Goal: Task Accomplishment & Management: Use online tool/utility

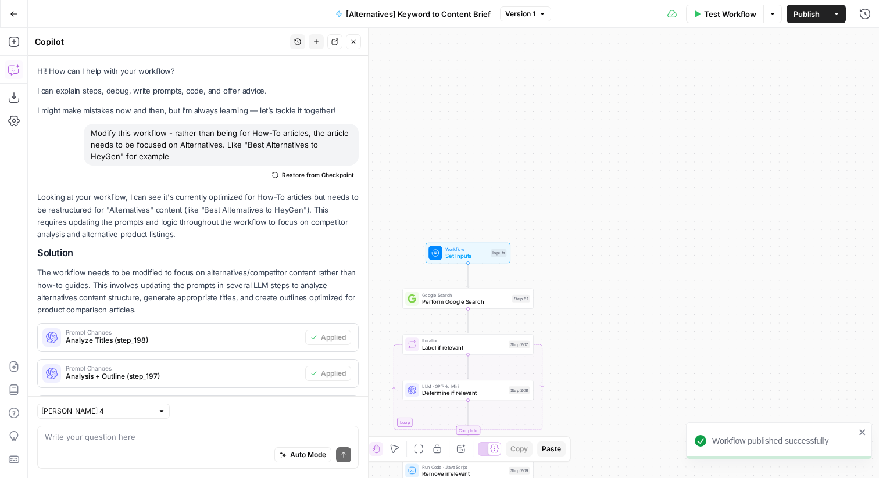
scroll to position [323, 0]
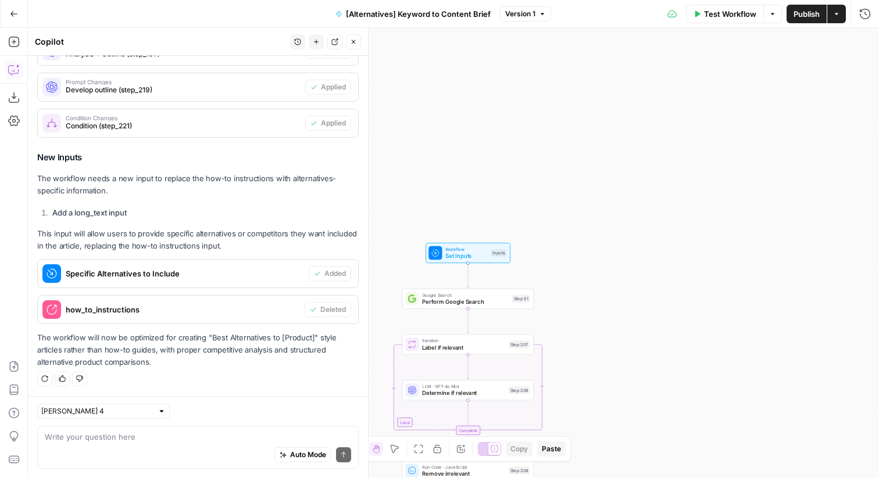
click at [16, 12] on icon "button" at bounding box center [14, 14] width 8 height 8
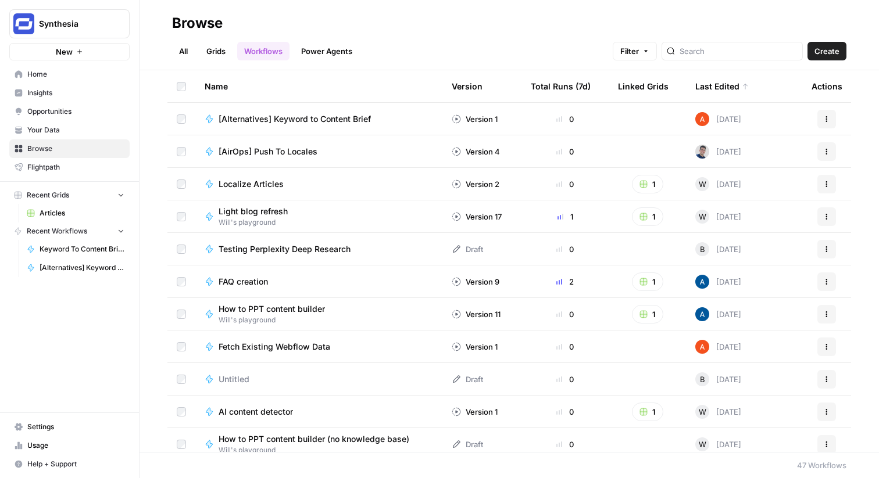
click at [346, 115] on span "[Alternatives] Keyword to Content Brief" at bounding box center [295, 119] width 152 height 12
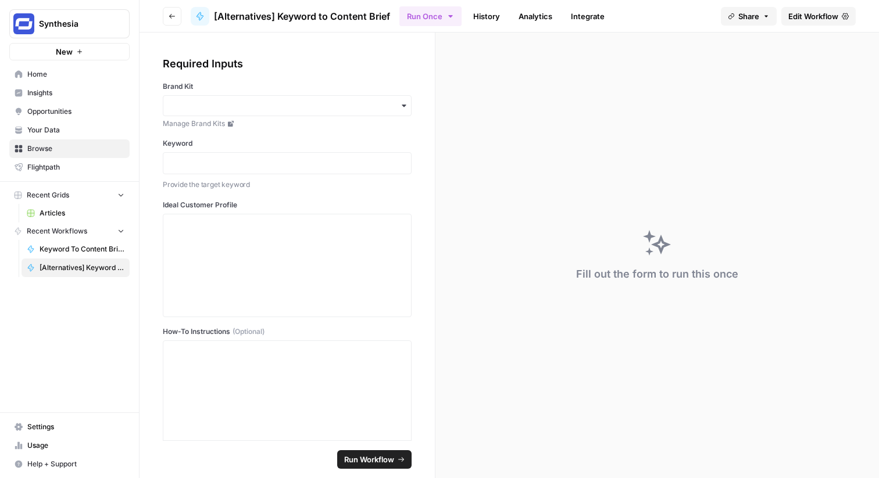
click at [838, 14] on link "Edit Workflow" at bounding box center [818, 16] width 74 height 19
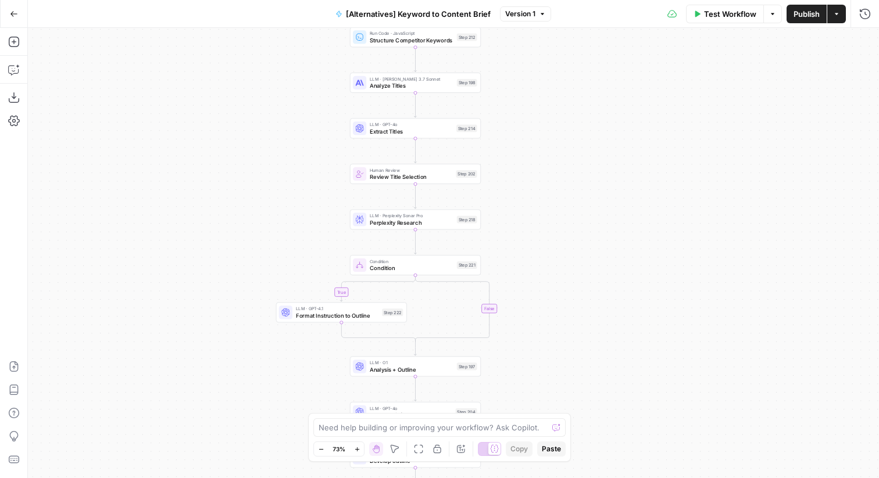
click at [16, 22] on button "Go Back" at bounding box center [13, 13] width 21 height 21
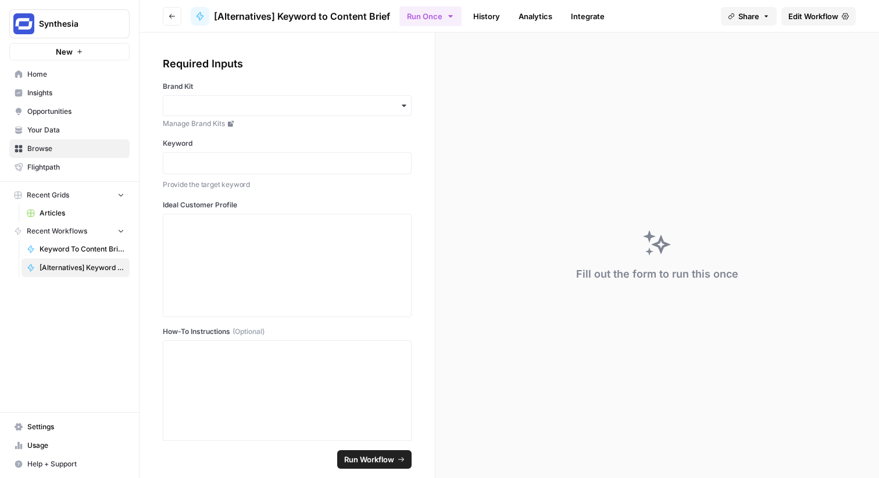
click at [84, 124] on link "Your Data" at bounding box center [69, 130] width 120 height 19
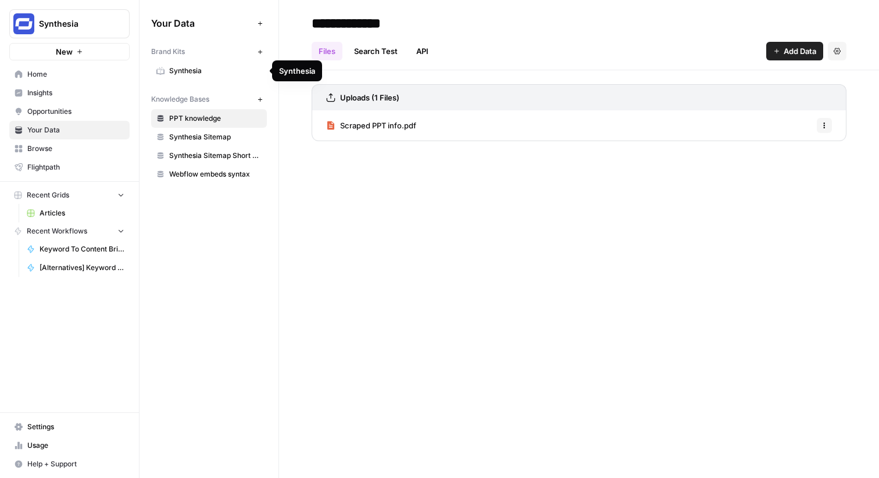
click at [205, 66] on span "Synthesia" at bounding box center [215, 71] width 92 height 10
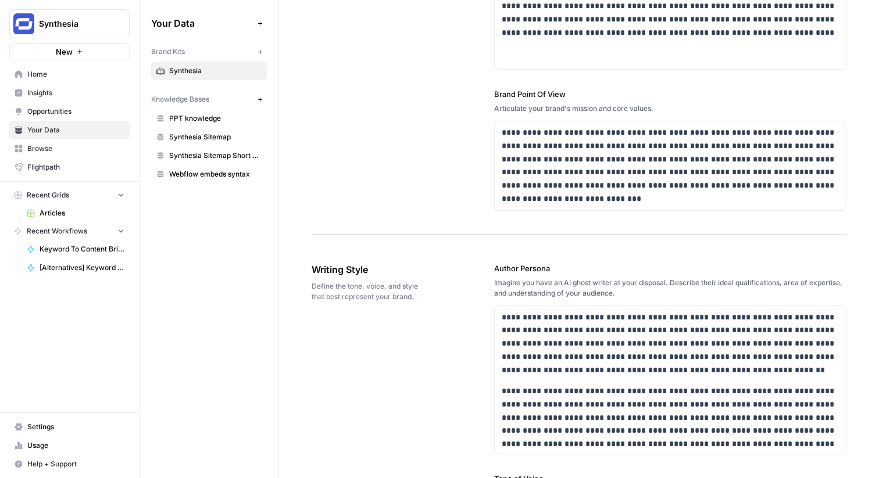
click at [62, 100] on link "Insights" at bounding box center [69, 93] width 120 height 19
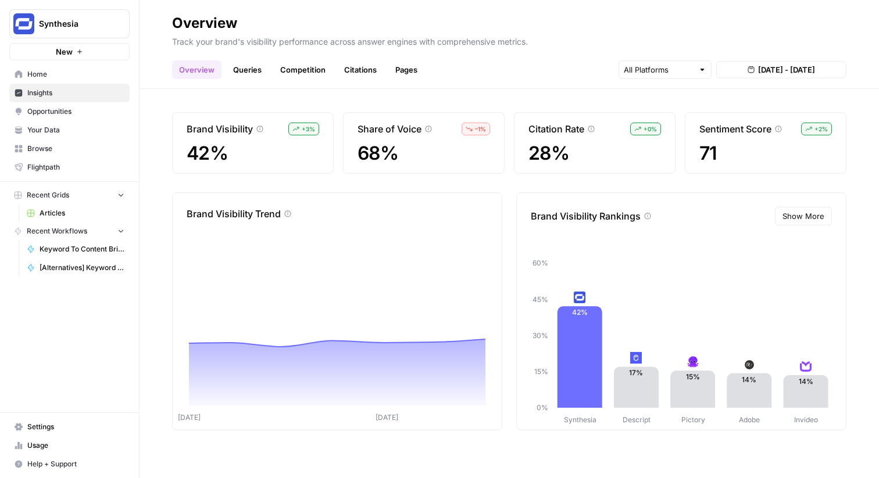
click at [111, 114] on span "Opportunities" at bounding box center [75, 111] width 97 height 10
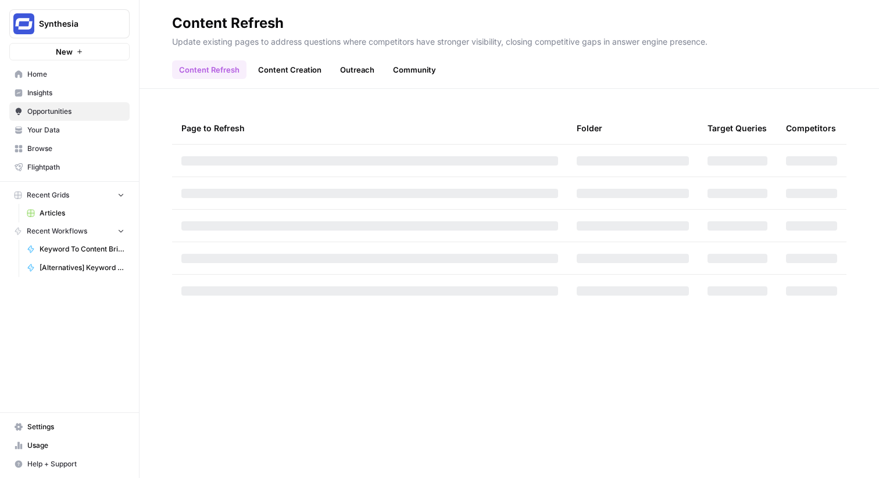
click at [109, 76] on span "Home" at bounding box center [75, 74] width 97 height 10
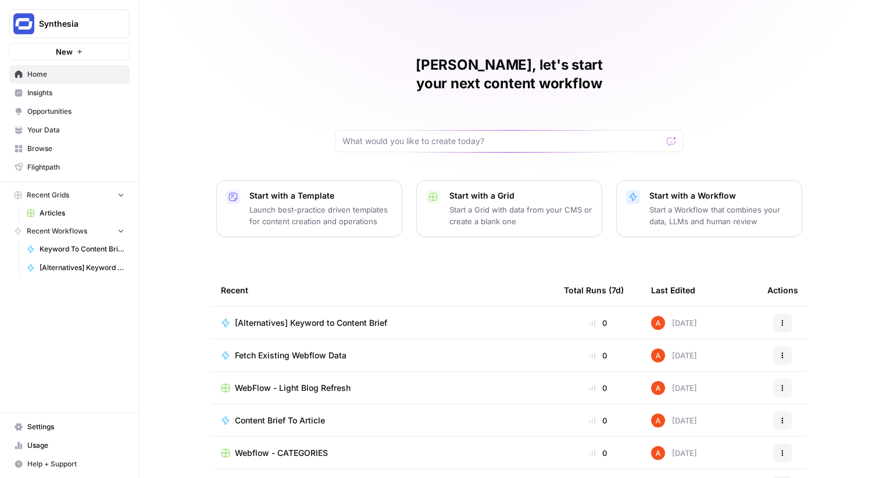
click at [56, 23] on span "Synthesia" at bounding box center [74, 24] width 70 height 12
type input "ice"
click at [68, 83] on span "Ice Travel Group" at bounding box center [111, 87] width 153 height 12
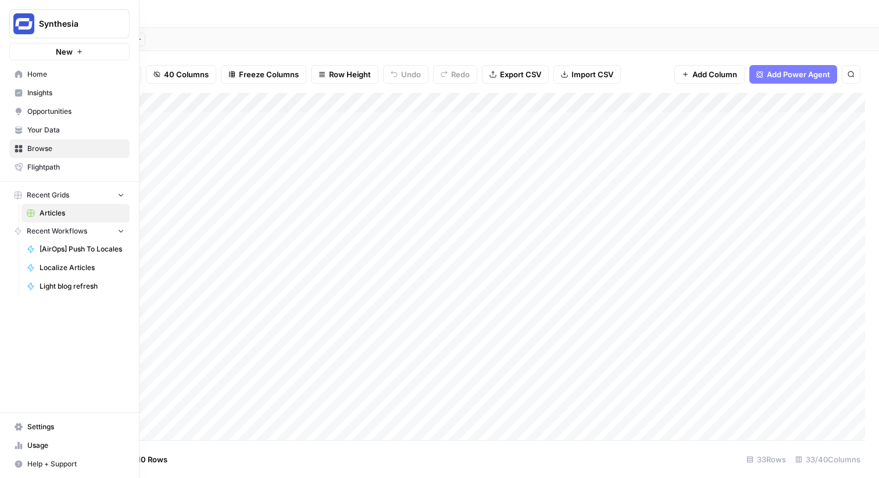
click at [45, 149] on span "Browse" at bounding box center [75, 149] width 97 height 10
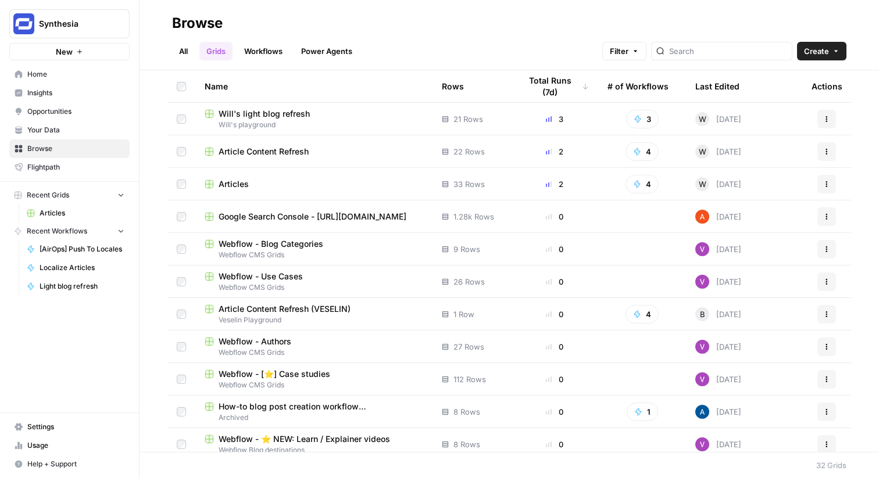
click at [258, 53] on link "Workflows" at bounding box center [263, 51] width 52 height 19
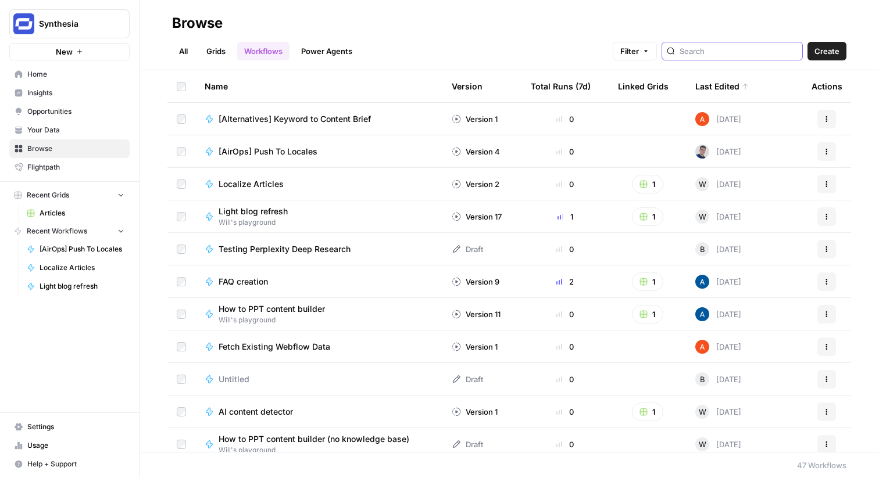
click at [719, 53] on input "search" at bounding box center [739, 51] width 118 height 12
type input "listicle"
click at [279, 213] on span "Light blog refresh" at bounding box center [253, 212] width 69 height 12
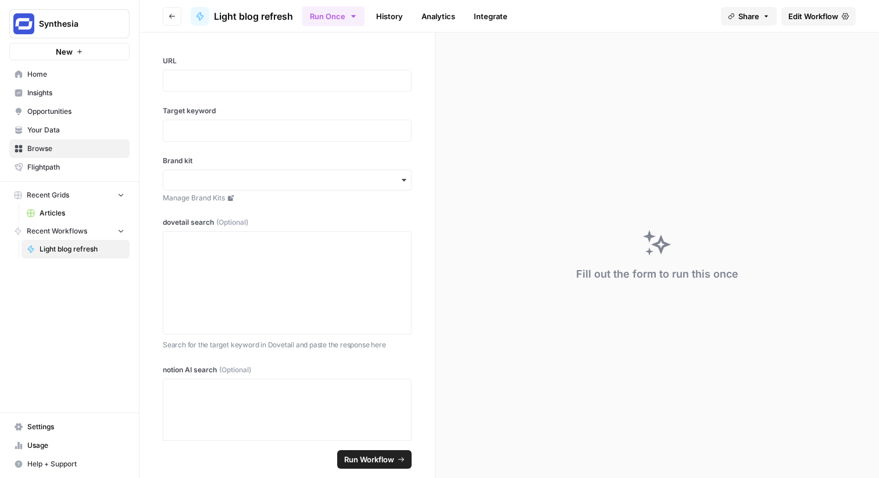
click at [171, 12] on button "Go back" at bounding box center [172, 16] width 19 height 19
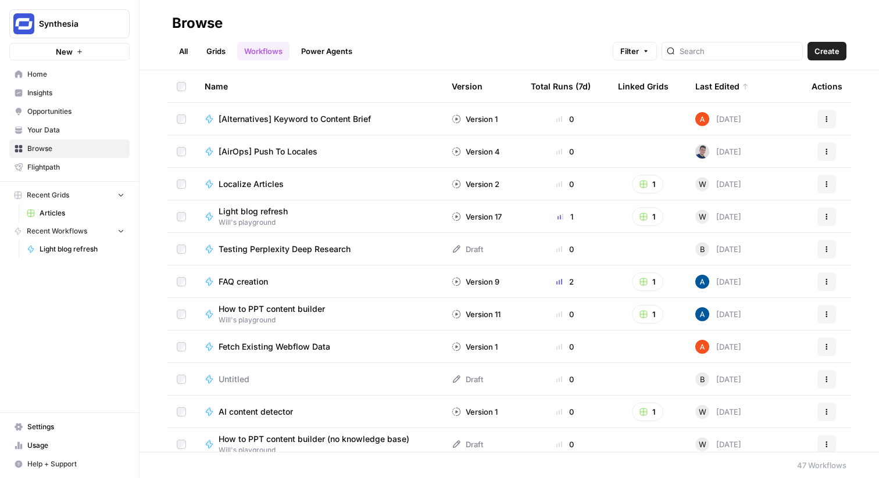
click at [220, 51] on link "Grids" at bounding box center [215, 51] width 33 height 19
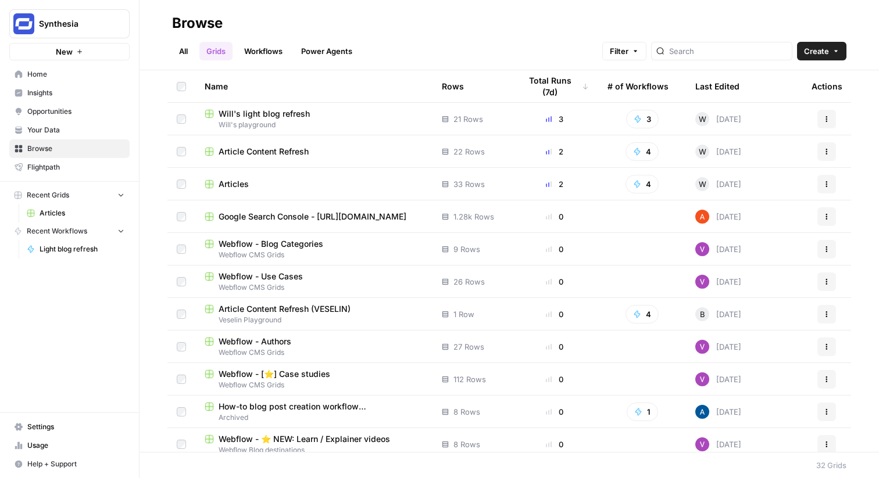
click at [307, 115] on span "Will's light blog refresh" at bounding box center [264, 114] width 91 height 12
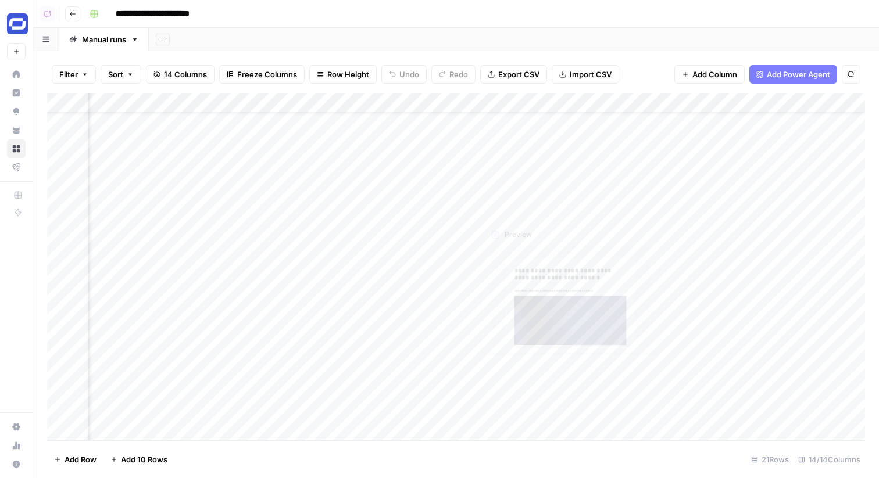
scroll to position [106, 381]
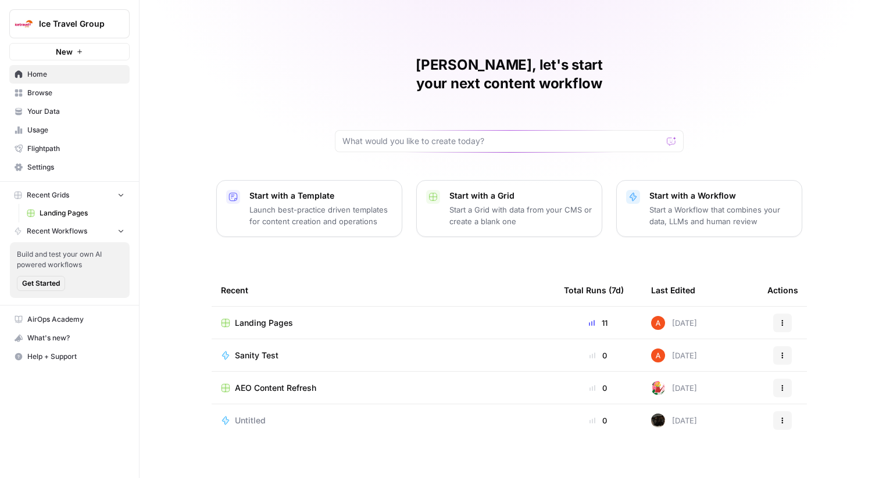
click at [109, 17] on button "Ice Travel Group" at bounding box center [69, 23] width 120 height 29
click at [219, 26] on div "Abdullahi, let's start your next content workflow Start with a Template Launch …" at bounding box center [509, 239] width 739 height 478
click at [273, 317] on span "Landing Pages" at bounding box center [264, 323] width 58 height 12
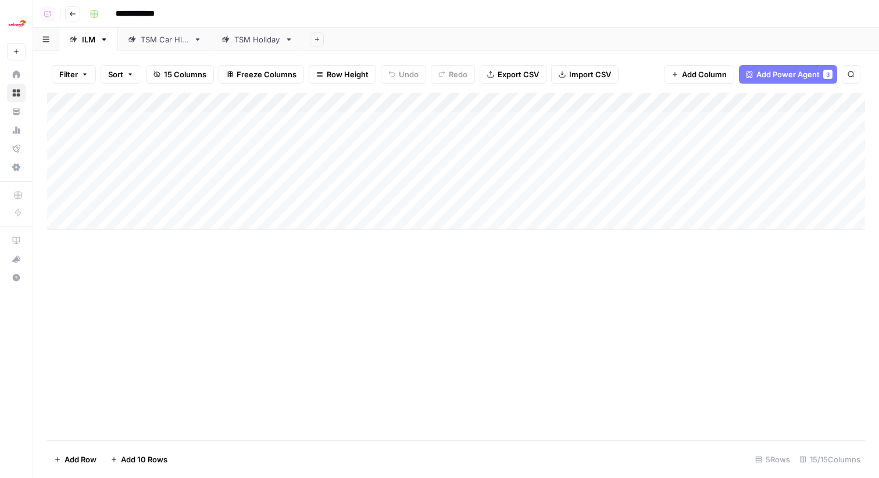
click at [159, 39] on div "TSM Car Hire" at bounding box center [165, 40] width 48 height 12
click at [247, 46] on link "TSM Holiday" at bounding box center [257, 39] width 91 height 23
click at [96, 45] on link "ILM" at bounding box center [88, 39] width 59 height 23
click at [180, 47] on link "TSM Car Hire" at bounding box center [165, 39] width 94 height 23
click at [246, 43] on div "TSM Holiday" at bounding box center [257, 40] width 46 height 12
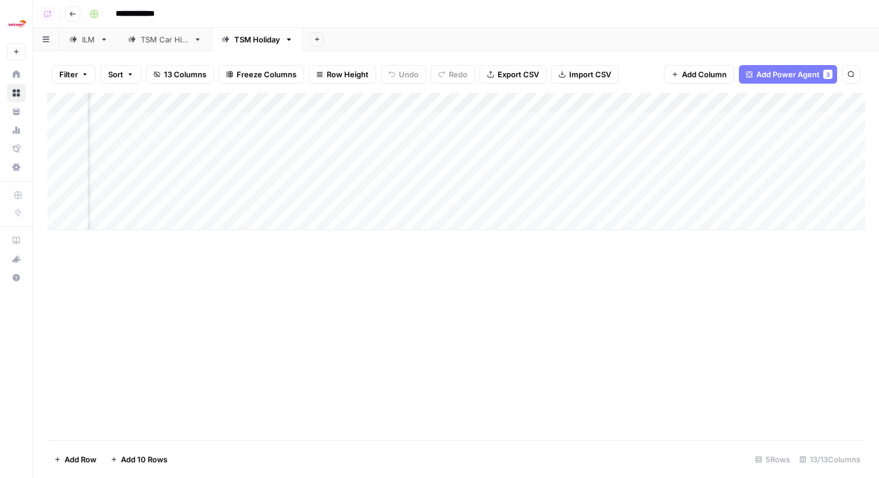
scroll to position [0, 417]
click at [184, 43] on div "TSM Car Hire" at bounding box center [165, 40] width 48 height 12
click at [519, 33] on div "Add Sheet" at bounding box center [591, 39] width 576 height 23
click at [342, 120] on div "Add Column" at bounding box center [456, 142] width 818 height 98
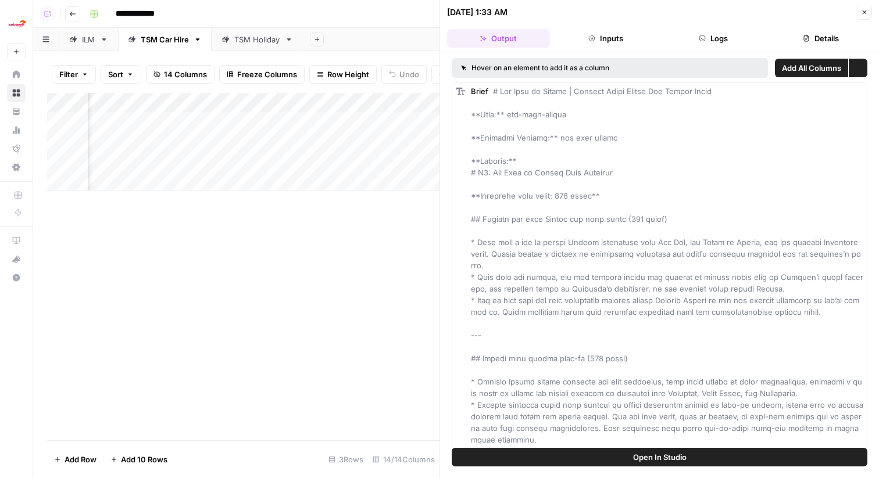
click at [806, 41] on icon "button" at bounding box center [805, 38] width 5 height 6
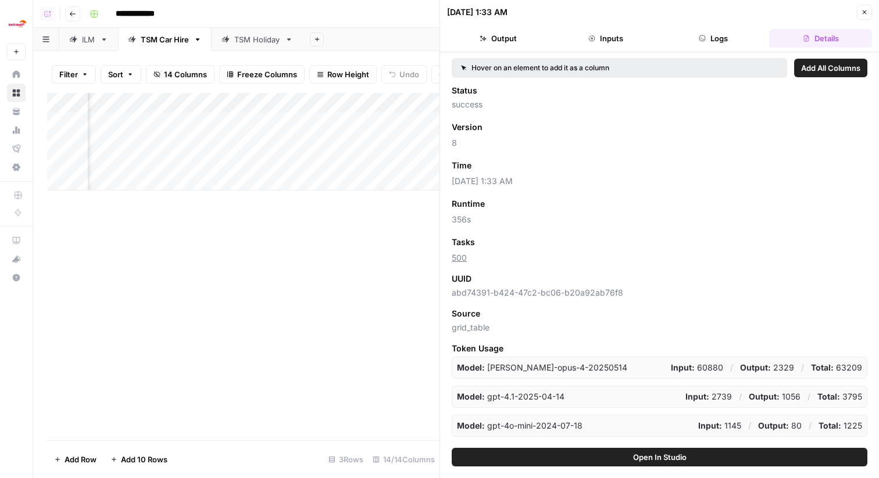
click at [310, 102] on div "Add Column" at bounding box center [243, 142] width 392 height 98
click at [867, 7] on button "Close" at bounding box center [864, 12] width 15 height 15
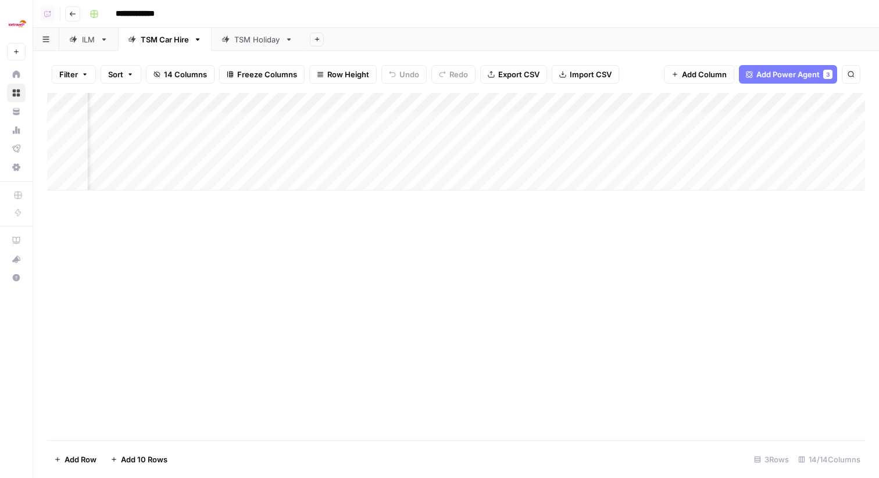
click at [324, 102] on div "Add Column" at bounding box center [456, 142] width 818 height 98
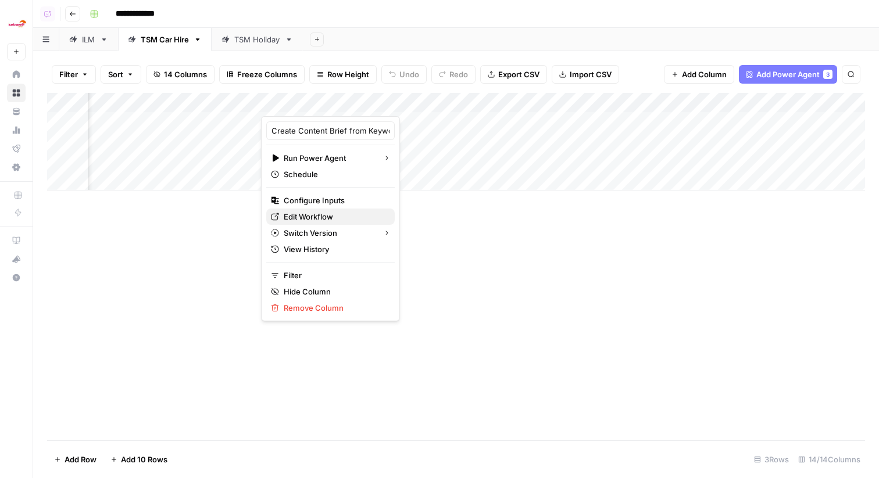
click at [316, 219] on span "Edit Workflow" at bounding box center [335, 217] width 102 height 12
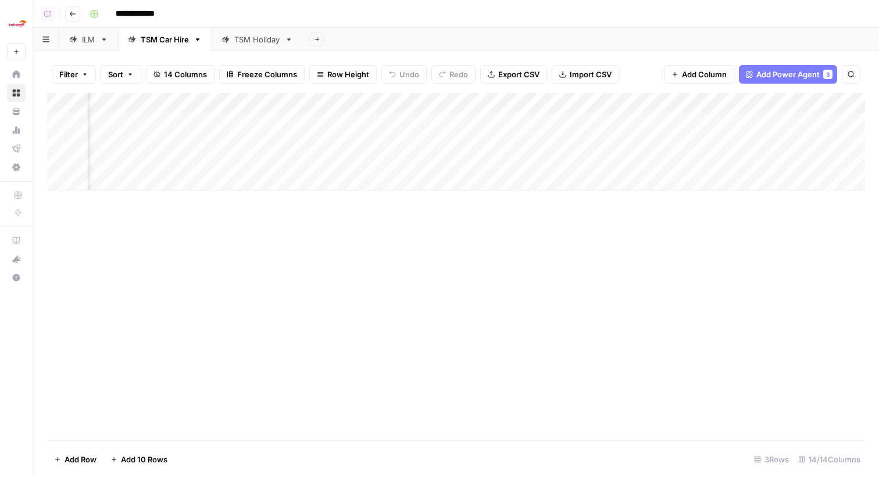
scroll to position [0, 816]
click at [642, 96] on div "Add Column" at bounding box center [456, 142] width 818 height 98
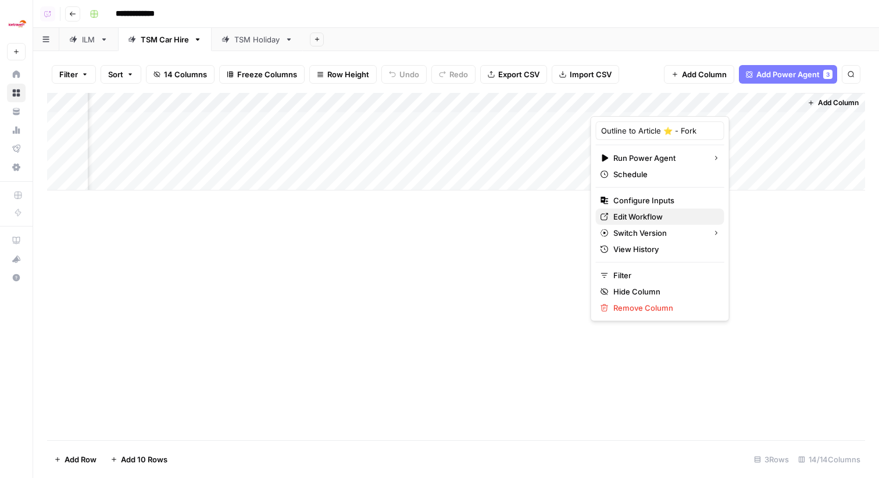
click at [656, 215] on span "Edit Workflow" at bounding box center [664, 217] width 102 height 12
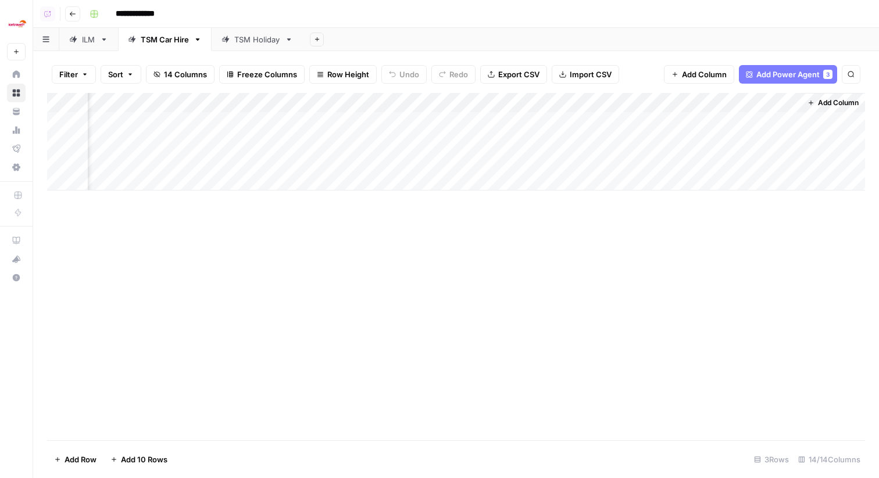
click at [781, 124] on div "Add Column" at bounding box center [456, 142] width 818 height 98
click at [789, 121] on div "Add Column" at bounding box center [456, 142] width 818 height 98
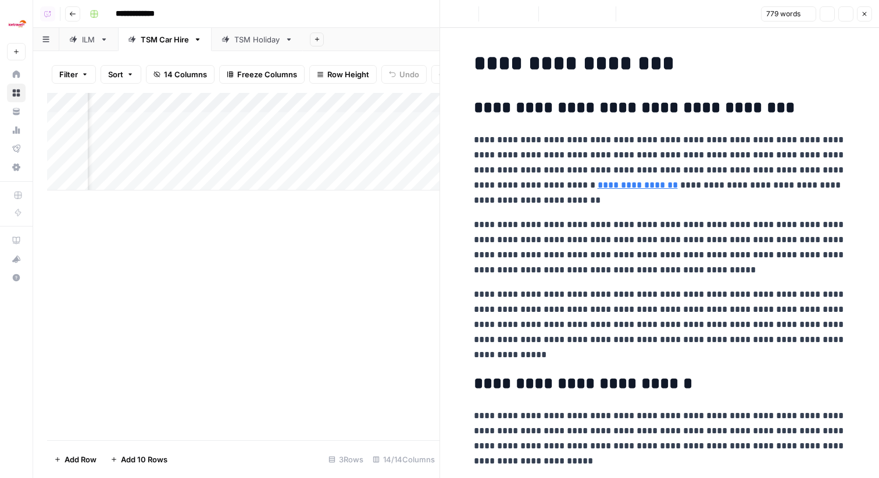
scroll to position [897, 0]
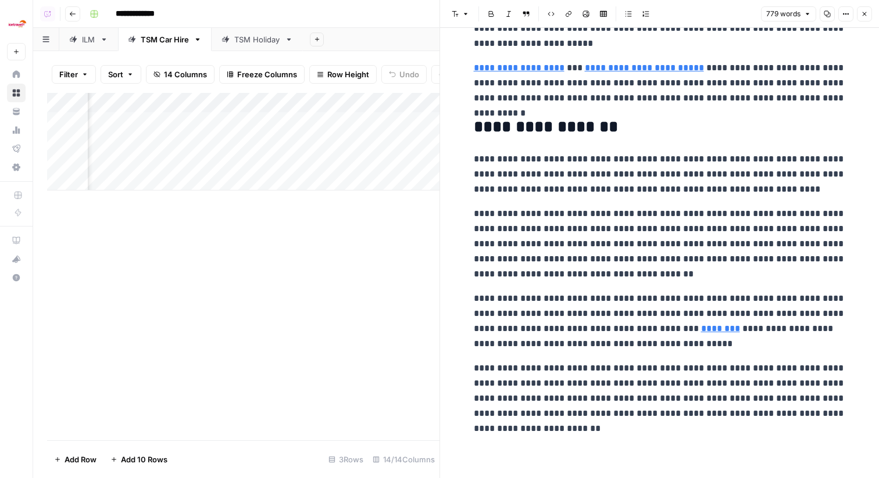
click at [704, 274] on p "**********" at bounding box center [660, 244] width 372 height 76
type input "travelsup"
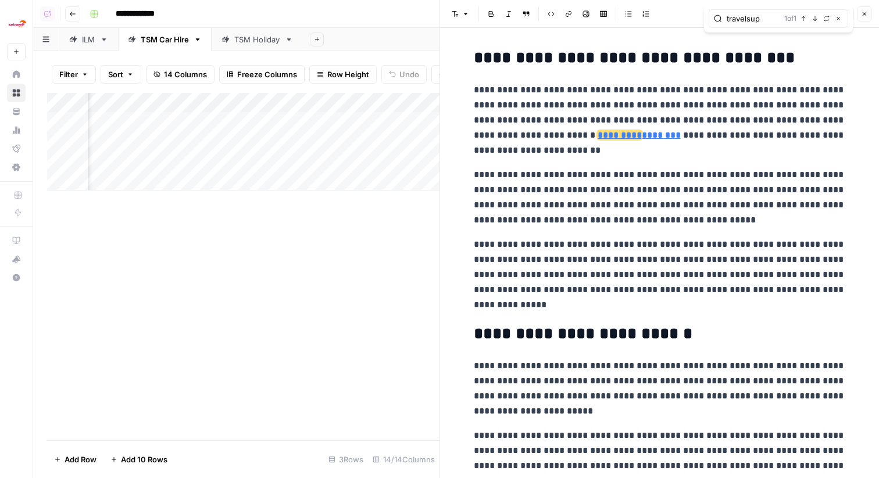
scroll to position [37, 0]
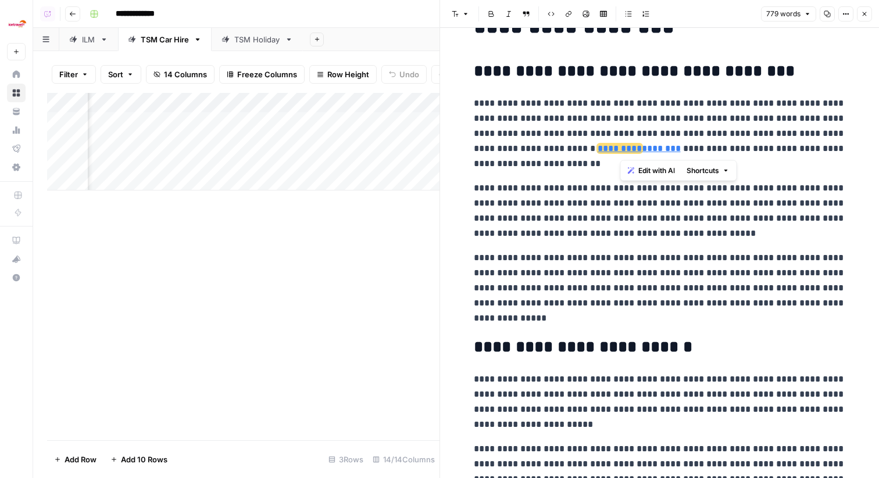
drag, startPoint x: 747, startPoint y: 136, endPoint x: 620, endPoint y: 153, distance: 127.8
click at [620, 153] on p "**********" at bounding box center [660, 134] width 372 height 76
click at [659, 134] on p "**********" at bounding box center [660, 134] width 372 height 76
click at [639, 162] on p "**********" at bounding box center [660, 134] width 372 height 76
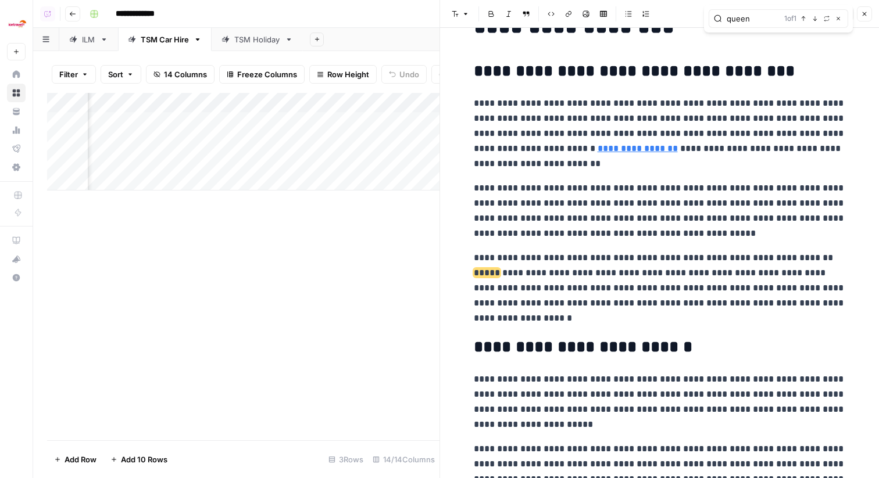
type input "queen"
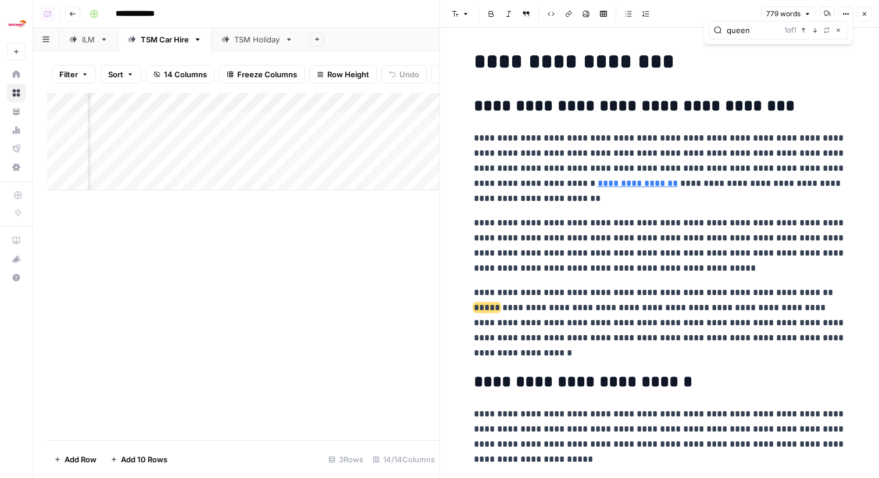
scroll to position [0, 0]
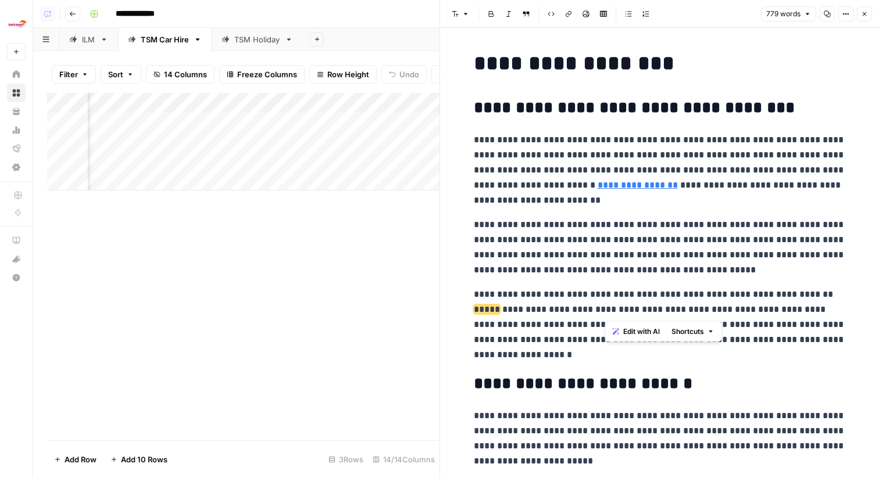
drag, startPoint x: 606, startPoint y: 313, endPoint x: 712, endPoint y: 299, distance: 106.1
click at [712, 299] on p "**********" at bounding box center [660, 325] width 372 height 76
click at [870, 15] on button "Close" at bounding box center [864, 13] width 15 height 15
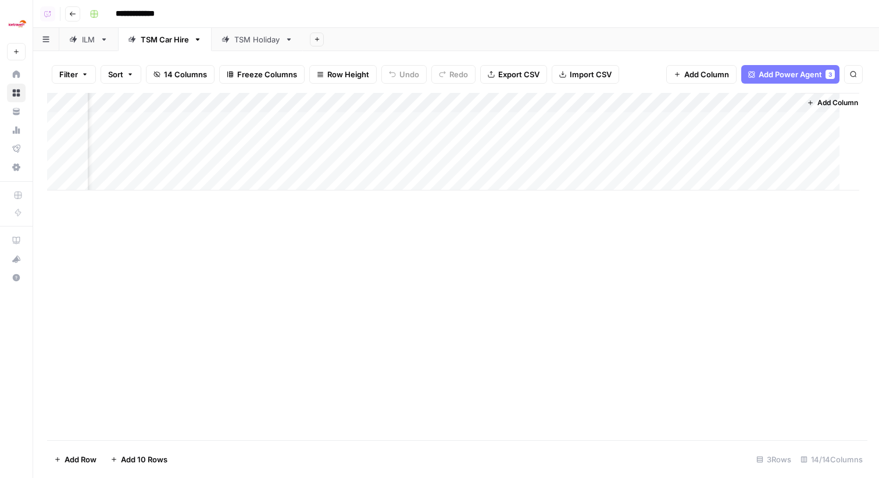
scroll to position [0, 802]
click at [662, 107] on div "Add Column" at bounding box center [456, 142] width 818 height 98
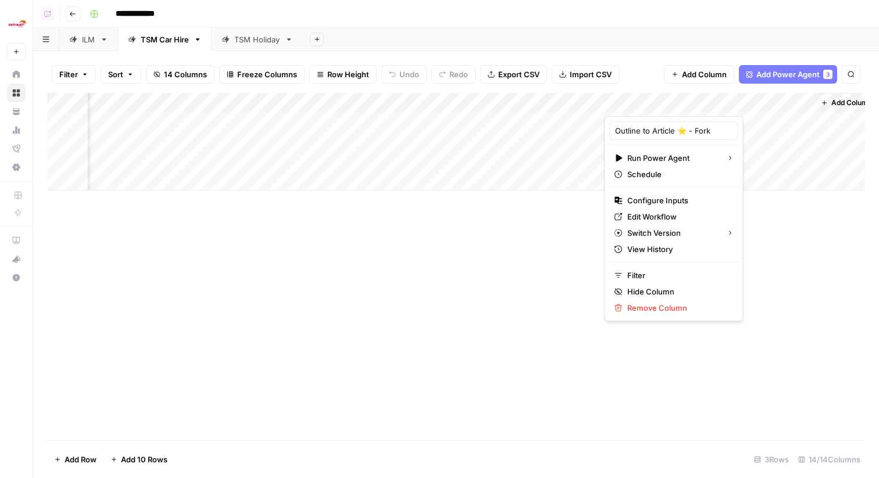
drag, startPoint x: 638, startPoint y: 219, endPoint x: 297, endPoint y: 5, distance: 402.7
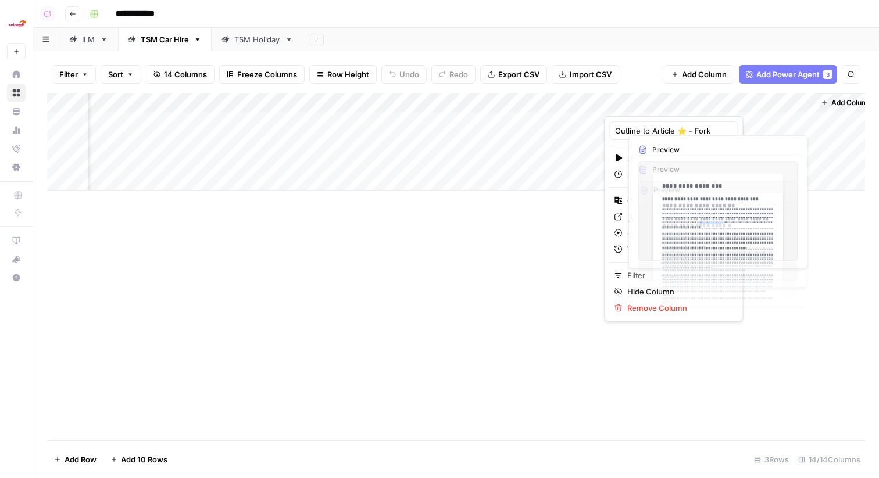
click at [782, 238] on div "Add Column" at bounding box center [456, 267] width 818 height 348
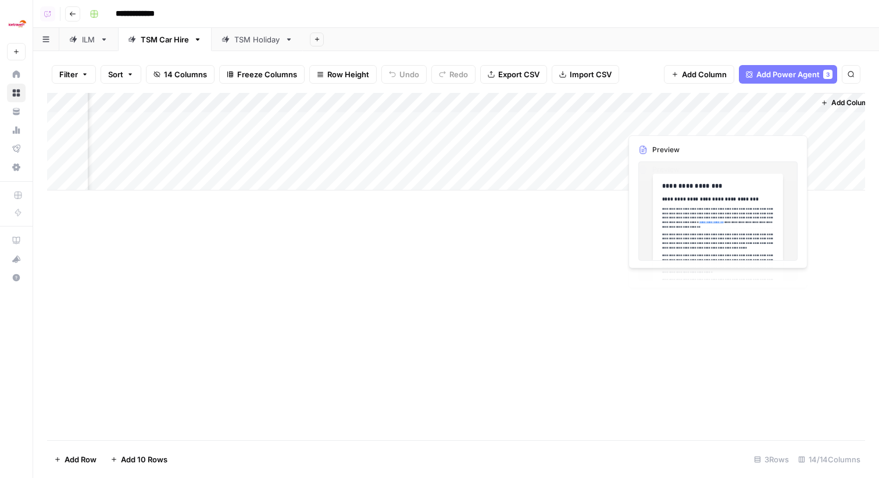
click at [802, 141] on div "Add Column" at bounding box center [456, 142] width 818 height 98
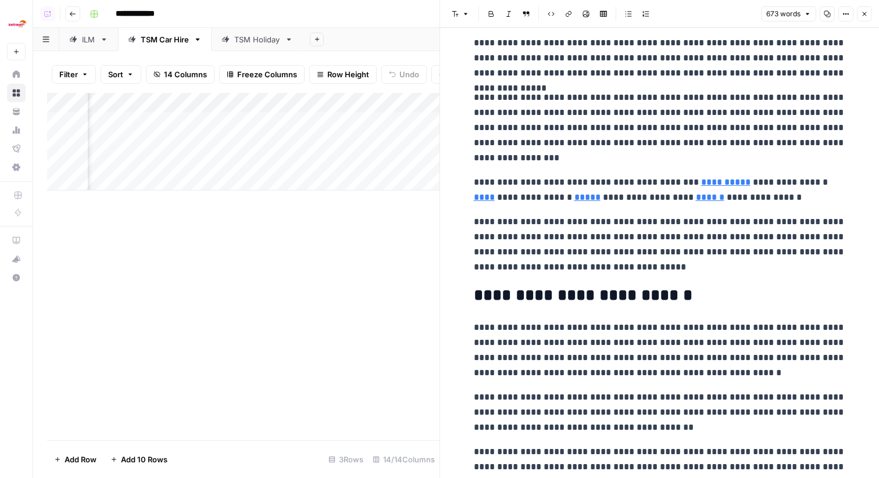
scroll to position [333, 0]
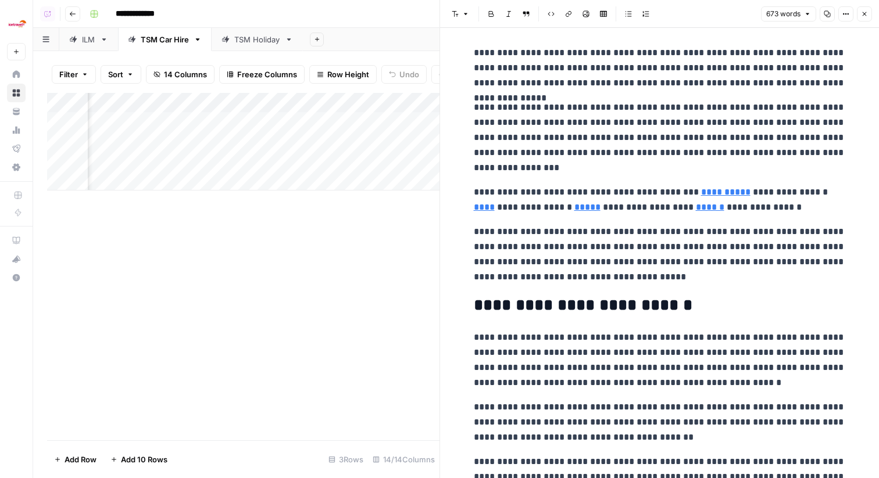
drag, startPoint x: 866, startPoint y: 12, endPoint x: 818, endPoint y: 65, distance: 71.2
click at [818, 65] on div "**********" at bounding box center [658, 239] width 439 height 478
click at [703, 195] on link "**********" at bounding box center [725, 192] width 49 height 9
click at [707, 194] on link "**********" at bounding box center [725, 192] width 49 height 9
click at [644, 174] on p "**********" at bounding box center [660, 138] width 372 height 76
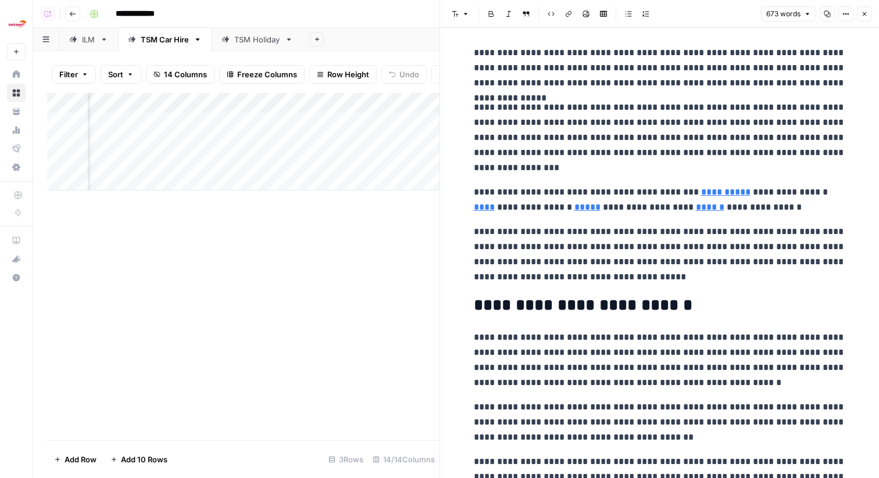
click at [701, 194] on link "**********" at bounding box center [725, 192] width 49 height 9
click at [650, 173] on input "https://www.enterprise.co.uk/en/car-hire/locations/uk/birmingham-city-centre.ht…" at bounding box center [579, 175] width 155 height 12
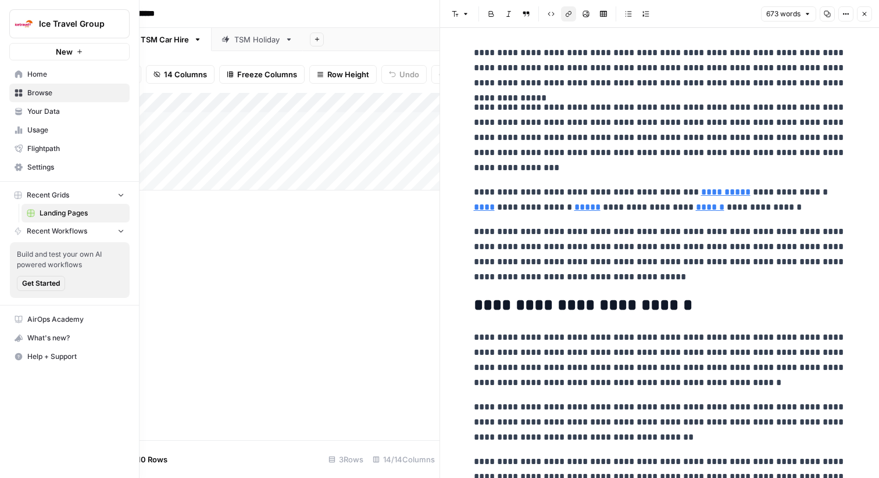
click at [37, 95] on span "Browse" at bounding box center [75, 93] width 97 height 10
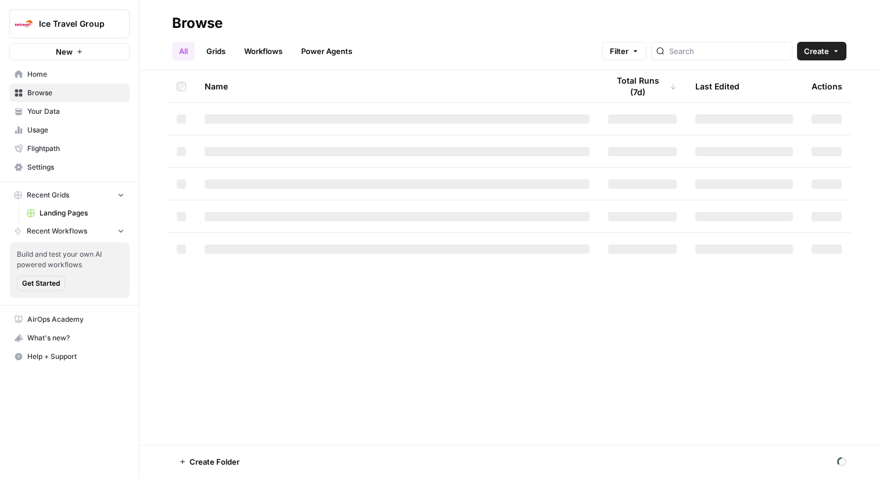
click at [52, 106] on span "Your Data" at bounding box center [75, 111] width 97 height 10
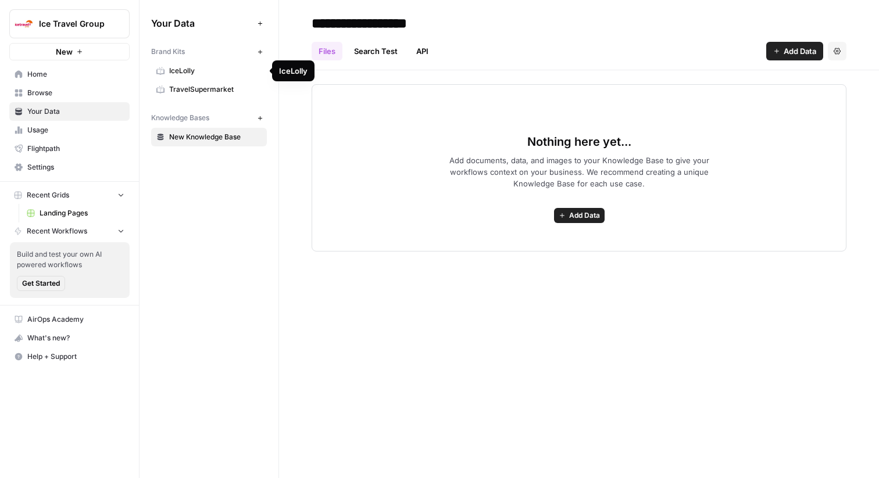
click at [223, 85] on span "TravelSupermarket" at bounding box center [215, 89] width 92 height 10
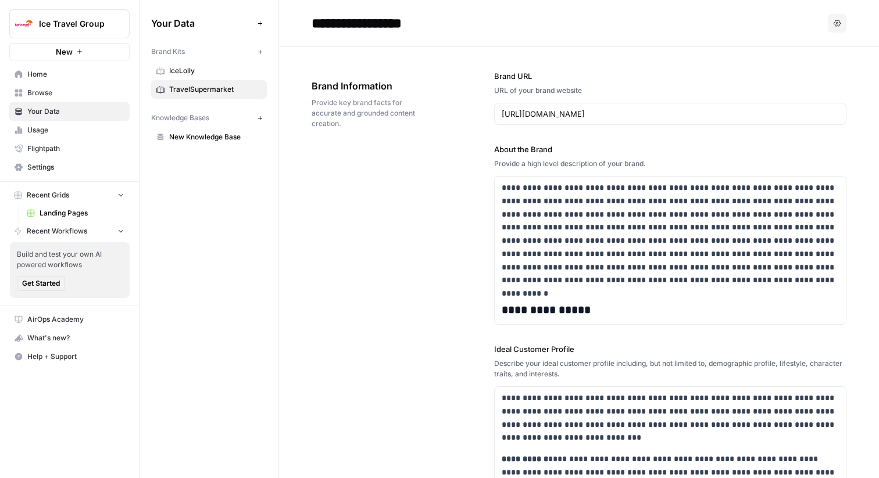
click at [452, 171] on div "**********" at bounding box center [579, 447] width 535 height 801
click at [94, 93] on span "Browse" at bounding box center [75, 93] width 97 height 10
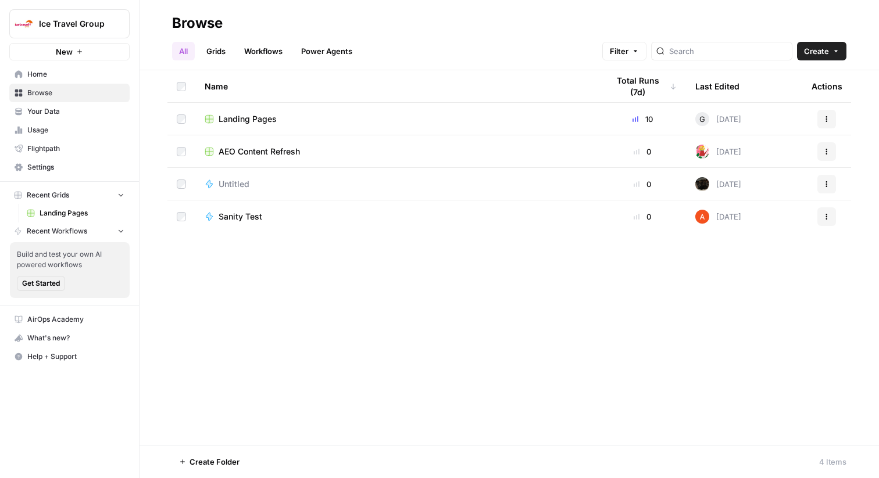
click at [260, 47] on link "Workflows" at bounding box center [263, 51] width 52 height 19
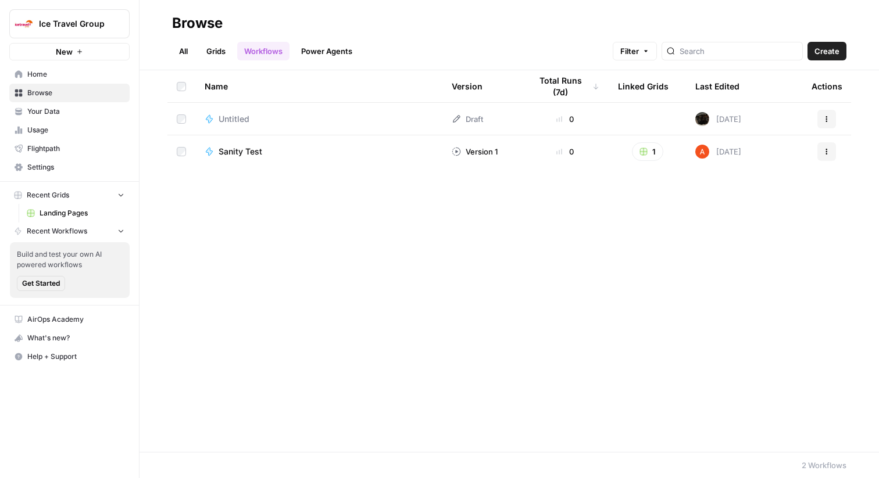
click at [221, 44] on link "Grids" at bounding box center [215, 51] width 33 height 19
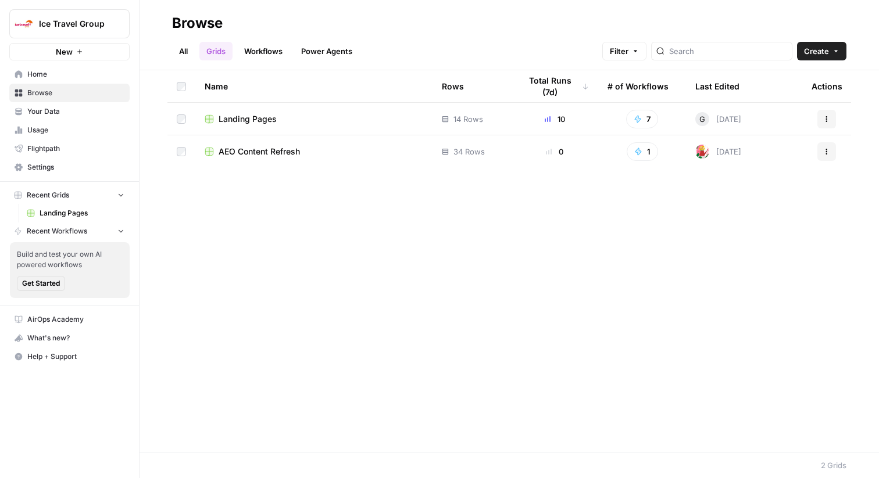
click at [264, 119] on span "Landing Pages" at bounding box center [248, 119] width 58 height 12
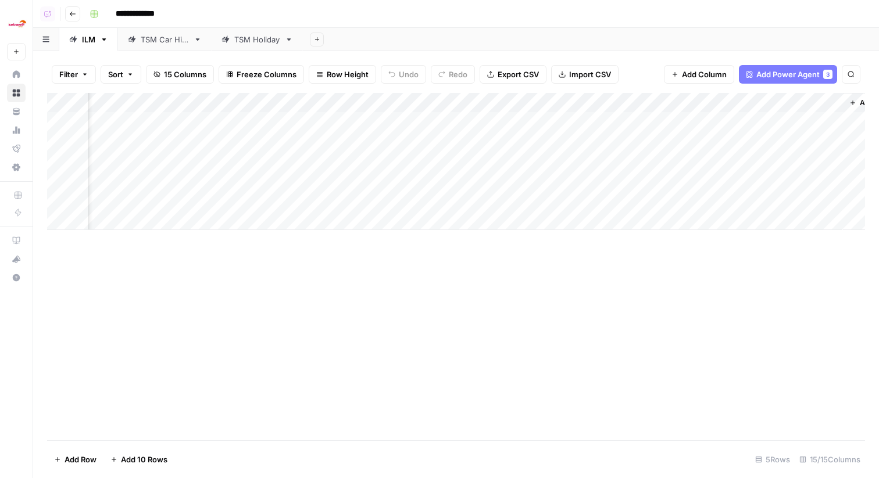
scroll to position [0, 857]
click at [616, 6] on div "**********" at bounding box center [476, 14] width 782 height 19
click at [579, 163] on div "Add Column" at bounding box center [456, 161] width 818 height 137
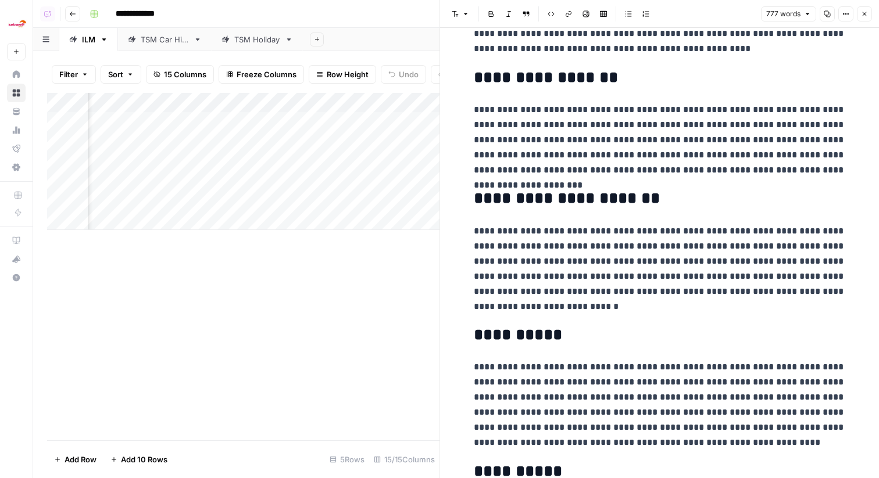
scroll to position [1029, 0]
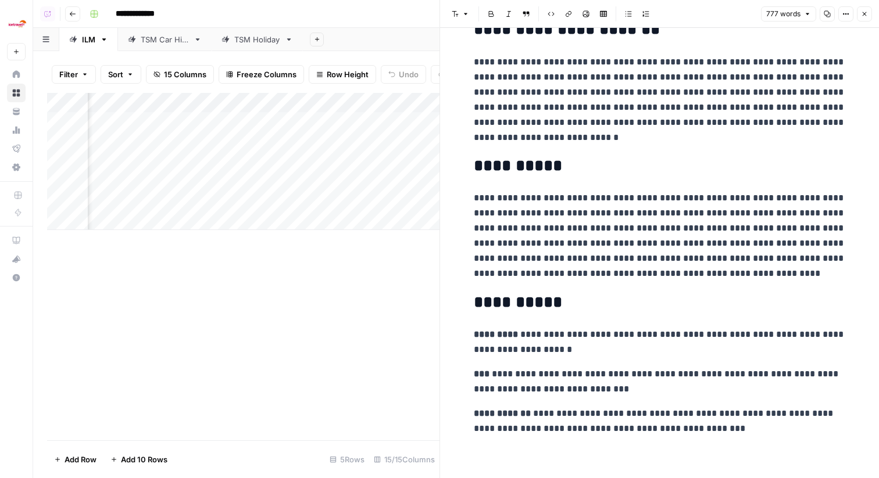
click at [866, 12] on icon "button" at bounding box center [865, 14] width 4 height 4
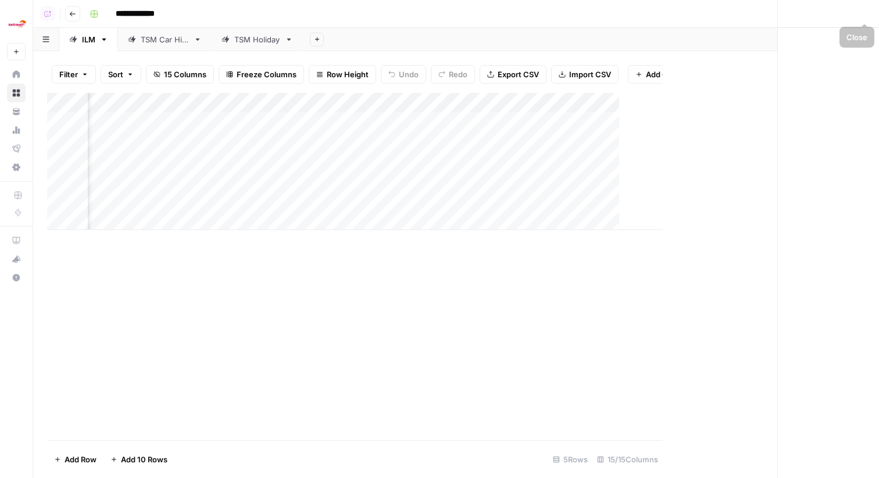
scroll to position [0, 843]
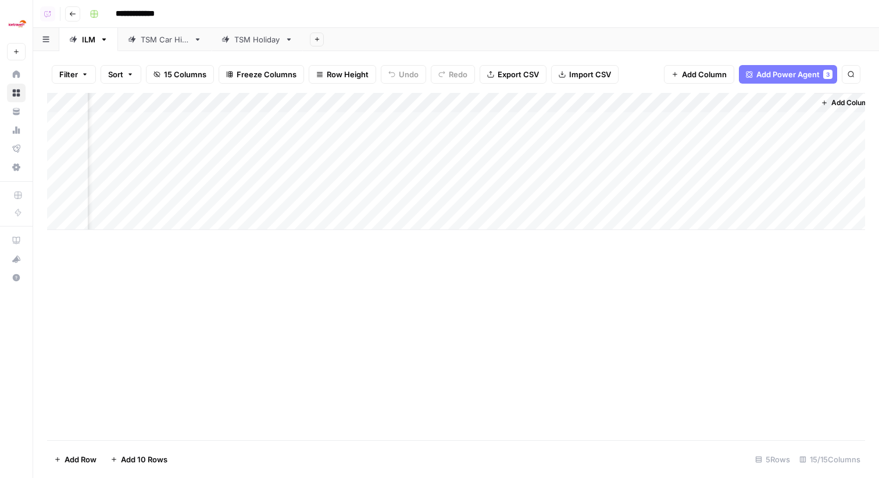
click at [160, 32] on link "TSM Car Hire" at bounding box center [165, 39] width 94 height 23
click at [788, 121] on div "Add Column" at bounding box center [456, 151] width 818 height 117
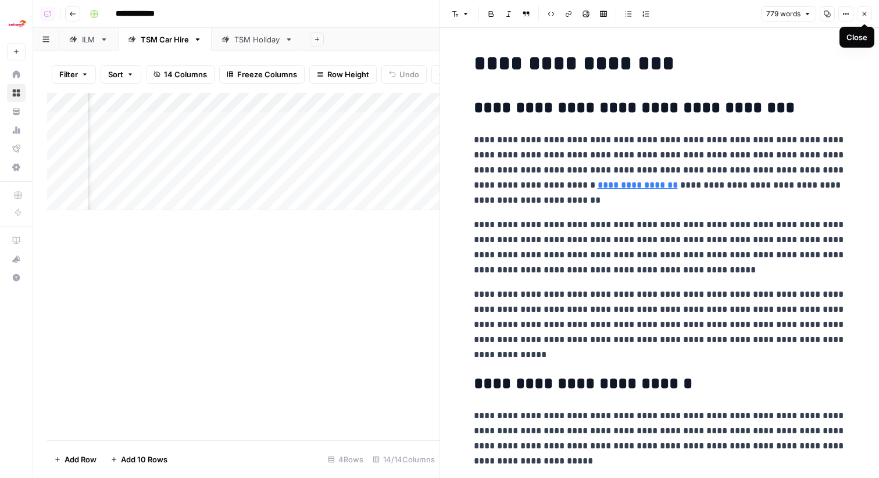
click at [861, 12] on icon "button" at bounding box center [864, 13] width 7 height 7
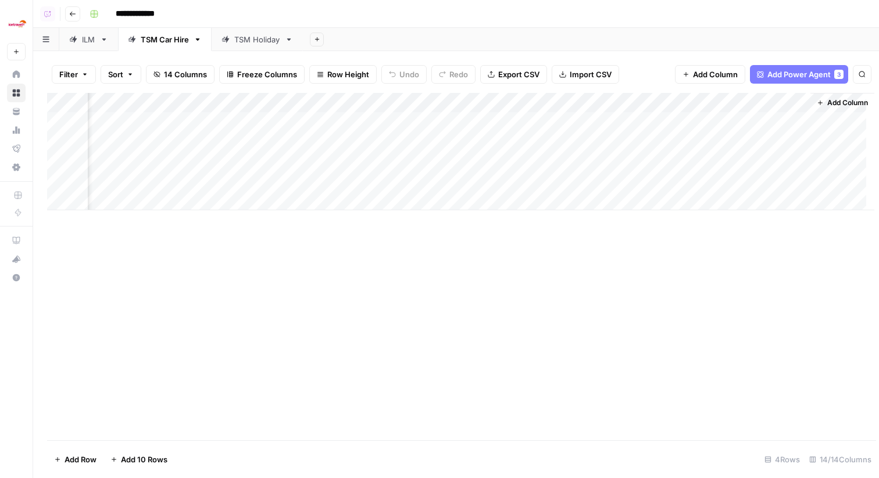
scroll to position [0, 802]
click at [799, 122] on div "Add Column" at bounding box center [456, 151] width 818 height 117
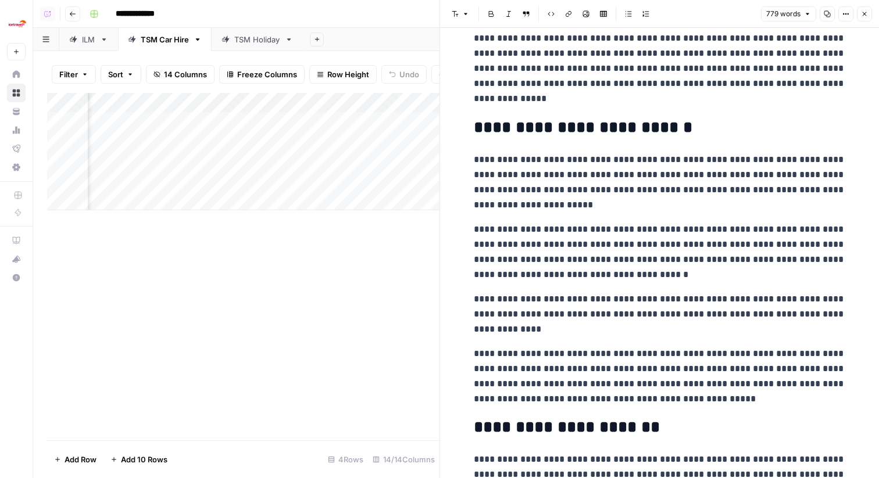
scroll to position [266, 0]
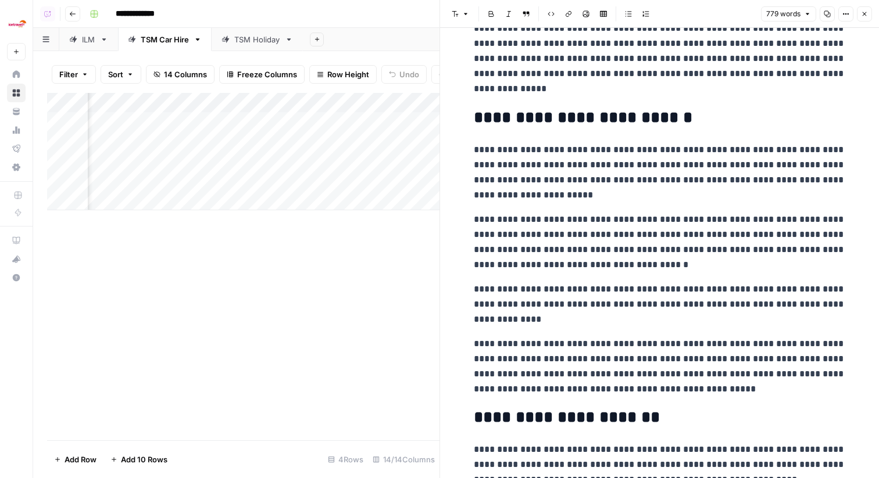
click at [864, 13] on icon "button" at bounding box center [864, 13] width 7 height 7
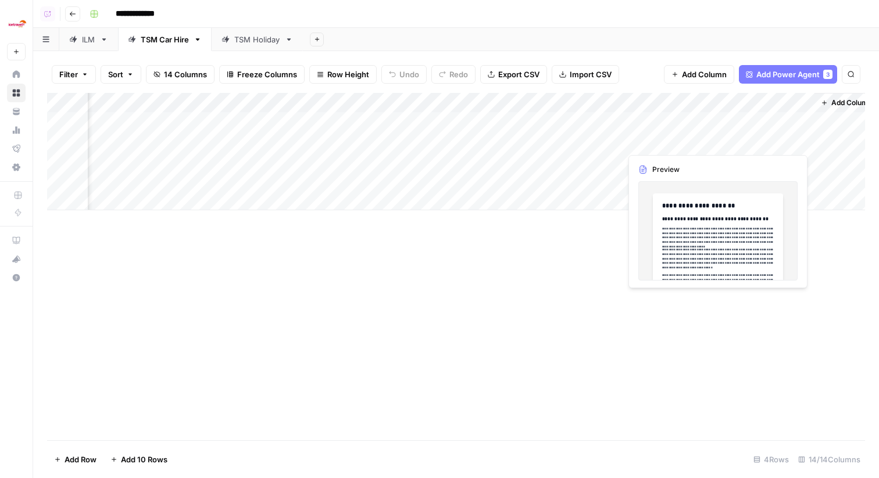
click at [793, 141] on div "Add Column" at bounding box center [456, 151] width 818 height 117
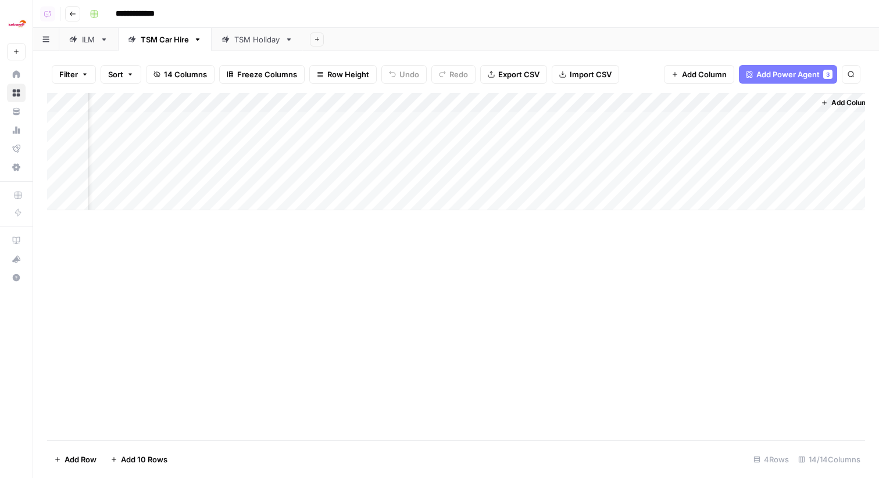
click at [803, 141] on div "Add Column" at bounding box center [456, 151] width 818 height 117
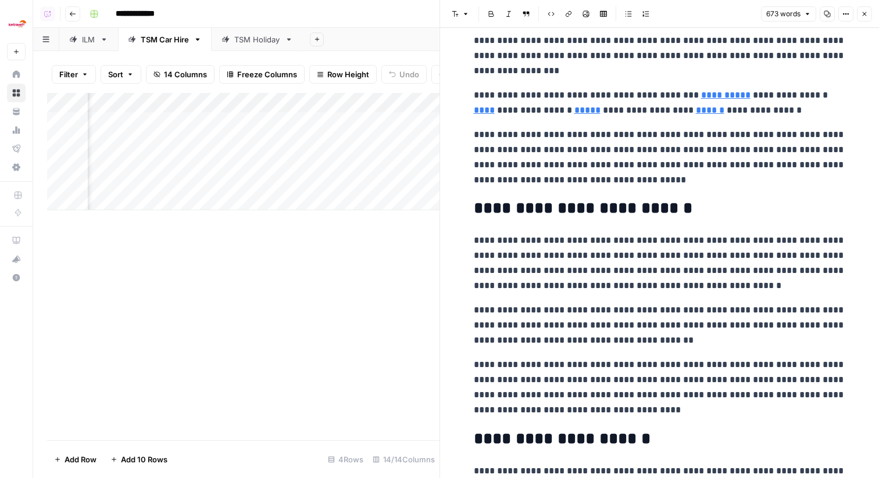
scroll to position [395, 0]
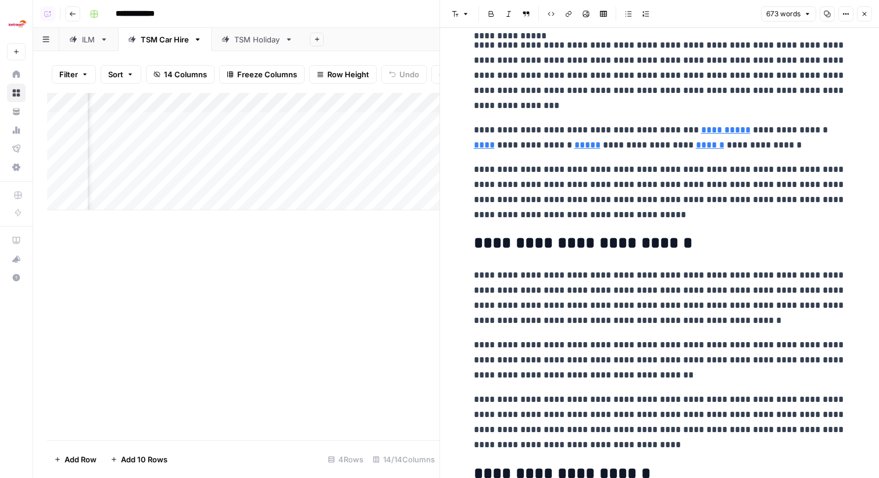
click at [867, 9] on button "Close" at bounding box center [864, 13] width 15 height 15
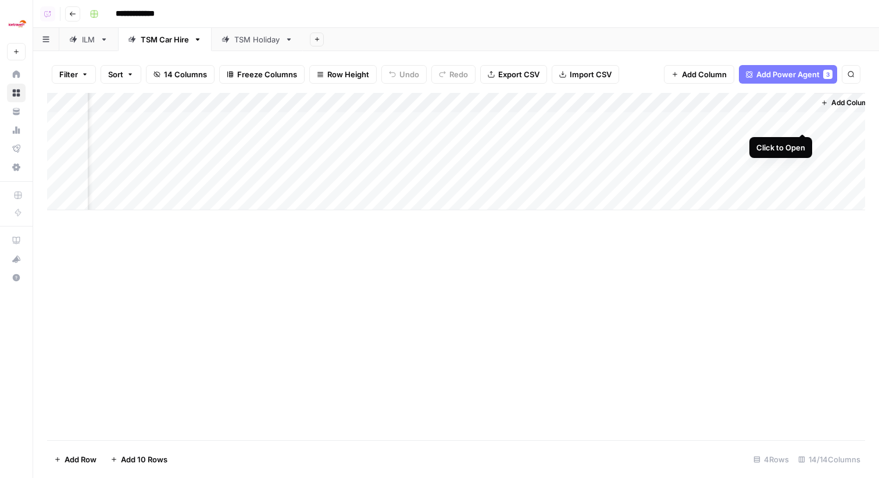
click at [805, 124] on div "Add Column" at bounding box center [456, 151] width 818 height 117
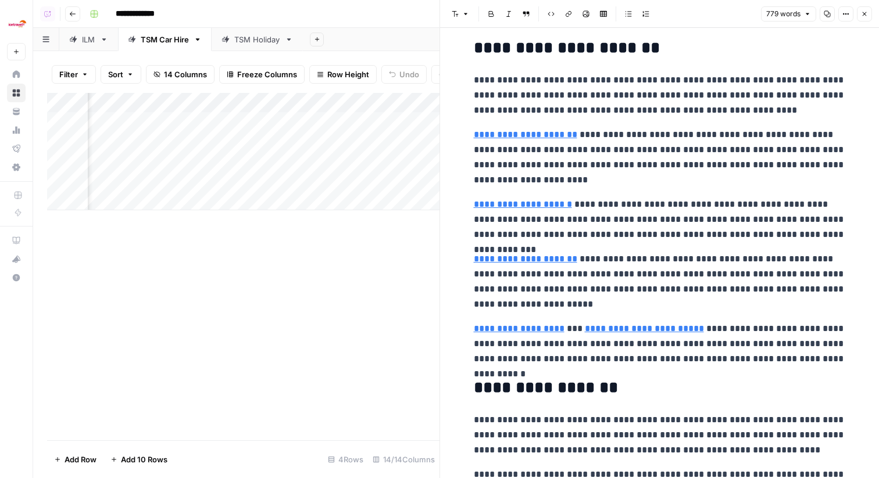
scroll to position [610, 0]
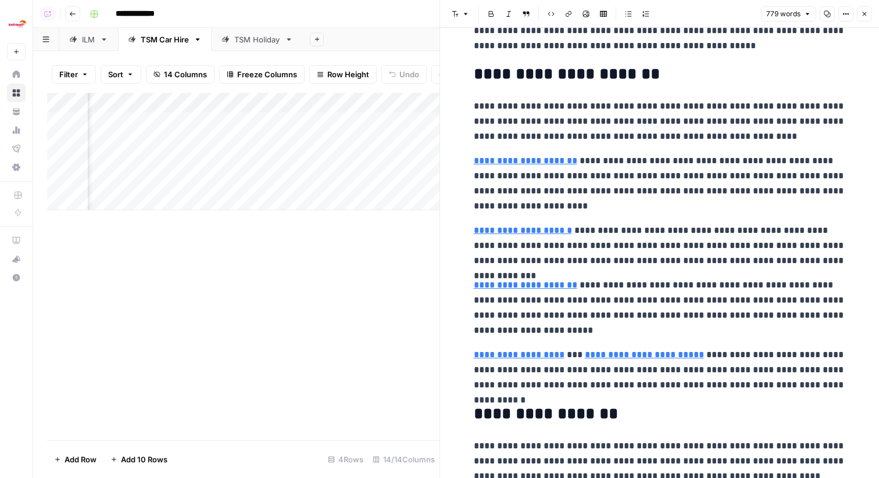
type input "https://www.stanstedairport.com/"
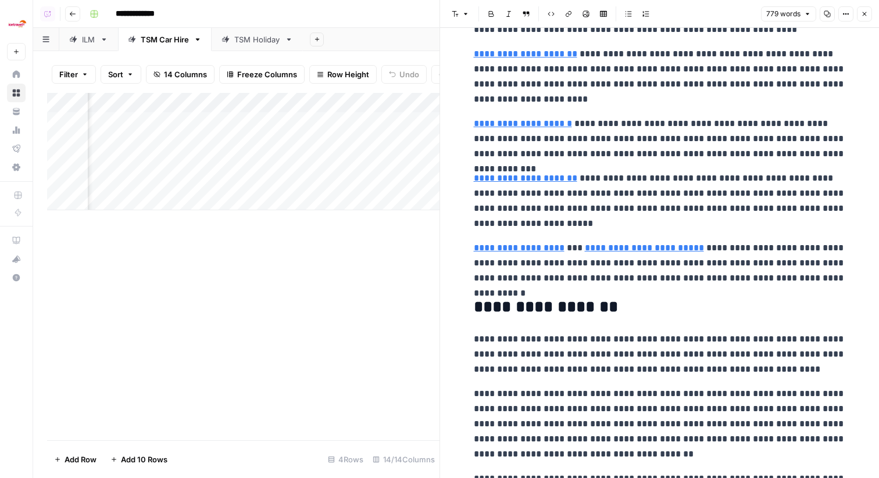
scroll to position [631, 0]
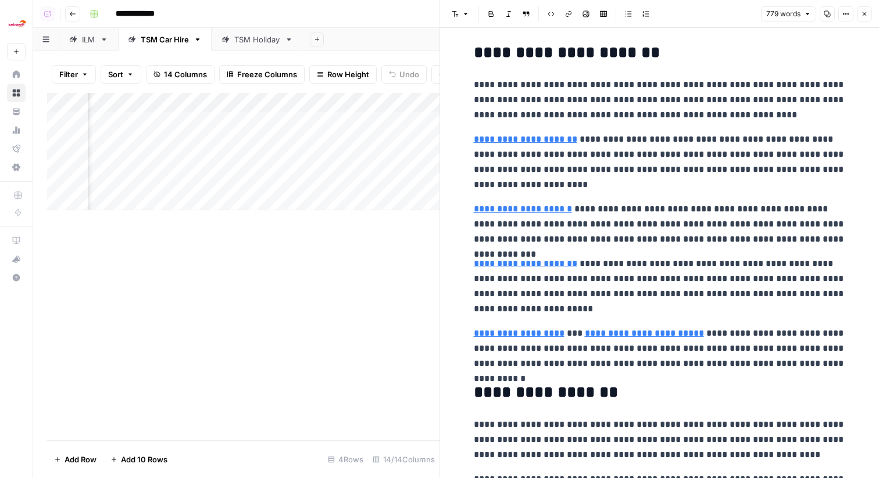
click at [767, 70] on div "**********" at bounding box center [660, 61] width 386 height 1292
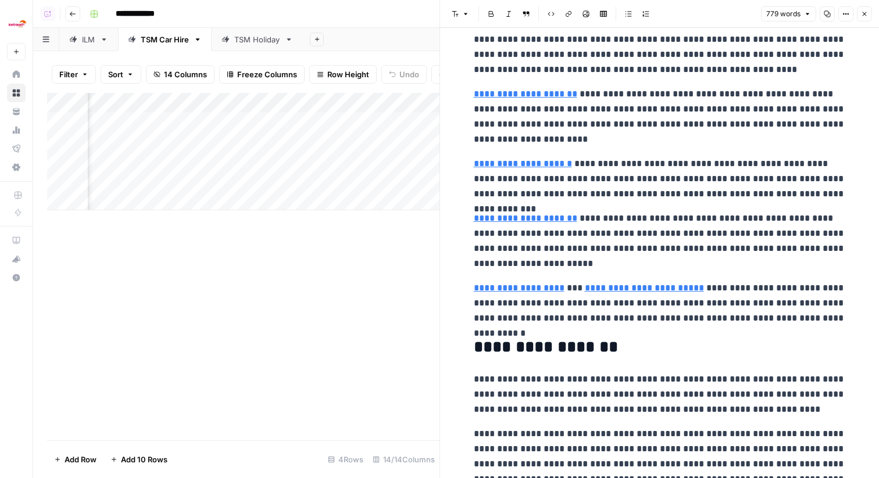
scroll to position [683, 0]
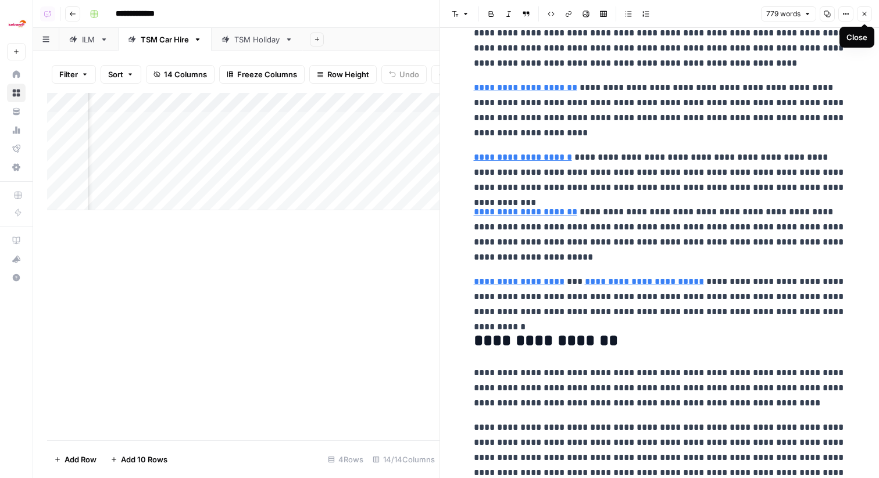
click at [867, 17] on button "Close" at bounding box center [864, 13] width 15 height 15
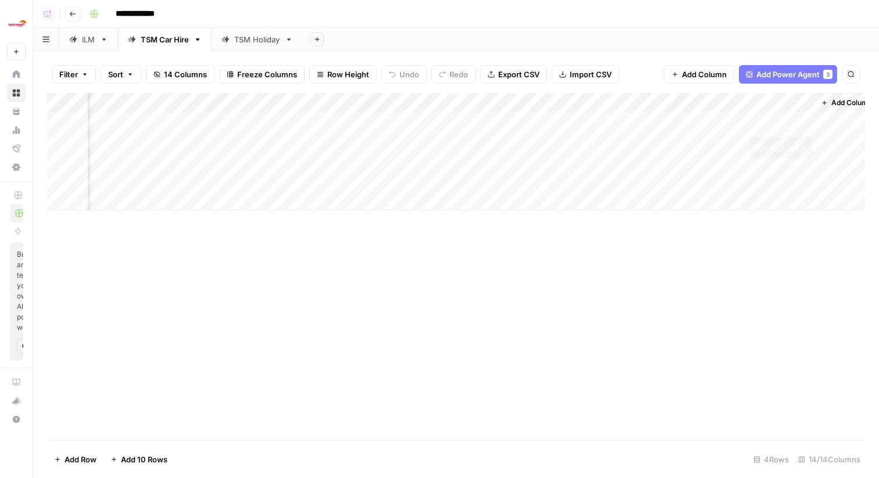
click at [799, 120] on div "Add Column" at bounding box center [456, 151] width 818 height 117
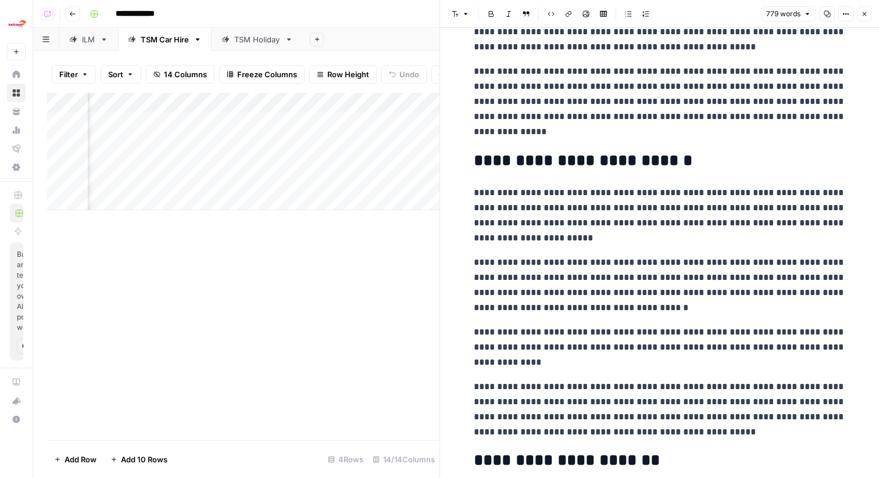
scroll to position [206, 0]
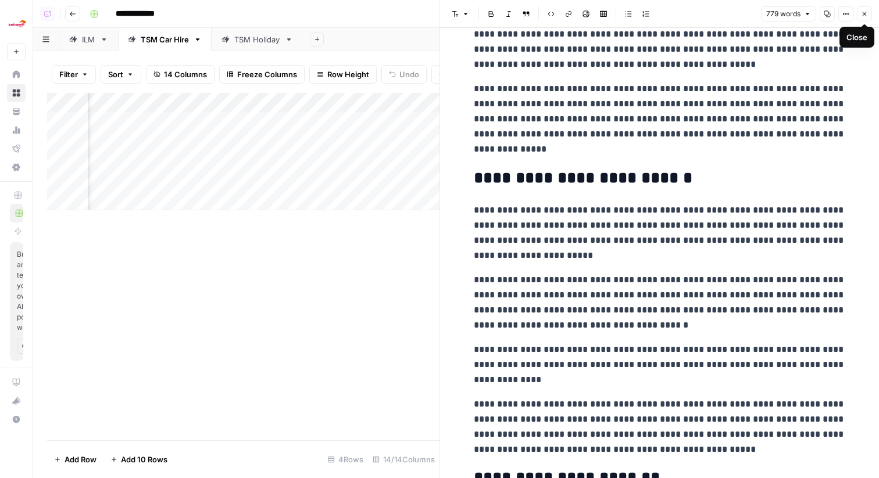
click at [867, 9] on button "Close" at bounding box center [864, 13] width 15 height 15
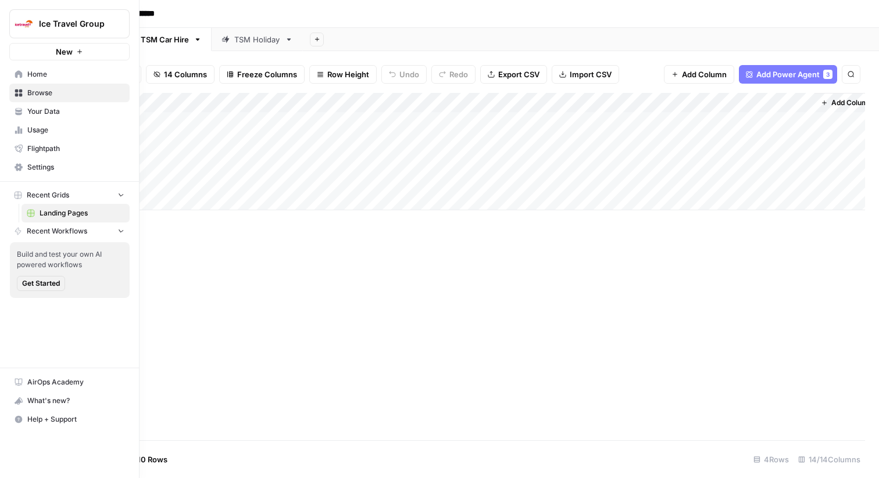
click at [18, 109] on icon at bounding box center [19, 112] width 8 height 8
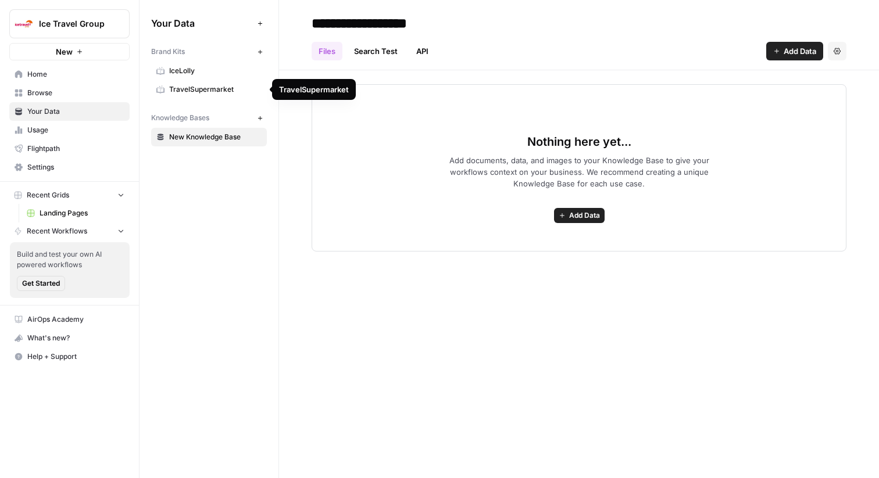
click at [213, 96] on link "TravelSupermarket" at bounding box center [209, 89] width 116 height 19
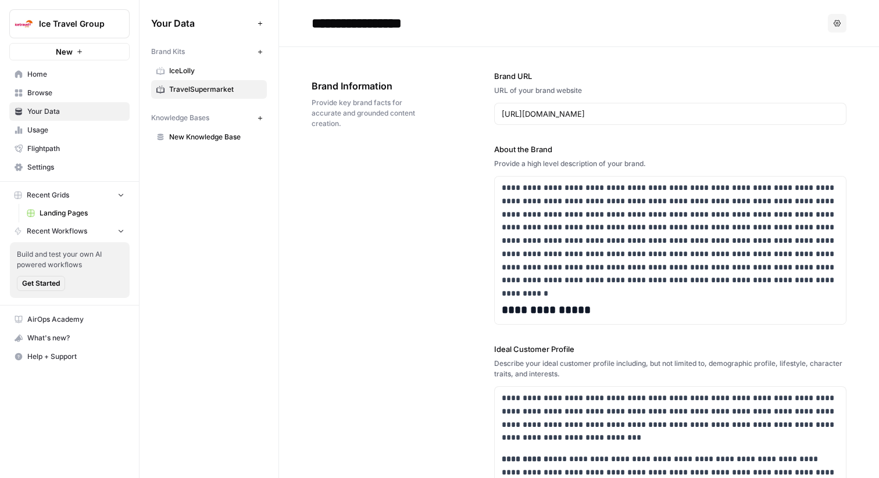
click at [566, 103] on div "https://www.travelsupermarket.com/" at bounding box center [670, 114] width 352 height 22
click at [96, 74] on span "Home" at bounding box center [75, 74] width 97 height 10
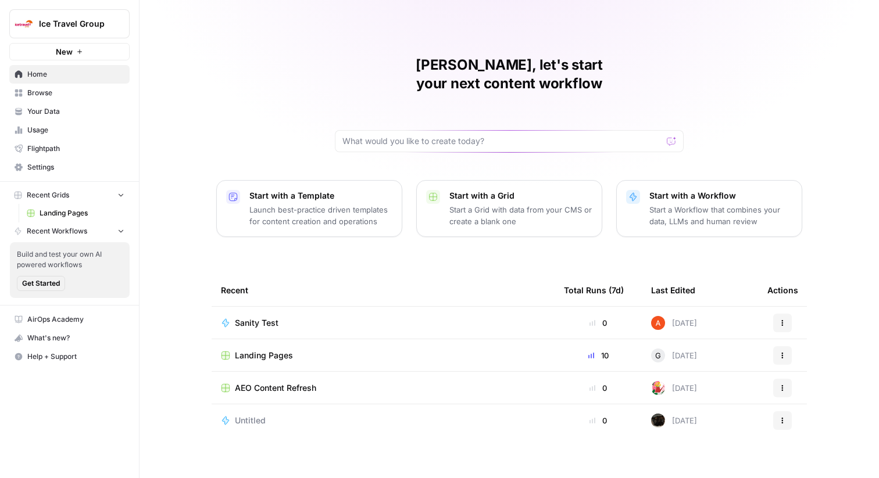
click at [89, 92] on span "Browse" at bounding box center [75, 93] width 97 height 10
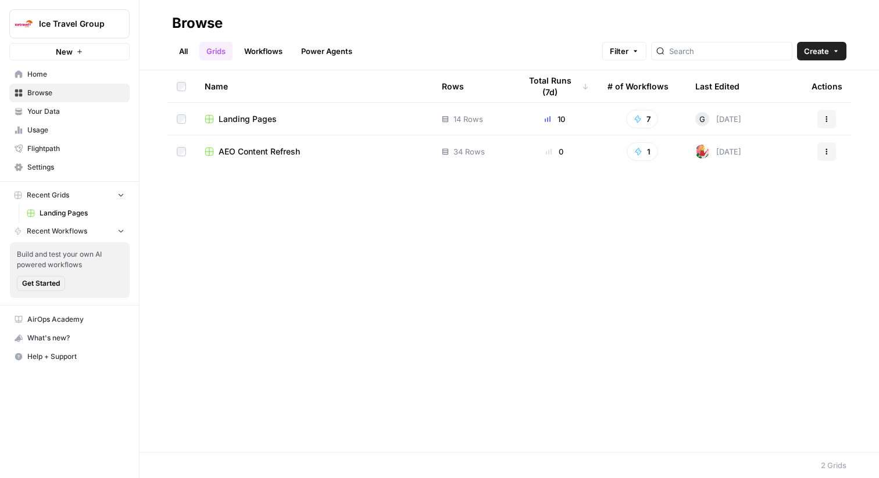
click at [248, 108] on td "Landing Pages" at bounding box center [313, 119] width 237 height 32
click at [259, 116] on span "Landing Pages" at bounding box center [248, 119] width 58 height 12
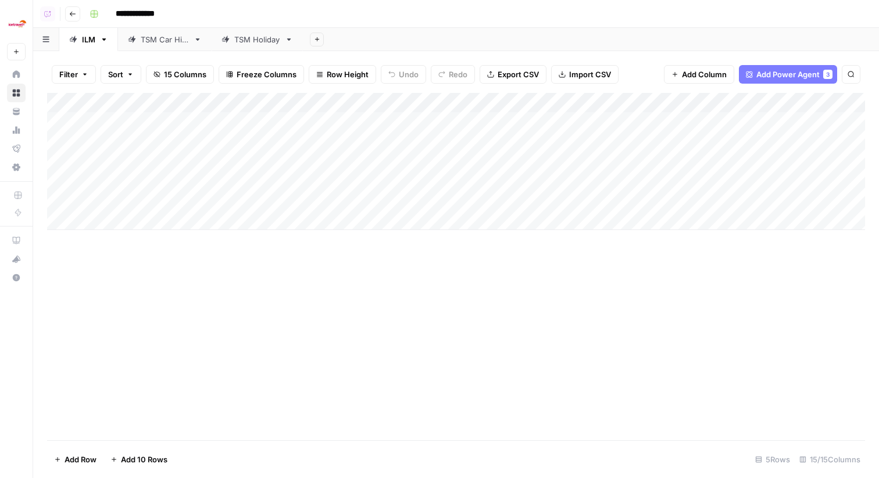
click at [171, 34] on div "TSM Car Hire" at bounding box center [165, 40] width 48 height 12
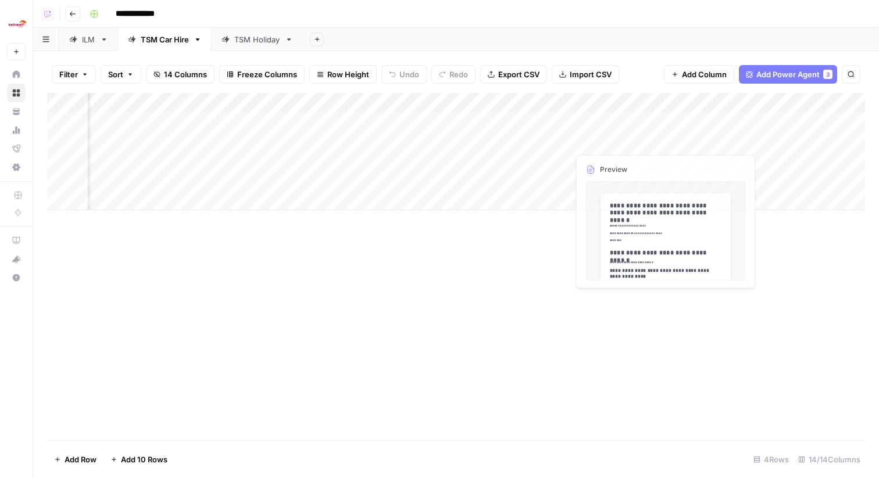
scroll to position [0, 816]
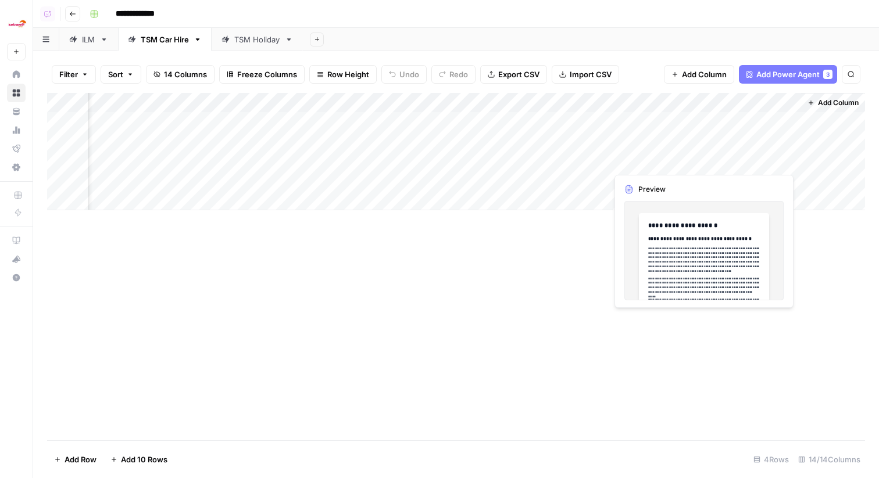
click at [789, 157] on div "Add Column" at bounding box center [456, 151] width 818 height 117
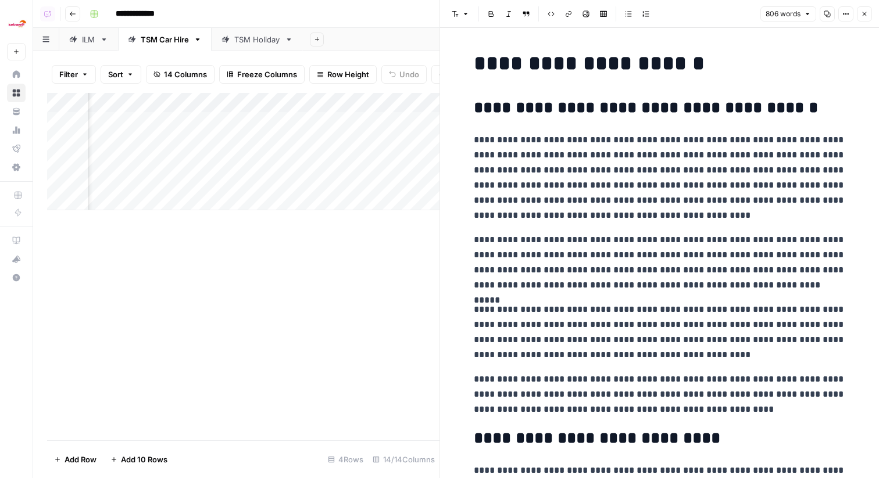
click at [736, 192] on p "**********" at bounding box center [660, 178] width 372 height 91
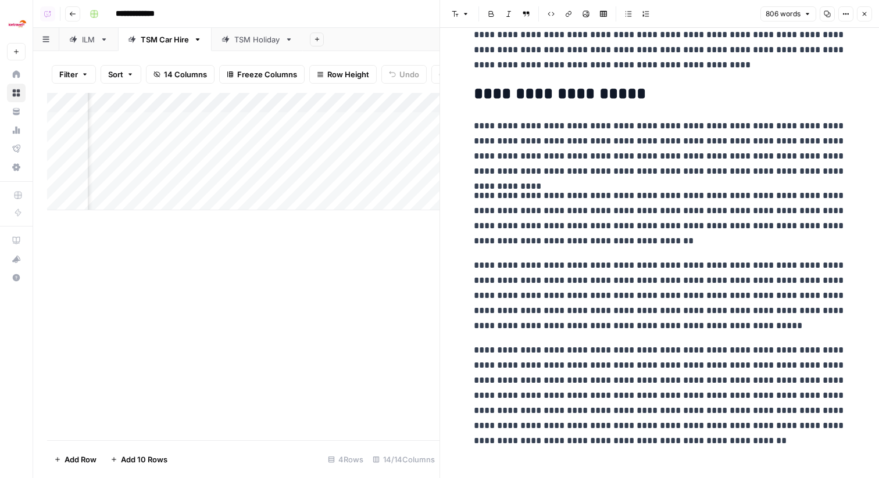
scroll to position [933, 0]
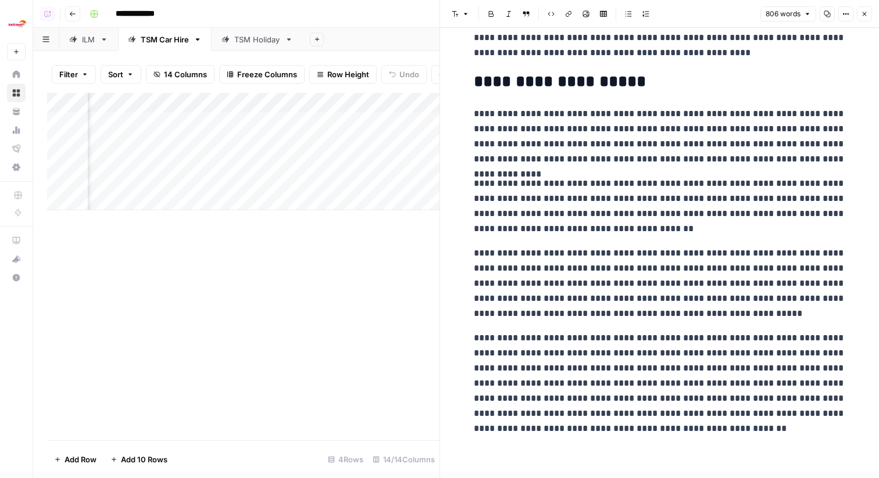
click at [866, 12] on icon "button" at bounding box center [864, 13] width 7 height 7
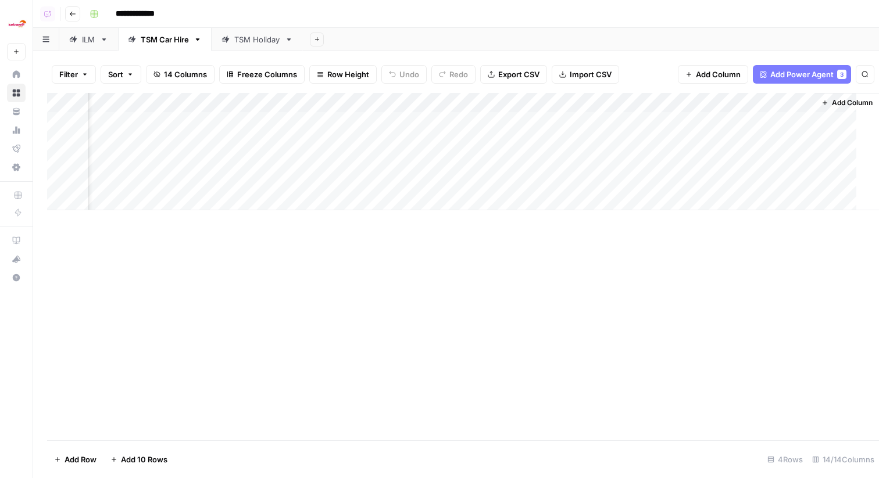
scroll to position [0, 802]
click at [804, 140] on div "Add Column" at bounding box center [456, 151] width 818 height 117
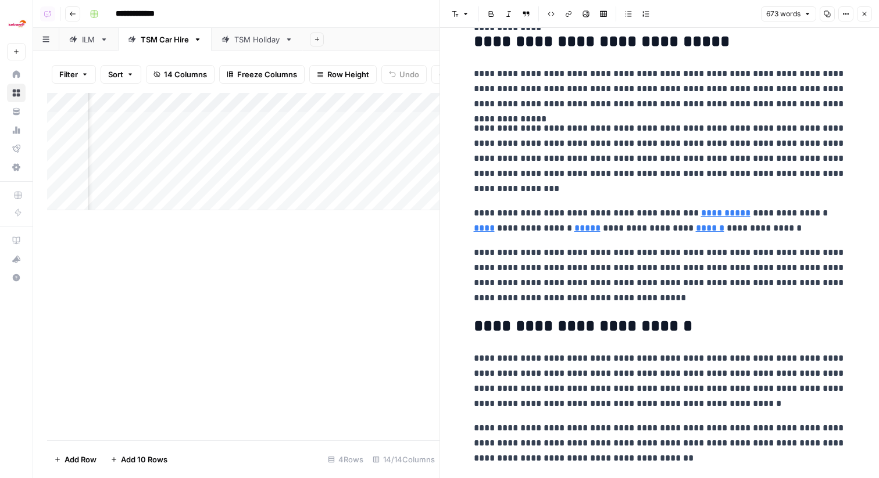
scroll to position [312, 0]
click at [863, 15] on icon "button" at bounding box center [864, 13] width 7 height 7
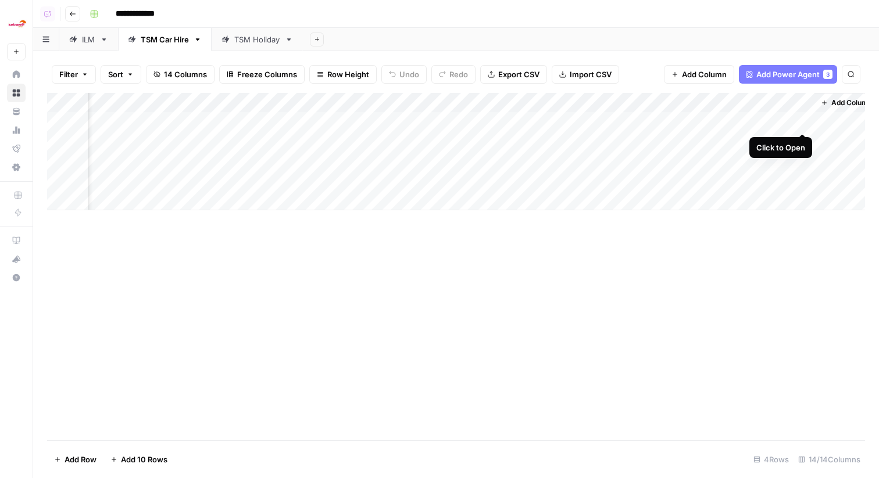
click at [803, 120] on div "Add Column" at bounding box center [456, 151] width 818 height 117
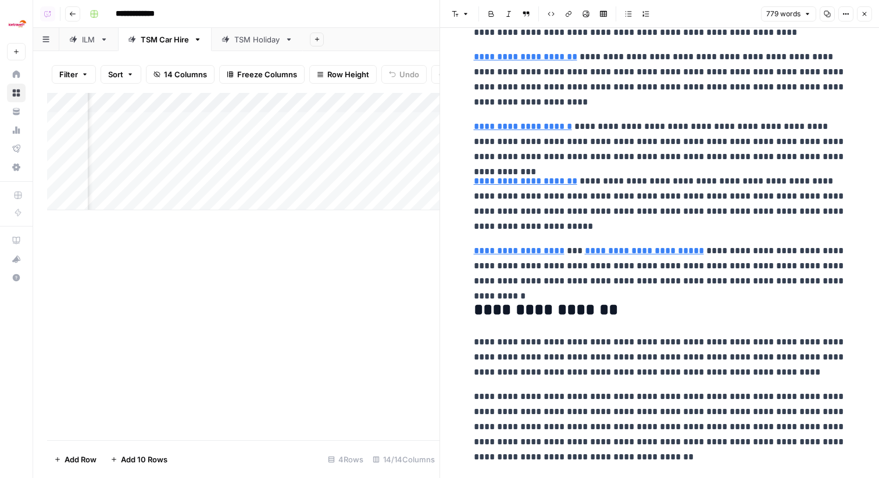
scroll to position [897, 0]
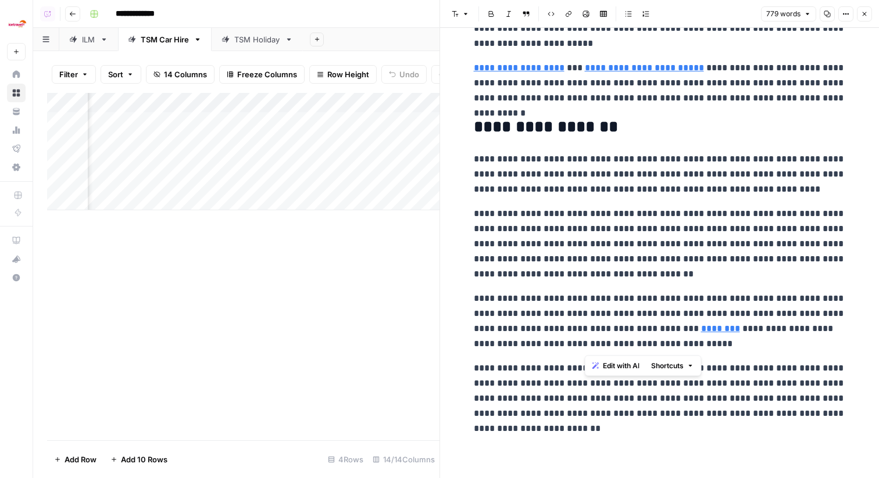
drag, startPoint x: 584, startPoint y: 326, endPoint x: 660, endPoint y: 339, distance: 77.8
click at [660, 339] on p "**********" at bounding box center [660, 321] width 372 height 60
click at [583, 332] on p "**********" at bounding box center [660, 321] width 372 height 60
drag, startPoint x: 580, startPoint y: 331, endPoint x: 682, endPoint y: 349, distance: 103.9
click at [682, 349] on p "**********" at bounding box center [660, 321] width 372 height 60
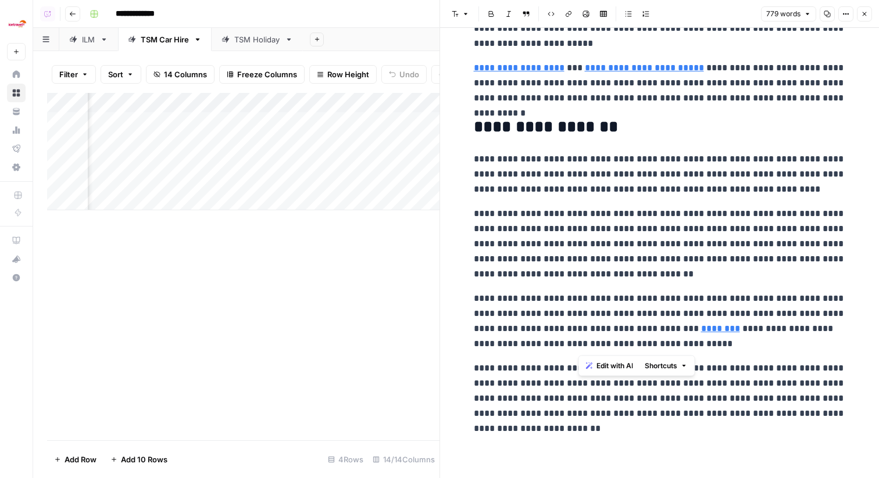
click at [682, 349] on p "**********" at bounding box center [660, 321] width 372 height 60
drag, startPoint x: 660, startPoint y: 330, endPoint x: 580, endPoint y: 328, distance: 79.7
click at [580, 328] on p "**********" at bounding box center [660, 321] width 372 height 60
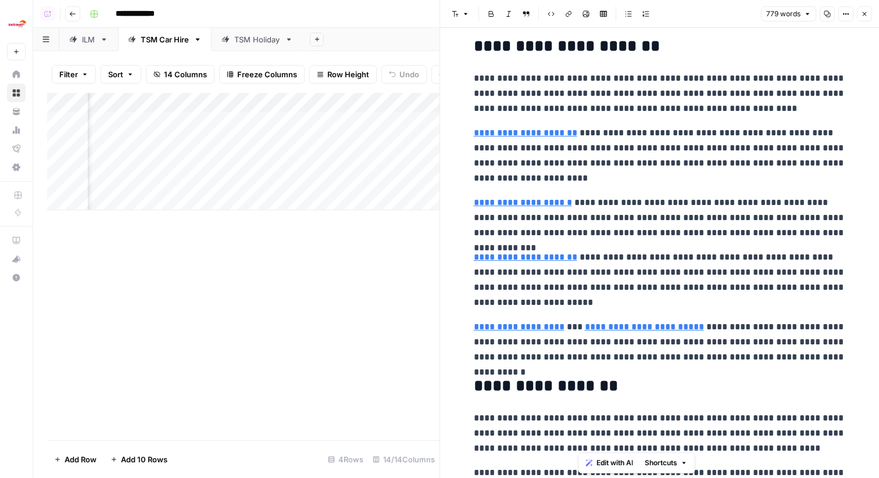
scroll to position [639, 0]
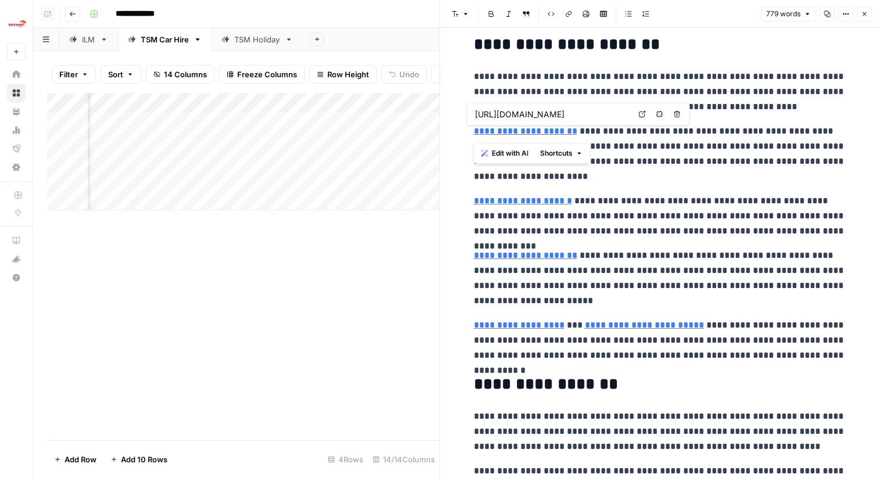
drag, startPoint x: 577, startPoint y: 131, endPoint x: 470, endPoint y: 126, distance: 106.5
click at [470, 126] on div "**********" at bounding box center [660, 53] width 386 height 1292
click at [664, 142] on p "**********" at bounding box center [660, 154] width 372 height 60
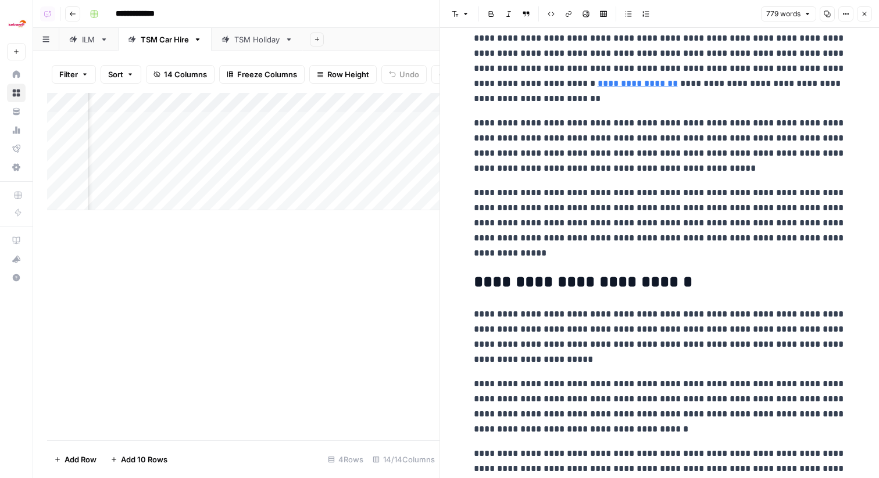
scroll to position [0, 0]
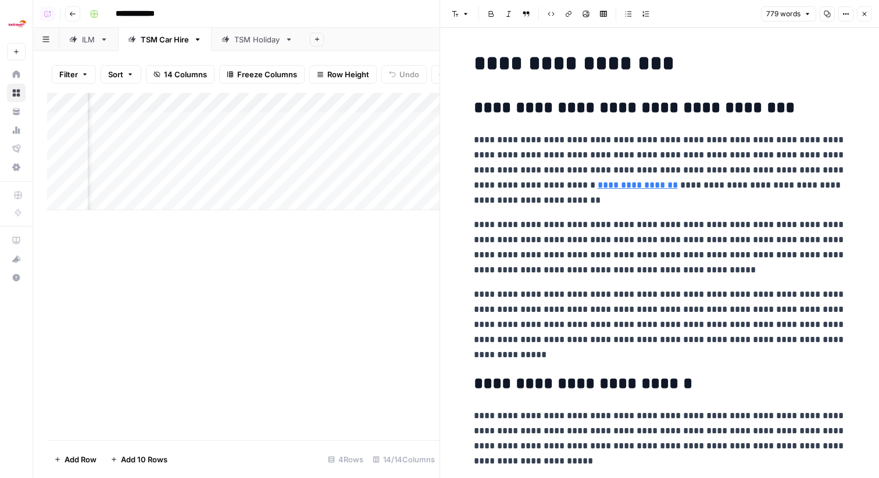
click at [750, 238] on p "**********" at bounding box center [660, 247] width 372 height 60
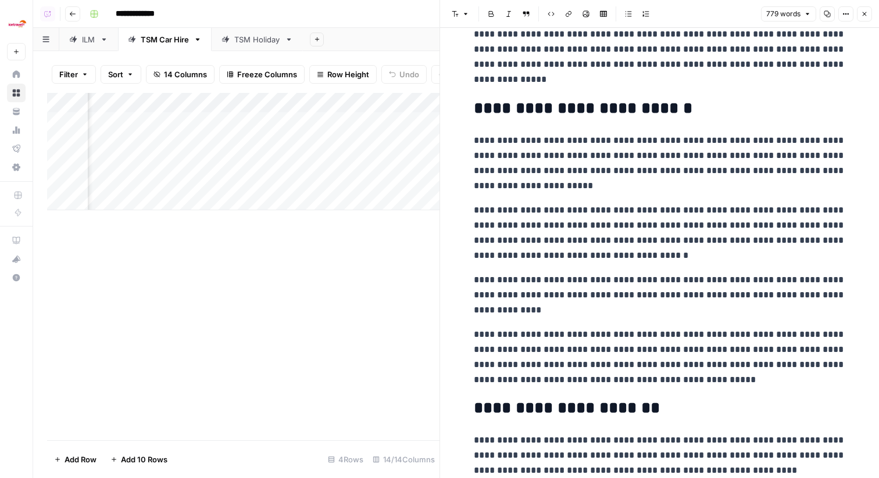
scroll to position [277, 0]
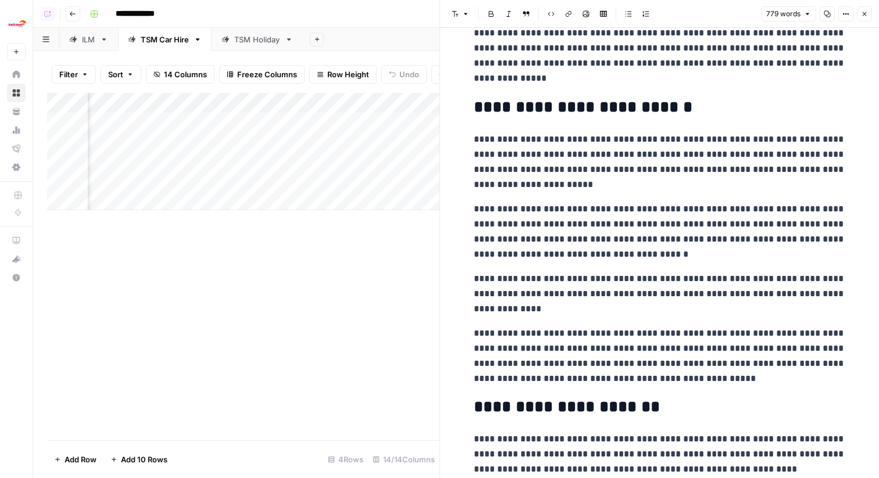
click at [694, 278] on p "**********" at bounding box center [660, 293] width 372 height 45
click at [675, 279] on p "**********" at bounding box center [660, 293] width 372 height 45
click at [675, 278] on p "**********" at bounding box center [660, 293] width 372 height 45
click at [713, 203] on p "**********" at bounding box center [660, 232] width 372 height 60
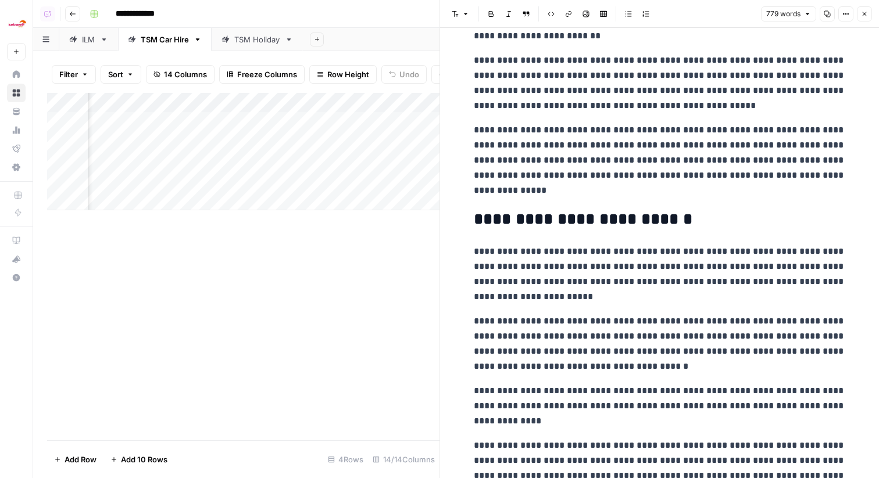
scroll to position [0, 0]
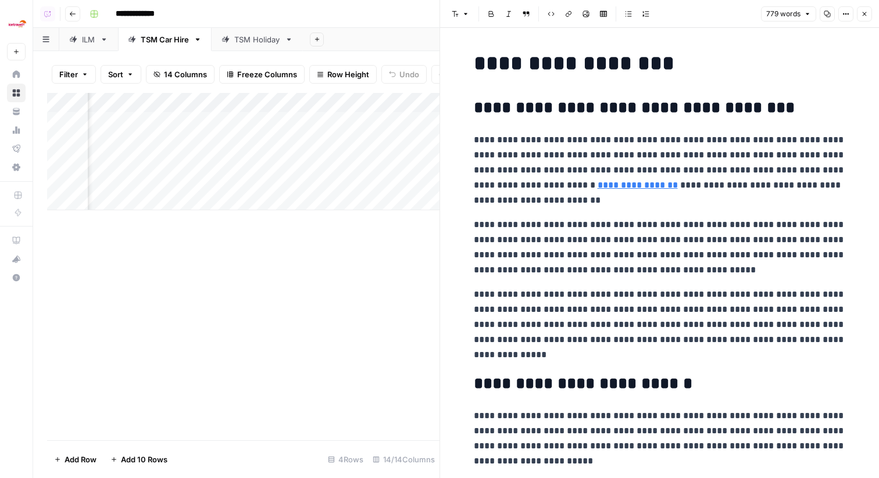
click at [863, 16] on icon "button" at bounding box center [864, 13] width 7 height 7
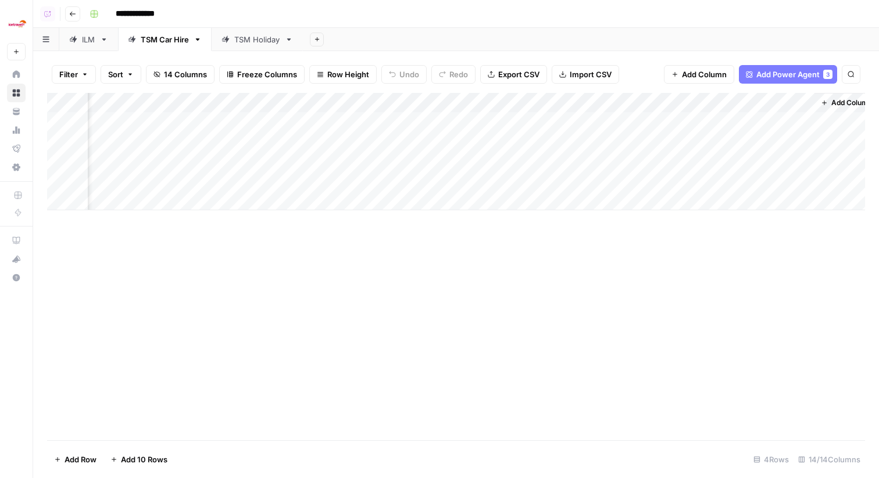
click at [21, 106] on link "Your Data" at bounding box center [16, 111] width 19 height 19
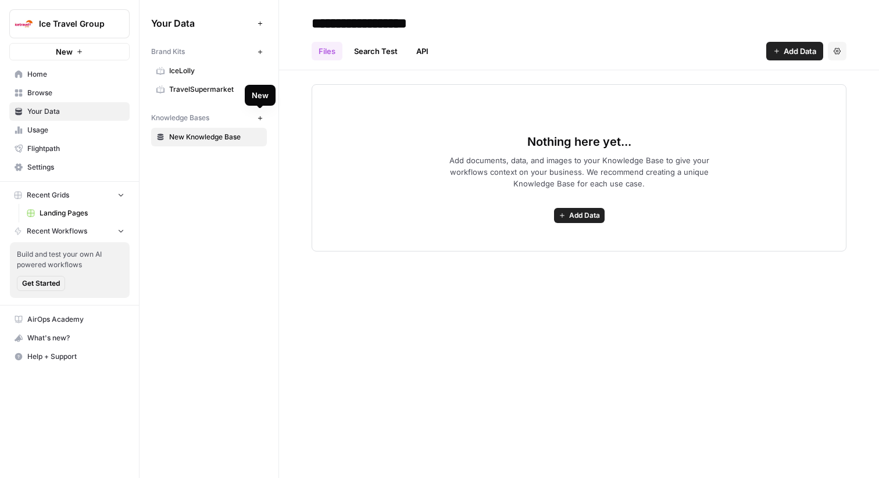
click at [366, 24] on input "**********" at bounding box center [400, 23] width 186 height 23
type input "**********"
click at [709, 104] on div "Nothing here yet... Add documents, data, and images to your Knowledge Base to g…" at bounding box center [579, 167] width 535 height 167
click at [784, 46] on span "Add Data" at bounding box center [800, 51] width 33 height 12
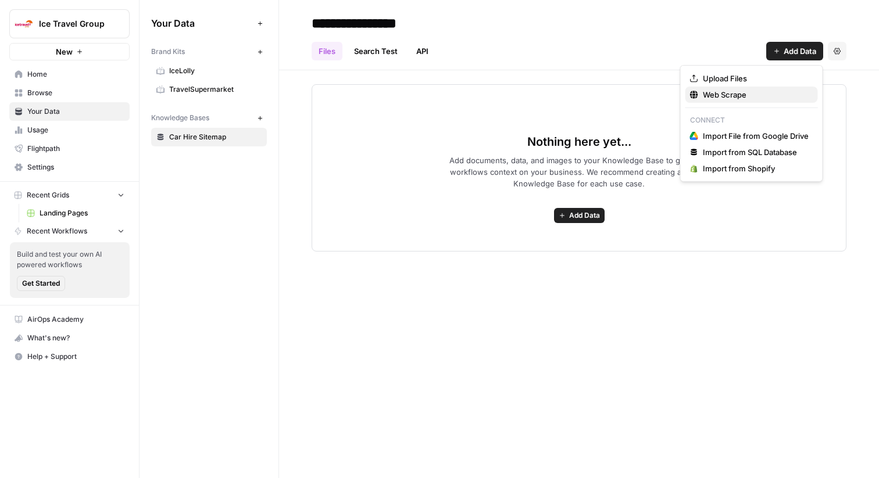
click at [729, 94] on span "Web Scrape" at bounding box center [756, 95] width 106 height 12
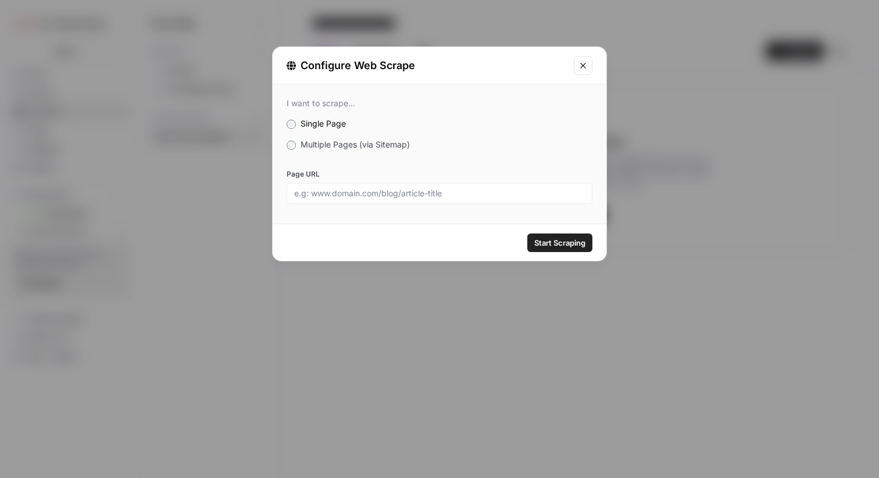
click at [394, 142] on span "Multiple Pages (via Sitemap)" at bounding box center [355, 145] width 109 height 10
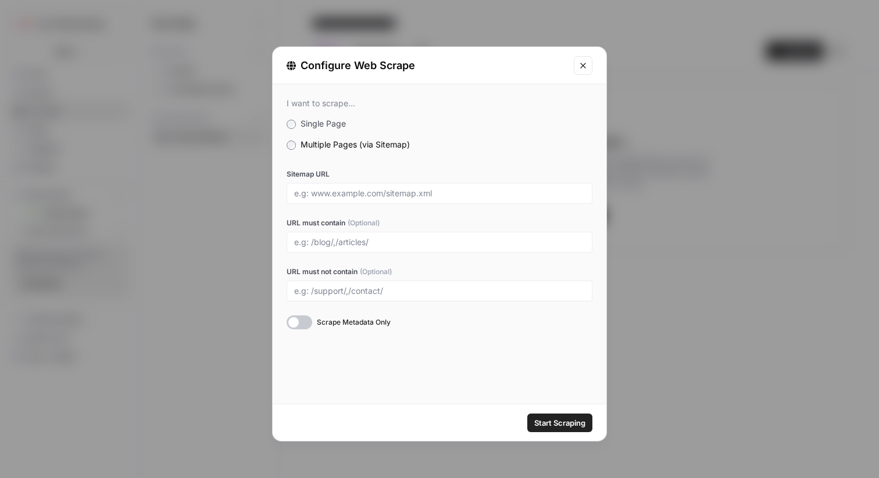
click at [419, 187] on div at bounding box center [440, 193] width 306 height 21
click at [506, 195] on input "Sitemap URL" at bounding box center [439, 193] width 291 height 10
paste input "https://www.travelsupermarket.com/en-gb/car-hire/sitemap.xml"
type input "https://www.travelsupermarket.com/en-gb/car-hire/sitemap.xml"
click at [572, 428] on span "Start Scraping" at bounding box center [559, 423] width 51 height 12
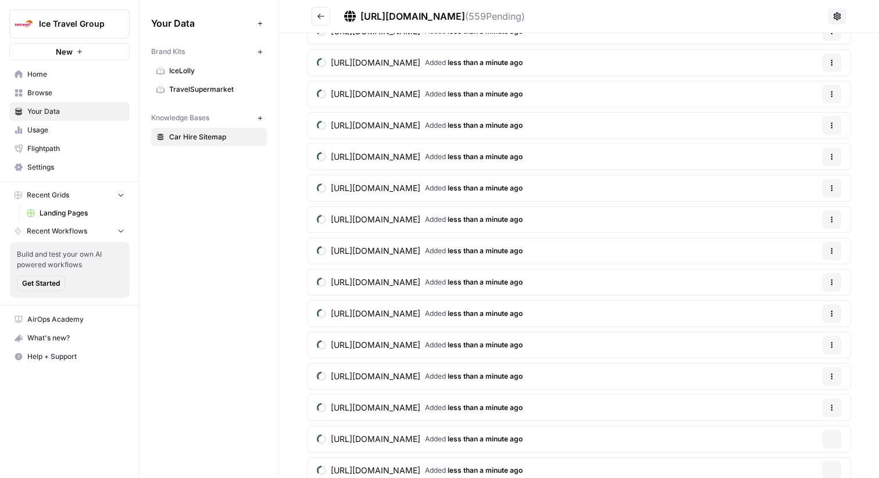
scroll to position [5490, 0]
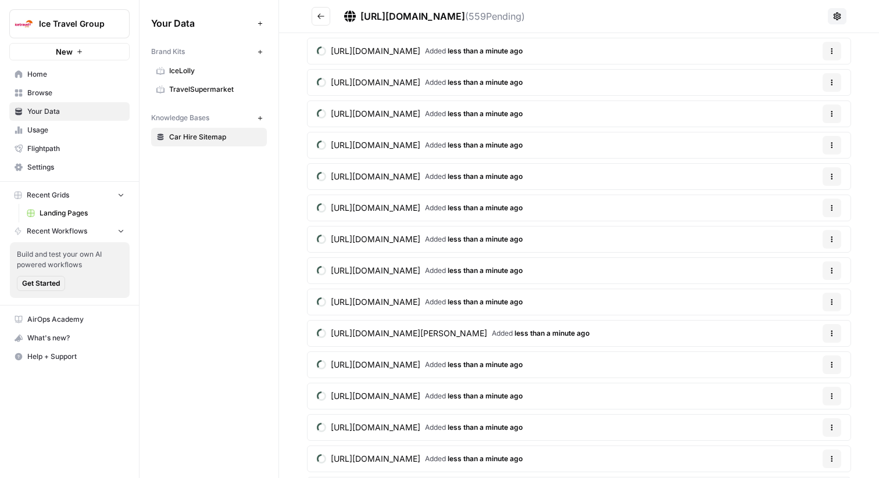
click at [56, 87] on link "Browse" at bounding box center [69, 93] width 120 height 19
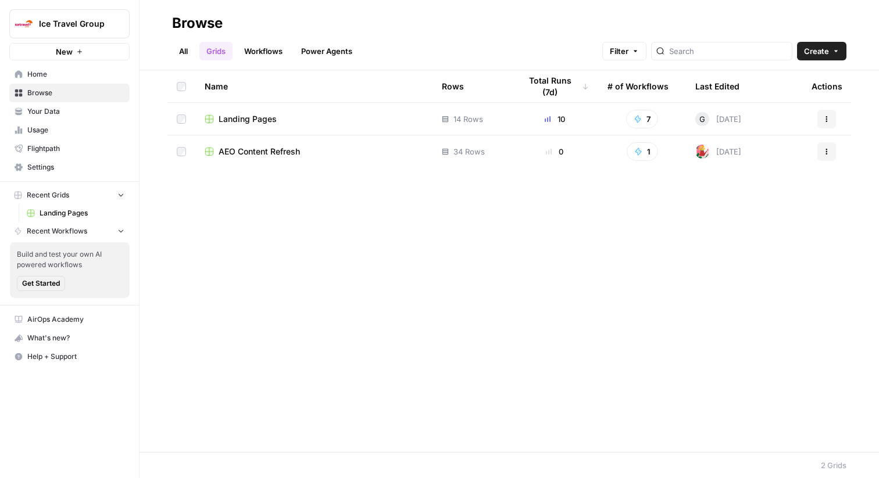
click at [242, 117] on span "Landing Pages" at bounding box center [248, 119] width 58 height 12
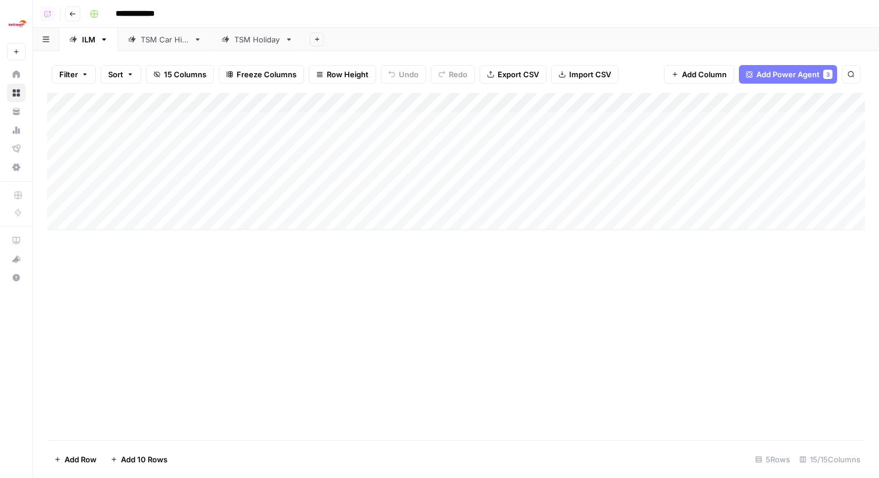
click at [265, 47] on link "TSM Holiday" at bounding box center [257, 39] width 91 height 23
click at [352, 123] on div "Add Column" at bounding box center [456, 161] width 818 height 137
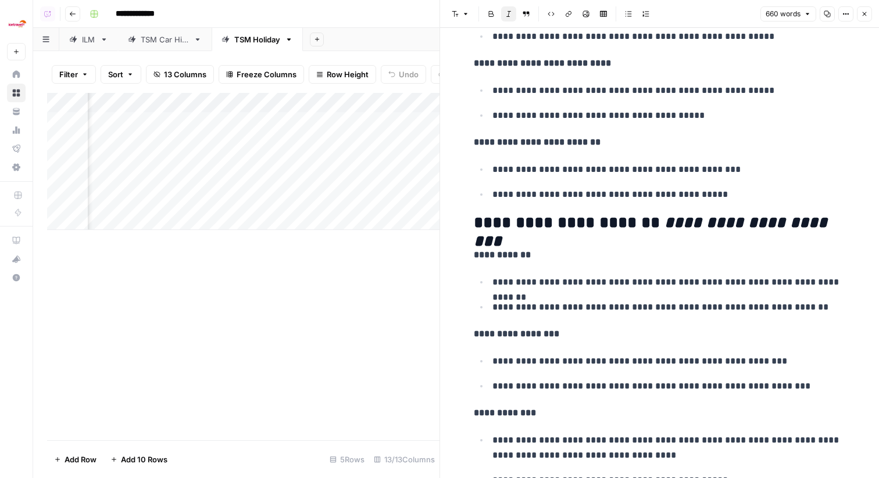
scroll to position [920, 0]
click at [870, 12] on button "Close" at bounding box center [864, 13] width 15 height 15
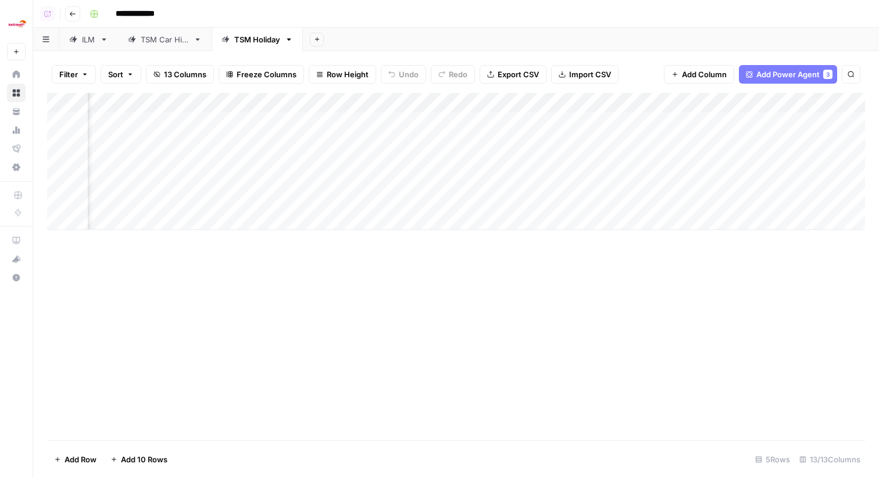
scroll to position [0, 920]
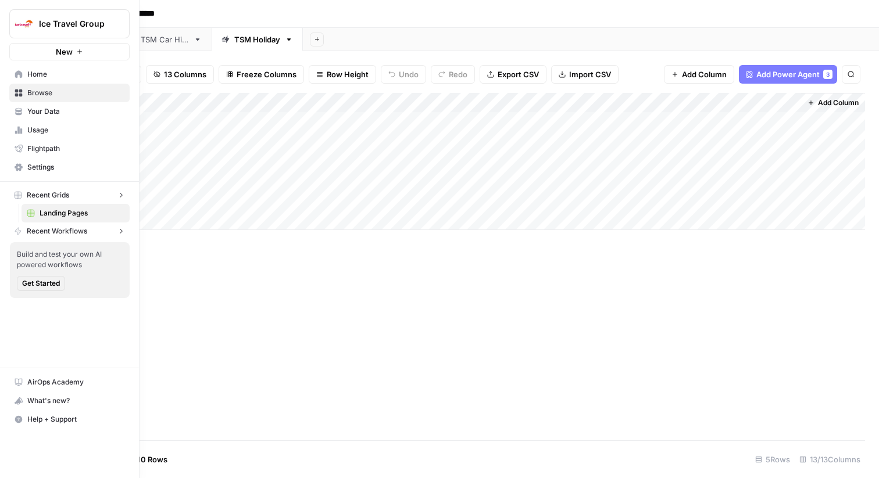
click at [17, 84] on link "Browse" at bounding box center [69, 93] width 120 height 19
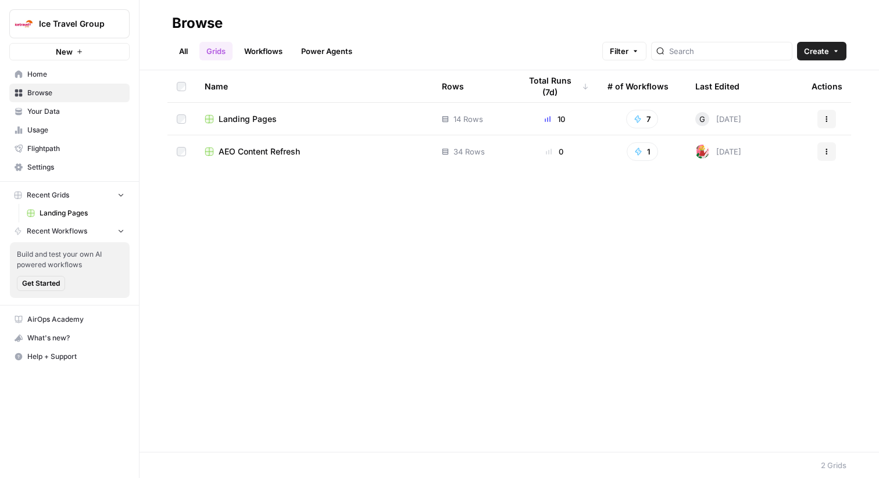
click at [49, 23] on span "Ice Travel Group" at bounding box center [74, 24] width 70 height 12
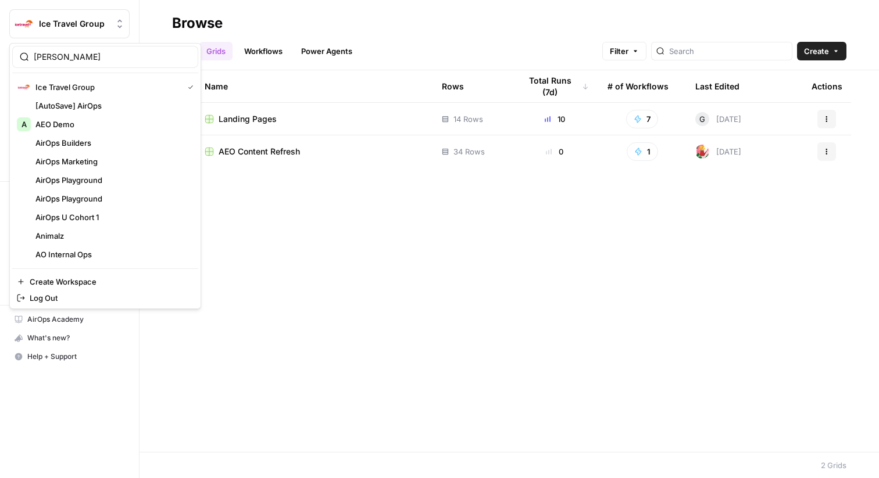
type input "meis"
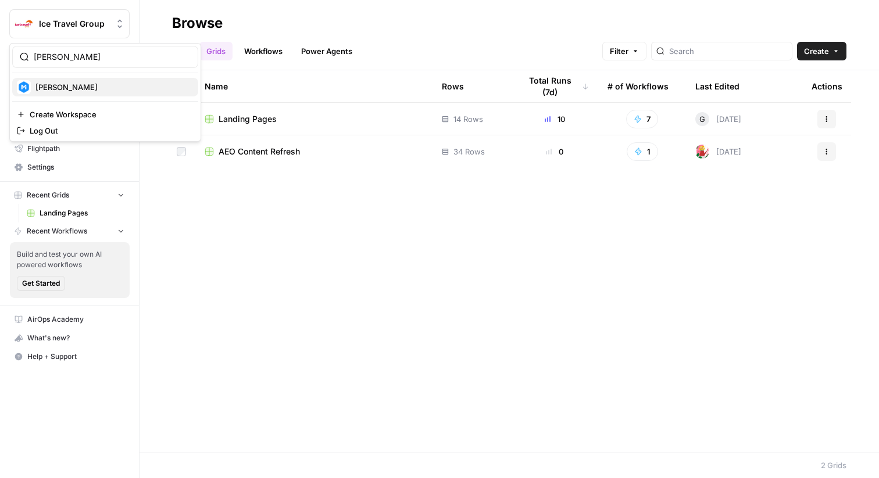
click at [67, 89] on span "Meister" at bounding box center [111, 87] width 153 height 12
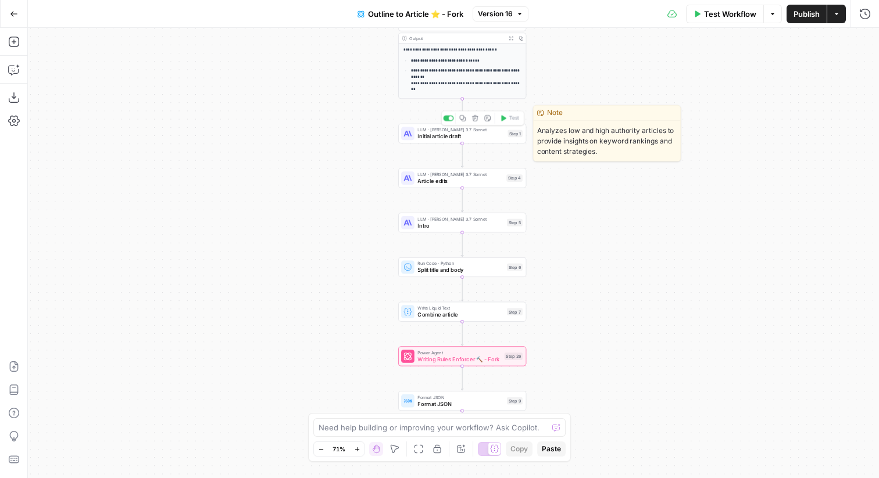
click at [460, 133] on span "Initial article draft" at bounding box center [460, 137] width 87 height 8
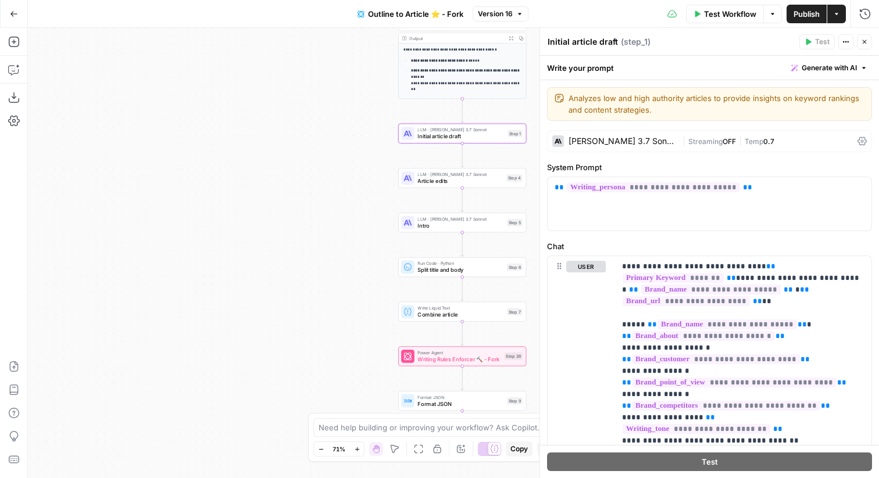
click at [763, 137] on span "0.7" at bounding box center [768, 141] width 11 height 9
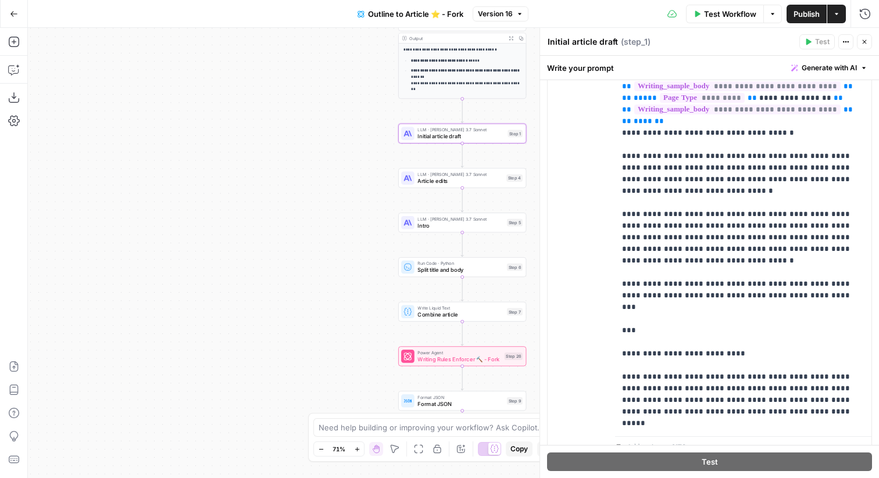
scroll to position [181, 0]
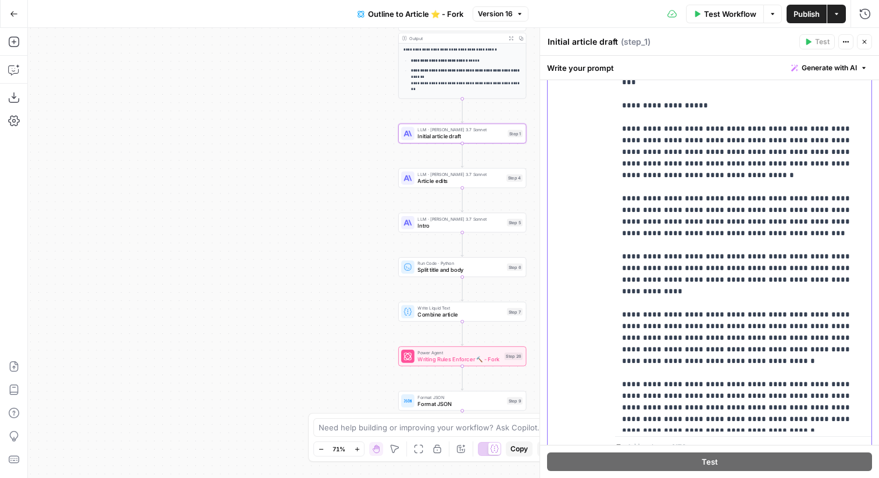
scroll to position [1163, 0]
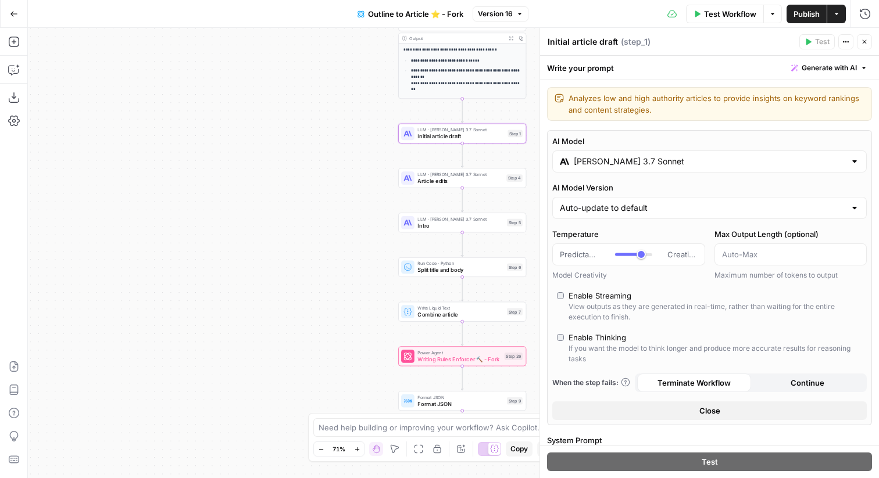
type input "s"
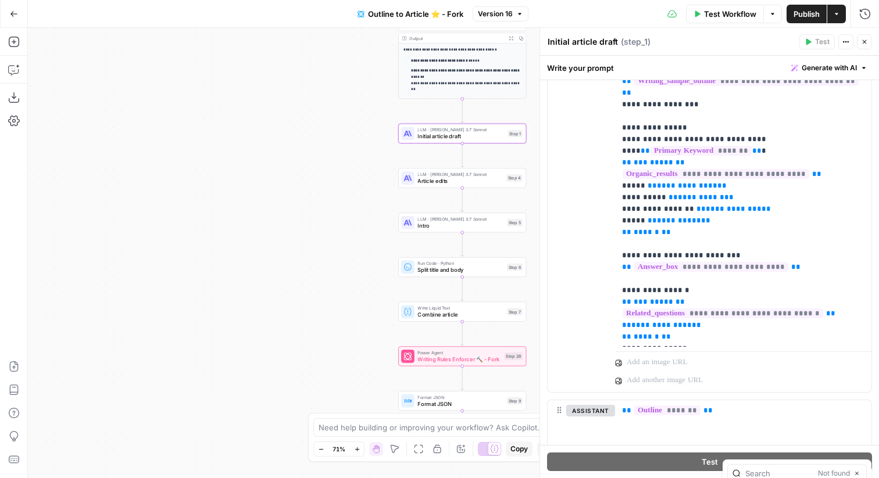
scroll to position [1105, 0]
type input "aside"
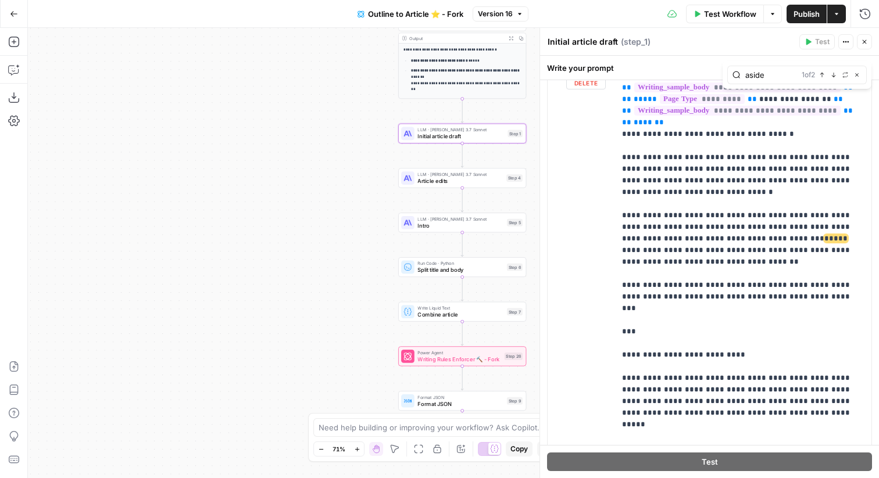
scroll to position [245, 0]
click at [860, 73] on button "Close" at bounding box center [856, 74] width 9 height 9
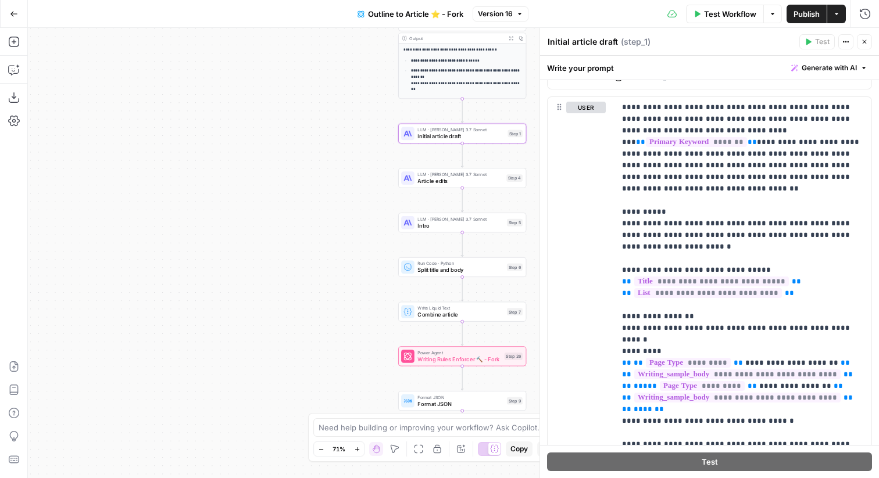
scroll to position [1050, 0]
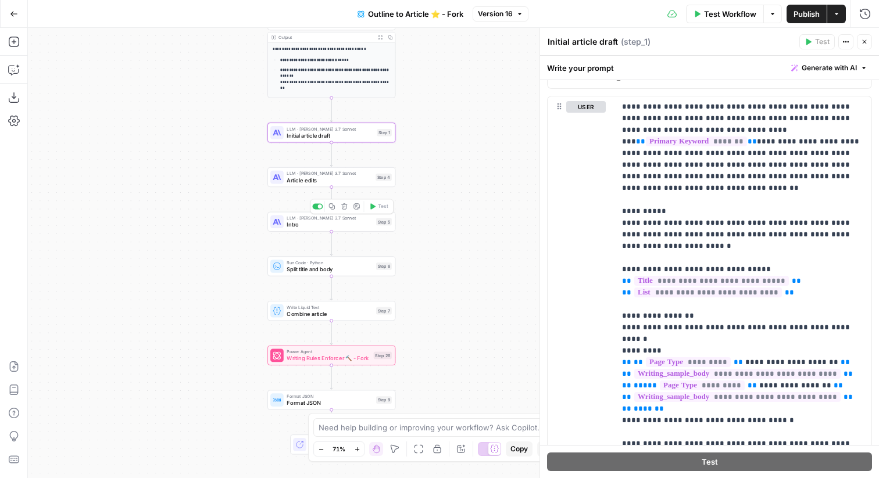
click at [387, 224] on div "Step 5" at bounding box center [384, 222] width 16 height 8
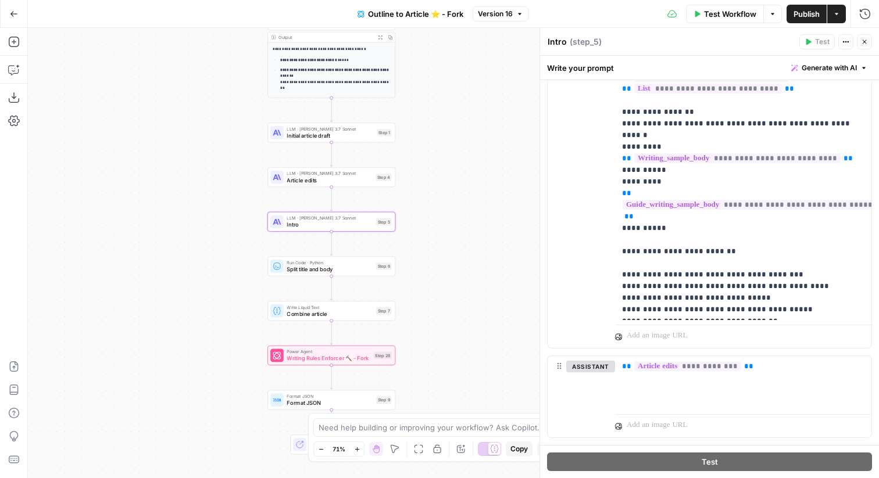
scroll to position [1146, 0]
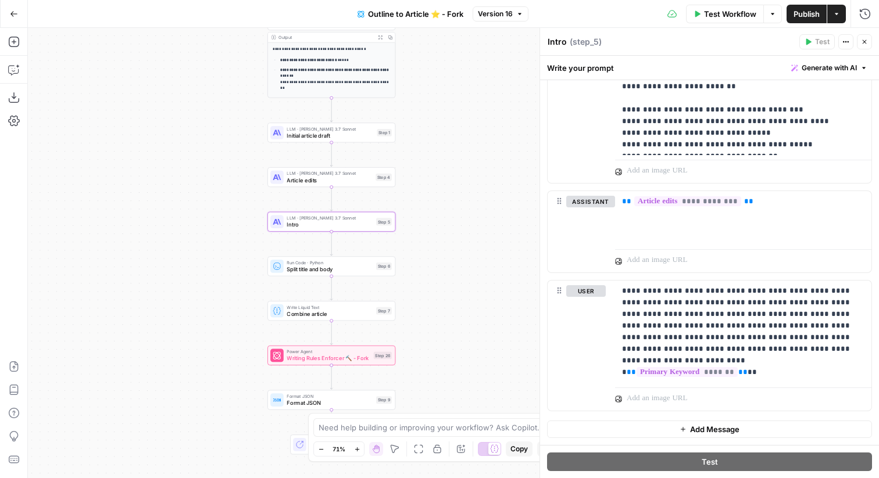
click at [864, 38] on icon "button" at bounding box center [864, 41] width 7 height 7
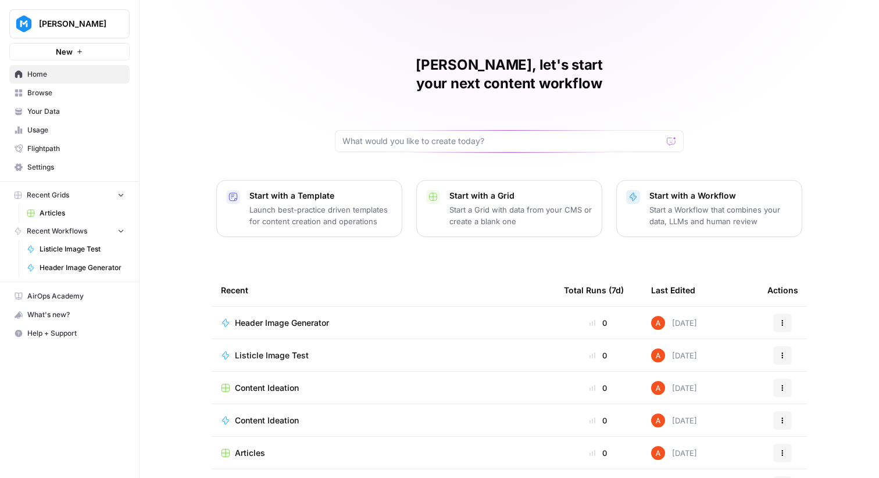
click at [80, 87] on link "Browse" at bounding box center [69, 93] width 120 height 19
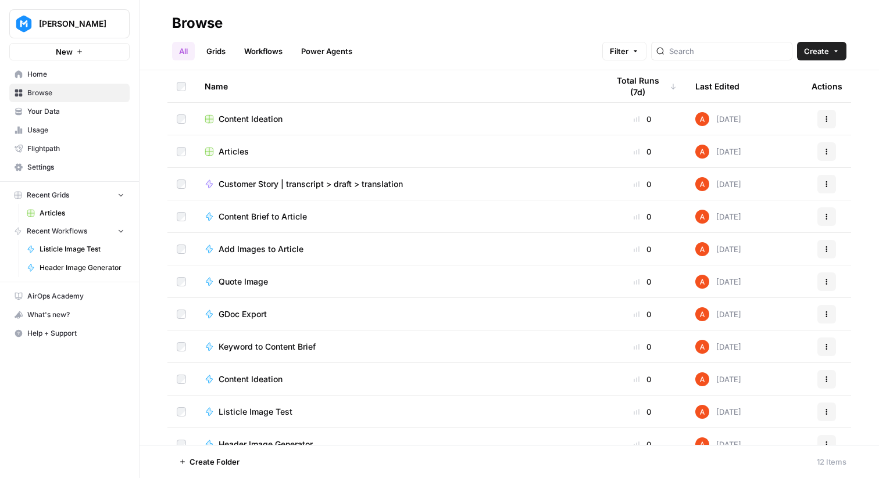
click at [263, 56] on link "Workflows" at bounding box center [263, 51] width 52 height 19
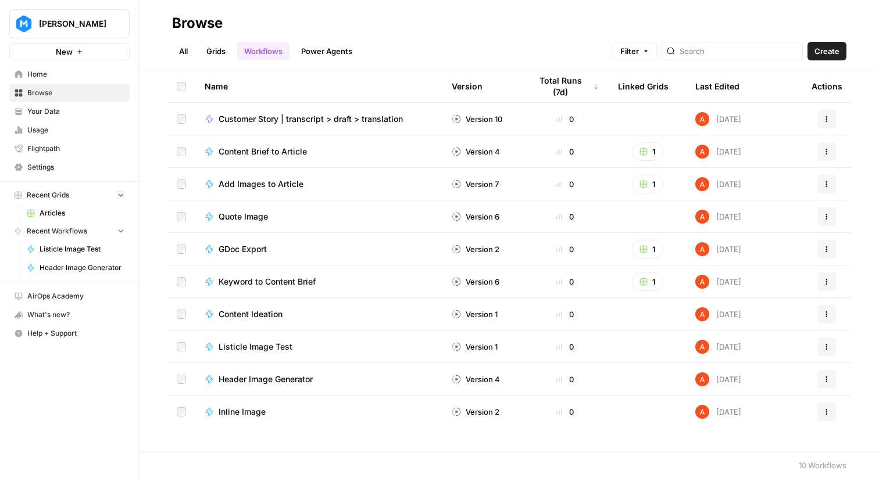
click at [246, 379] on span "Header Image Generator" at bounding box center [266, 380] width 94 height 12
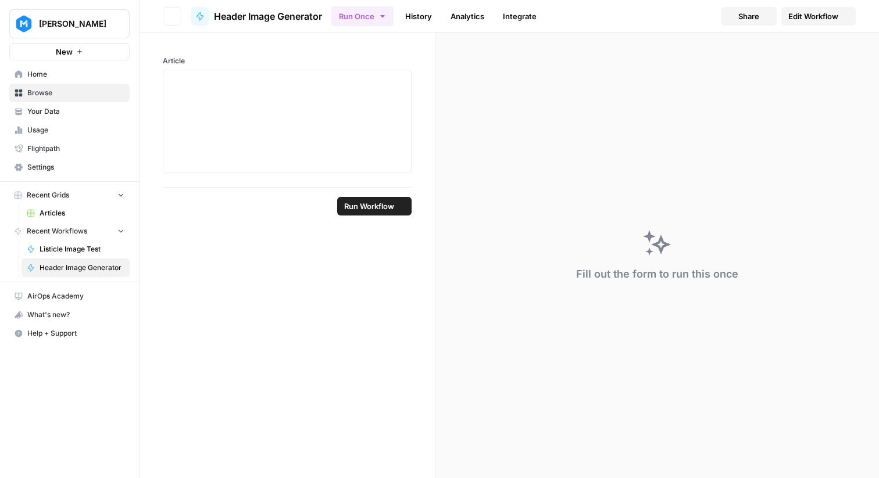
click at [826, 19] on span "Edit Workflow" at bounding box center [813, 16] width 50 height 12
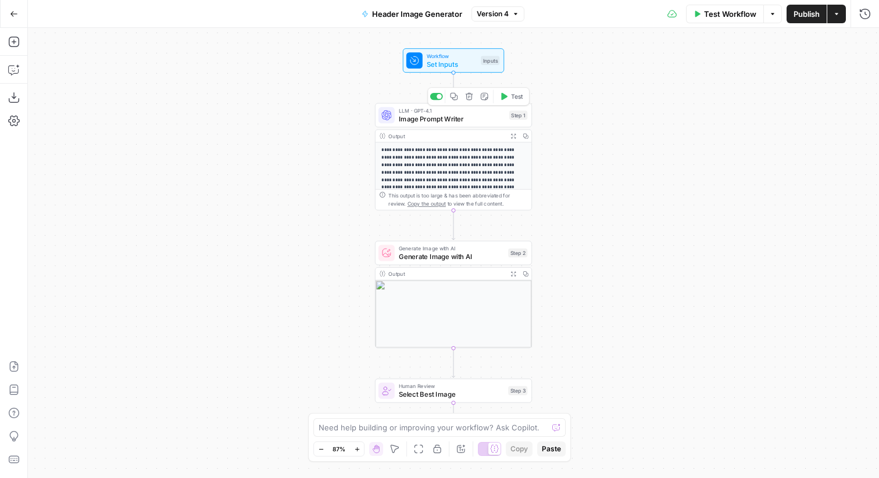
click at [497, 116] on span "Image Prompt Writer" at bounding box center [452, 119] width 106 height 10
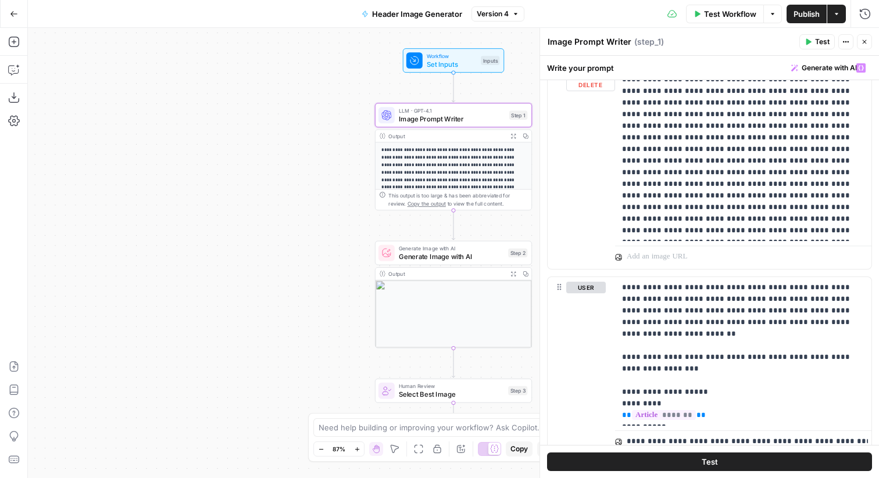
scroll to position [1987, 0]
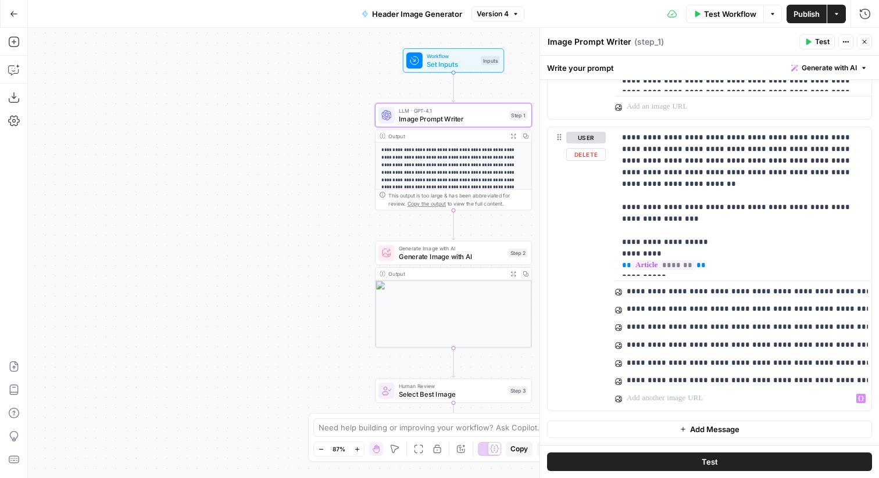
click at [650, 462] on button "Test" at bounding box center [709, 462] width 325 height 19
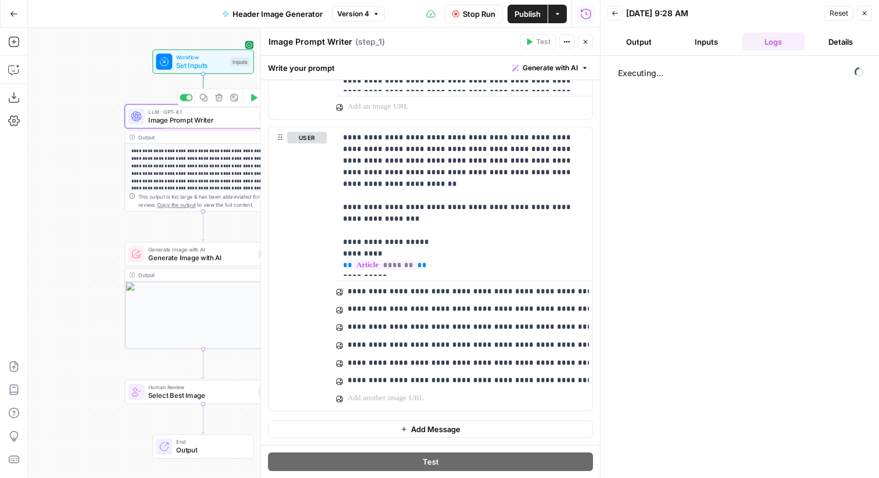
click at [180, 125] on div "LLM · GPT-4.1 Image Prompt Writer Step 1 Copy step Delete step Add Note Test" at bounding box center [202, 116] width 157 height 24
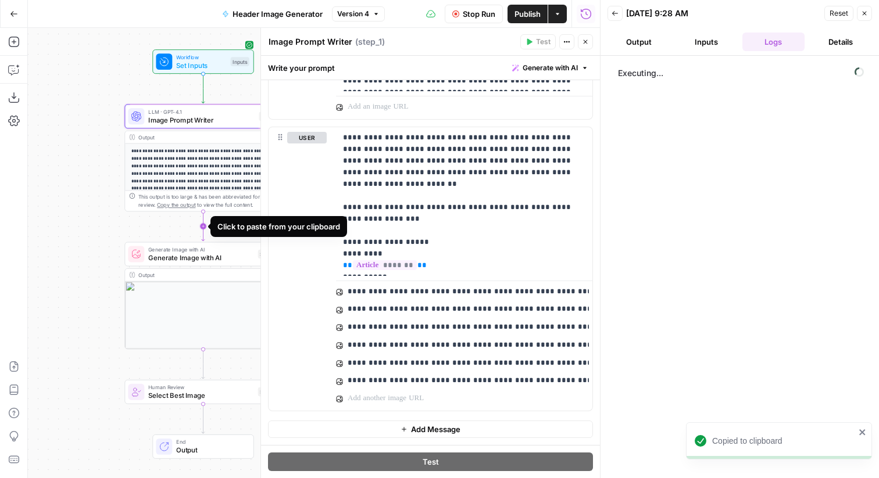
click at [203, 227] on icon "Edge from step_1 to step_2" at bounding box center [203, 227] width 3 height 30
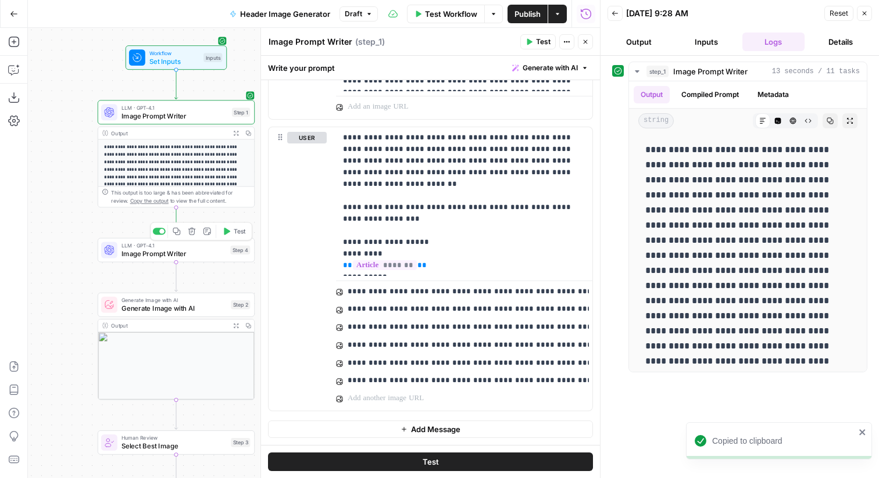
click at [182, 258] on span "Image Prompt Writer" at bounding box center [173, 254] width 105 height 10
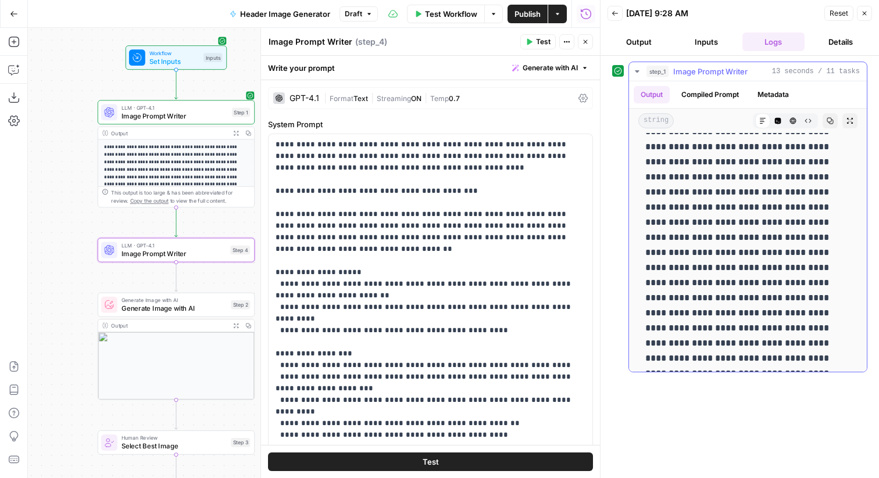
scroll to position [29, 0]
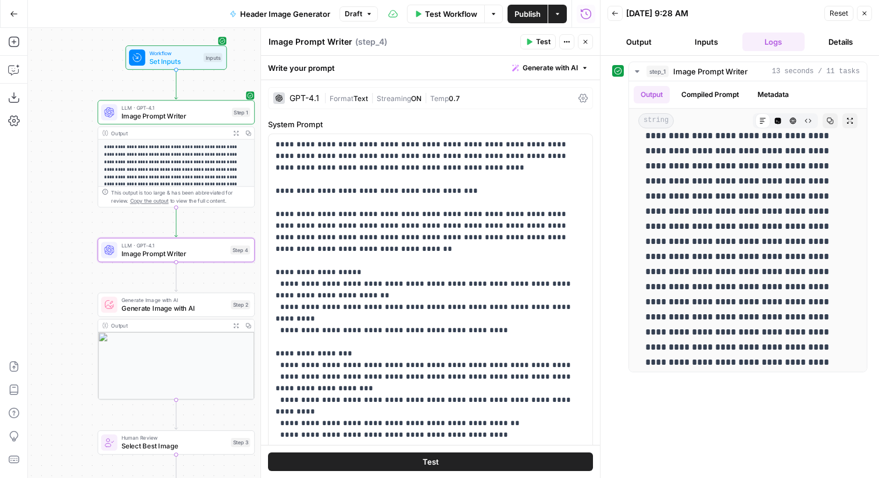
click at [584, 43] on icon "button" at bounding box center [585, 41] width 7 height 7
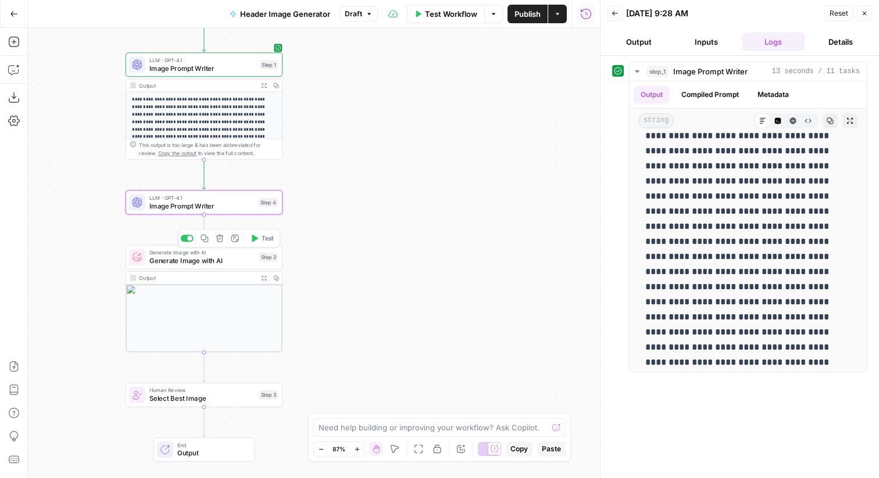
click at [262, 241] on span "Test" at bounding box center [268, 238] width 12 height 9
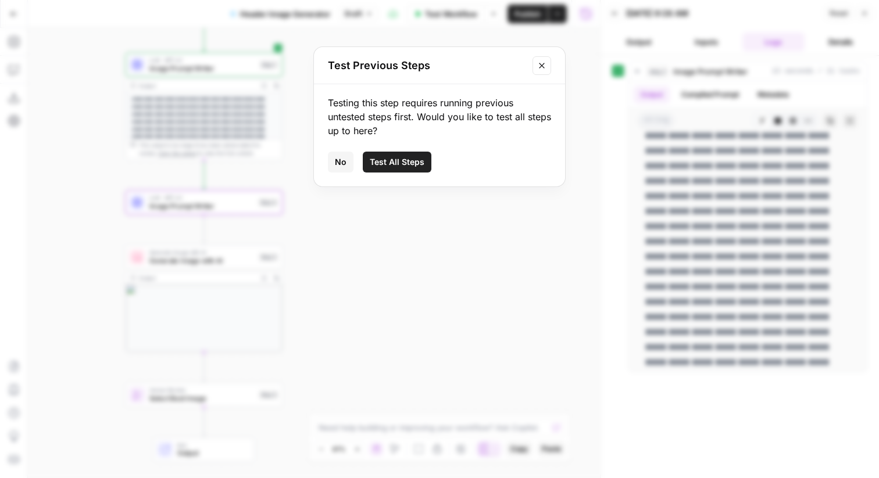
click at [344, 167] on span "No" at bounding box center [341, 162] width 12 height 12
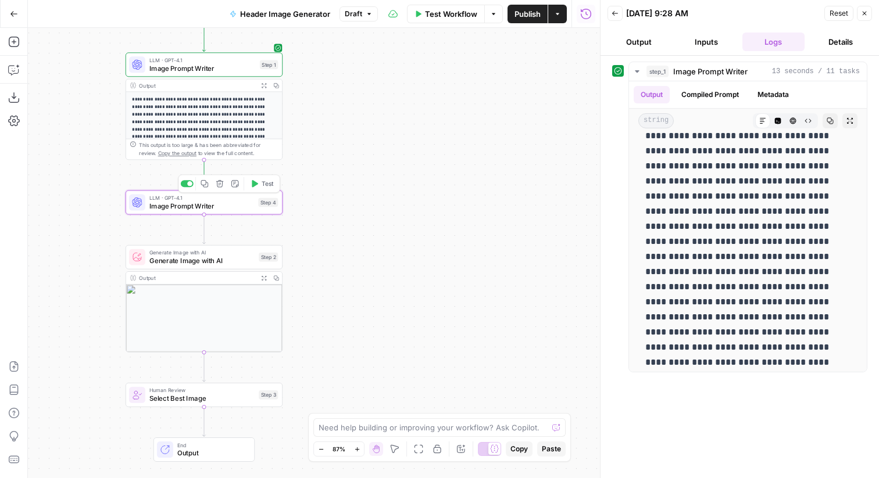
click at [185, 181] on div at bounding box center [187, 183] width 13 height 7
click at [258, 241] on icon "button" at bounding box center [254, 238] width 8 height 8
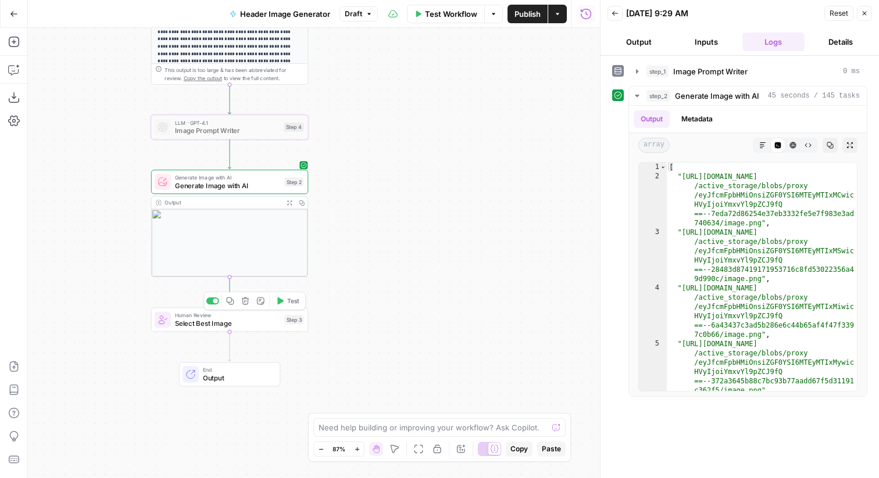
click at [295, 305] on span "Test" at bounding box center [293, 300] width 12 height 9
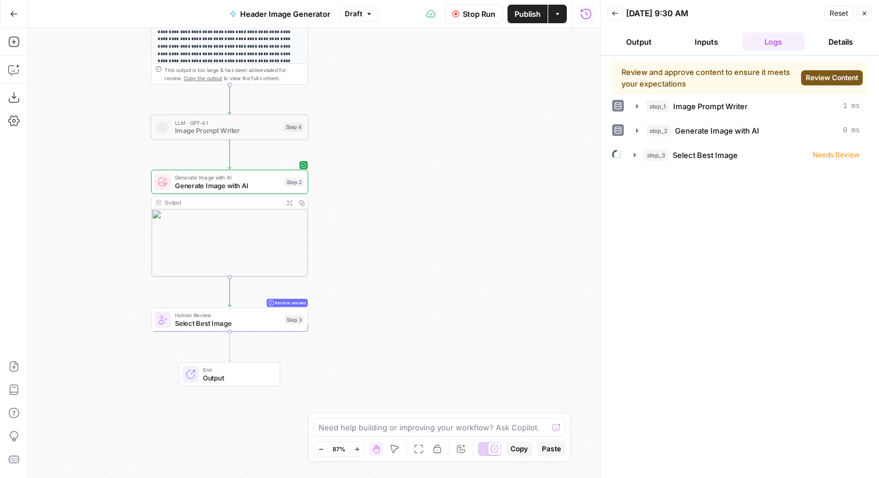
click at [815, 83] on button "Review Content" at bounding box center [832, 77] width 62 height 15
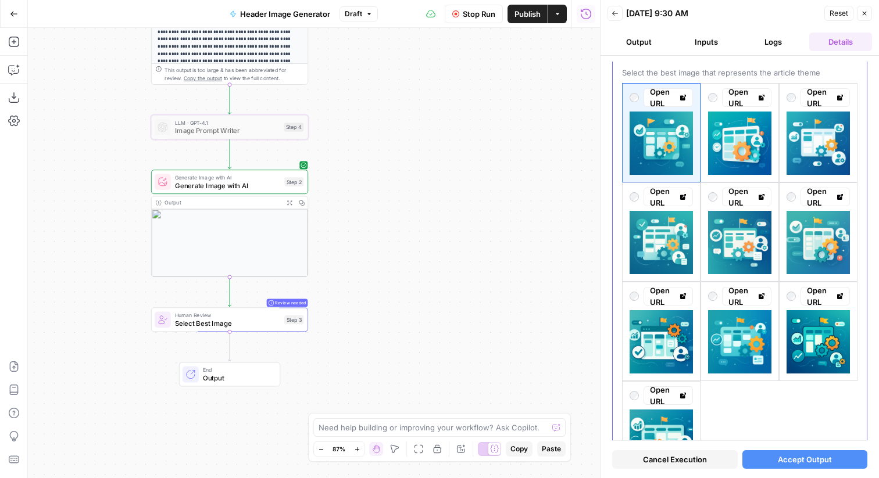
scroll to position [77, 0]
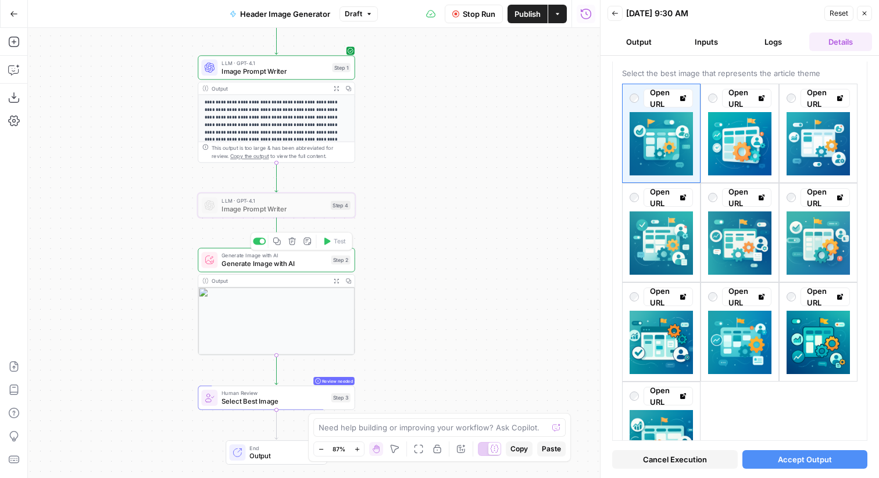
click at [309, 260] on span "Generate Image with AI" at bounding box center [273, 264] width 105 height 10
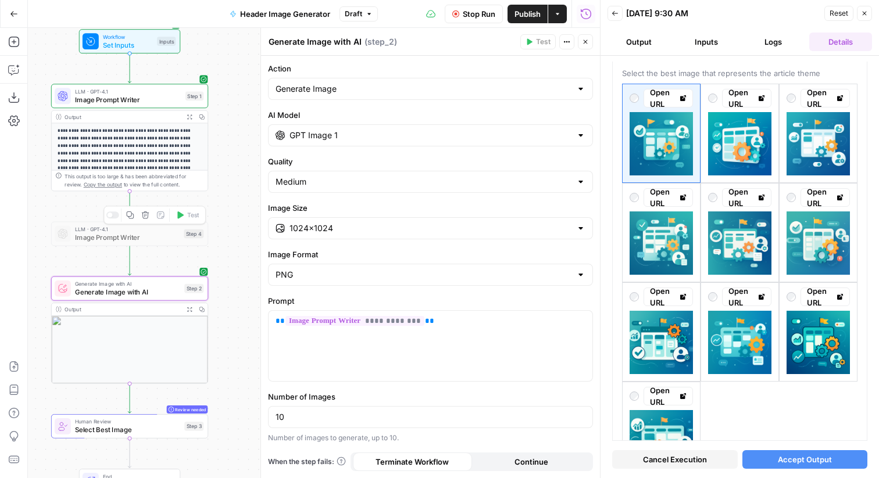
click at [111, 213] on div at bounding box center [112, 215] width 13 height 7
click at [164, 235] on span "Image Prompt Writer" at bounding box center [127, 238] width 105 height 10
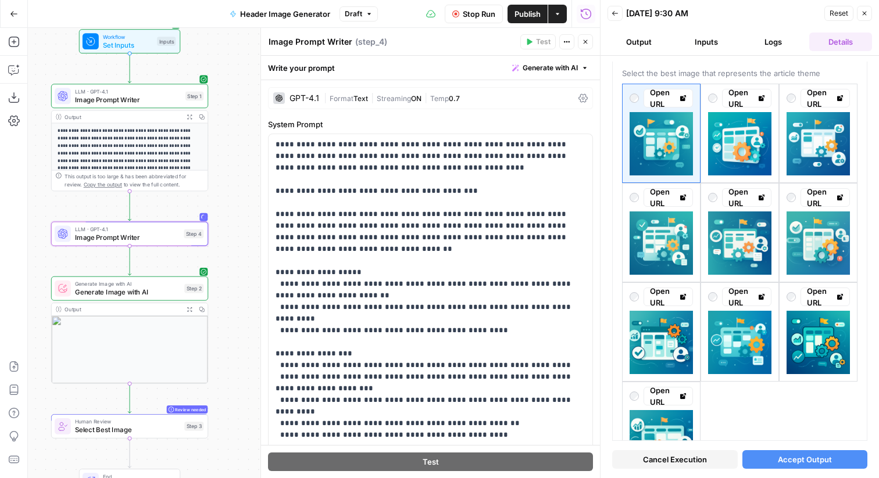
click at [465, 17] on span "Stop Run" at bounding box center [479, 14] width 33 height 12
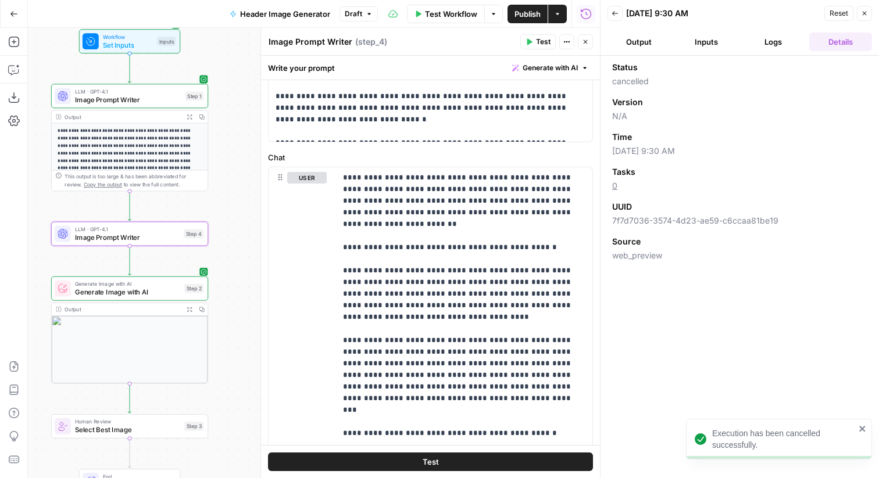
scroll to position [469, 0]
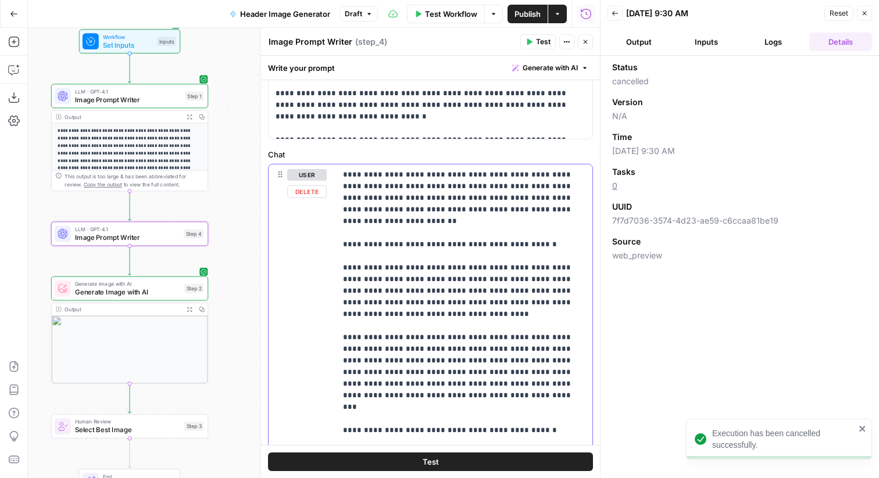
click at [318, 192] on button "Delete" at bounding box center [307, 191] width 40 height 13
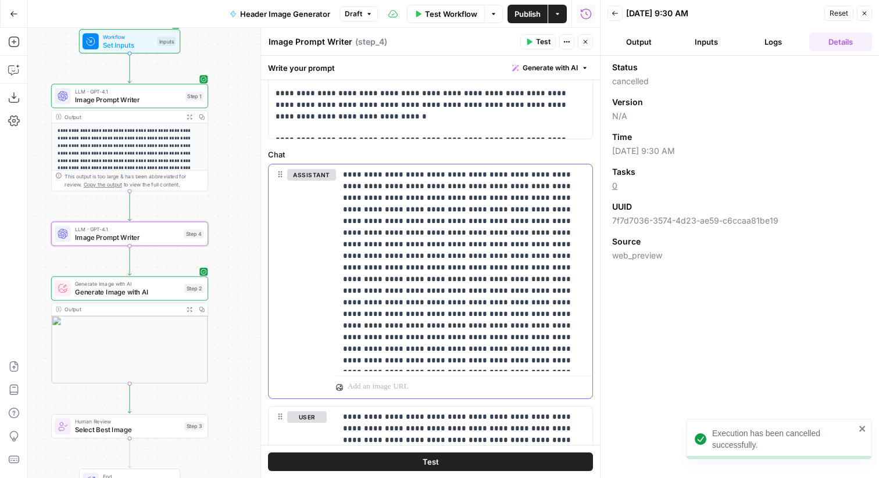
click at [318, 192] on button "Delete" at bounding box center [311, 191] width 49 height 13
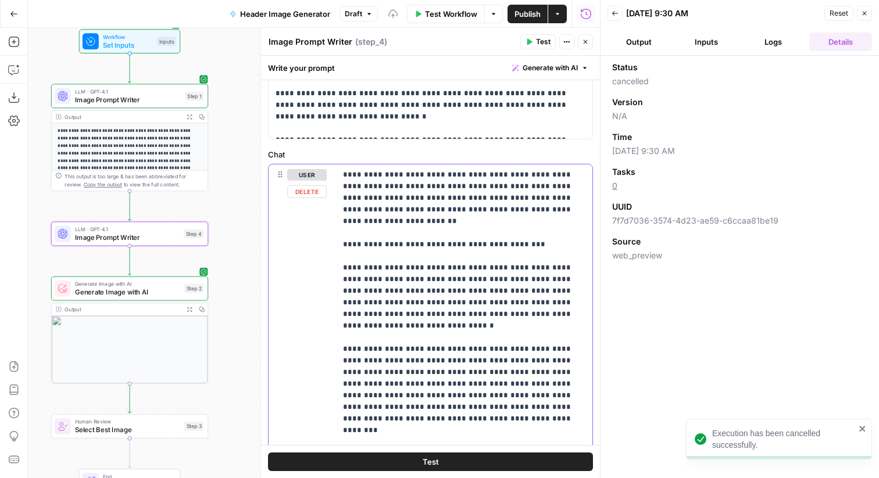
click at [318, 192] on button "Delete" at bounding box center [307, 191] width 40 height 13
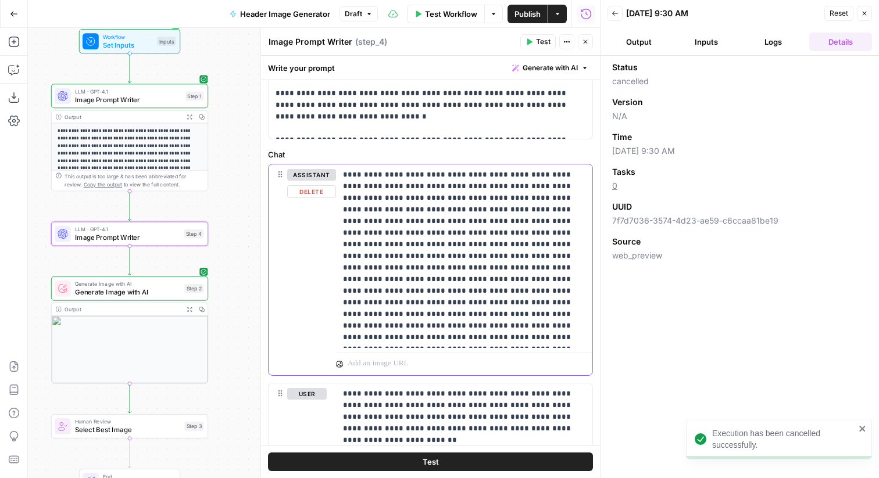
click at [318, 192] on button "Delete" at bounding box center [311, 191] width 49 height 13
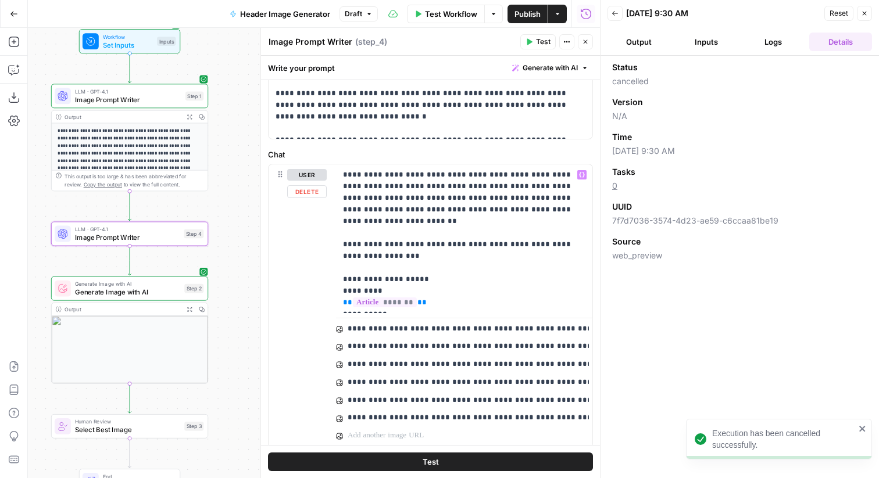
scroll to position [506, 0]
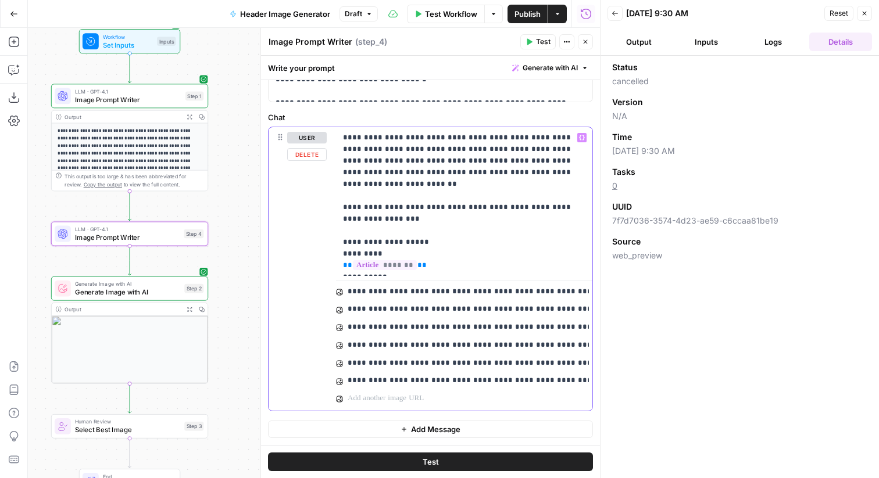
click at [435, 208] on p "**********" at bounding box center [464, 202] width 242 height 140
click at [467, 467] on button "Test" at bounding box center [430, 462] width 325 height 19
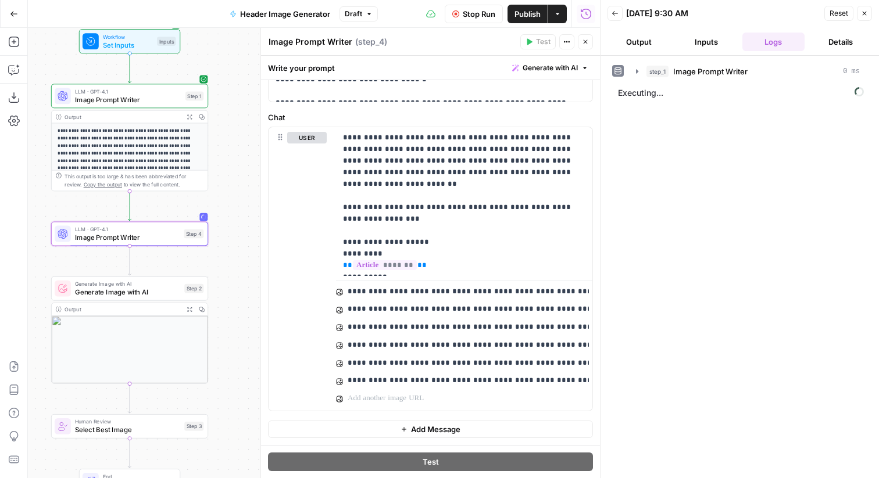
click at [187, 307] on icon "button" at bounding box center [190, 310] width 6 height 6
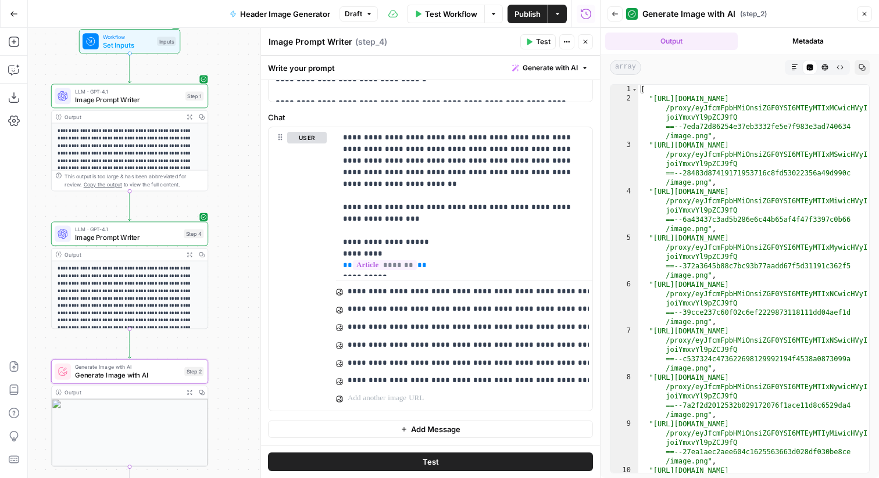
click at [581, 42] on button "Close" at bounding box center [585, 41] width 15 height 15
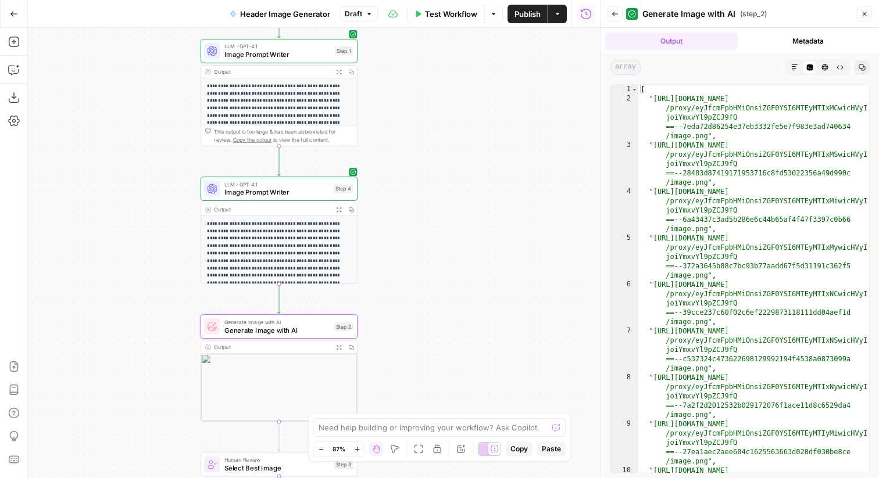
type textarea "**********"
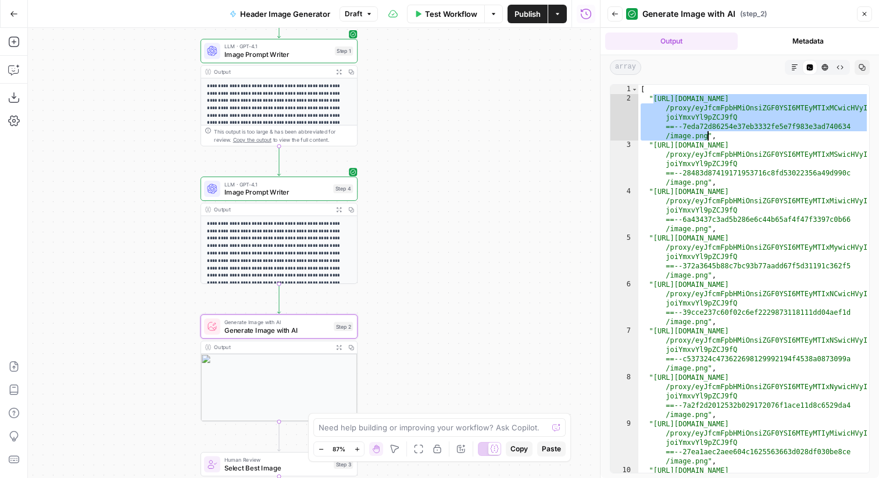
drag, startPoint x: 655, startPoint y: 96, endPoint x: 706, endPoint y: 135, distance: 63.9
click at [706, 135] on div "[ "https://cdn.airops.com/rails/active_storage/blobs /proxy/eyJfcmFpbHMiOnsiZGF…" at bounding box center [753, 307] width 231 height 444
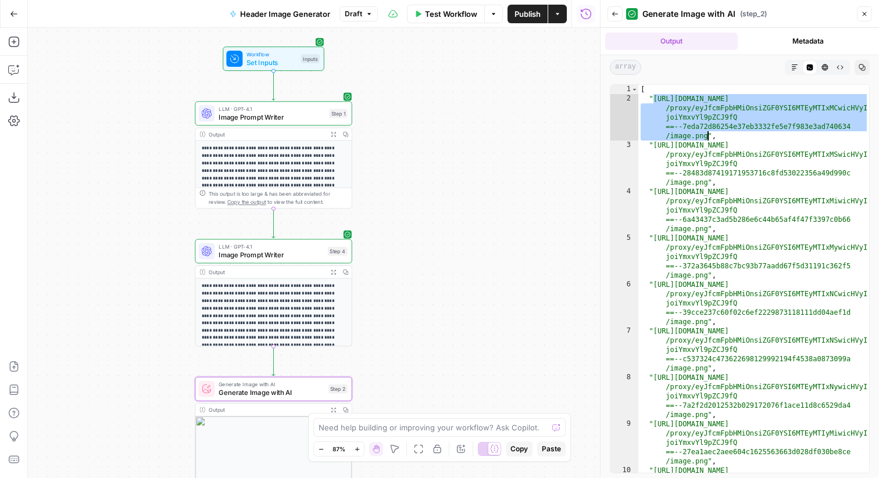
click at [306, 245] on span "LLM · GPT-4.1" at bounding box center [271, 247] width 105 height 8
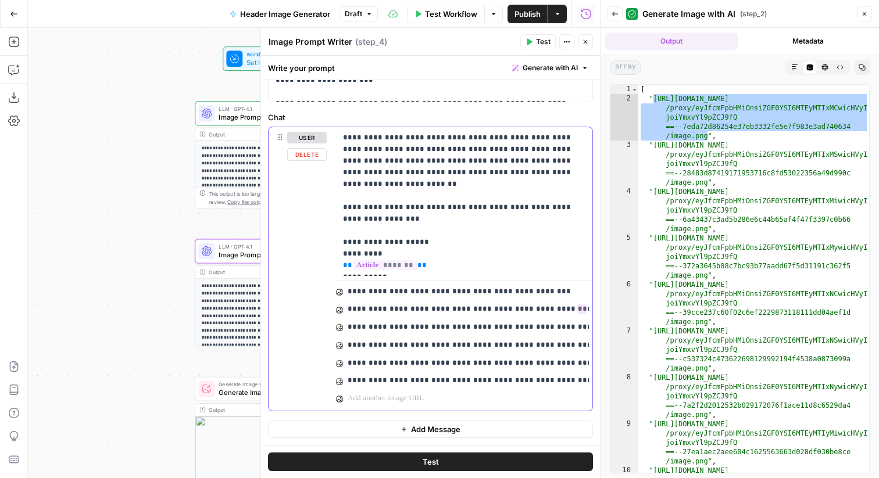
click at [385, 291] on p "**********" at bounding box center [467, 292] width 239 height 12
click at [394, 323] on p "**********" at bounding box center [461, 327] width 226 height 12
click at [417, 362] on p "**********" at bounding box center [461, 364] width 226 height 12
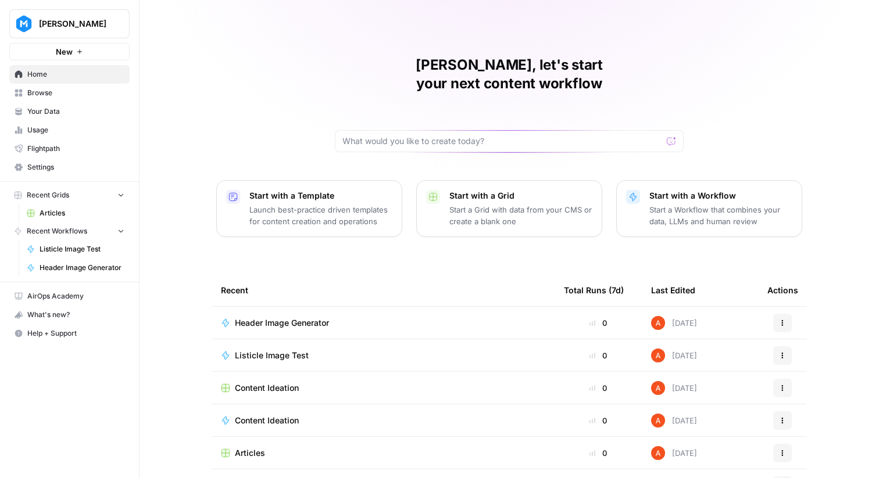
click at [271, 339] on td "Listicle Image Test" at bounding box center [383, 355] width 343 height 32
click at [274, 350] on span "Listicle Image Test" at bounding box center [272, 356] width 74 height 12
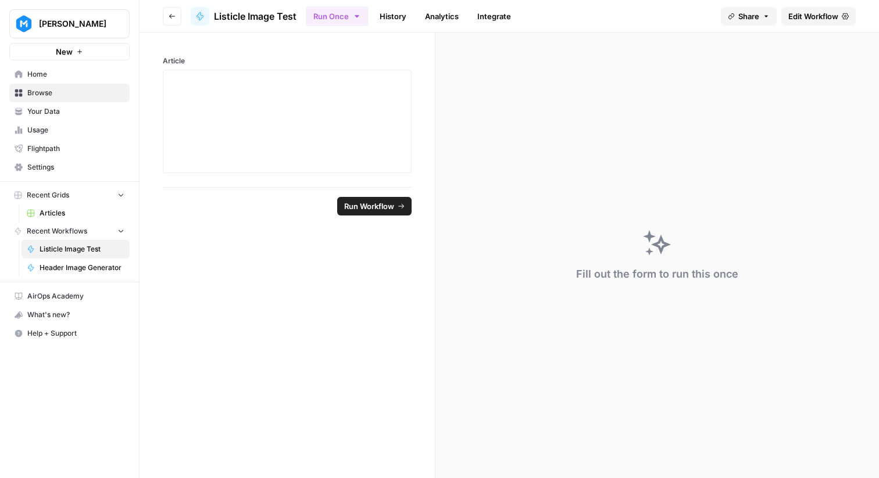
click at [818, 16] on span "Edit Workflow" at bounding box center [813, 16] width 50 height 12
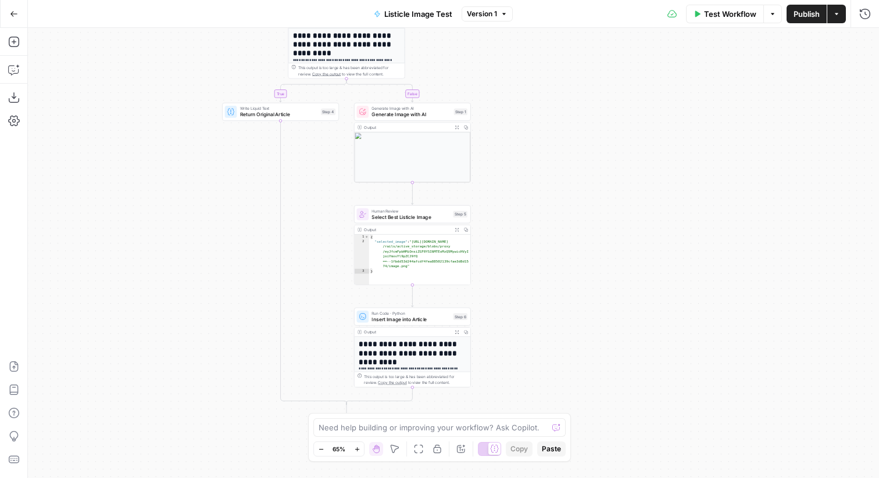
type textarea "**********"
drag, startPoint x: 411, startPoint y: 242, endPoint x: 427, endPoint y: 284, distance: 44.7
click at [427, 284] on div "{ "selected_image" : "https://cdn.airops.com /rails/active_storage/blobs/proxy …" at bounding box center [420, 265] width 102 height 60
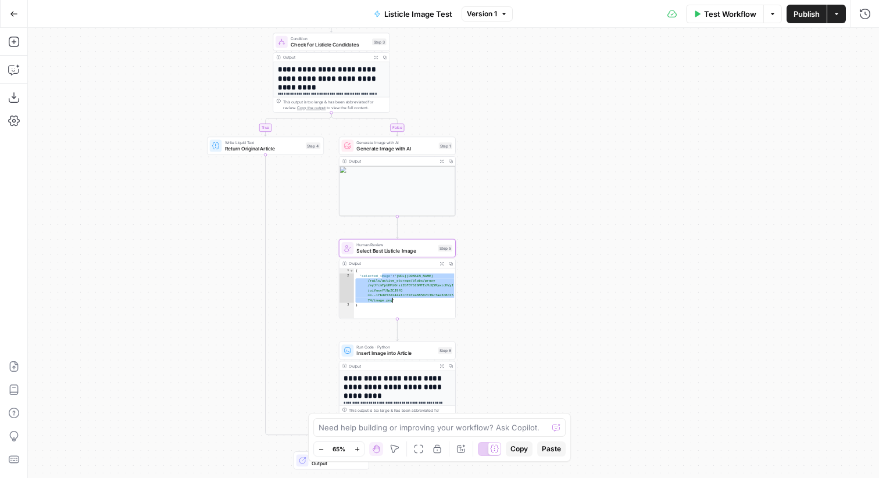
click at [19, 12] on button "Go Back" at bounding box center [13, 13] width 21 height 21
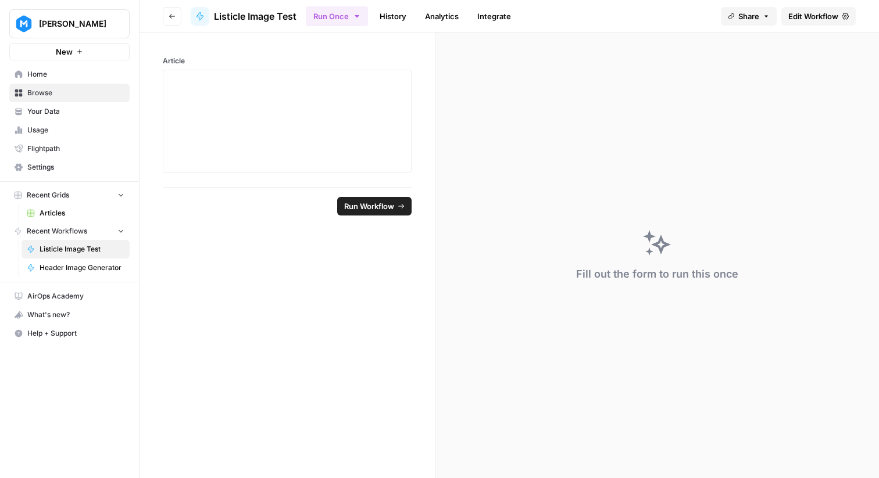
click at [103, 168] on span "Settings" at bounding box center [75, 167] width 97 height 10
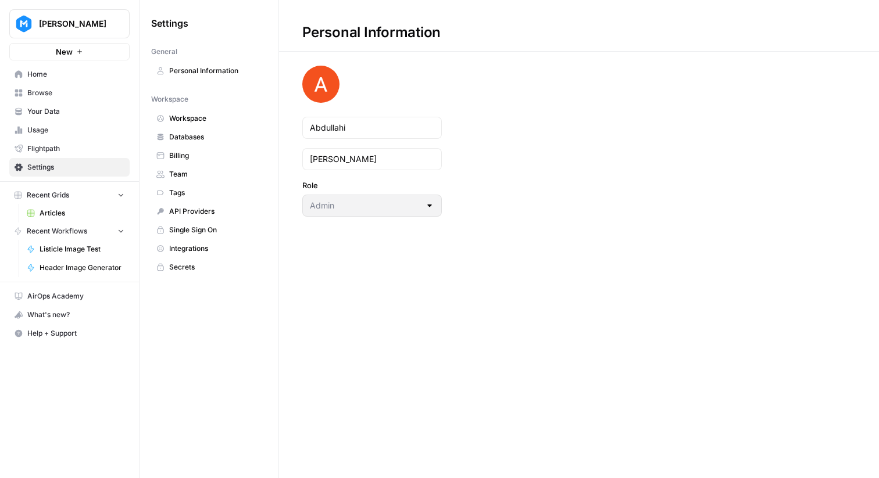
click at [215, 241] on link "Integrations" at bounding box center [209, 248] width 116 height 19
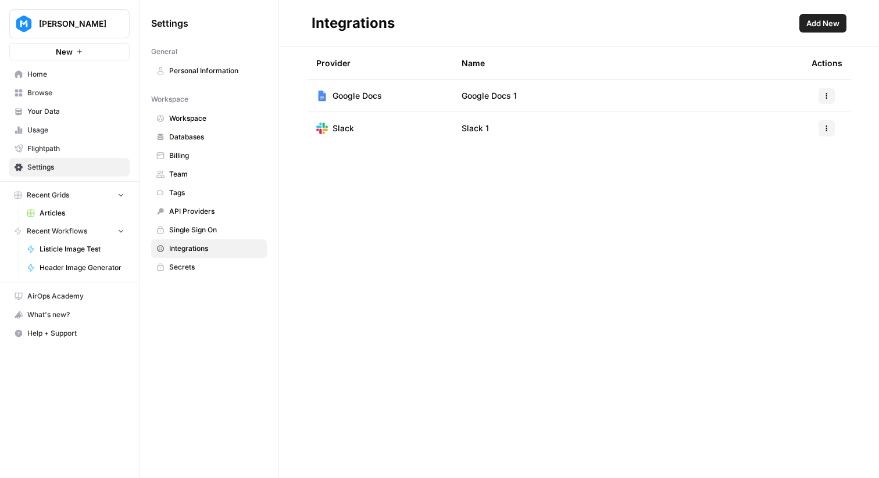
click at [819, 97] on button "button" at bounding box center [826, 96] width 16 height 16
click at [676, 165] on div "Provider Name Actions Google Docs Google Docs 1 Slack Slack 1" at bounding box center [579, 262] width 600 height 431
click at [837, 18] on span "Add New" at bounding box center [822, 23] width 33 height 12
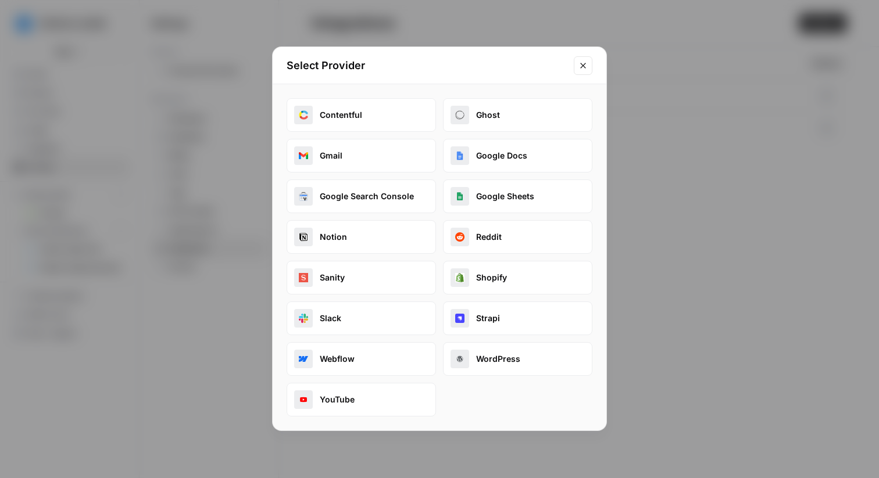
click at [584, 66] on icon "Close modal" at bounding box center [582, 65] width 9 height 9
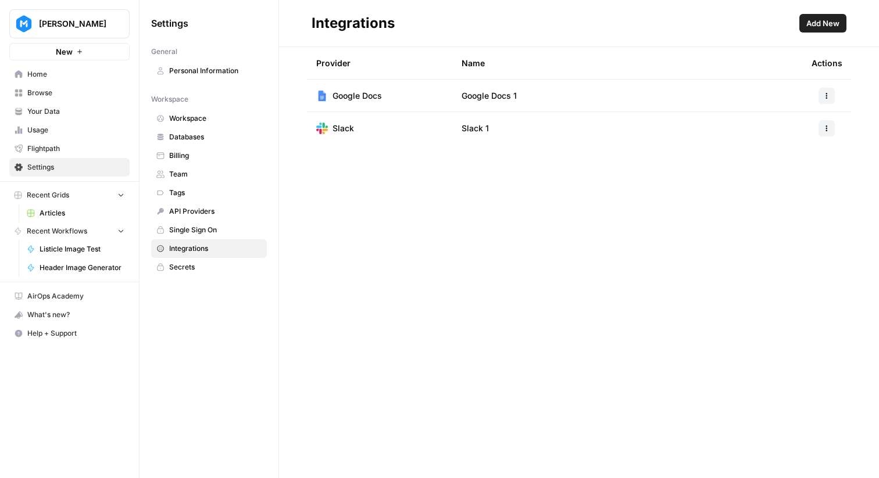
click at [830, 88] on button "button" at bounding box center [826, 96] width 16 height 16
click at [688, 95] on td "Google Docs 1" at bounding box center [627, 96] width 350 height 32
click at [99, 96] on span "Browse" at bounding box center [75, 93] width 97 height 10
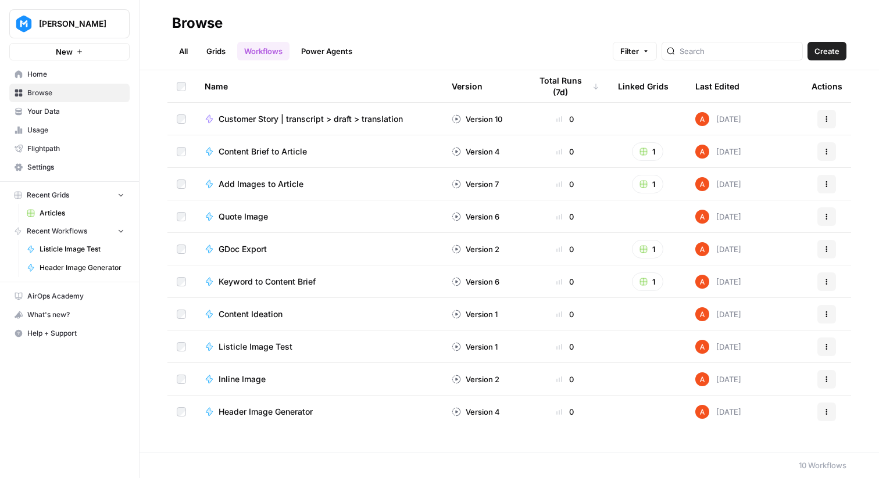
click at [227, 55] on link "Grids" at bounding box center [215, 51] width 33 height 19
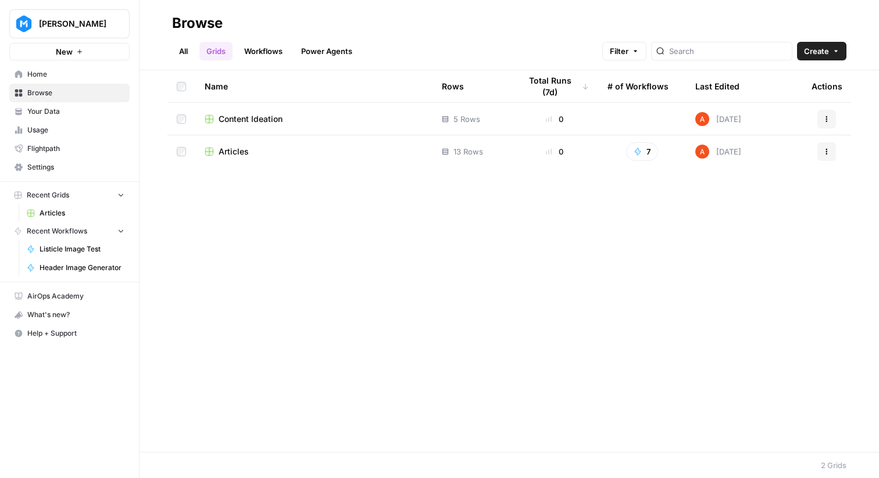
click at [237, 148] on span "Articles" at bounding box center [234, 152] width 30 height 12
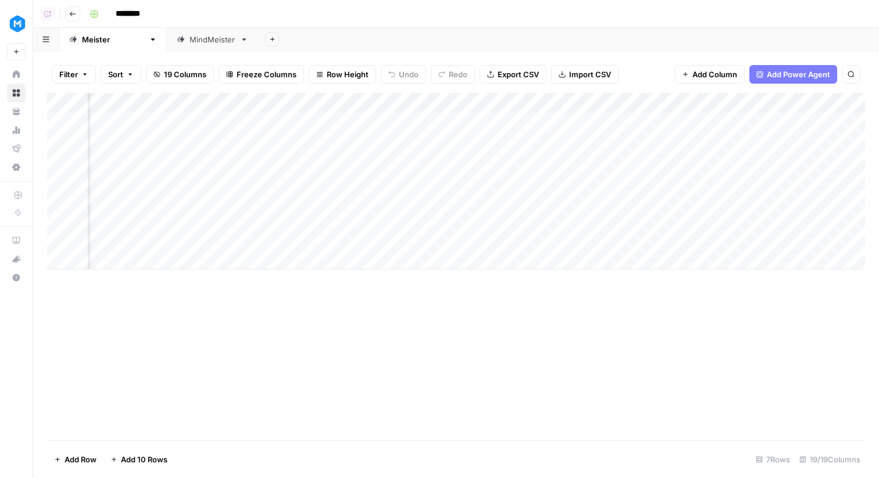
scroll to position [0, 1337]
click at [720, 100] on div "Add Column" at bounding box center [456, 181] width 818 height 177
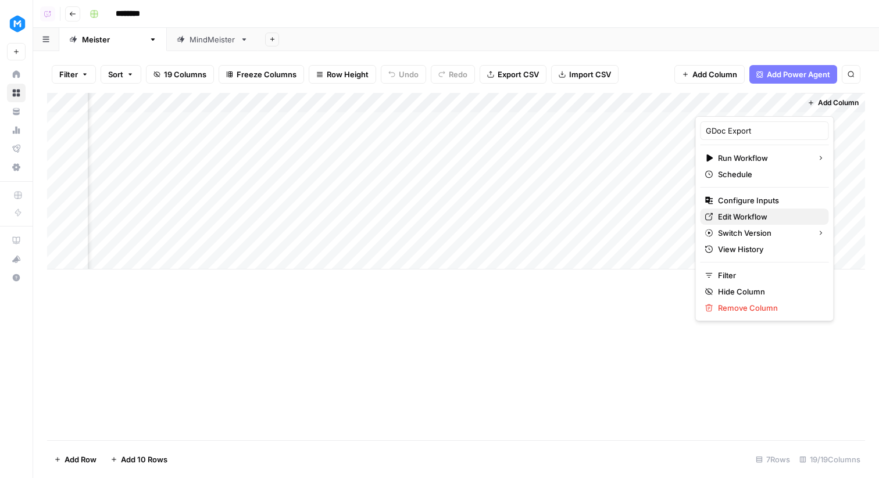
click at [757, 220] on span "Edit Workflow" at bounding box center [769, 217] width 102 height 12
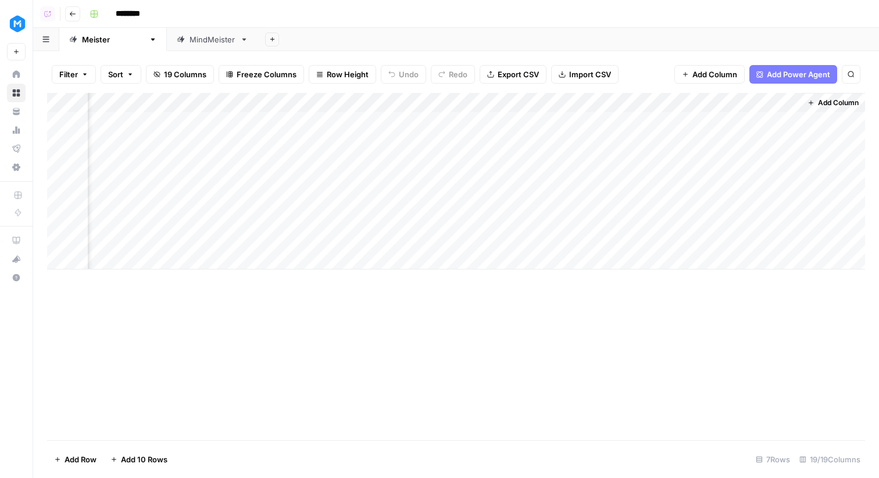
click at [72, 10] on icon "button" at bounding box center [72, 13] width 7 height 7
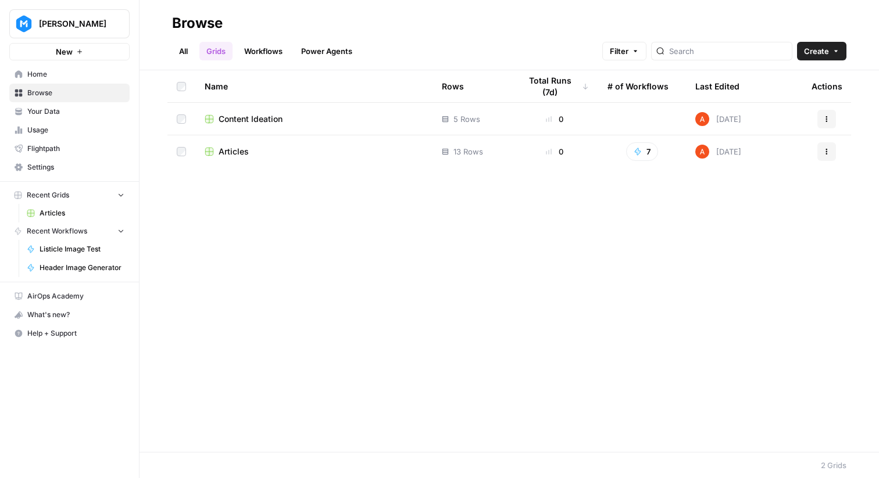
click at [99, 137] on link "Usage" at bounding box center [69, 130] width 120 height 19
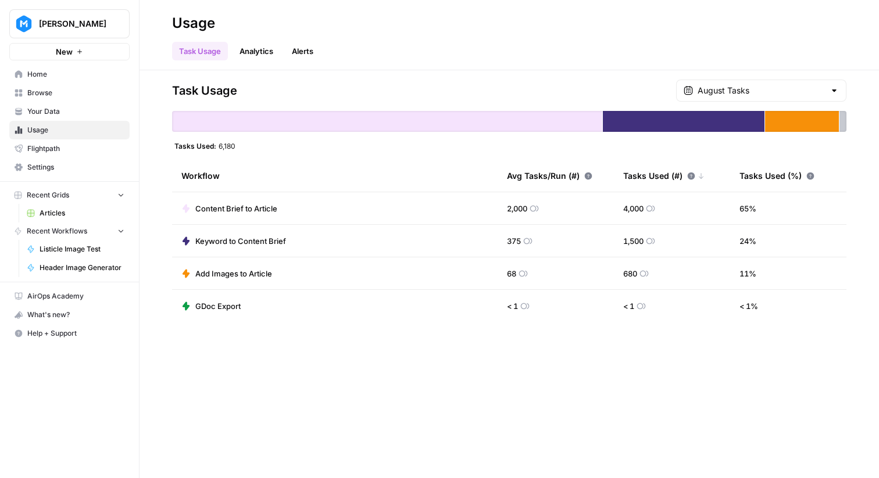
click at [57, 74] on span "Home" at bounding box center [75, 74] width 97 height 10
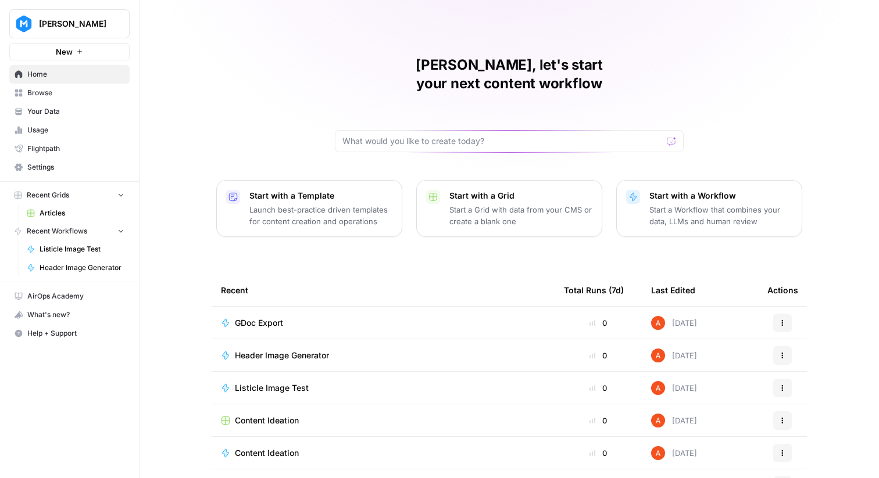
click at [25, 166] on link "Settings" at bounding box center [69, 167] width 120 height 19
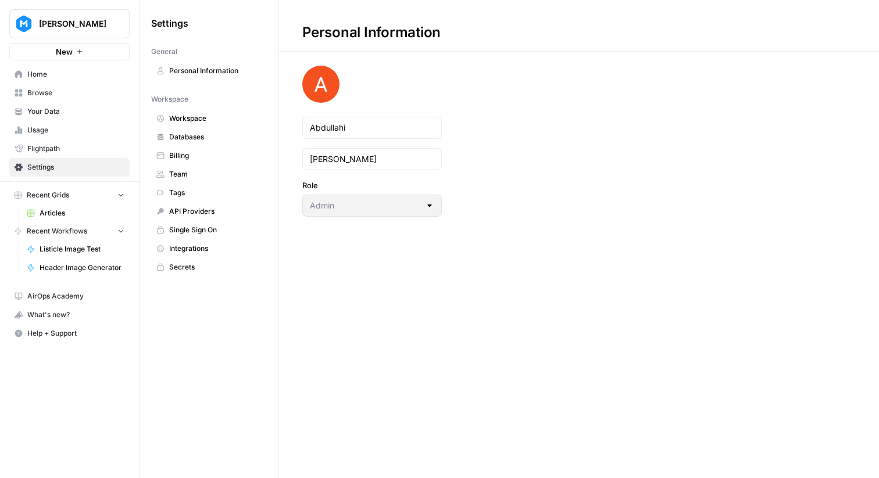
click at [69, 84] on link "Browse" at bounding box center [69, 93] width 120 height 19
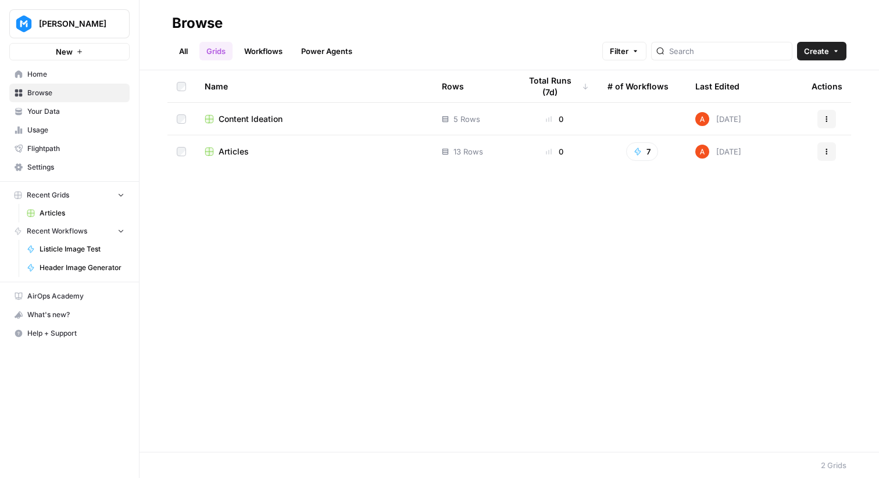
click at [65, 69] on span "Home" at bounding box center [75, 74] width 97 height 10
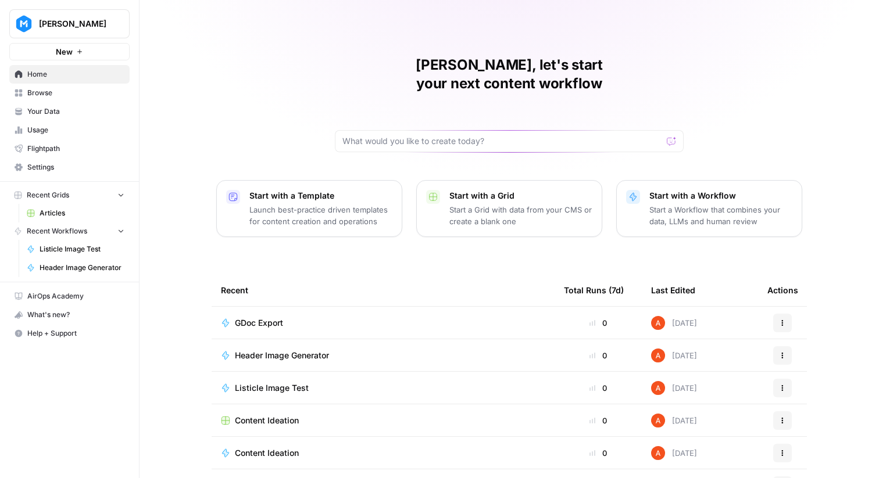
click at [84, 93] on span "Browse" at bounding box center [75, 93] width 97 height 10
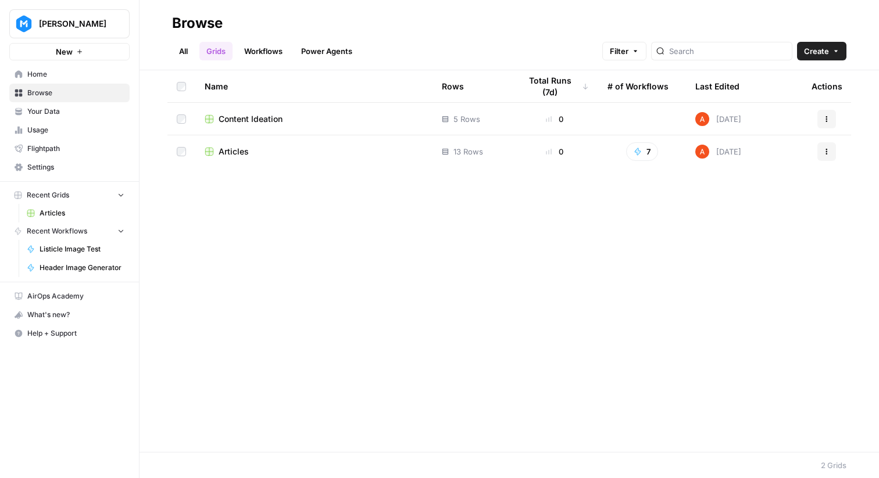
click at [284, 55] on link "Workflows" at bounding box center [263, 51] width 52 height 19
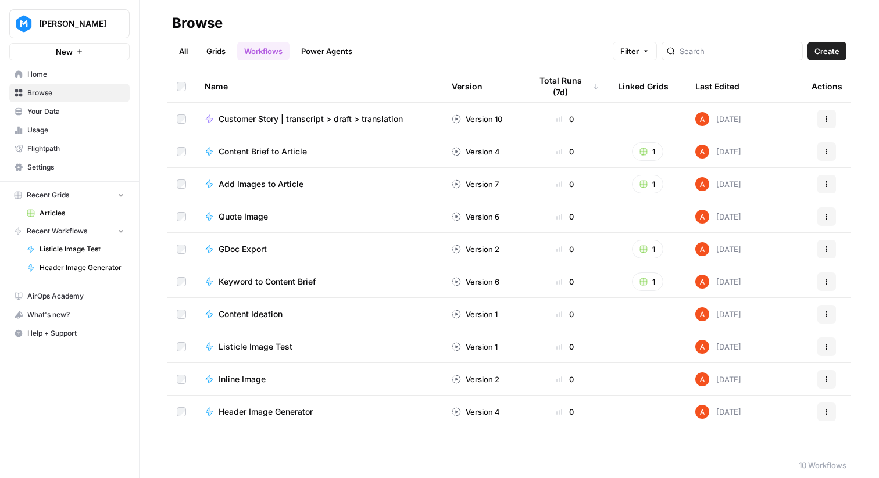
click at [316, 53] on link "Power Agents" at bounding box center [326, 51] width 65 height 19
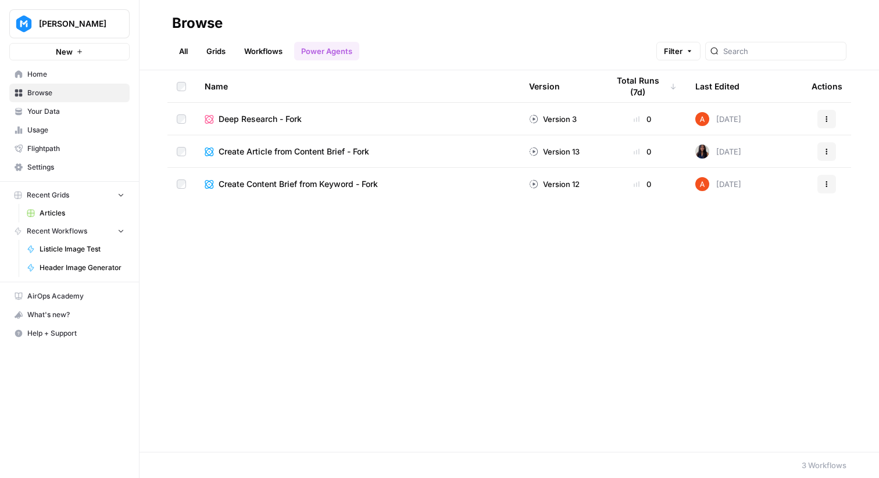
click at [273, 51] on link "Workflows" at bounding box center [263, 51] width 52 height 19
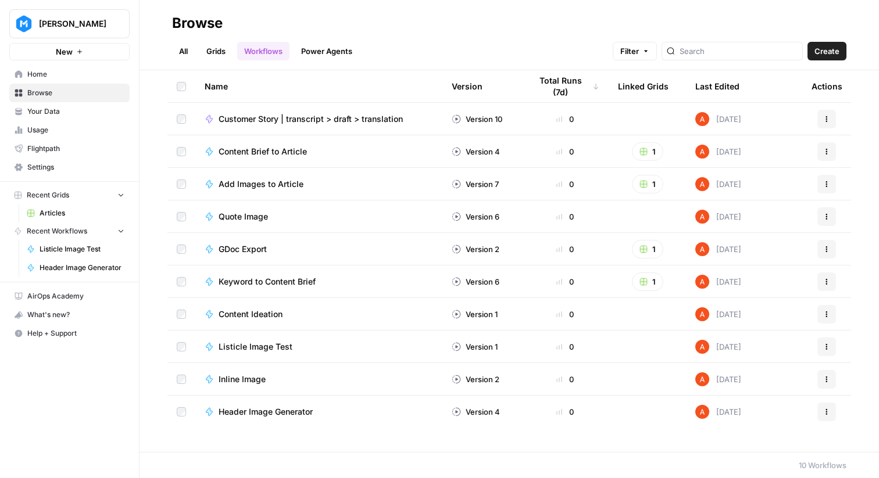
click at [259, 245] on span "GDoc Export" at bounding box center [243, 250] width 48 height 12
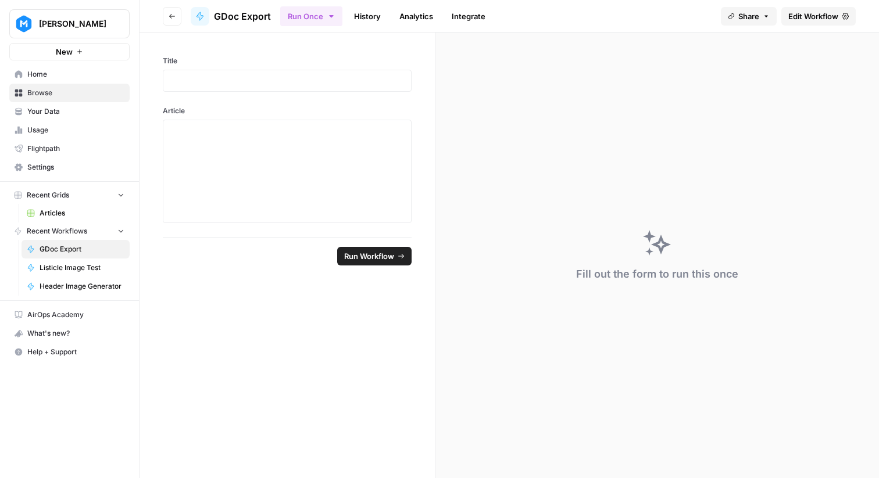
click at [812, 23] on link "Edit Workflow" at bounding box center [818, 16] width 74 height 19
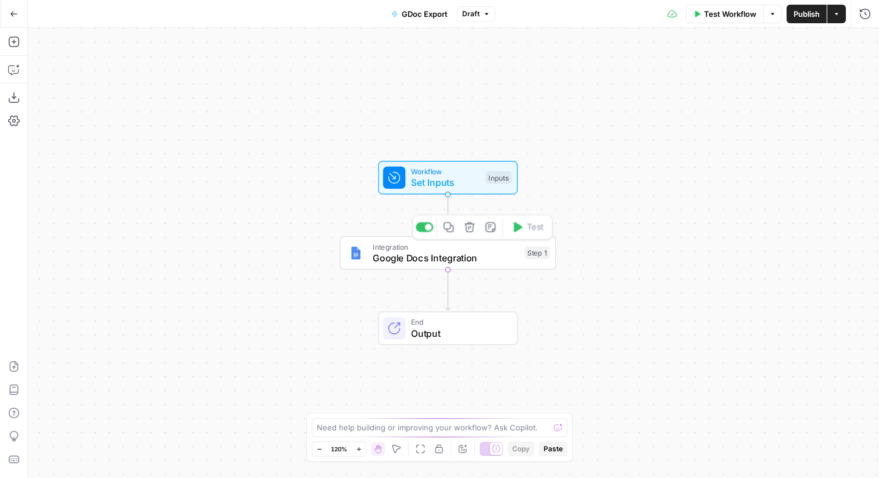
click at [442, 248] on span "Integration" at bounding box center [446, 246] width 146 height 11
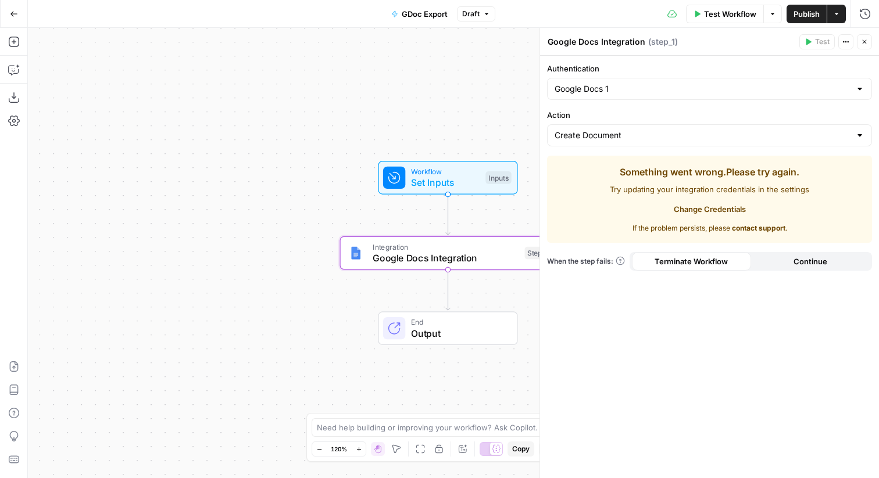
click at [738, 209] on span "Change Credentials" at bounding box center [710, 209] width 72 height 12
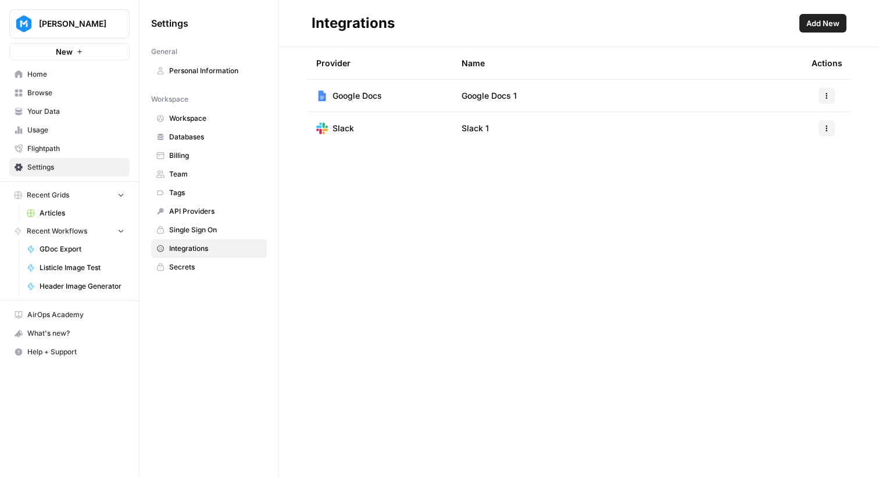
click at [816, 24] on span "Add New" at bounding box center [822, 23] width 33 height 12
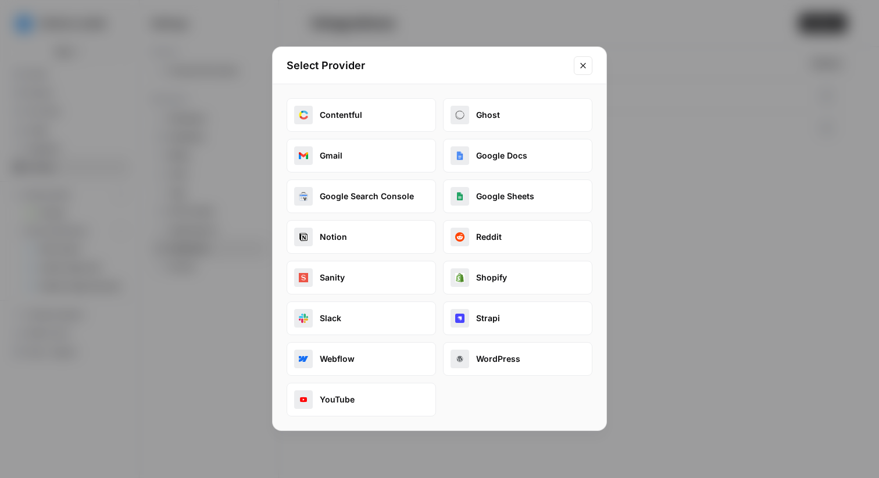
click at [520, 152] on button "Google Docs" at bounding box center [517, 156] width 149 height 34
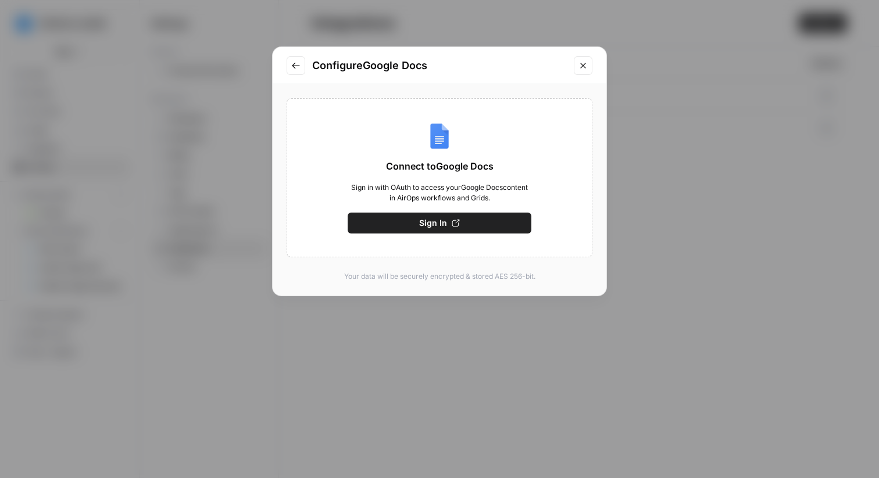
click at [452, 219] on icon "button" at bounding box center [456, 223] width 8 height 8
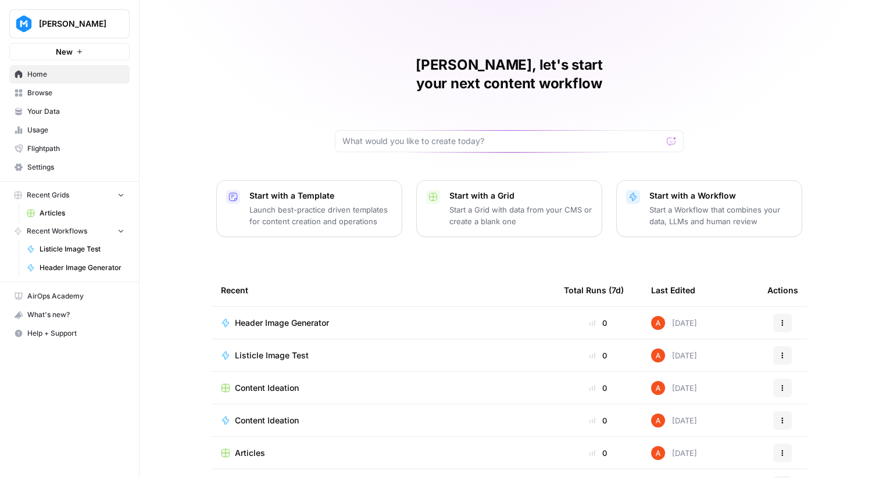
click at [72, 105] on link "Your Data" at bounding box center [69, 111] width 120 height 19
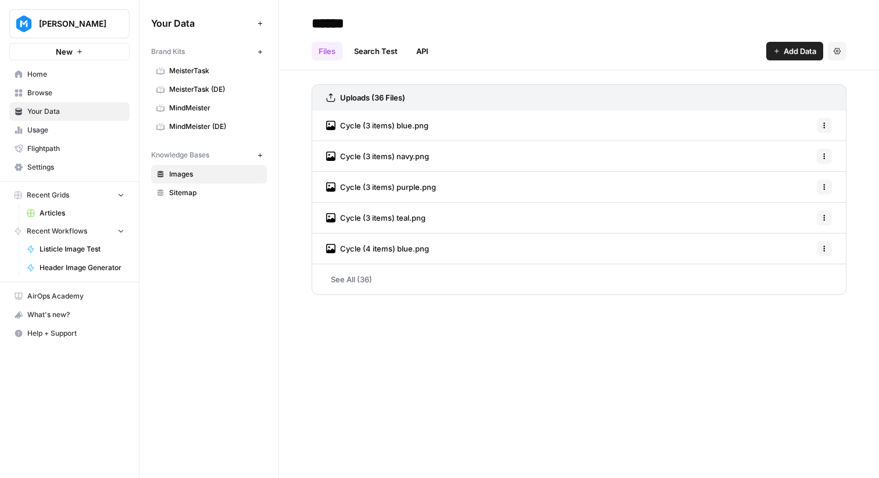
click at [381, 283] on link "See All (36)" at bounding box center [579, 279] width 535 height 30
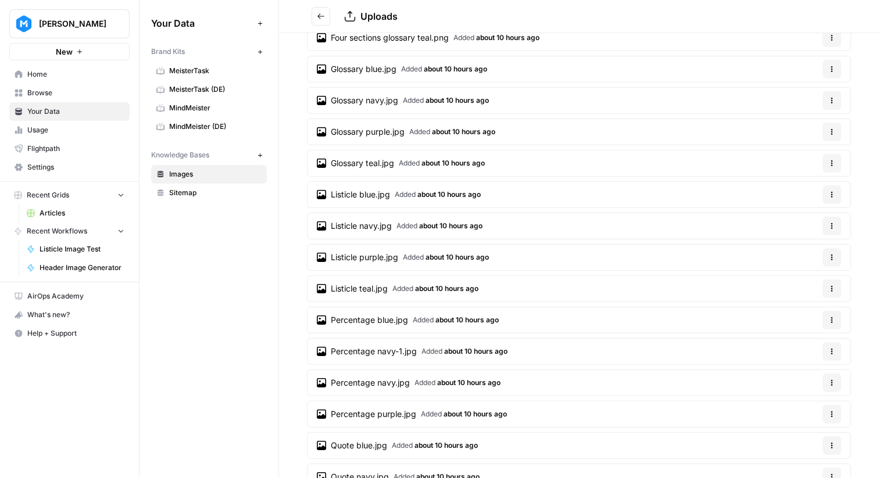
scroll to position [414, 0]
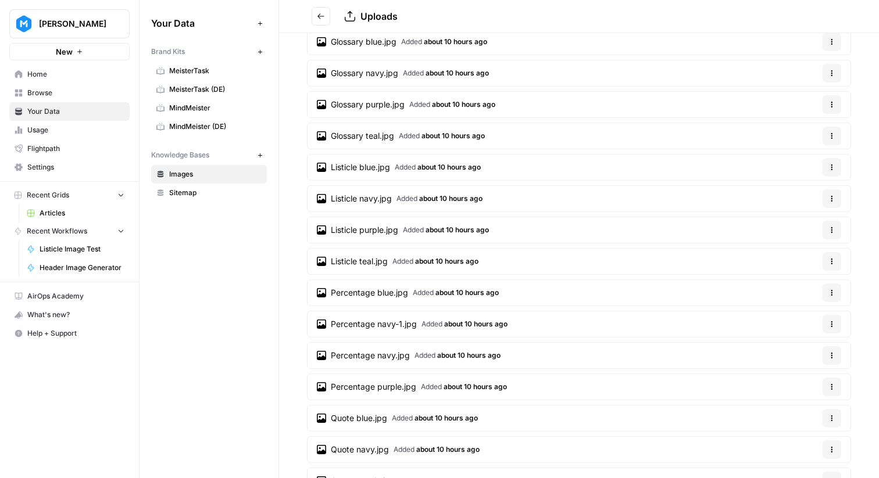
click at [400, 205] on link "Listicle navy.jpg Added about 10 hours ago" at bounding box center [400, 199] width 184 height 26
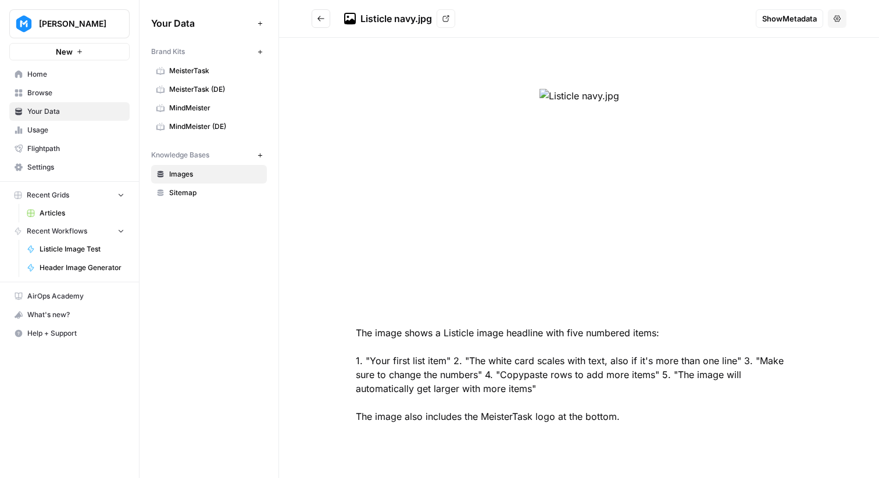
click at [81, 93] on span "Browse" at bounding box center [75, 93] width 97 height 10
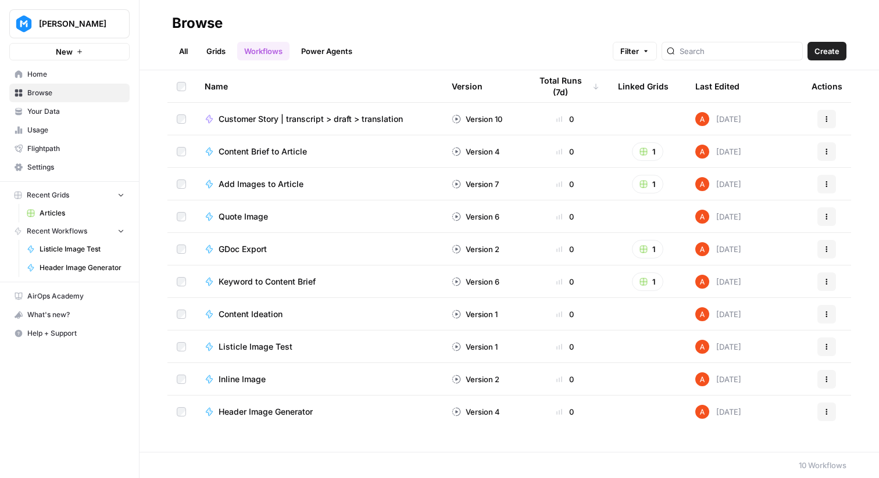
click at [95, 105] on link "Your Data" at bounding box center [69, 111] width 120 height 19
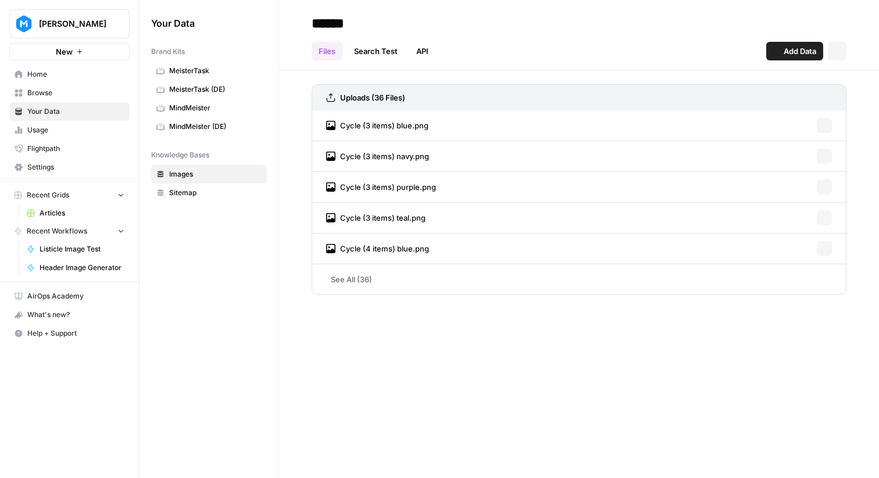
click at [78, 79] on span "Home" at bounding box center [75, 74] width 97 height 10
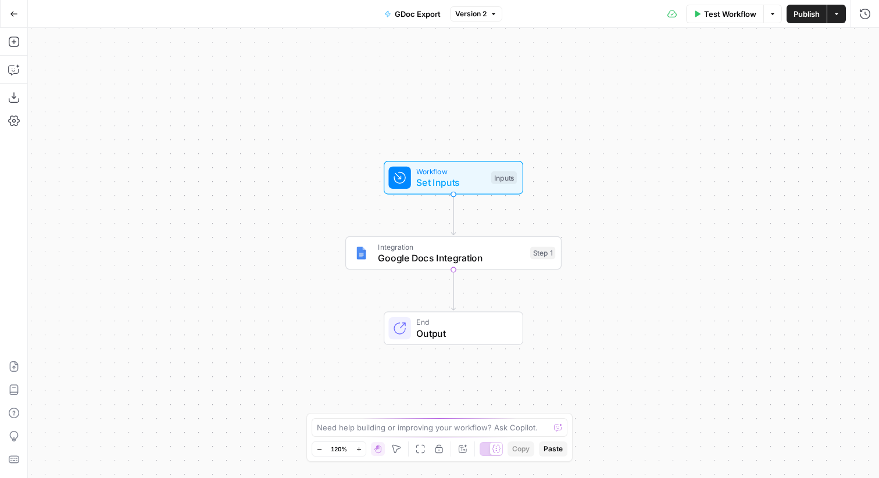
click at [501, 248] on span "Integration" at bounding box center [451, 246] width 146 height 11
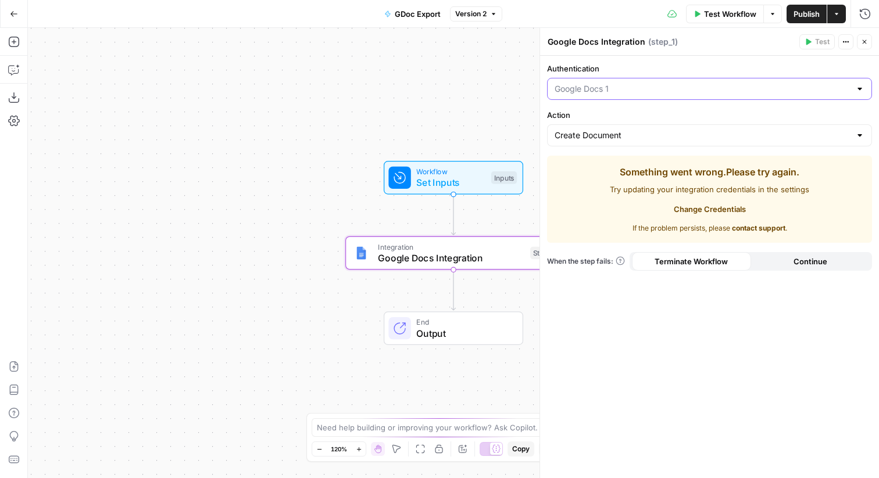
click at [684, 90] on input "Authentication" at bounding box center [703, 89] width 296 height 12
click at [674, 116] on span "Google Docs 1" at bounding box center [702, 118] width 290 height 12
type input "Google Docs 1"
click at [700, 210] on span "Change Credentials" at bounding box center [710, 209] width 72 height 12
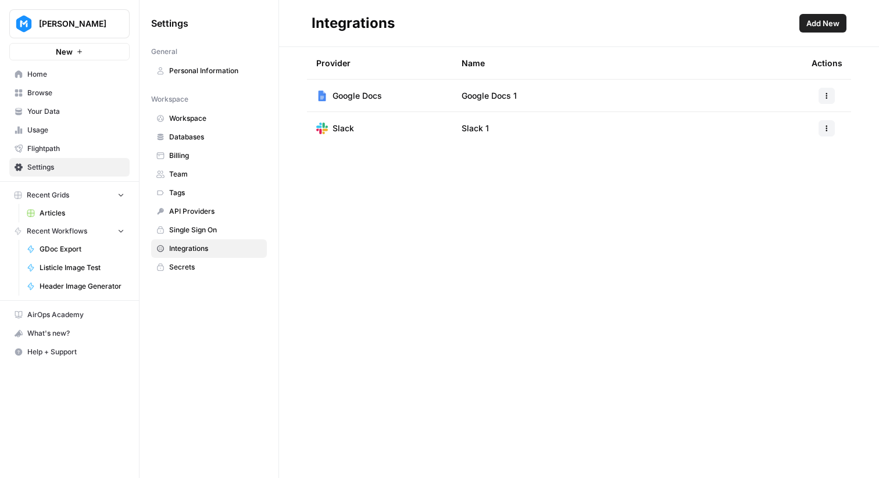
click at [45, 92] on span "Browse" at bounding box center [75, 93] width 97 height 10
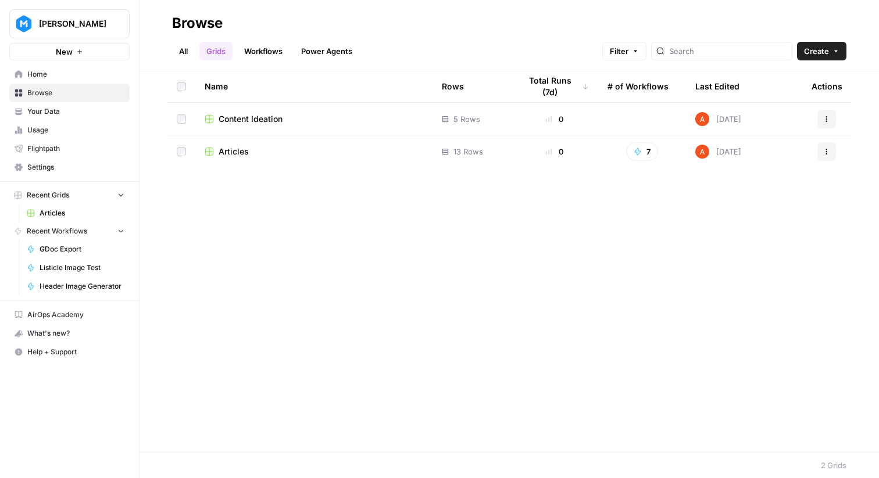
click at [239, 154] on span "Articles" at bounding box center [234, 152] width 30 height 12
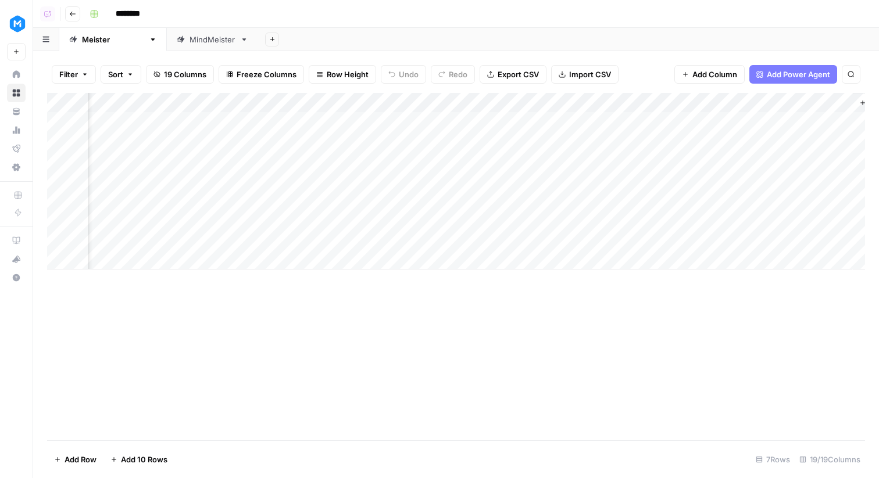
scroll to position [0, 1337]
click at [724, 106] on div "Add Column" at bounding box center [456, 181] width 818 height 177
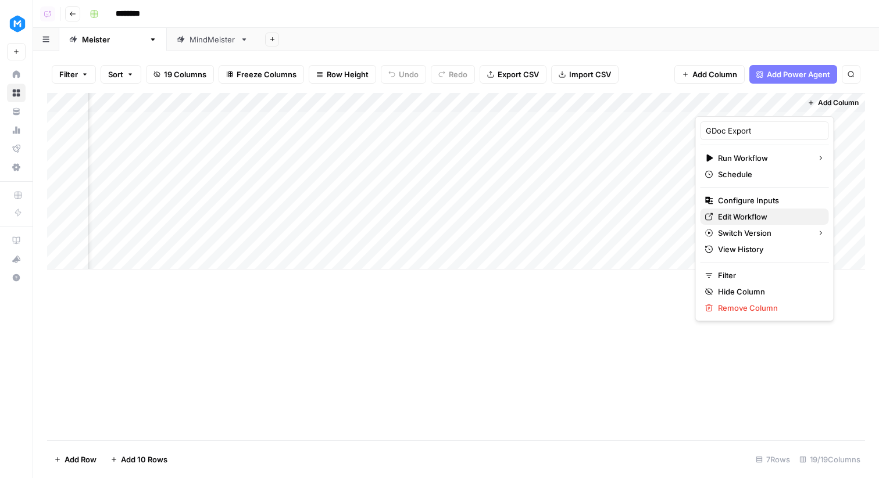
click at [747, 216] on span "Edit Workflow" at bounding box center [769, 217] width 102 height 12
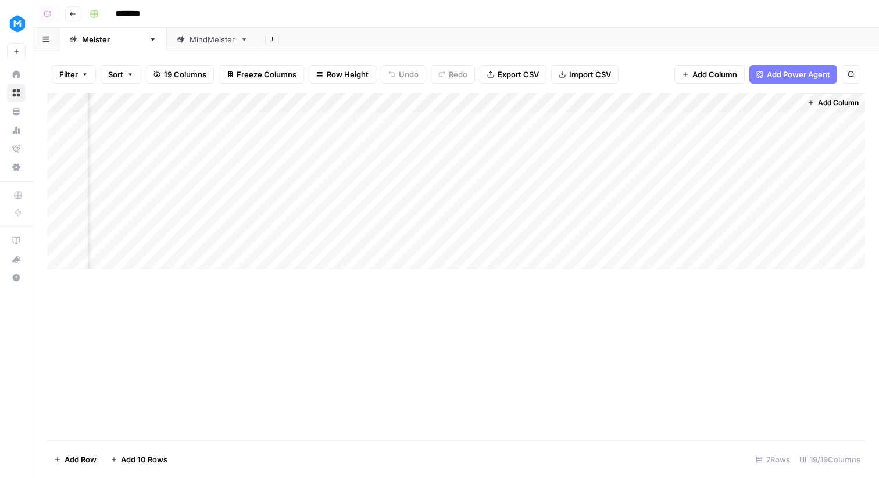
click at [753, 98] on div "Add Column" at bounding box center [456, 181] width 818 height 177
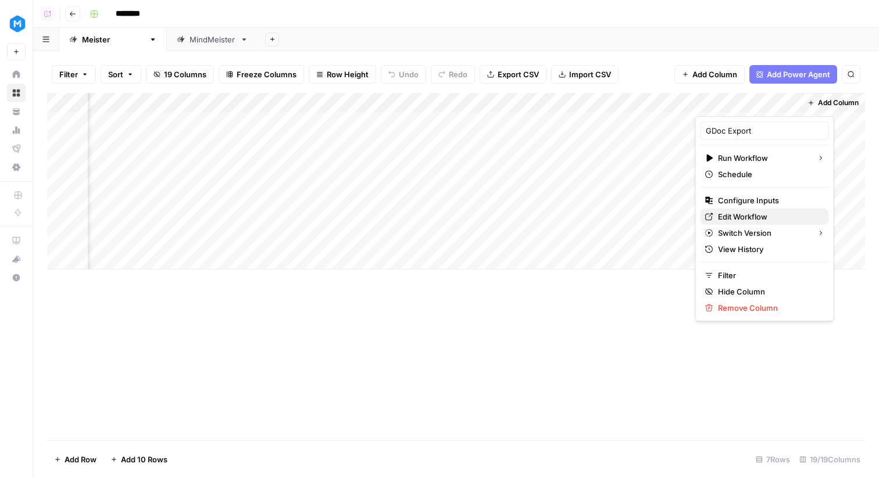
click at [746, 212] on span "Edit Workflow" at bounding box center [769, 217] width 102 height 12
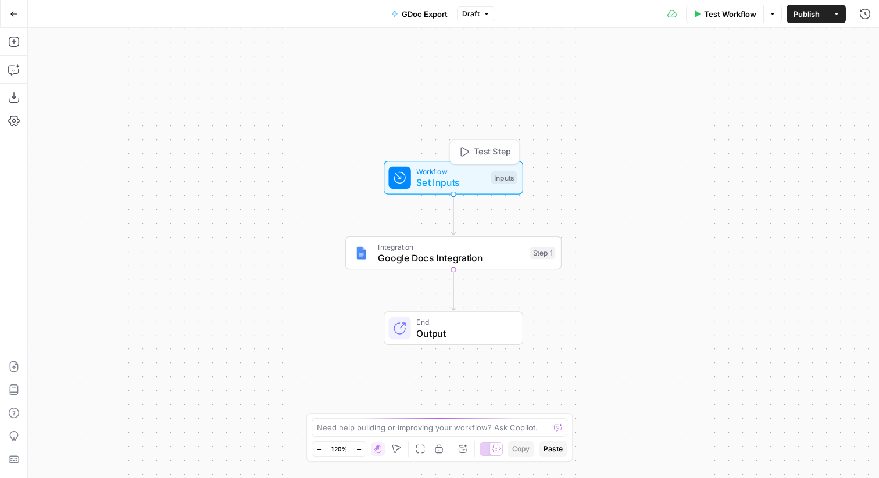
click at [406, 238] on div "Integration Google Docs Integration Step 1" at bounding box center [453, 254] width 216 height 34
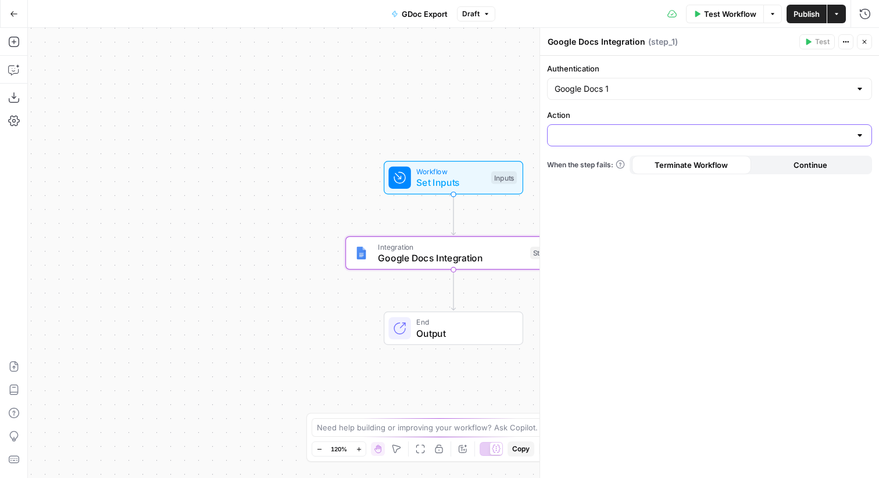
click at [608, 140] on input "Action" at bounding box center [703, 136] width 296 height 12
click at [620, 166] on span "Create Document" at bounding box center [707, 165] width 301 height 12
type input "Create Document"
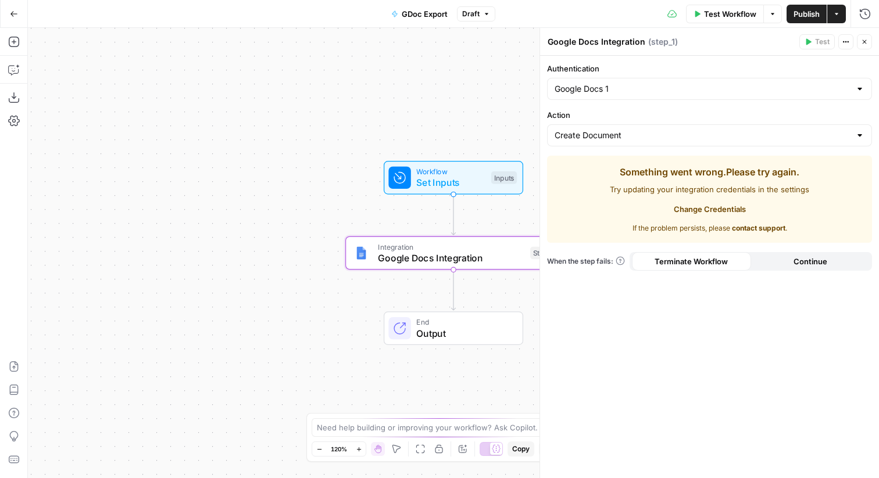
click at [644, 142] on div "Create Document" at bounding box center [709, 135] width 325 height 22
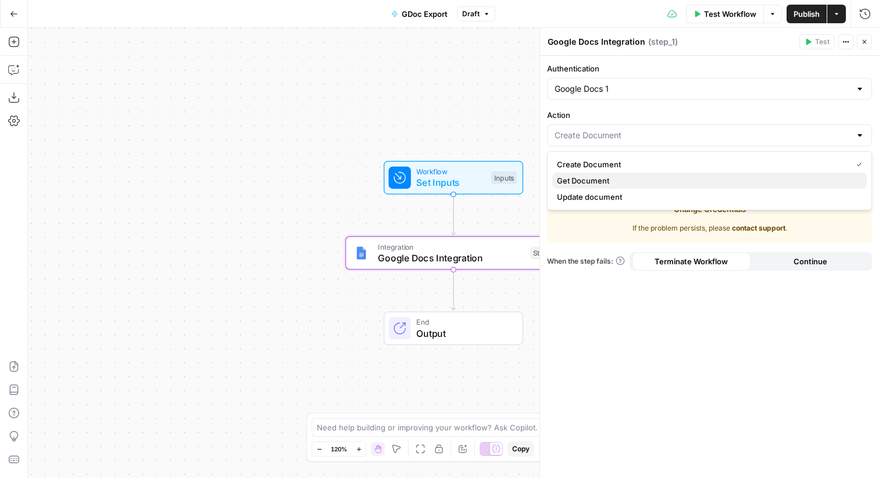
click at [635, 180] on span "Get Document" at bounding box center [707, 181] width 301 height 12
type input "Get Document"
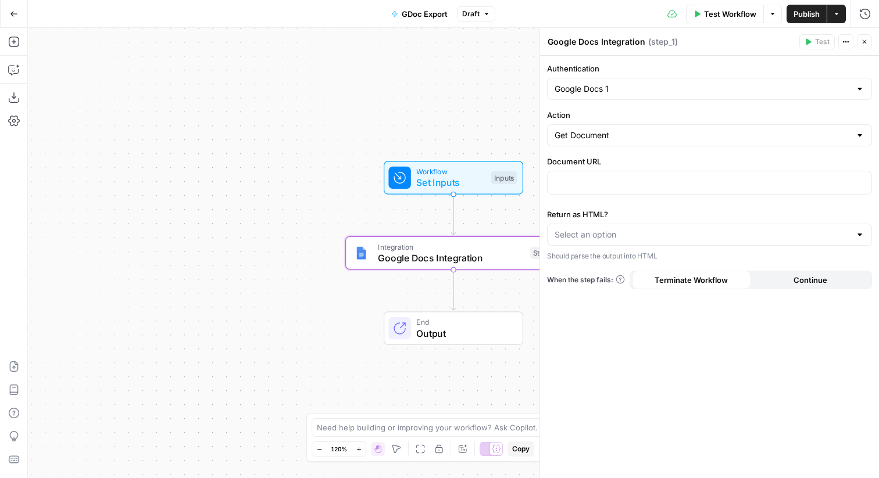
click at [621, 141] on div "Get Document" at bounding box center [709, 135] width 325 height 22
click at [625, 167] on span "Create Document" at bounding box center [707, 165] width 301 height 12
type input "Create Document"
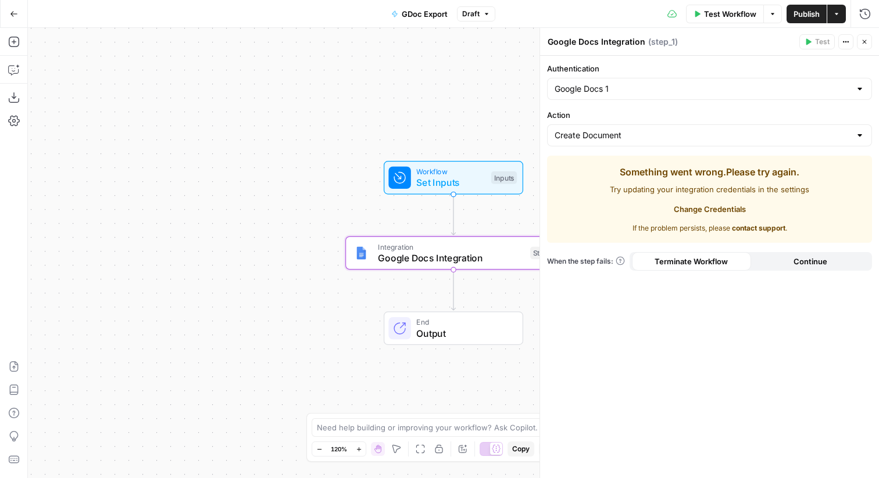
click at [17, 16] on icon "button" at bounding box center [14, 14] width 8 height 8
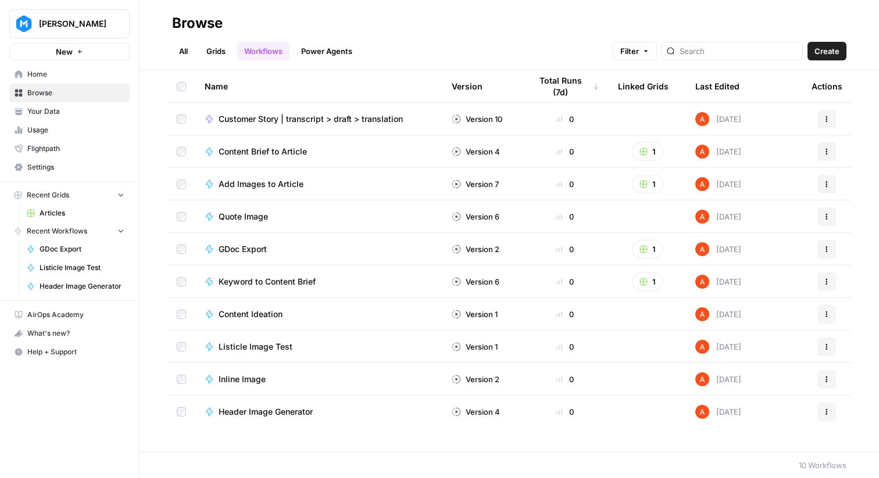
click at [230, 57] on link "Grids" at bounding box center [215, 51] width 33 height 19
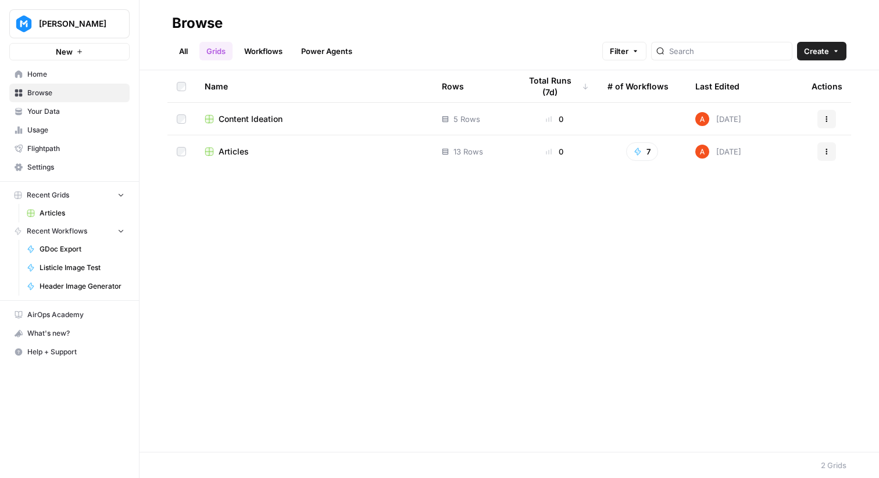
click at [86, 112] on span "Your Data" at bounding box center [75, 111] width 97 height 10
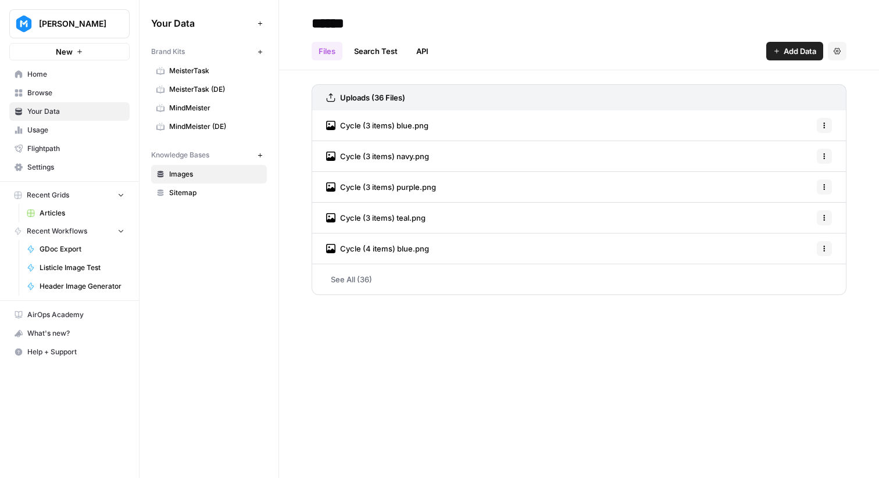
click at [78, 96] on span "Browse" at bounding box center [75, 93] width 97 height 10
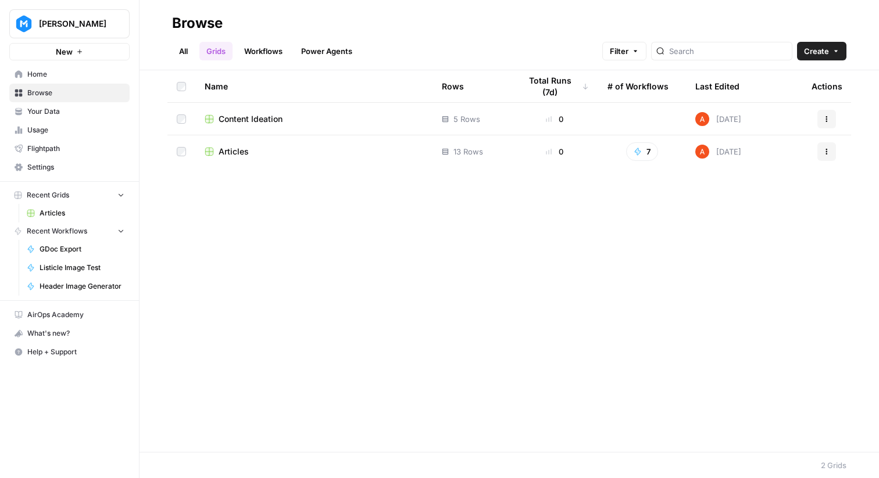
click at [248, 153] on div "Articles" at bounding box center [314, 152] width 219 height 12
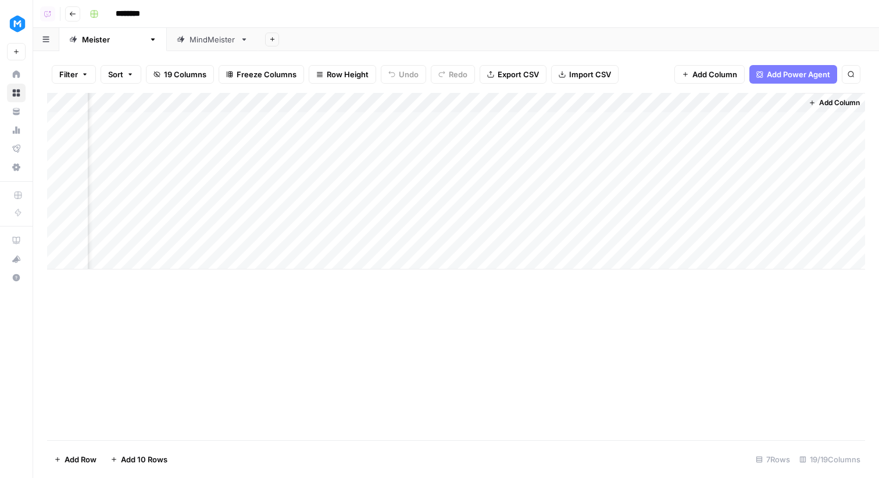
scroll to position [0, 1337]
click at [433, 141] on div "Add Column" at bounding box center [456, 181] width 818 height 177
click at [526, 36] on div "Add Sheet" at bounding box center [568, 39] width 621 height 23
click at [410, 108] on div "Add Column" at bounding box center [456, 181] width 818 height 177
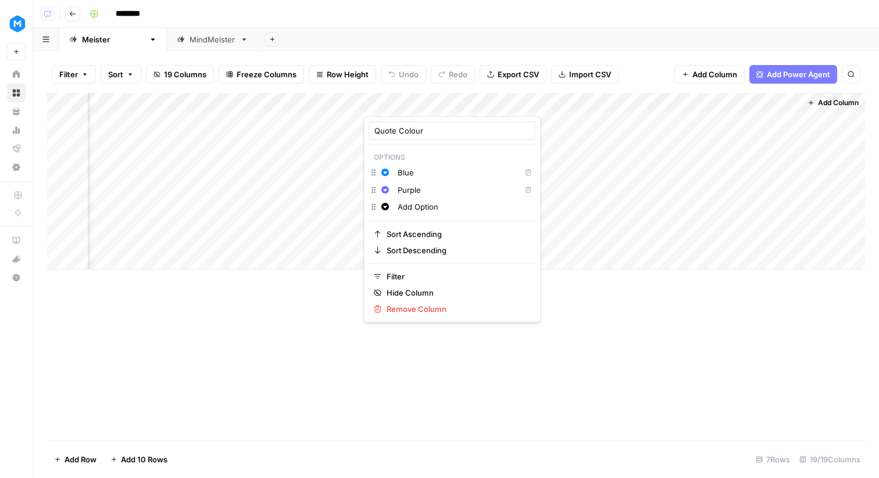
click at [593, 47] on div "Add Sheet" at bounding box center [568, 39] width 621 height 23
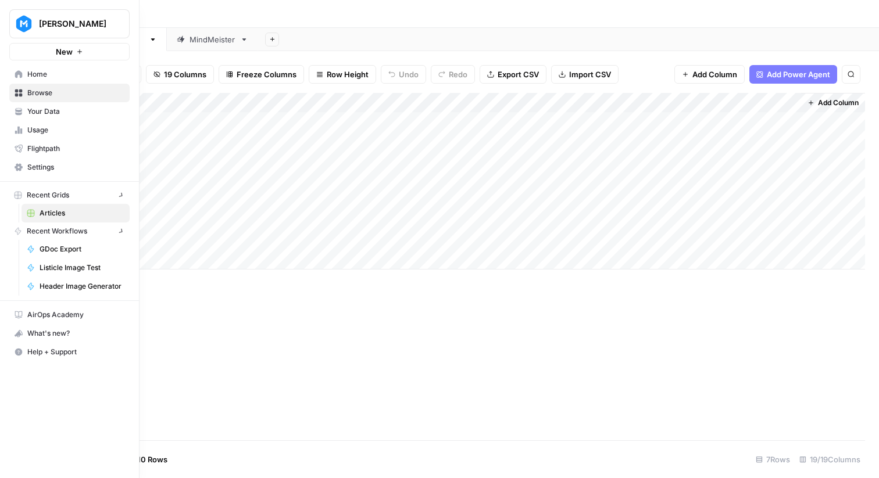
click at [23, 110] on link "Your Data" at bounding box center [69, 111] width 120 height 19
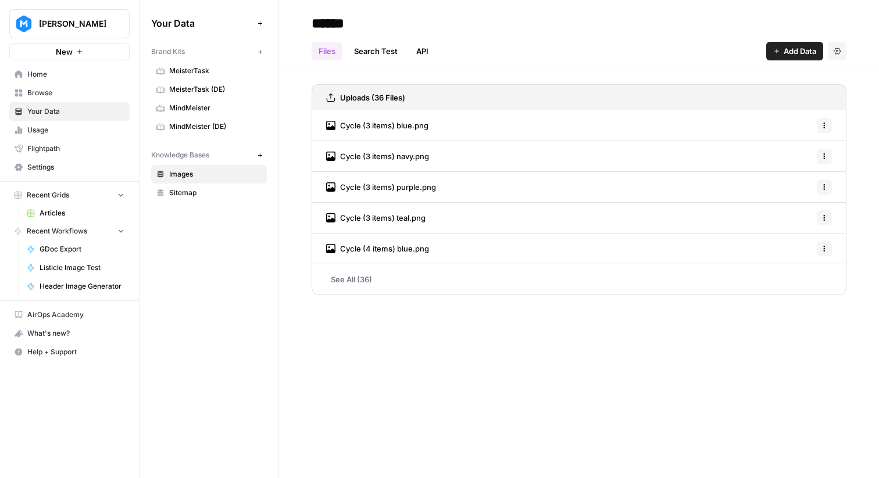
click at [51, 77] on span "Home" at bounding box center [75, 74] width 97 height 10
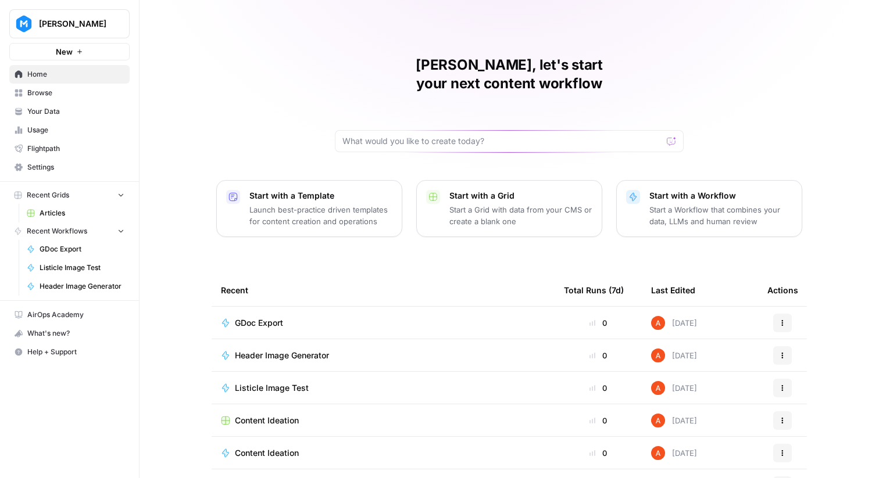
click at [63, 89] on span "Browse" at bounding box center [75, 93] width 97 height 10
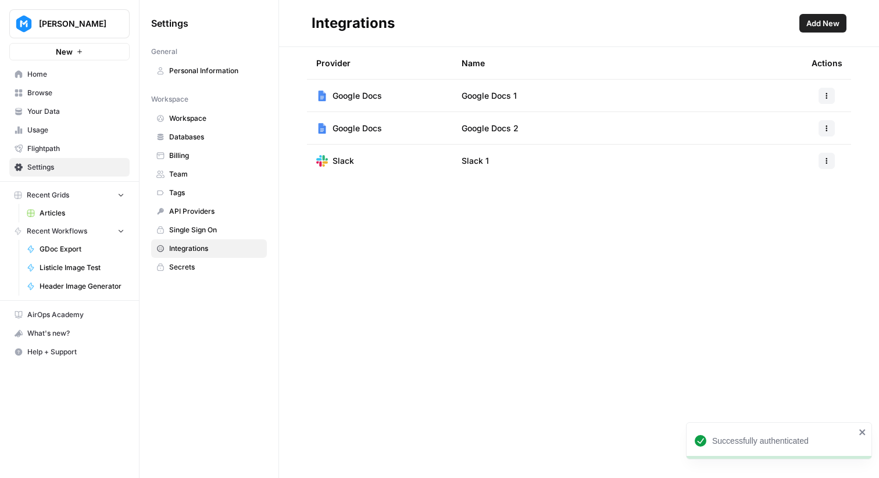
click at [825, 117] on td at bounding box center [826, 128] width 49 height 32
click at [825, 130] on icon "button" at bounding box center [826, 128] width 7 height 7
click at [799, 157] on span "Edit" at bounding box center [801, 155] width 37 height 12
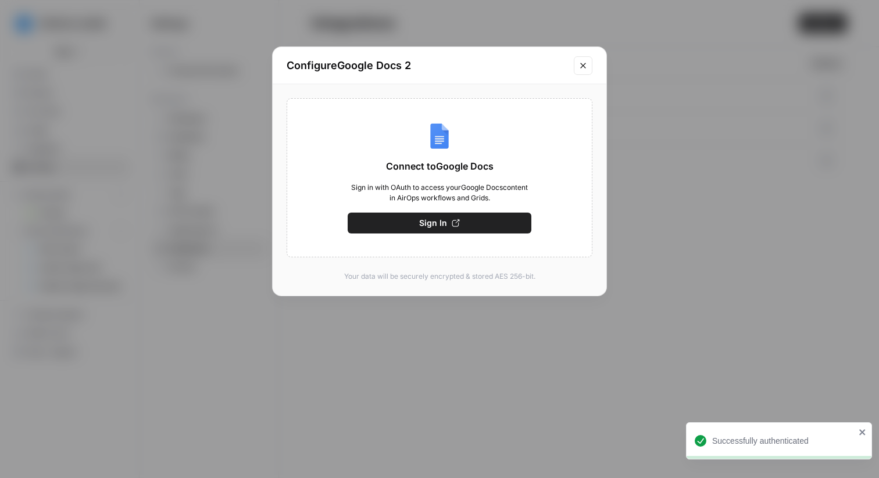
click at [584, 64] on icon "Close modal" at bounding box center [582, 65] width 5 height 5
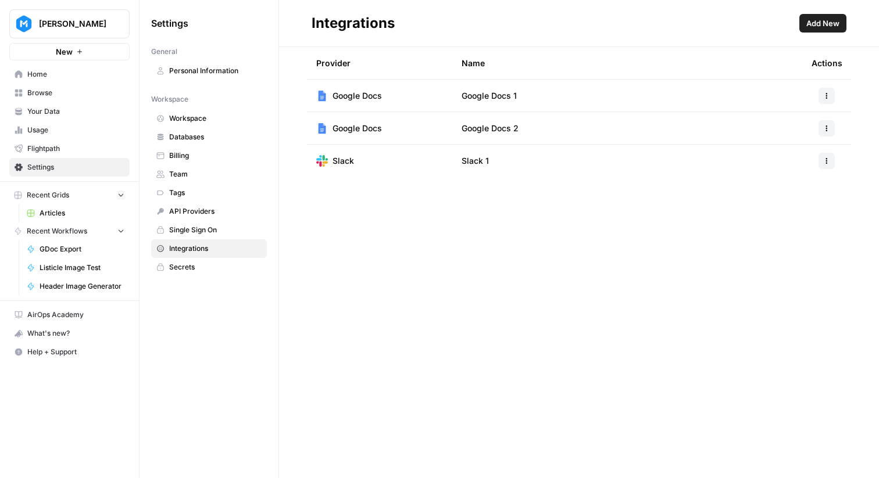
click at [833, 126] on button "button" at bounding box center [826, 128] width 16 height 16
click at [800, 173] on span "Rename" at bounding box center [801, 171] width 37 height 12
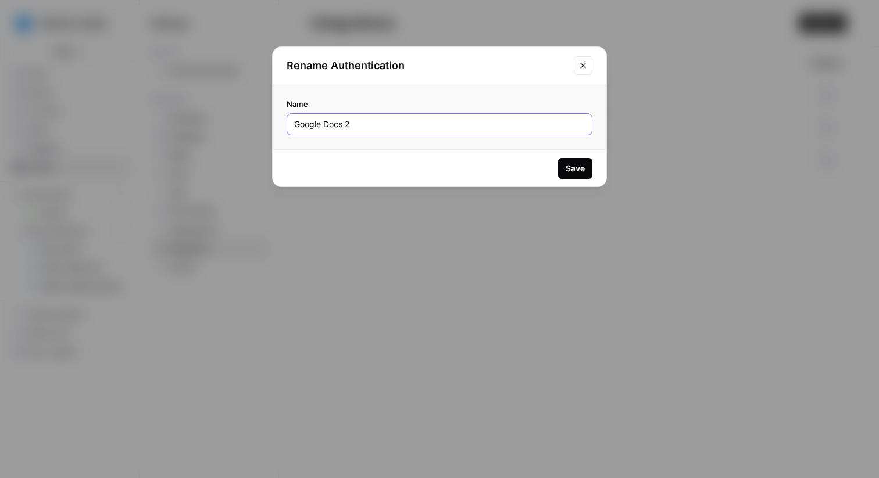
click at [416, 128] on input "Google Docs 2" at bounding box center [439, 125] width 291 height 12
type input "[PERSON_NAME] GDoc Integration"
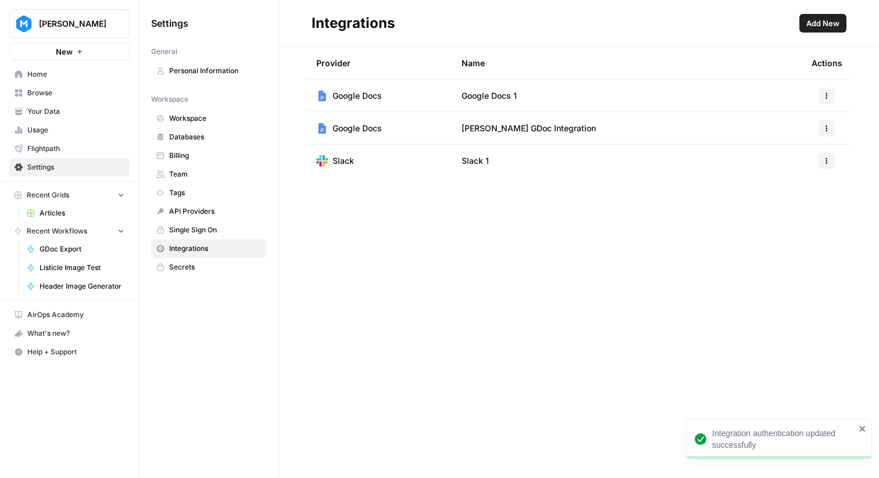
click at [86, 72] on span "Home" at bounding box center [75, 74] width 97 height 10
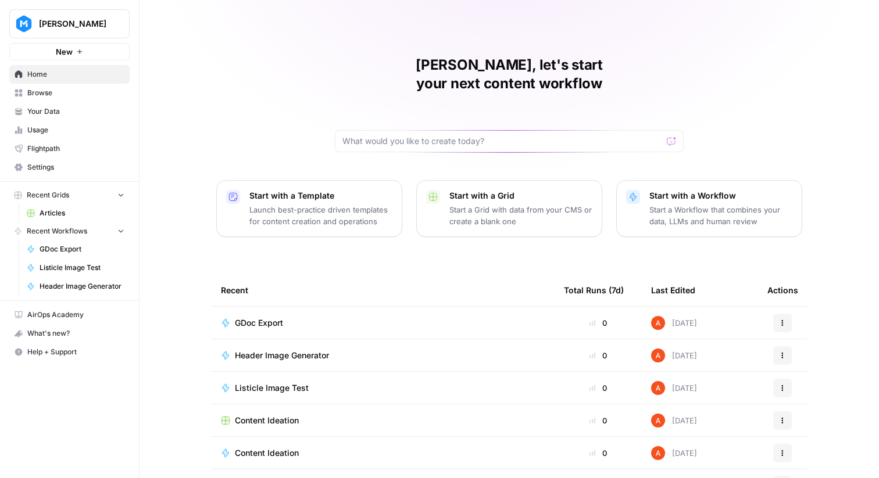
click at [58, 109] on span "Your Data" at bounding box center [75, 111] width 97 height 10
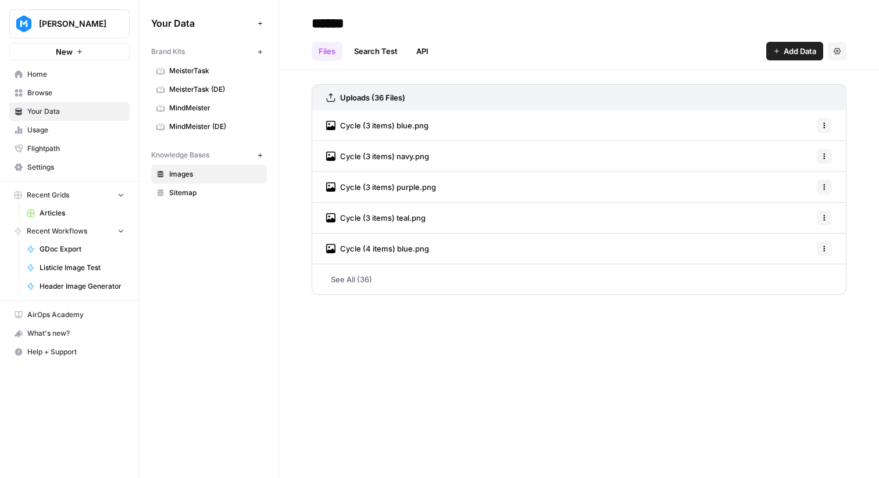
click at [191, 188] on span "Sitemap" at bounding box center [215, 193] width 92 height 10
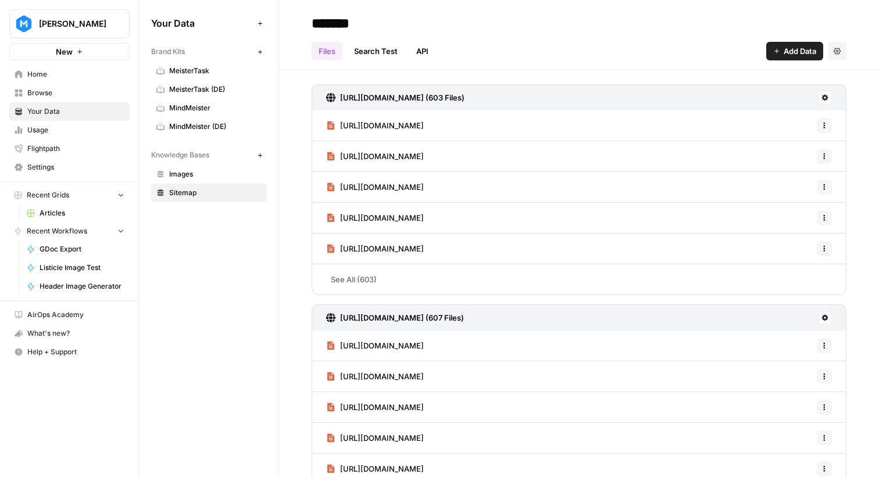
click at [99, 160] on link "Settings" at bounding box center [69, 167] width 120 height 19
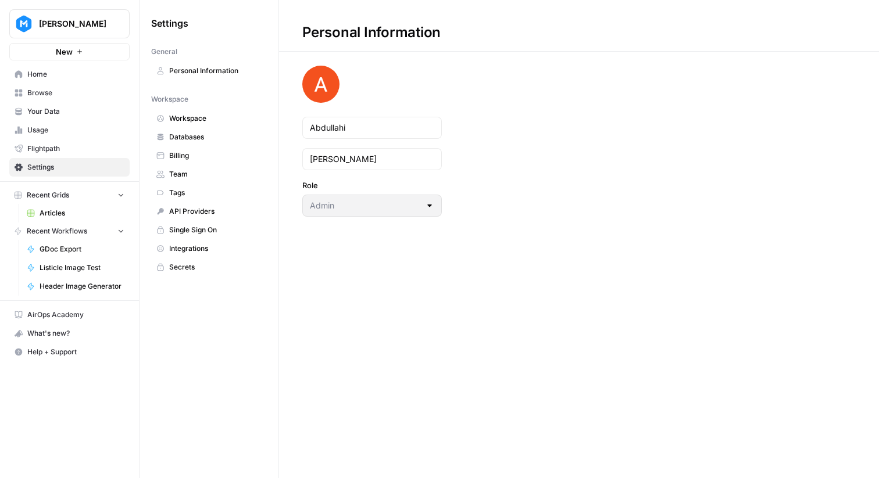
click at [202, 254] on link "Integrations" at bounding box center [209, 248] width 116 height 19
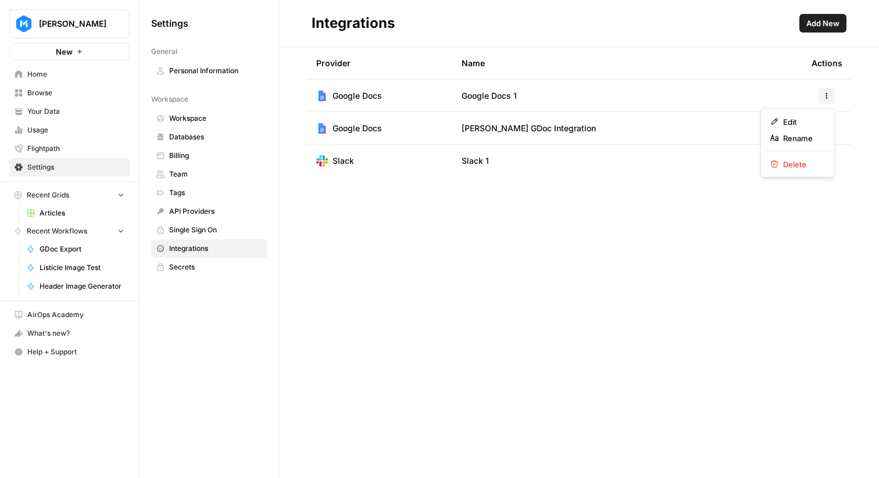
click at [830, 92] on button "button" at bounding box center [826, 96] width 16 height 16
click at [822, 123] on div "Edit" at bounding box center [797, 122] width 55 height 12
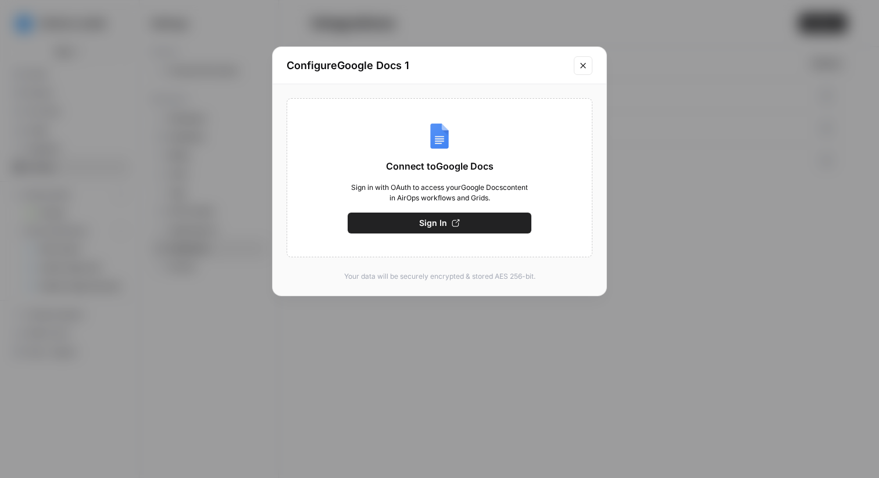
click at [594, 63] on div "Configure Google Docs 1" at bounding box center [440, 65] width 334 height 37
click at [586, 63] on icon "Close modal" at bounding box center [582, 65] width 9 height 9
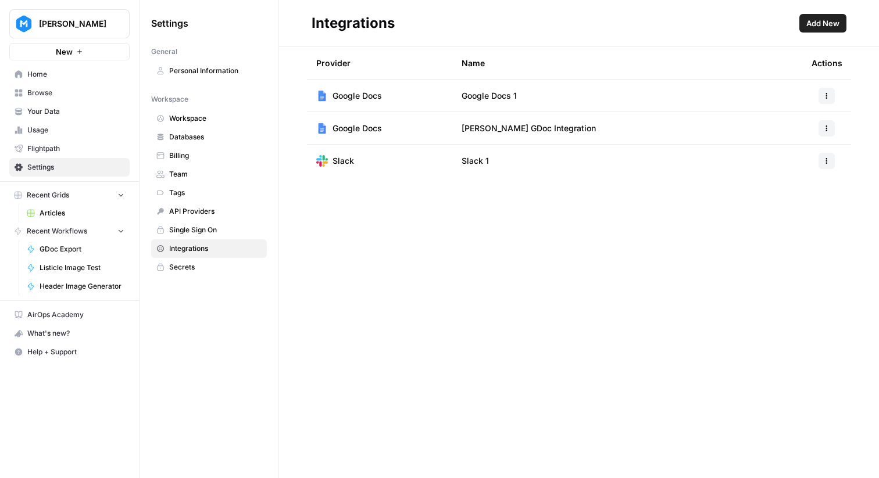
click at [832, 128] on button "button" at bounding box center [826, 128] width 16 height 16
click at [809, 148] on button "Edit" at bounding box center [798, 154] width 64 height 16
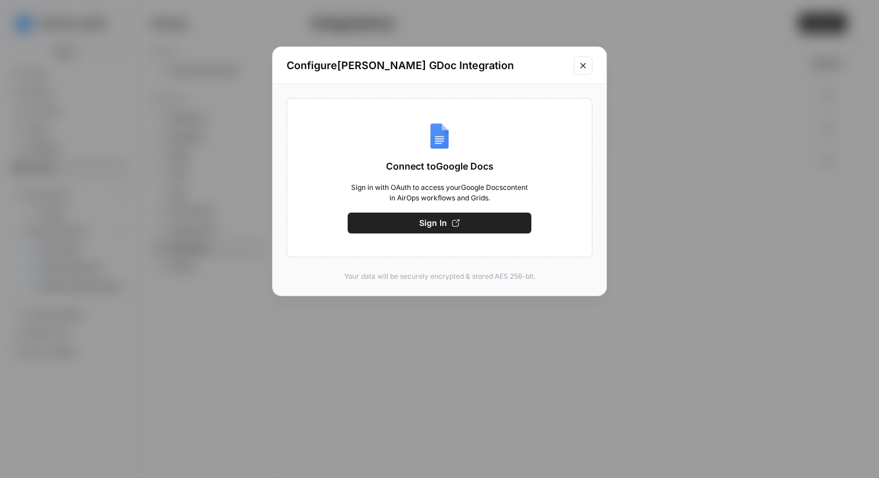
click at [481, 221] on button "Sign In" at bounding box center [440, 223] width 184 height 21
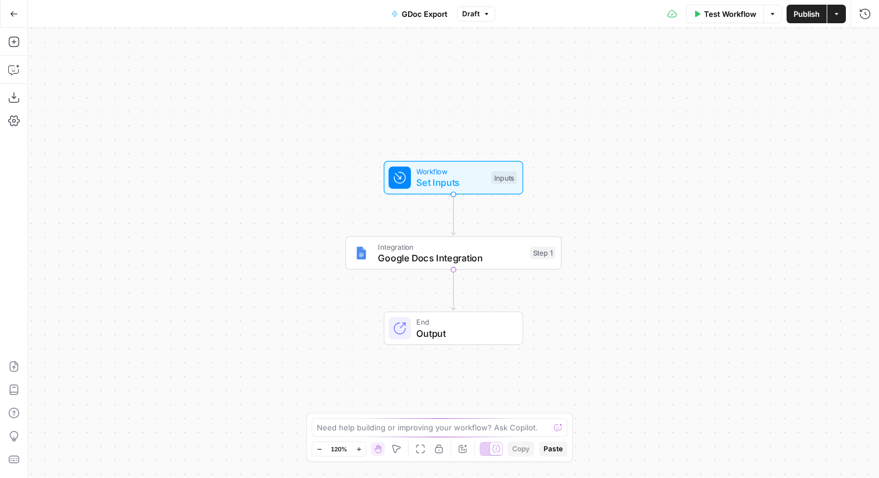
click at [514, 249] on span "Integration" at bounding box center [451, 246] width 146 height 11
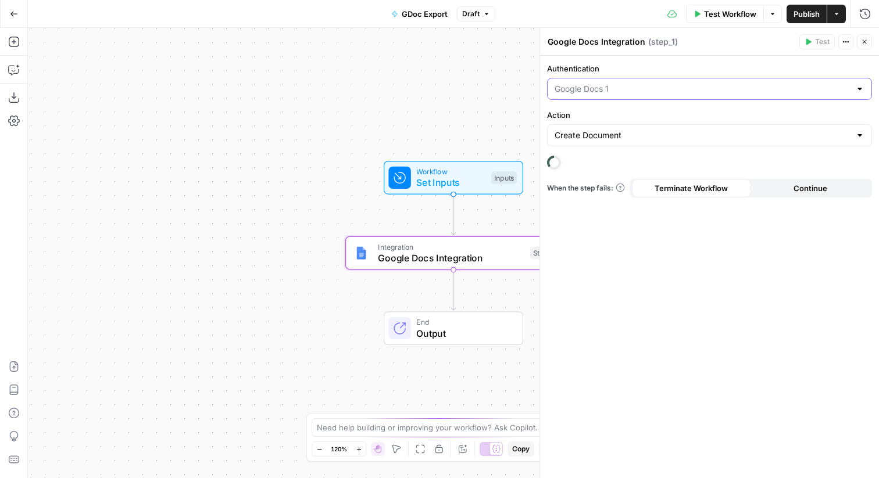
click at [710, 90] on input "Authentication" at bounding box center [703, 89] width 296 height 12
click at [666, 132] on span "[PERSON_NAME] GDoc Integration" at bounding box center [707, 134] width 301 height 12
type input "[PERSON_NAME] GDoc Integration"
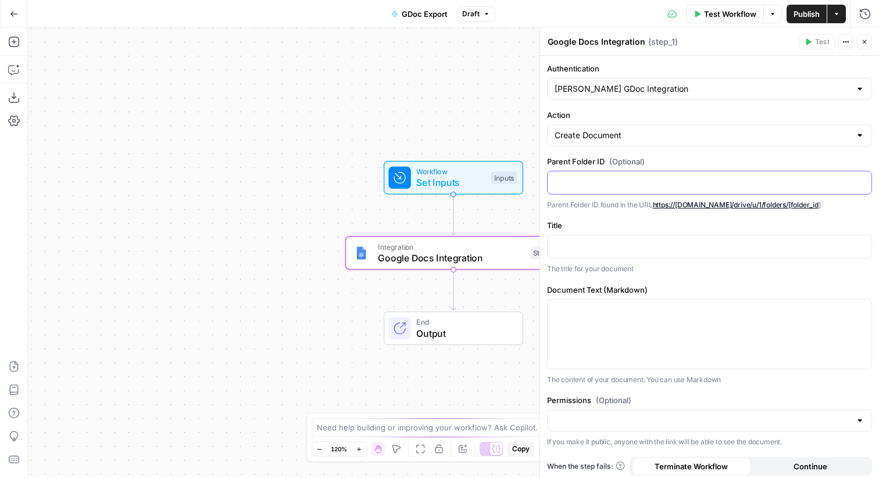
click at [638, 172] on div at bounding box center [710, 182] width 324 height 23
click at [597, 245] on p at bounding box center [710, 246] width 310 height 12
click at [599, 315] on p at bounding box center [710, 311] width 310 height 12
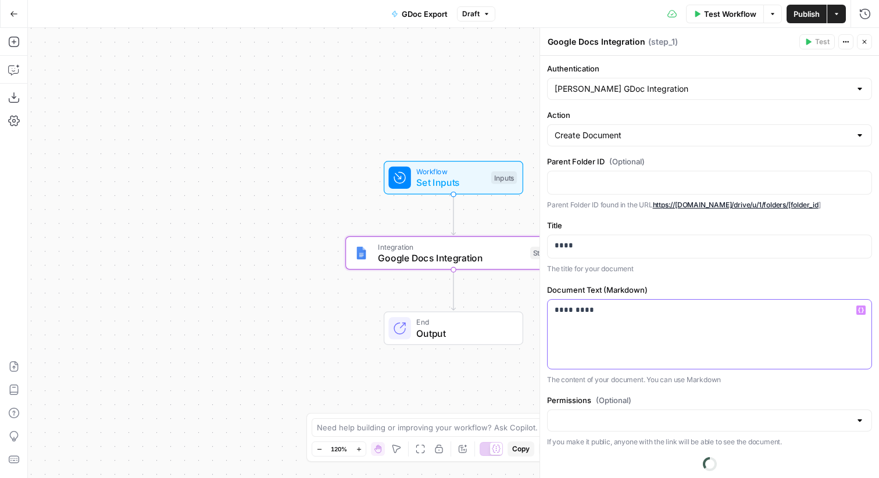
scroll to position [27, 0]
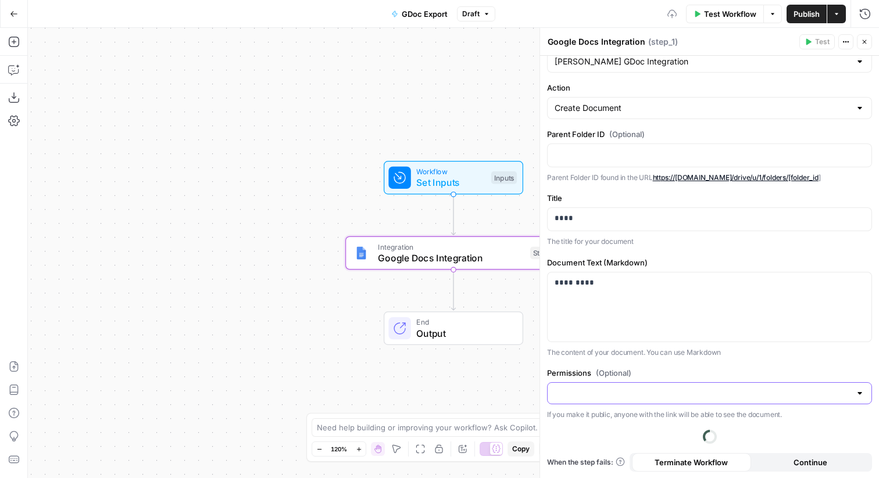
click at [606, 398] on input "Permissions (Optional)" at bounding box center [703, 394] width 296 height 12
click at [614, 369] on span "(Optional)" at bounding box center [613, 373] width 35 height 12
click at [614, 388] on input "Permissions (Optional)" at bounding box center [703, 394] width 296 height 12
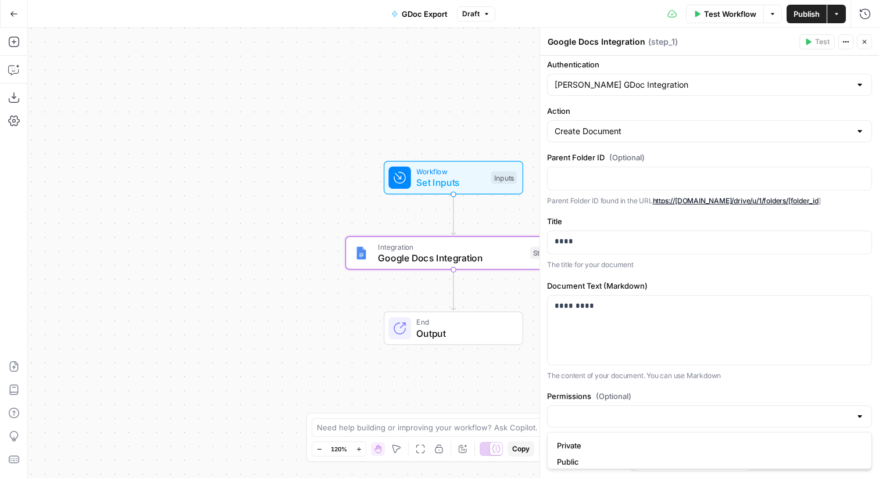
click at [613, 381] on div "Authentication [PERSON_NAME] GDoc Integration Action Create Document Parent Fol…" at bounding box center [709, 265] width 339 height 427
click at [859, 41] on button "Close" at bounding box center [864, 41] width 15 height 15
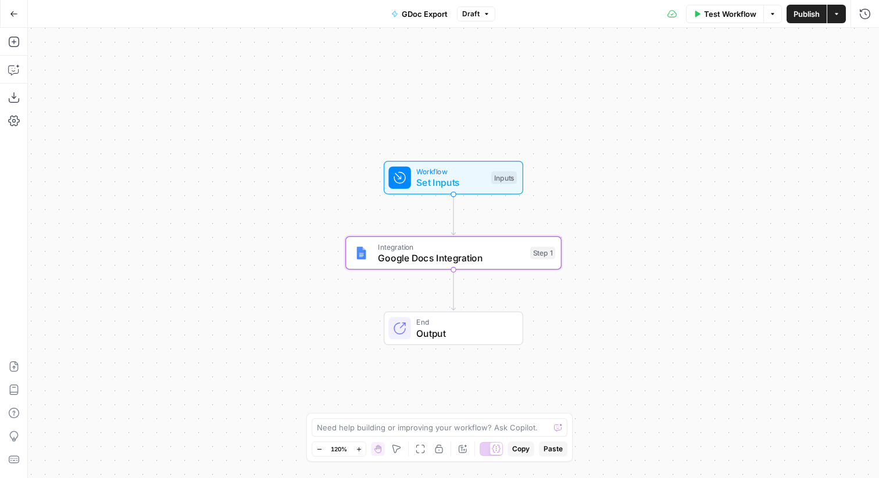
click at [512, 152] on button "Test Step" at bounding box center [484, 152] width 63 height 18
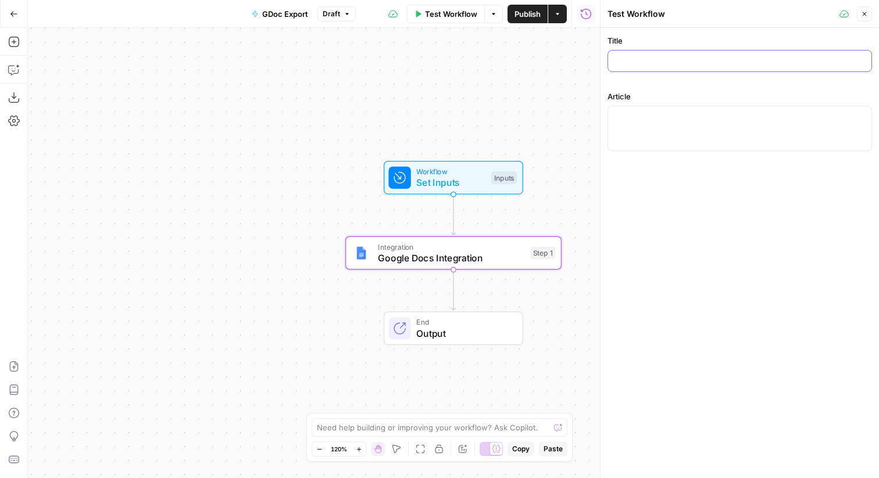
click at [743, 57] on input "Title" at bounding box center [739, 61] width 249 height 12
type input "Test"
click at [729, 127] on div at bounding box center [739, 128] width 264 height 45
type textarea "Test"
click at [868, 14] on button "Close" at bounding box center [864, 13] width 15 height 15
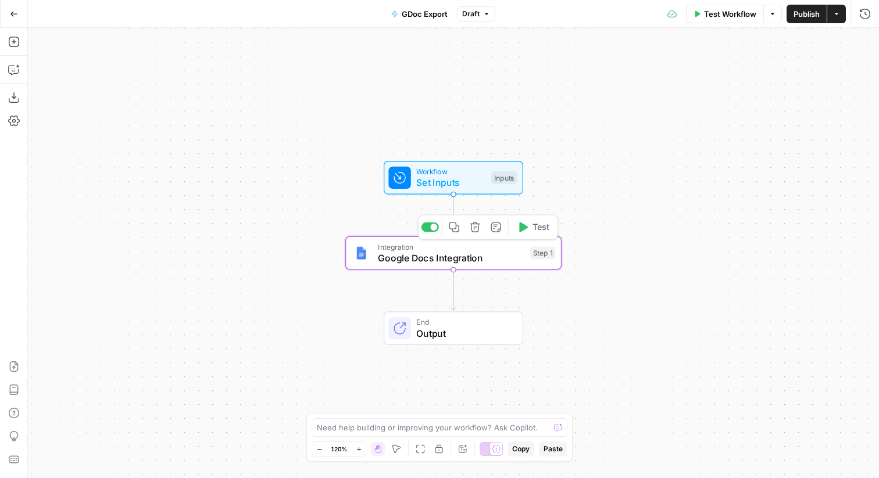
click at [529, 228] on button "Test" at bounding box center [533, 228] width 43 height 18
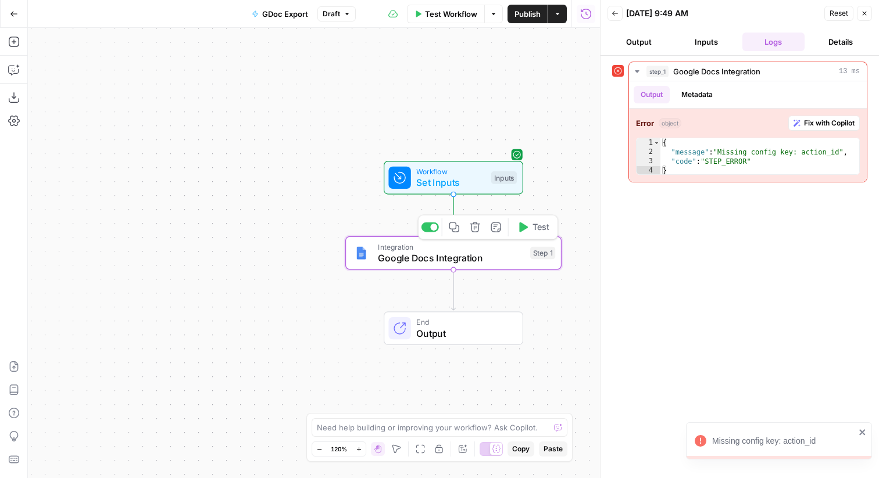
click at [494, 260] on span "Google Docs Integration" at bounding box center [451, 258] width 146 height 14
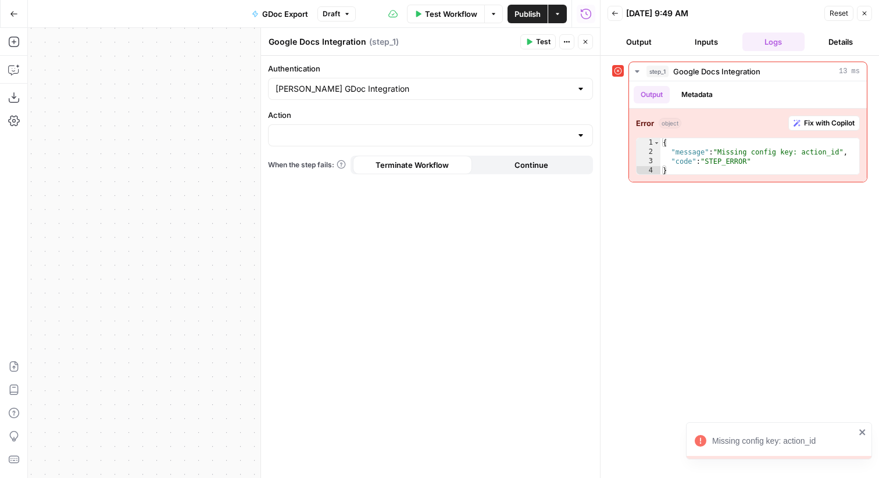
click at [527, 143] on div at bounding box center [430, 135] width 325 height 22
click at [456, 170] on button "Create Document" at bounding box center [430, 164] width 314 height 16
type input "Create Document"
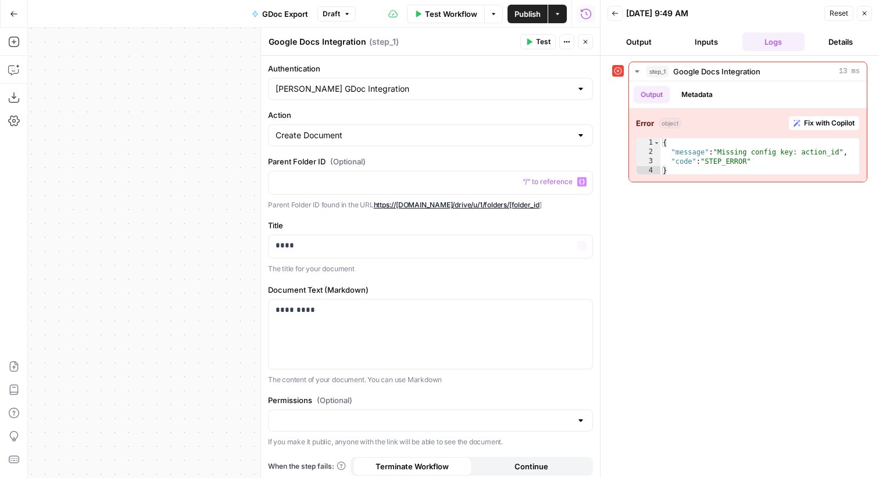
scroll to position [4, 0]
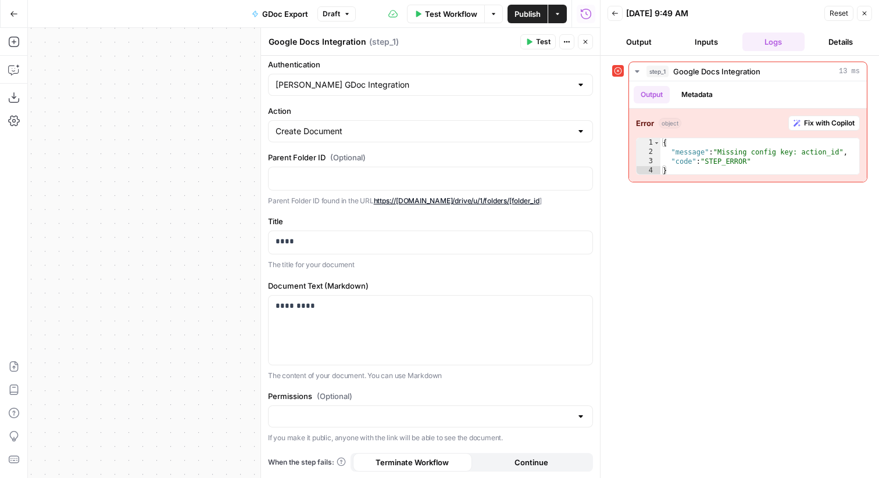
click at [542, 42] on span "Test" at bounding box center [543, 42] width 15 height 10
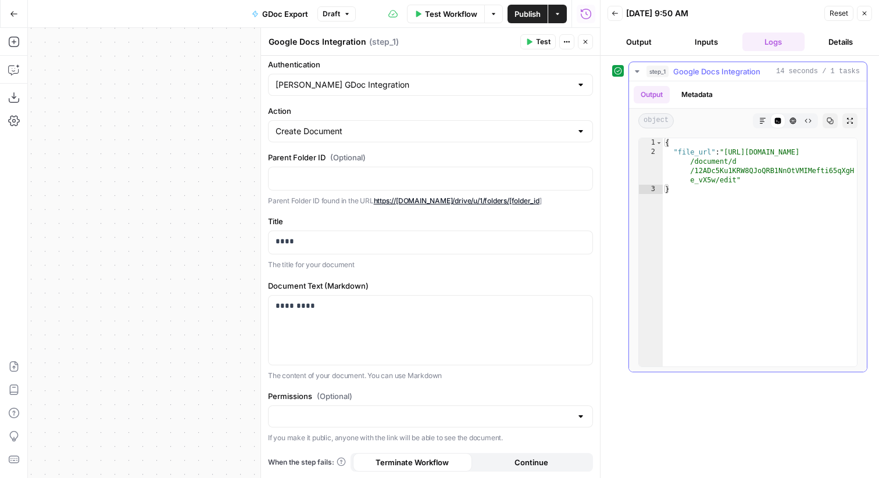
type textarea "**********"
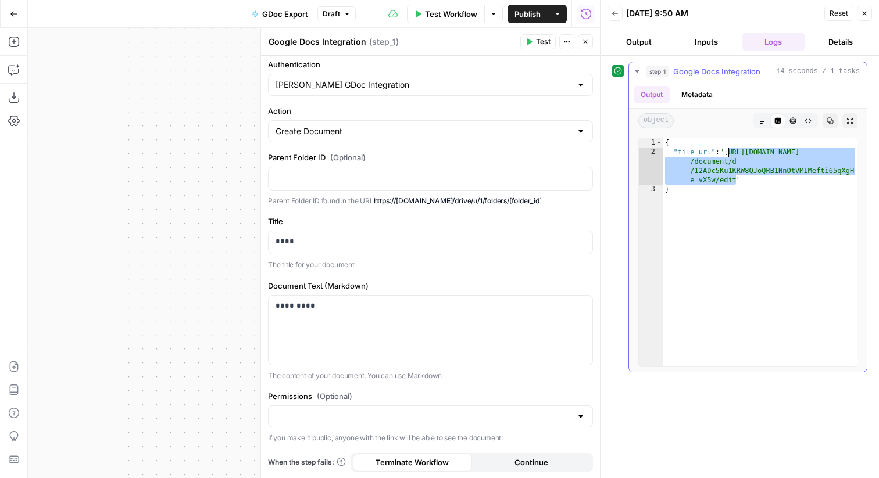
drag, startPoint x: 736, startPoint y: 178, endPoint x: 728, endPoint y: 154, distance: 25.6
click at [728, 154] on div "{ "file_url" : "[URL][DOMAIN_NAME] /document/d /12ADc5Ku1KRW8QJoQRB1NnOtVMIMeft…" at bounding box center [760, 261] width 194 height 247
click at [866, 16] on icon "button" at bounding box center [864, 13] width 7 height 7
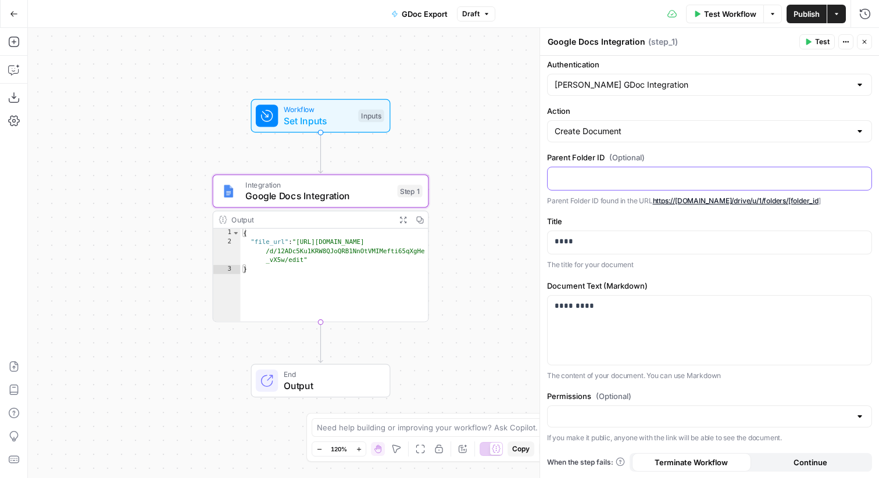
click at [595, 177] on p at bounding box center [710, 178] width 310 height 12
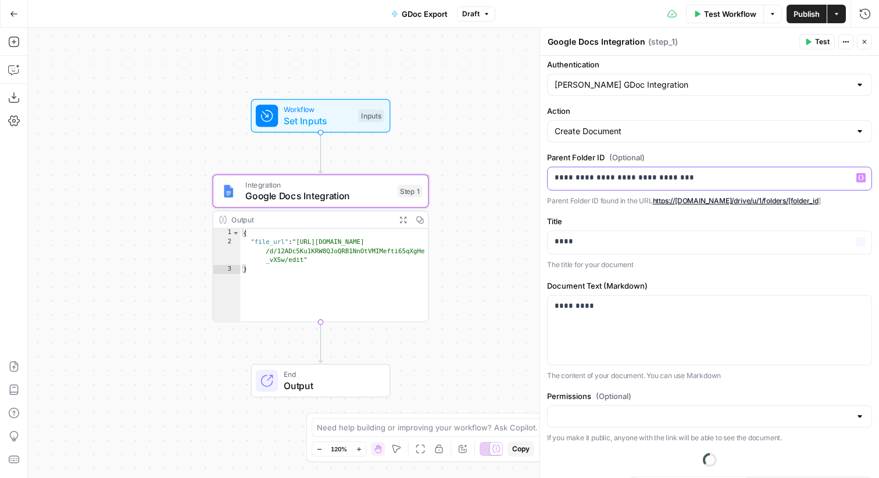
scroll to position [27, 0]
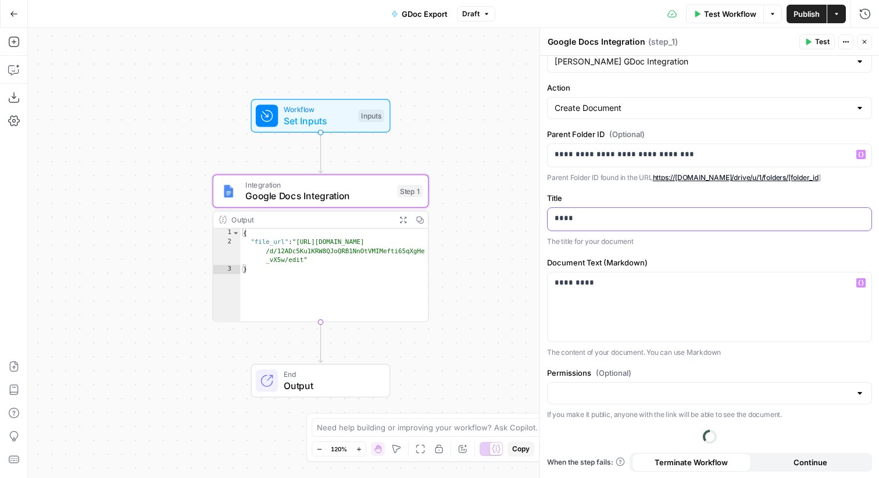
click at [597, 218] on div "Title **** The title for your document" at bounding box center [709, 219] width 325 height 55
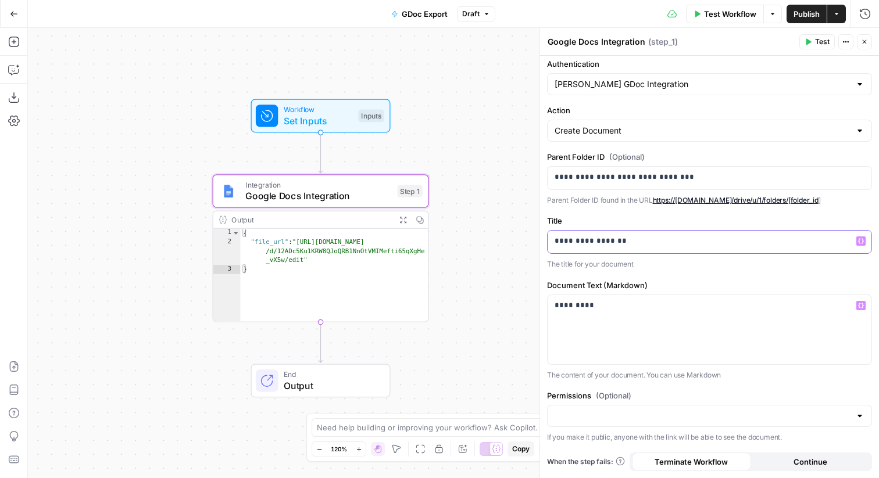
scroll to position [4, 0]
click at [613, 411] on input "Permissions (Optional)" at bounding box center [703, 417] width 296 height 12
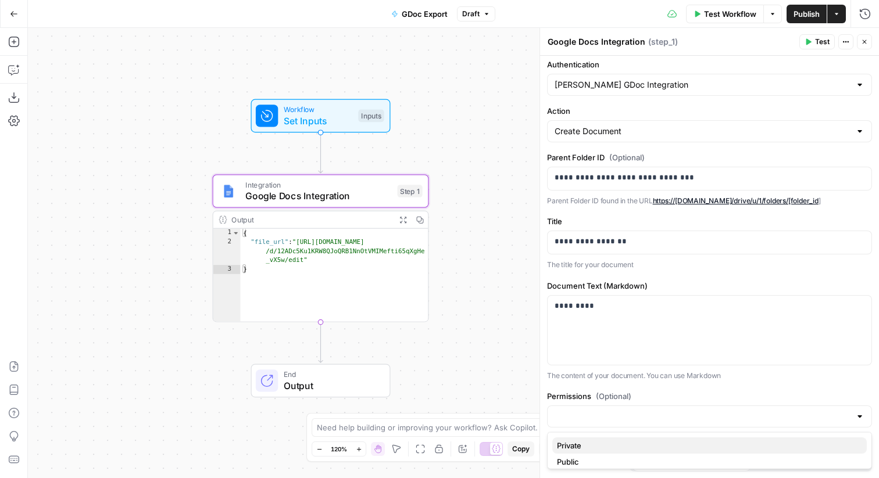
click at [606, 448] on span "Private" at bounding box center [707, 446] width 301 height 12
type input "Private"
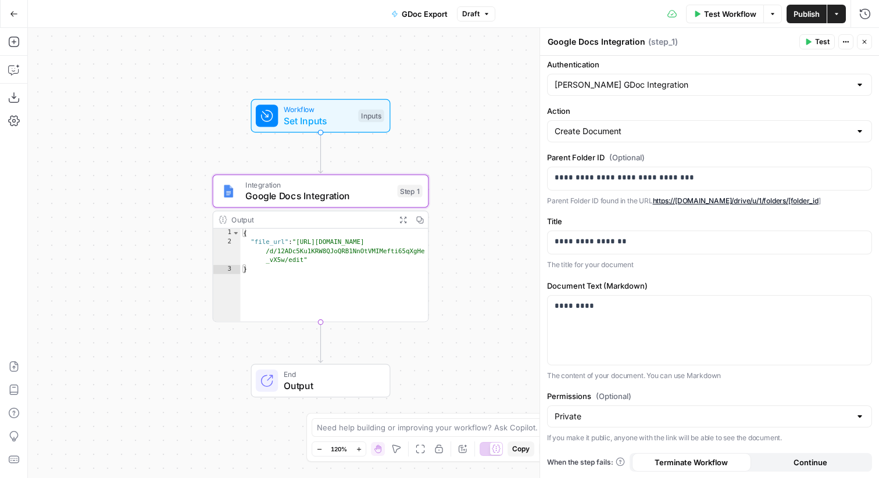
click at [823, 42] on span "Test" at bounding box center [822, 42] width 15 height 10
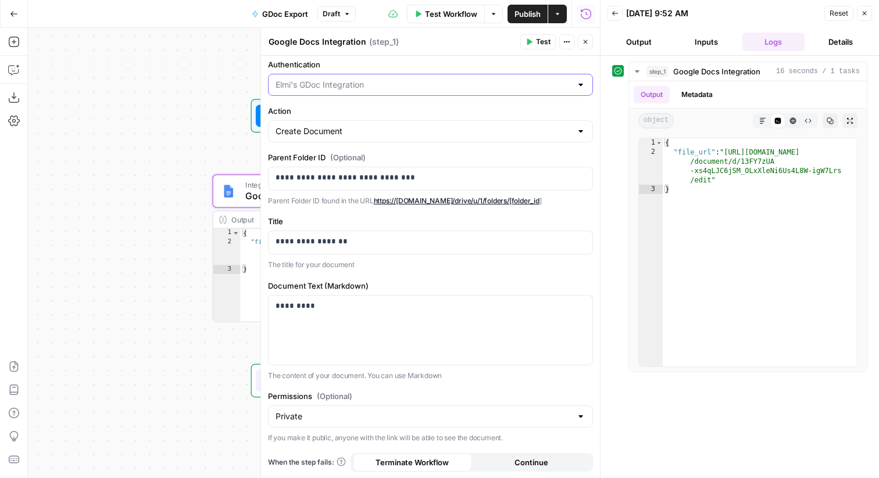
click at [434, 87] on input "Authentication" at bounding box center [424, 85] width 296 height 12
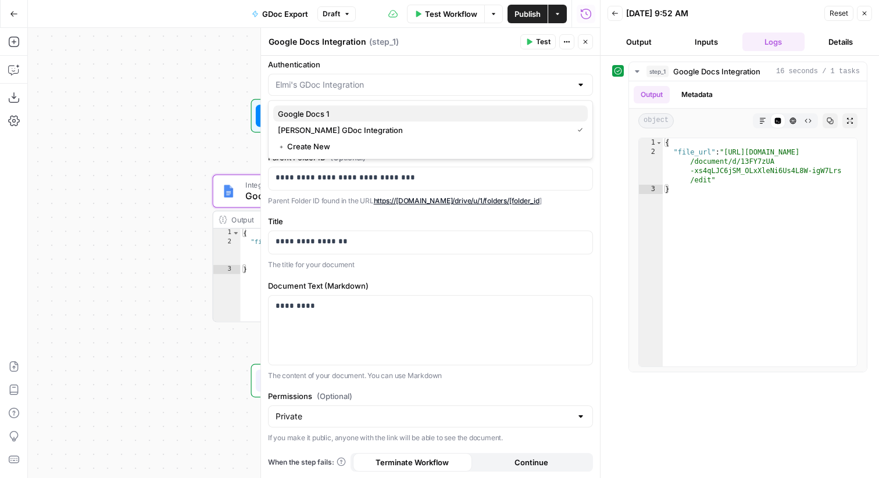
click at [413, 111] on span "Google Docs 1" at bounding box center [428, 114] width 301 height 12
type input "Google Docs 1"
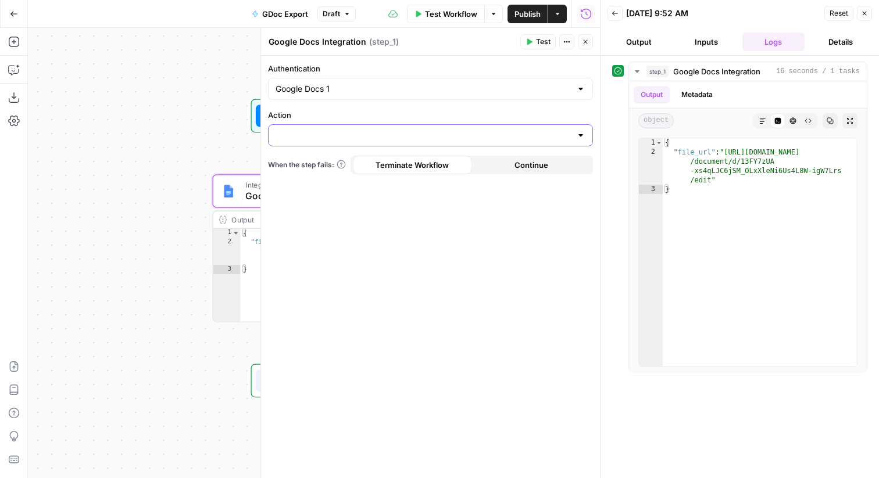
click at [406, 132] on input "Action" at bounding box center [424, 136] width 296 height 12
click at [385, 159] on span "Create Document" at bounding box center [428, 165] width 301 height 12
type input "Create Document"
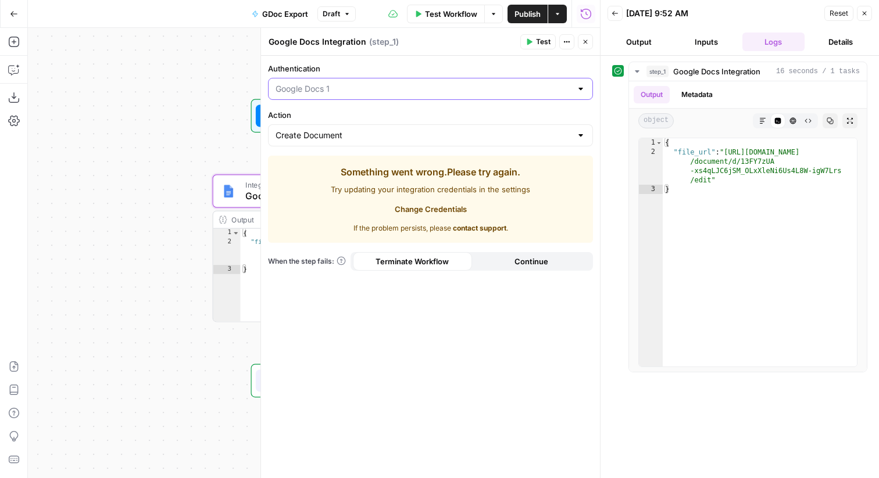
click at [389, 92] on input "Authentication" at bounding box center [424, 89] width 296 height 12
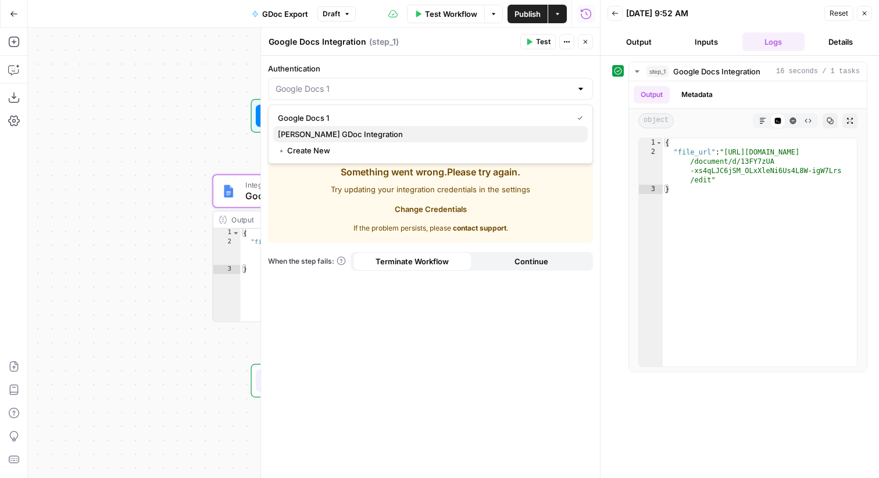
click at [382, 131] on span "[PERSON_NAME] GDoc Integration" at bounding box center [428, 134] width 301 height 12
type input "[PERSON_NAME] GDoc Integration"
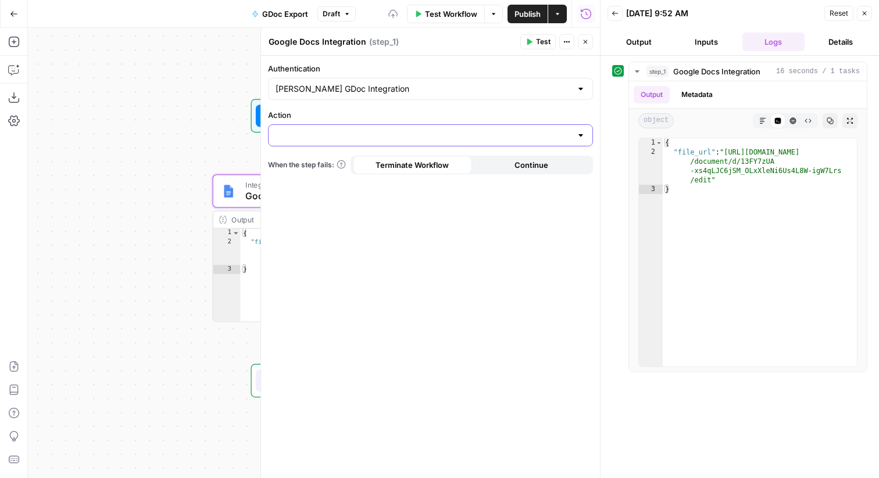
click at [438, 137] on input "Action" at bounding box center [424, 136] width 296 height 12
click at [419, 164] on span "Create Document" at bounding box center [428, 165] width 301 height 12
type input "Create Document"
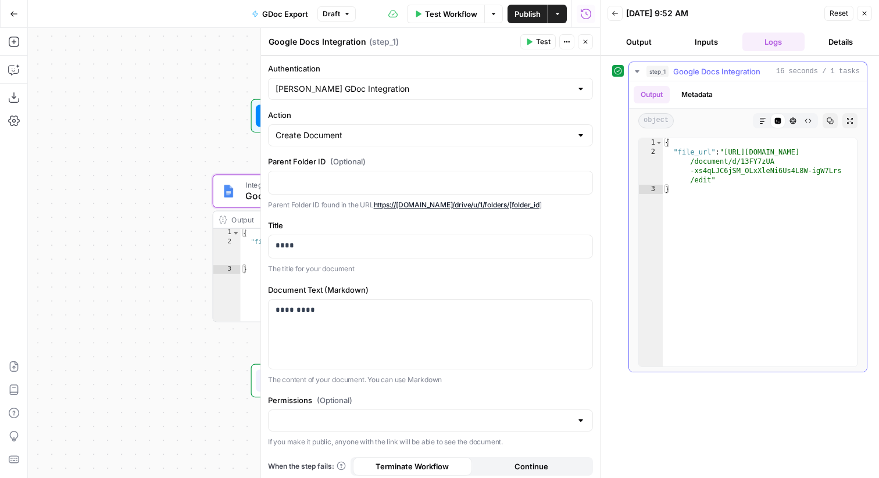
type textarea "**********"
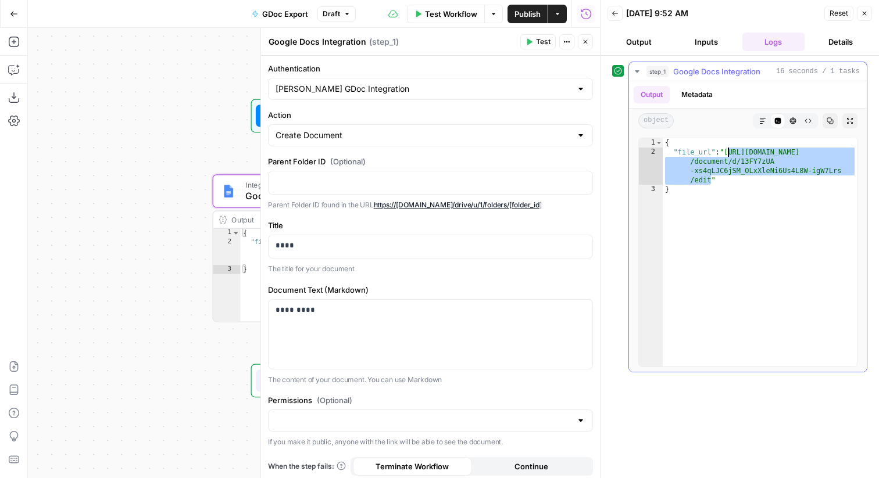
drag, startPoint x: 712, startPoint y: 178, endPoint x: 729, endPoint y: 156, distance: 28.1
click at [729, 156] on div "{ "file_url" : "[URL][DOMAIN_NAME] /document/d/13FY7zUA -xs4qLJC6jSM_OLxXleNi6U…" at bounding box center [760, 261] width 194 height 247
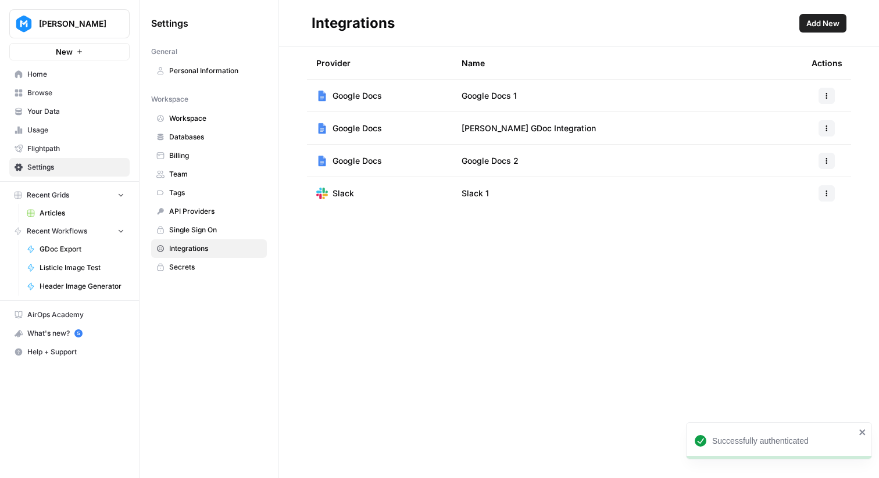
click at [822, 159] on button "button" at bounding box center [826, 161] width 16 height 16
click at [787, 231] on span "Delete" at bounding box center [801, 230] width 37 height 12
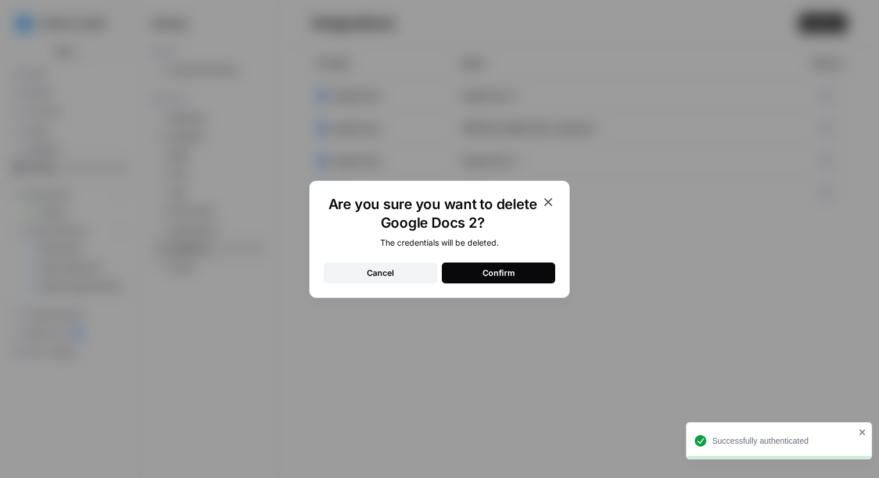
click at [476, 271] on button "Confirm" at bounding box center [498, 273] width 113 height 21
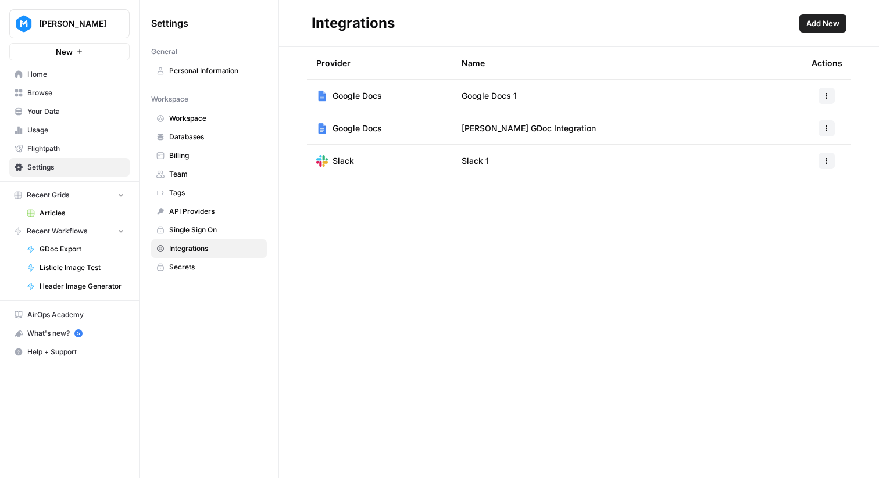
click at [77, 39] on div "[PERSON_NAME] New" at bounding box center [69, 30] width 139 height 60
click at [62, 23] on span "[PERSON_NAME]" at bounding box center [74, 24] width 70 height 12
type input "reply"
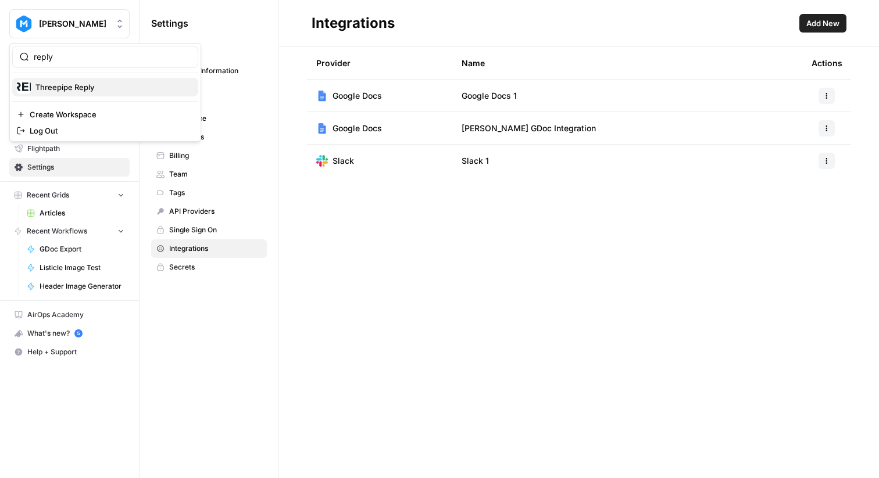
click at [59, 83] on span "Threepipe Reply" at bounding box center [111, 87] width 153 height 12
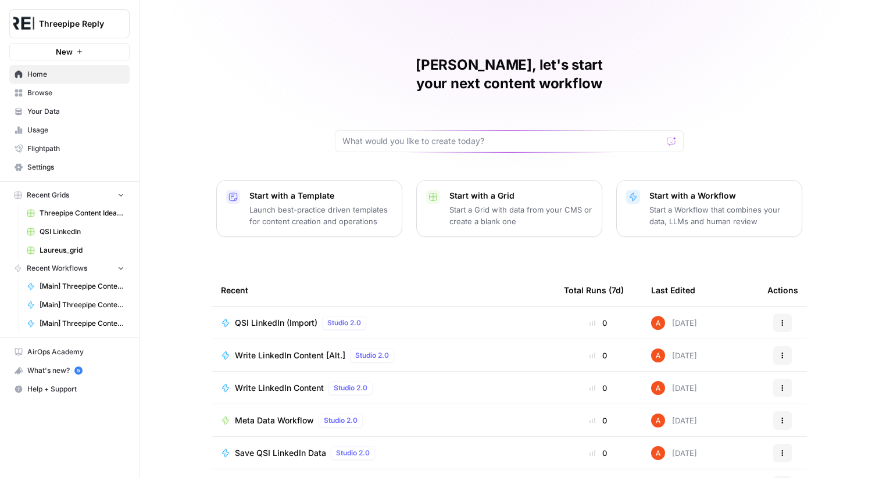
scroll to position [56, 0]
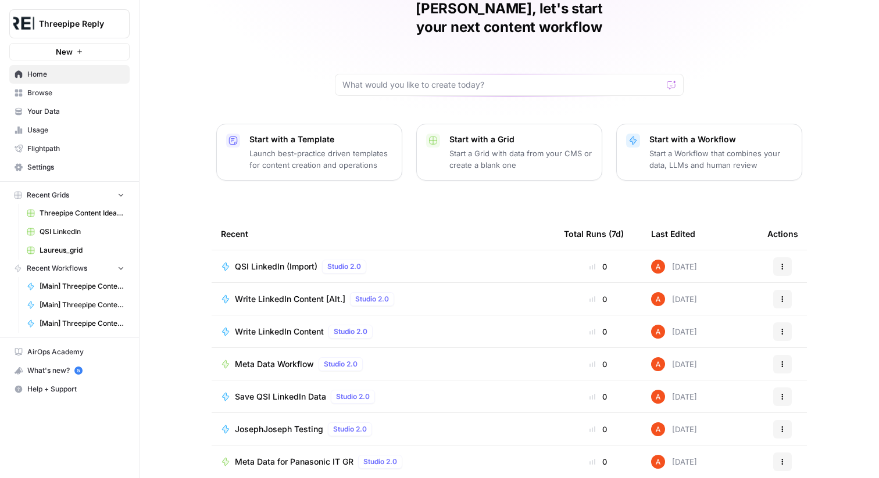
click at [59, 94] on span "Browse" at bounding box center [75, 93] width 97 height 10
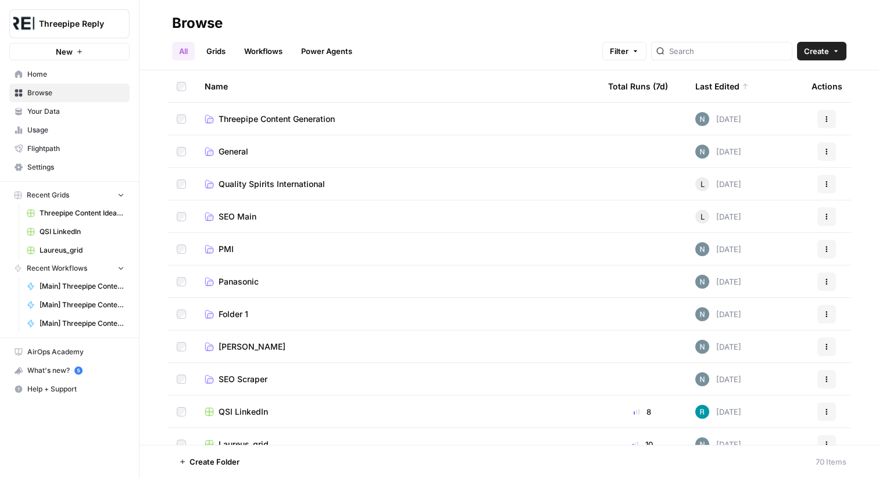
click at [212, 53] on link "Grids" at bounding box center [215, 51] width 33 height 19
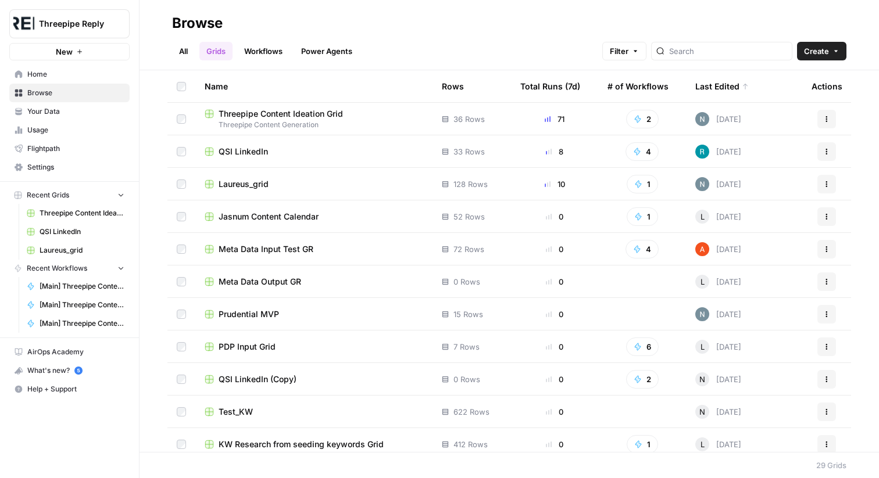
click at [308, 111] on span "Threepipe Content Ideation Grid" at bounding box center [281, 114] width 124 height 12
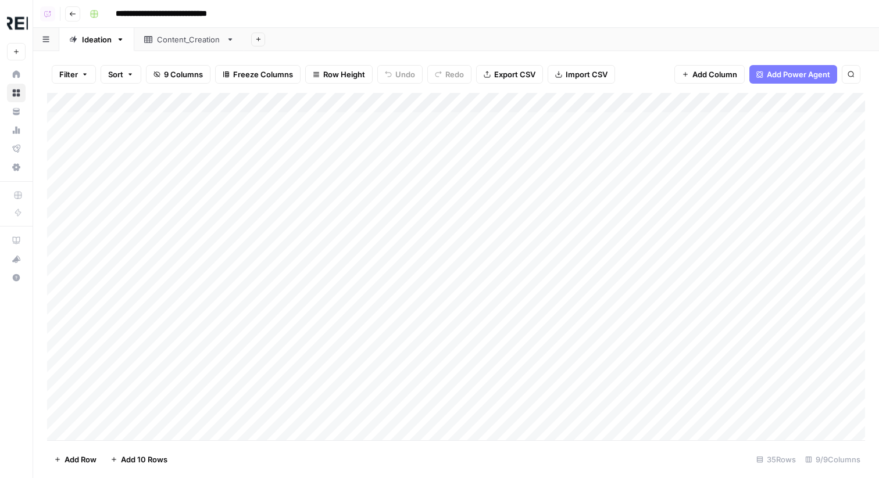
click at [199, 42] on div "Content_Creation" at bounding box center [189, 40] width 65 height 12
click at [101, 40] on div "Ideation" at bounding box center [97, 40] width 30 height 12
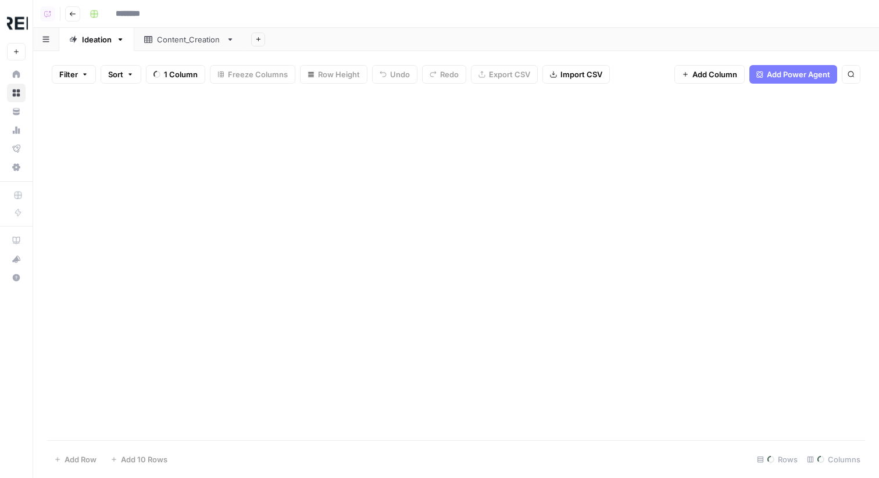
type input "**********"
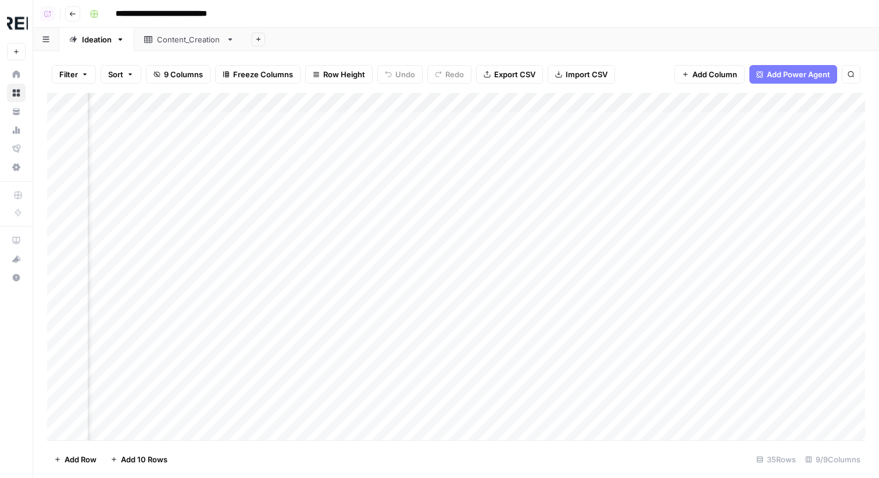
scroll to position [0, 705]
click at [567, 124] on div "Add Column" at bounding box center [456, 267] width 818 height 348
click at [567, 126] on div "Add Column" at bounding box center [456, 267] width 818 height 348
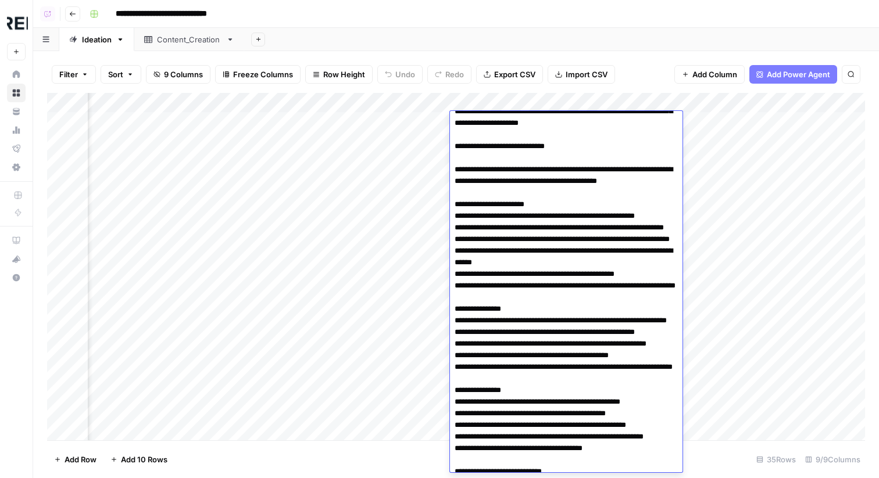
scroll to position [54, 0]
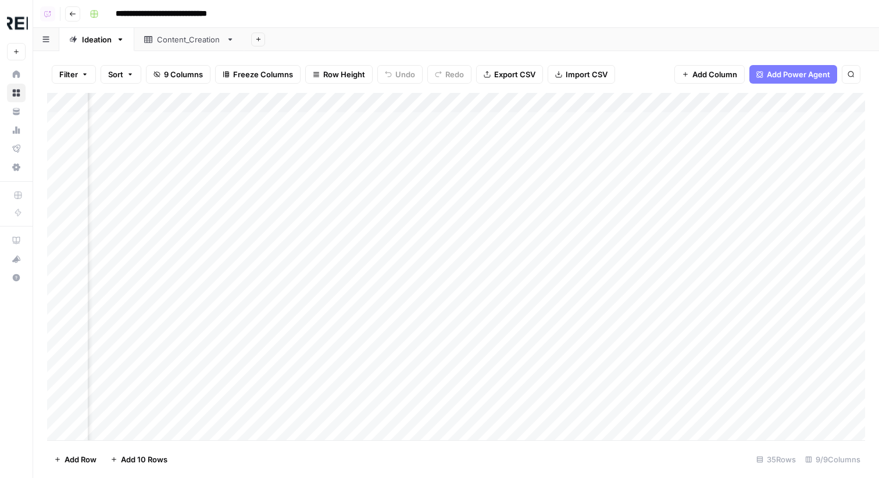
click at [399, 141] on div "Add Column" at bounding box center [456, 267] width 818 height 348
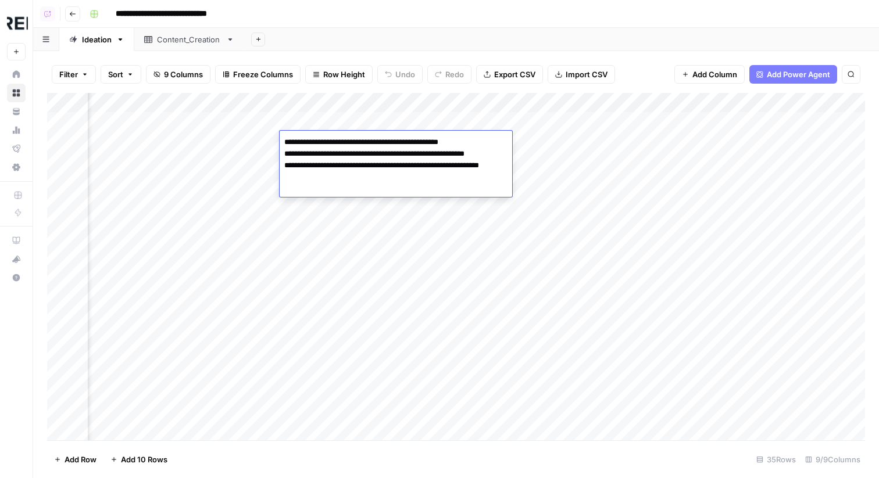
click at [388, 124] on div "Add Column" at bounding box center [456, 267] width 818 height 348
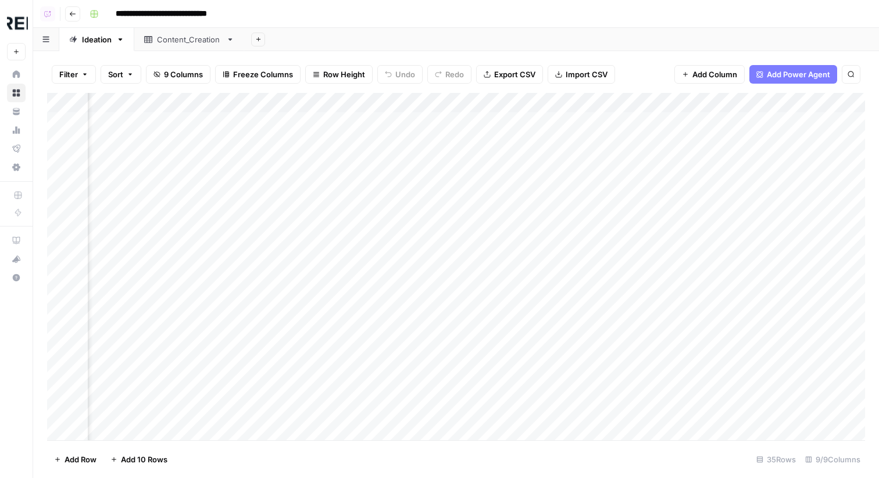
click at [387, 124] on div "Add Column" at bounding box center [456, 267] width 818 height 348
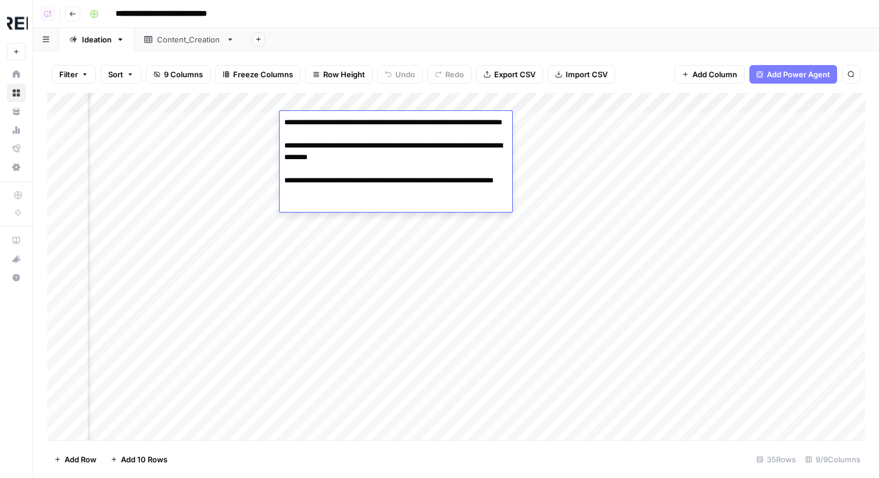
click at [396, 299] on div "Add Column" at bounding box center [456, 267] width 818 height 348
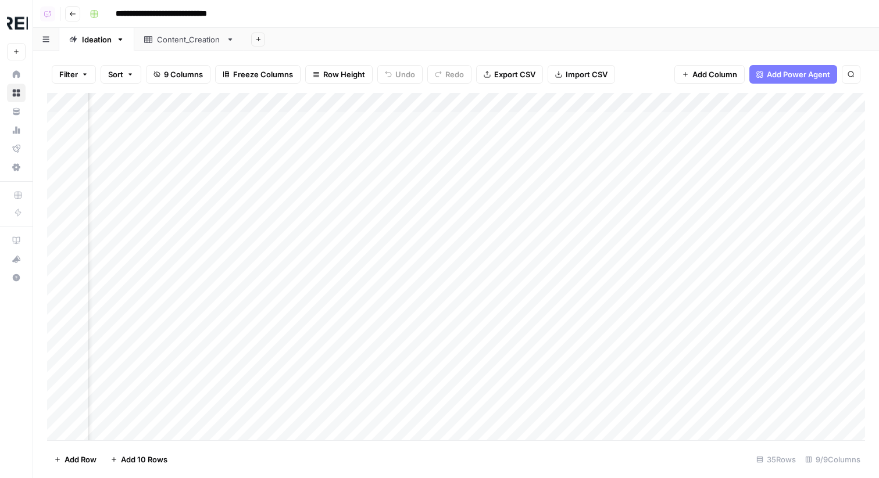
click at [396, 299] on div "Add Column" at bounding box center [456, 267] width 818 height 348
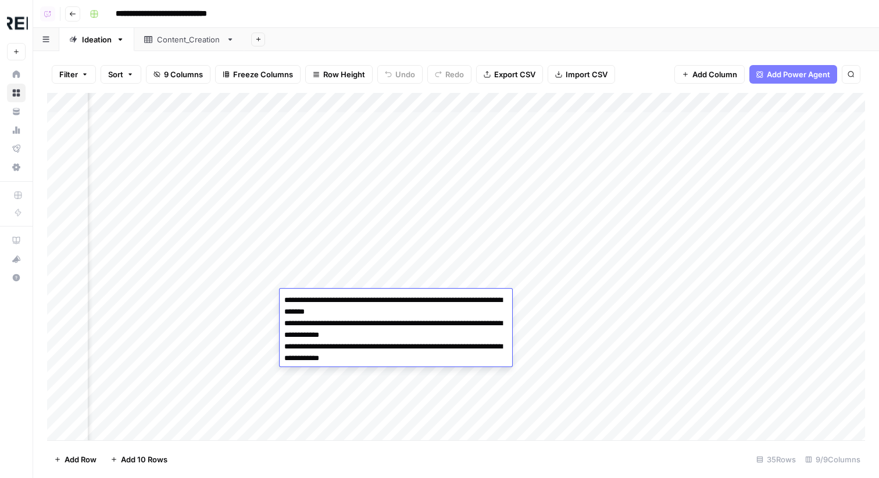
click at [395, 278] on div "Add Column" at bounding box center [456, 267] width 818 height 348
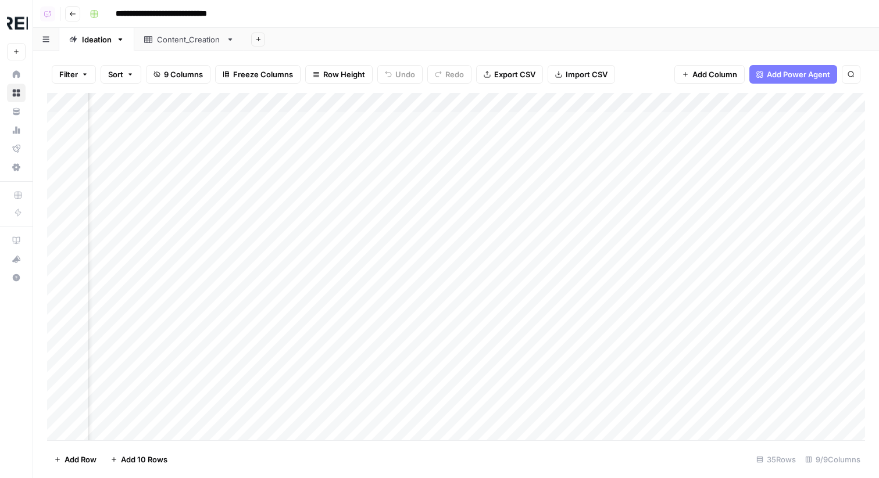
click at [73, 17] on button "Go back" at bounding box center [72, 13] width 15 height 15
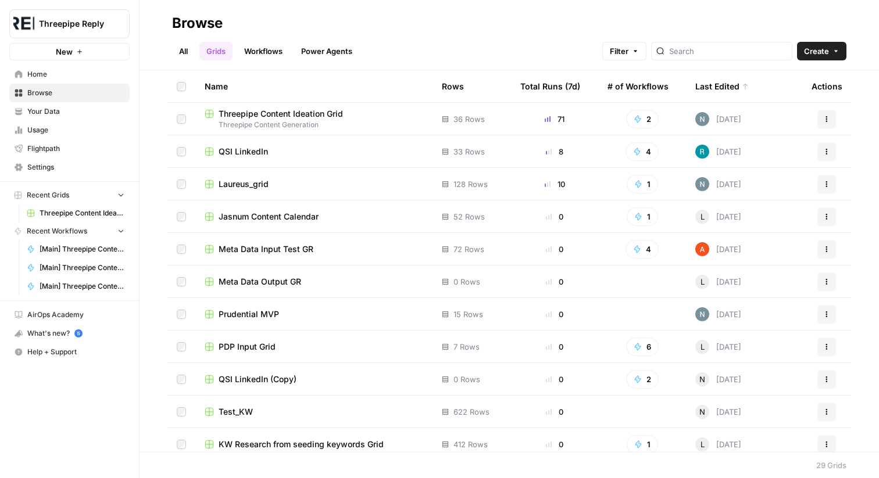
click at [268, 53] on link "Workflows" at bounding box center [263, 51] width 52 height 19
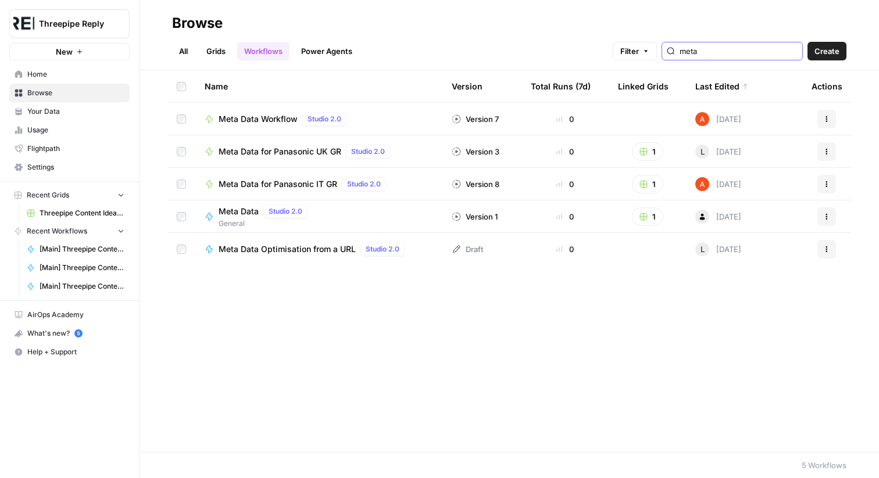
type input "meta"
click at [247, 118] on span "Meta Data Workflow" at bounding box center [258, 119] width 79 height 12
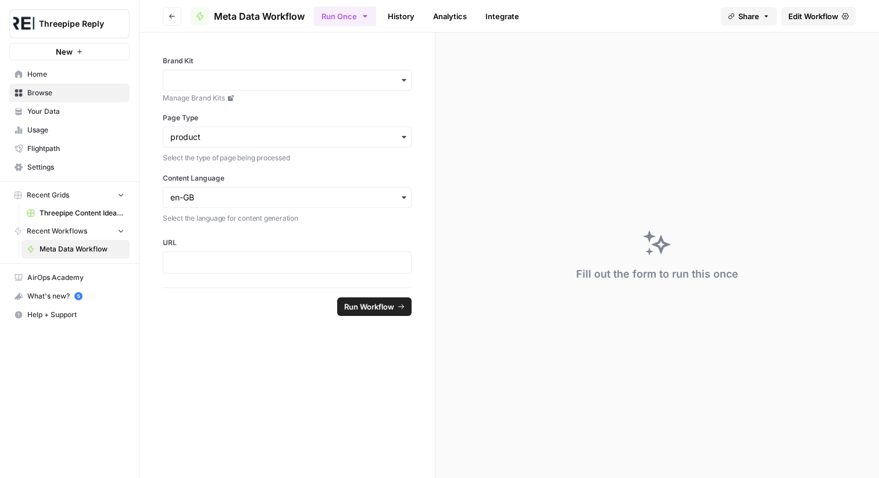
click at [833, 15] on span "Edit Workflow" at bounding box center [813, 16] width 50 height 12
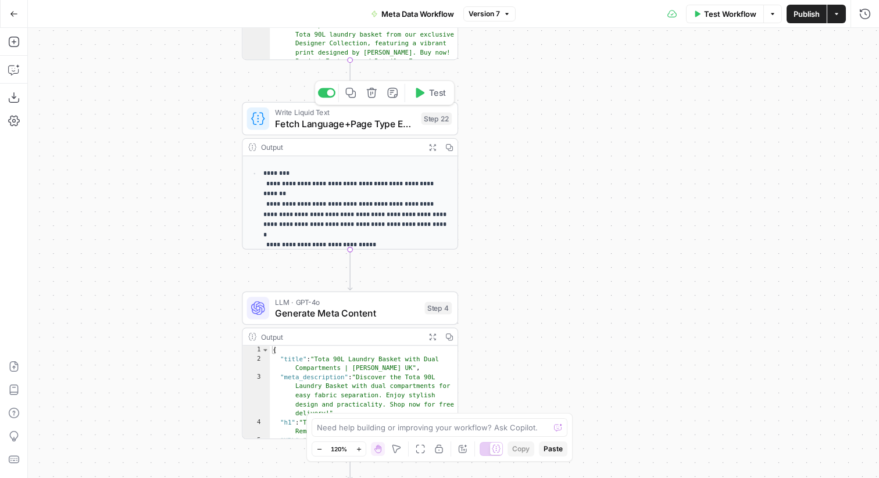
click at [427, 124] on div "Step 22" at bounding box center [436, 118] width 31 height 13
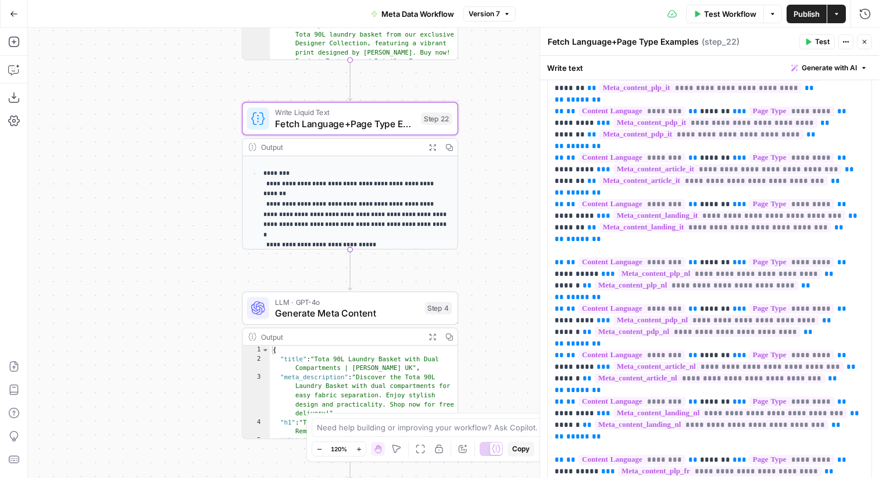
scroll to position [1040, 0]
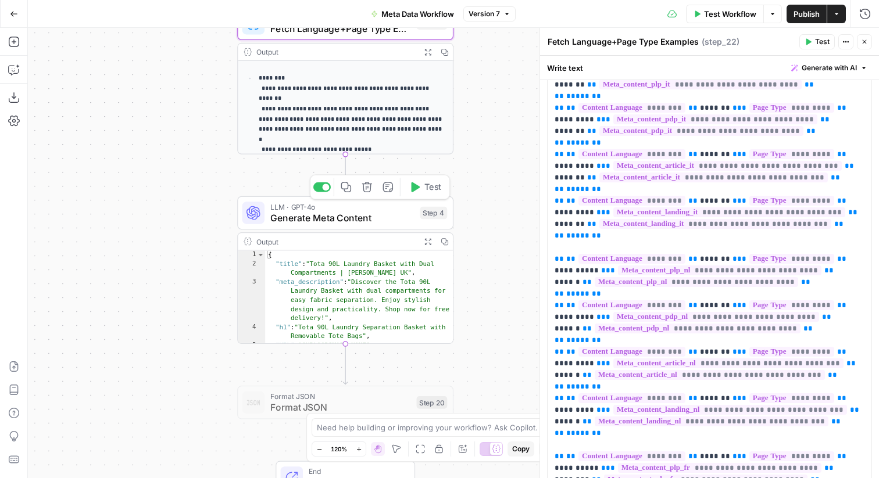
click at [421, 213] on div "Step 4" at bounding box center [433, 213] width 27 height 13
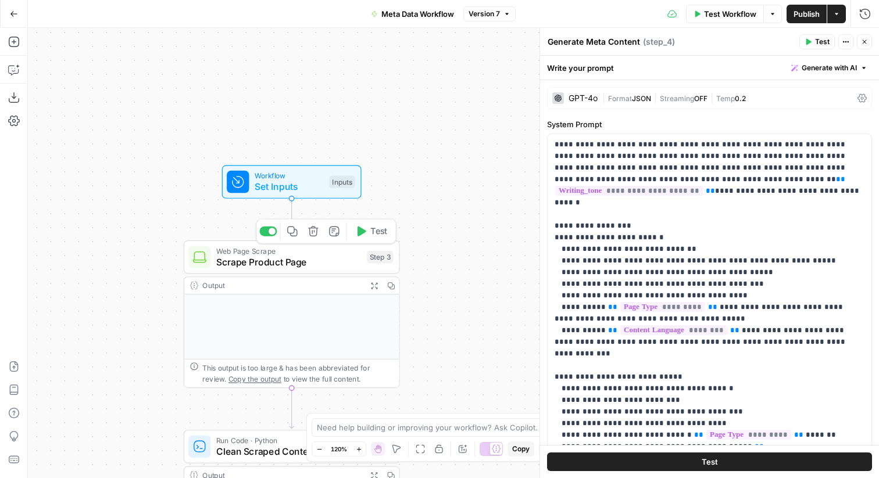
click at [335, 260] on span "Scrape Product Page" at bounding box center [288, 262] width 145 height 14
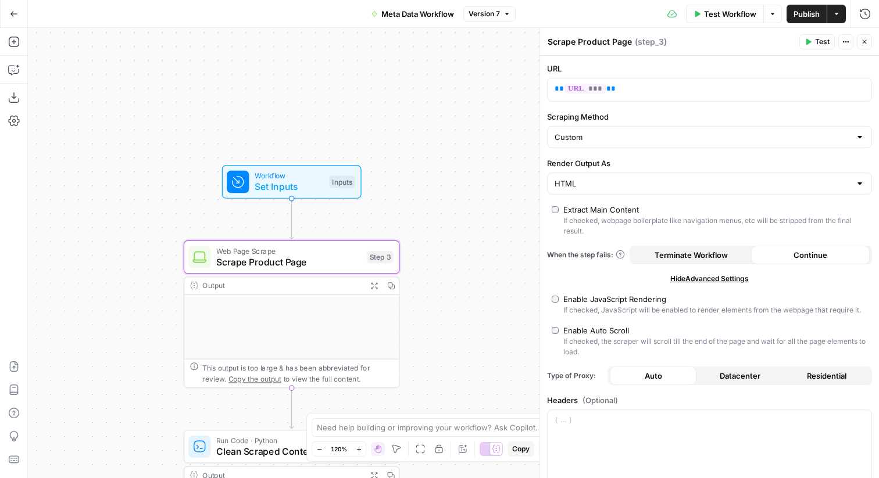
click at [377, 285] on span "Expand Output" at bounding box center [377, 285] width 1 height 1
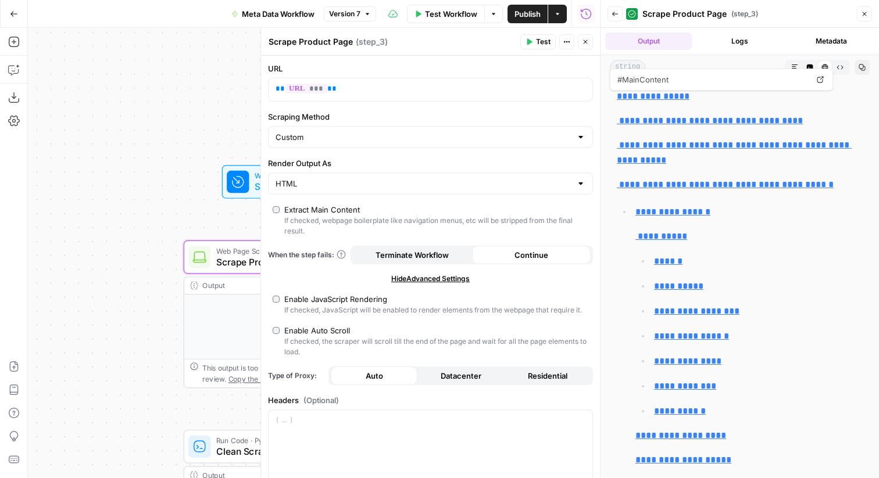
click at [730, 46] on button "Logs" at bounding box center [739, 41] width 87 height 17
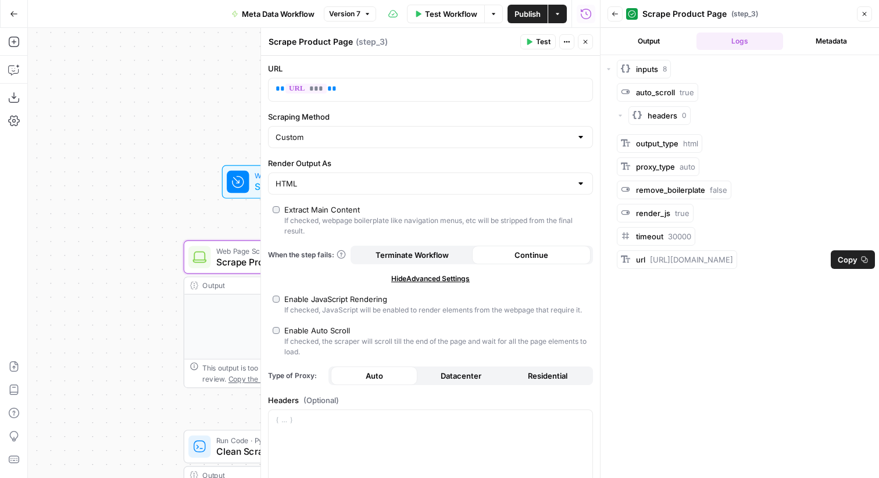
click at [842, 259] on span "Copy" at bounding box center [848, 260] width 20 height 12
click at [582, 44] on icon "button" at bounding box center [585, 41] width 7 height 7
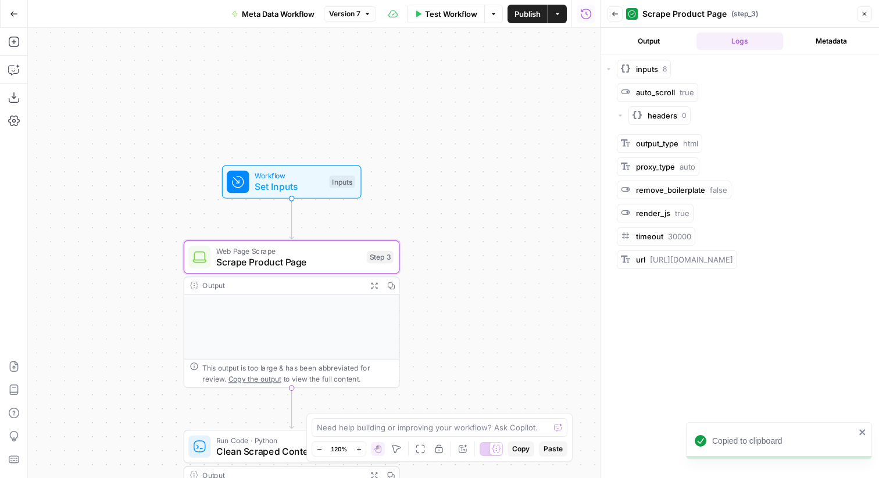
click at [377, 288] on icon "button" at bounding box center [374, 286] width 6 height 6
click at [373, 285] on icon "button" at bounding box center [374, 286] width 8 height 8
click at [391, 284] on icon "button" at bounding box center [391, 286] width 8 height 8
click at [817, 44] on button "Metadata" at bounding box center [831, 41] width 87 height 17
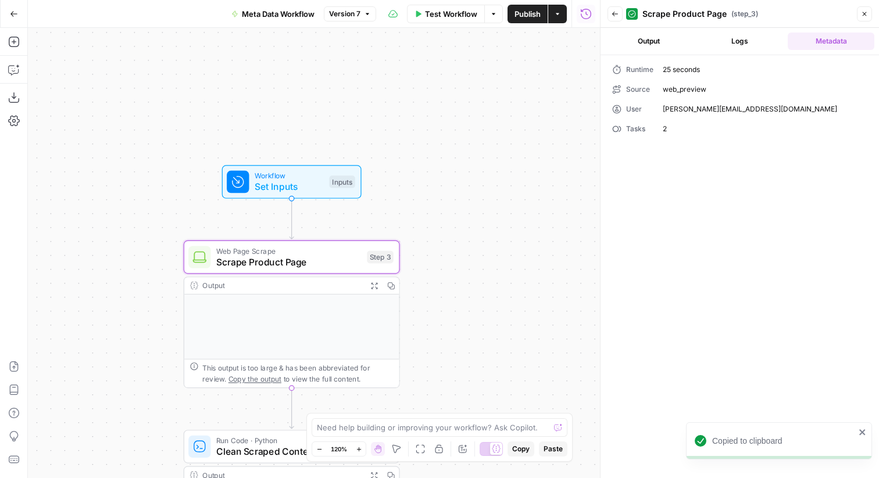
click at [664, 45] on button "Output" at bounding box center [648, 41] width 87 height 17
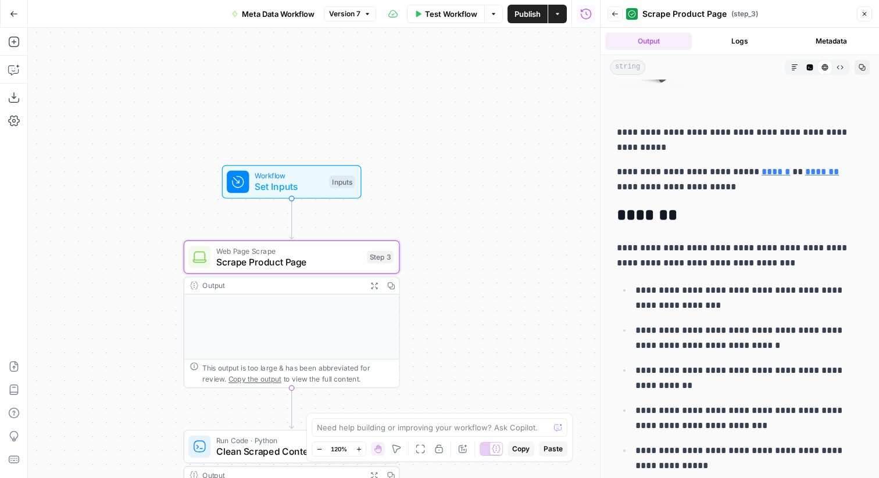
scroll to position [10366, 0]
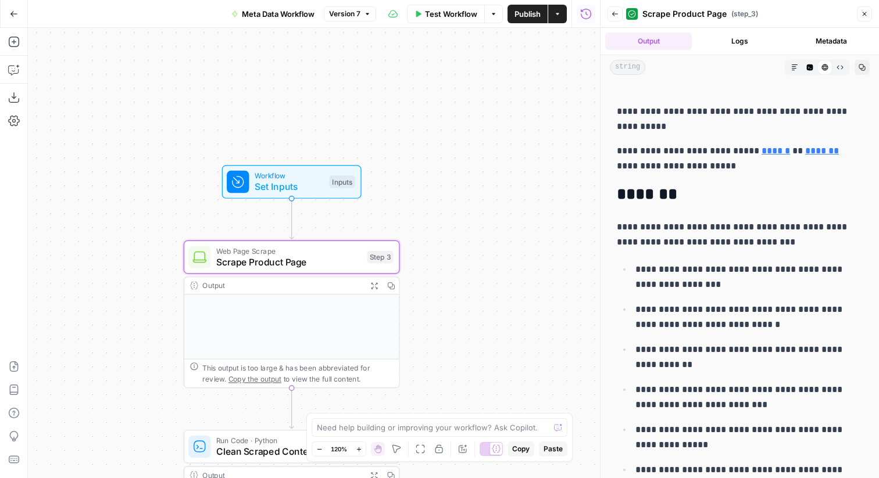
drag, startPoint x: 615, startPoint y: 148, endPoint x: 685, endPoint y: 478, distance: 337.6
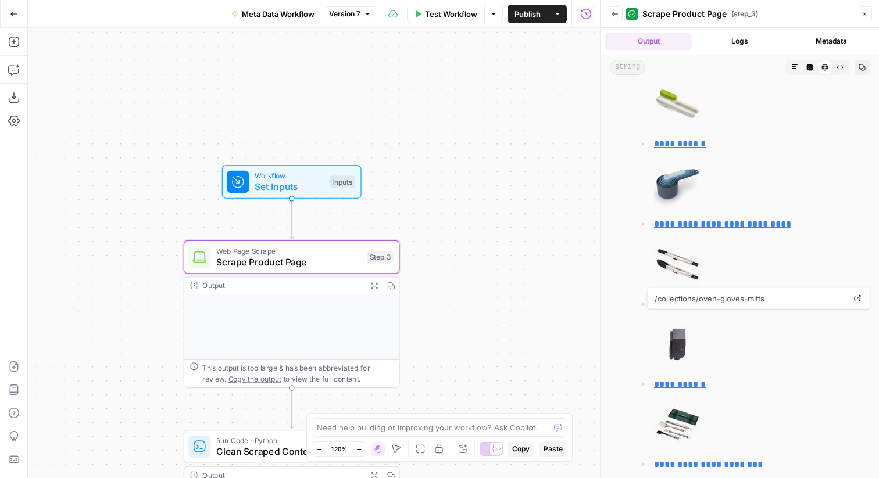
scroll to position [20029, 0]
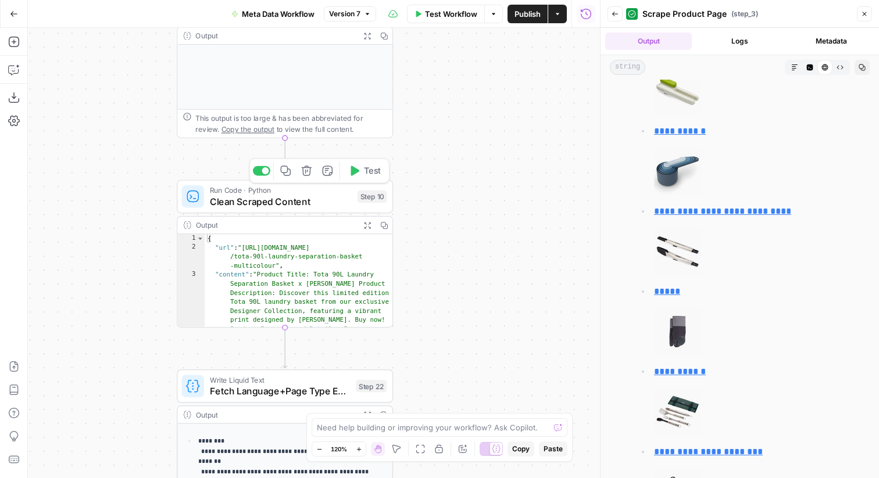
click at [305, 195] on span "Clean Scraped Content" at bounding box center [281, 202] width 142 height 14
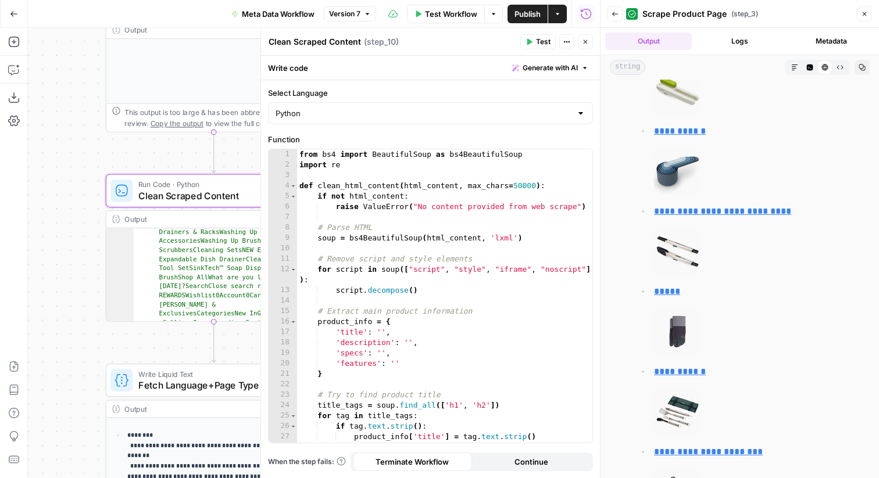
scroll to position [1484, 0]
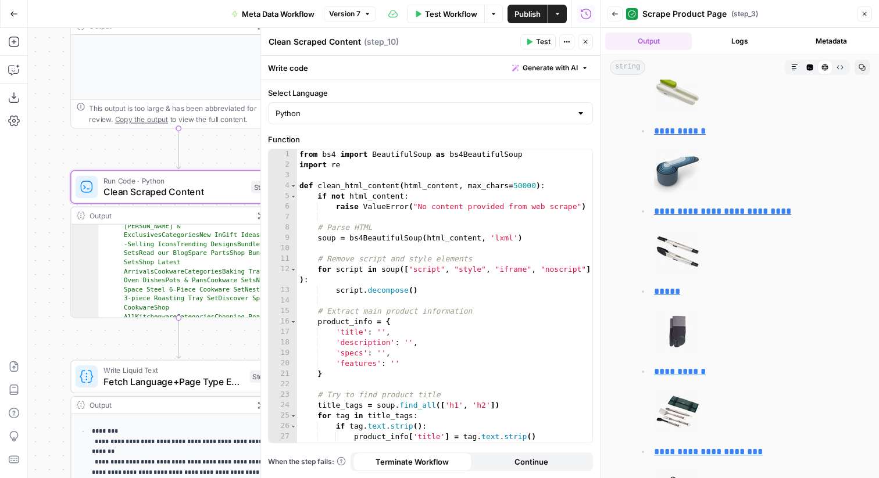
click at [200, 188] on span "Clean Scraped Content" at bounding box center [174, 192] width 142 height 14
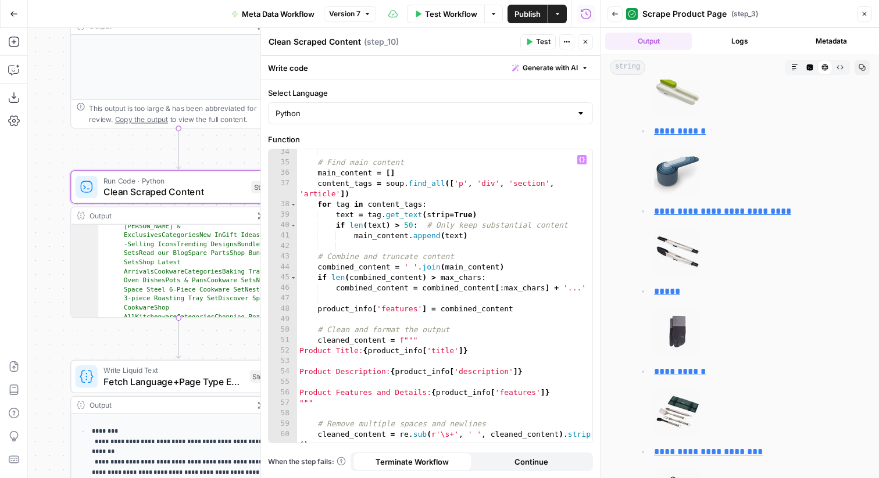
scroll to position [411, 0]
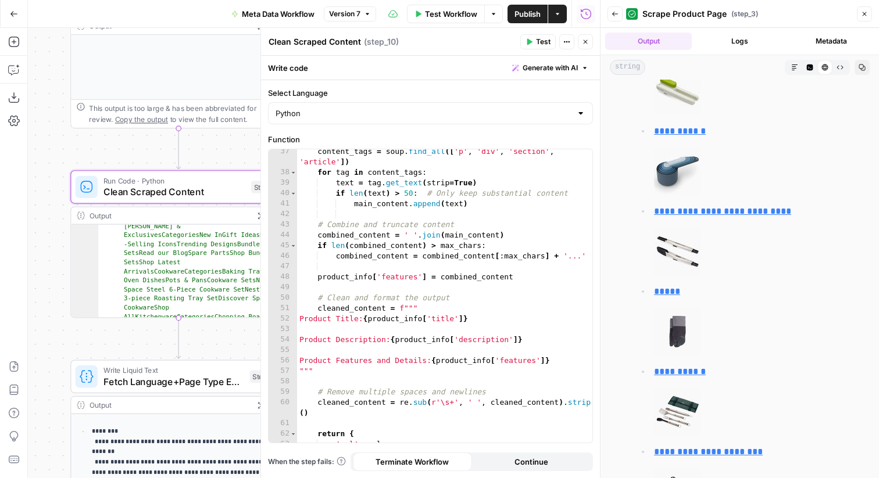
click at [585, 40] on icon "button" at bounding box center [585, 41] width 7 height 7
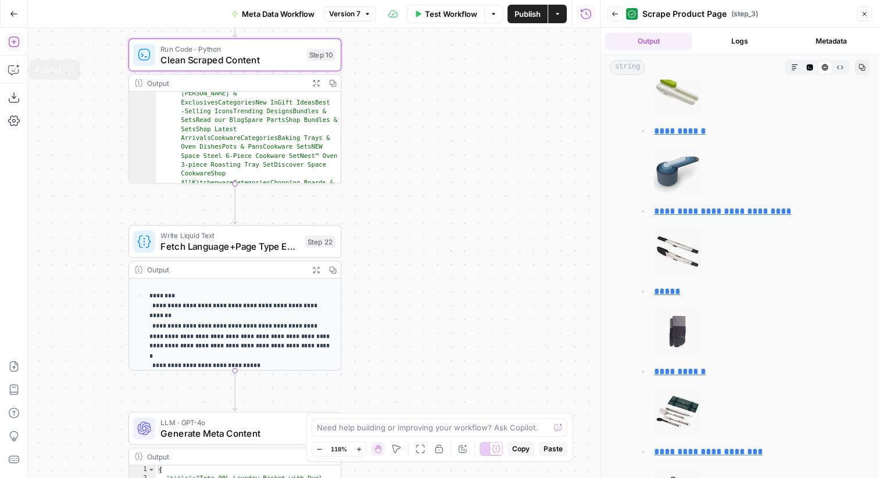
click at [15, 46] on icon "button" at bounding box center [13, 42] width 10 height 10
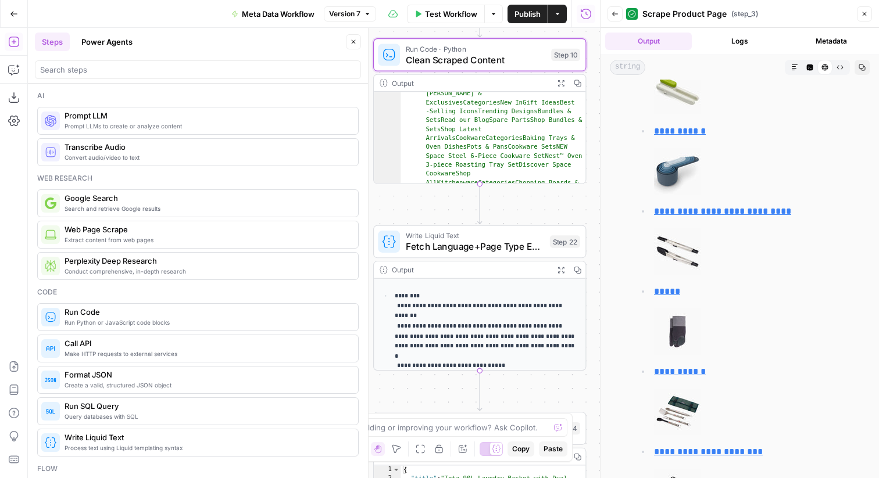
click at [204, 77] on div at bounding box center [198, 69] width 326 height 19
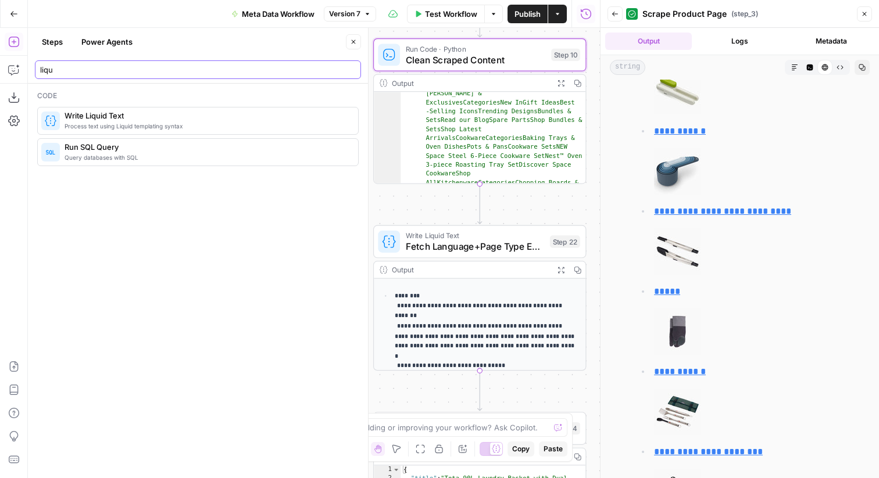
type input "liqu"
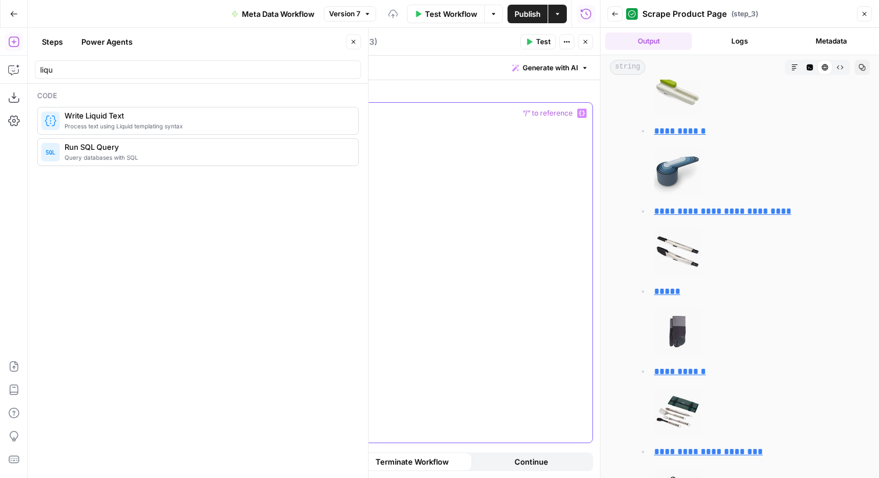
click at [505, 179] on div at bounding box center [431, 273] width 324 height 340
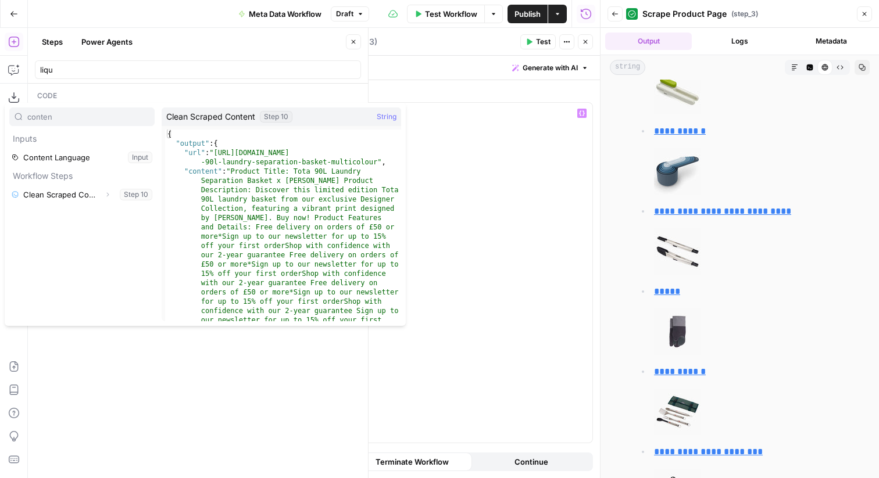
type input "conten"
click at [106, 195] on icon "button" at bounding box center [107, 194] width 7 height 7
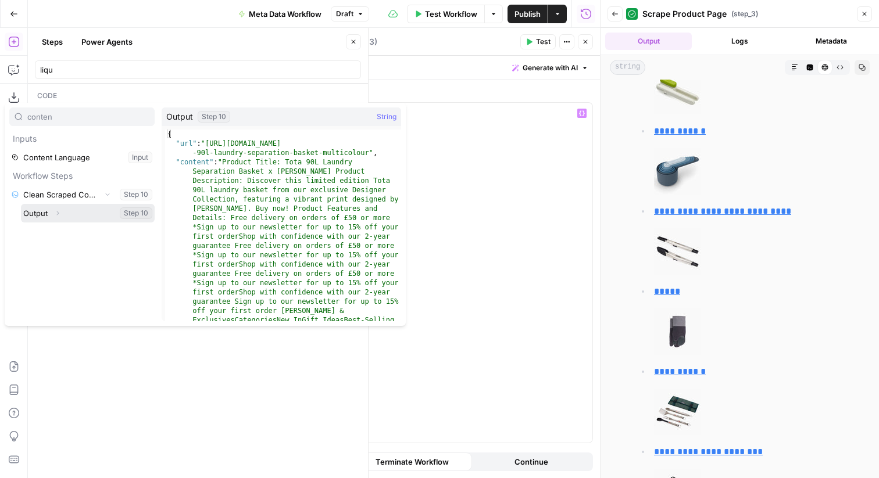
click at [59, 212] on icon "button" at bounding box center [57, 213] width 7 height 7
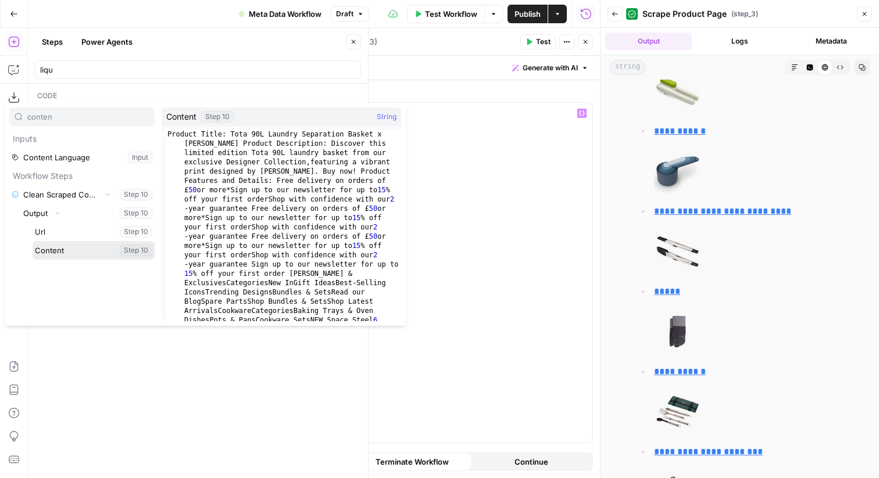
click at [58, 246] on button "Select variable Content" at bounding box center [94, 250] width 122 height 19
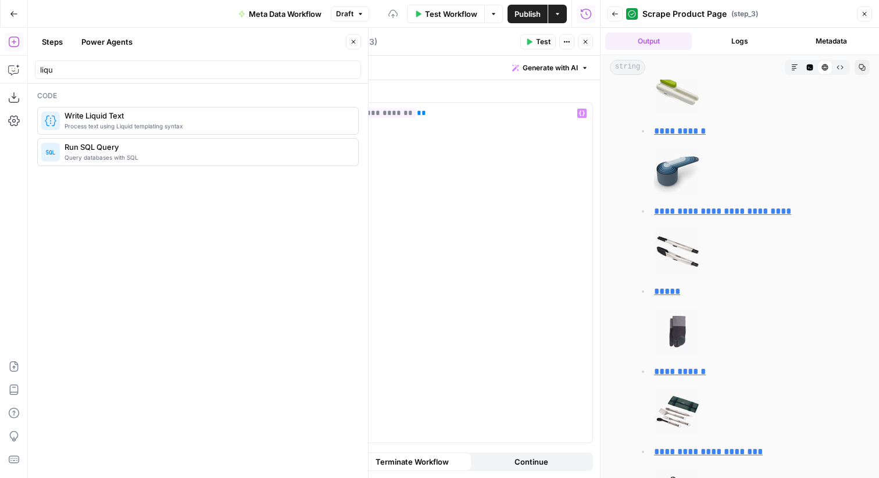
click at [544, 40] on span "Test" at bounding box center [543, 42] width 15 height 10
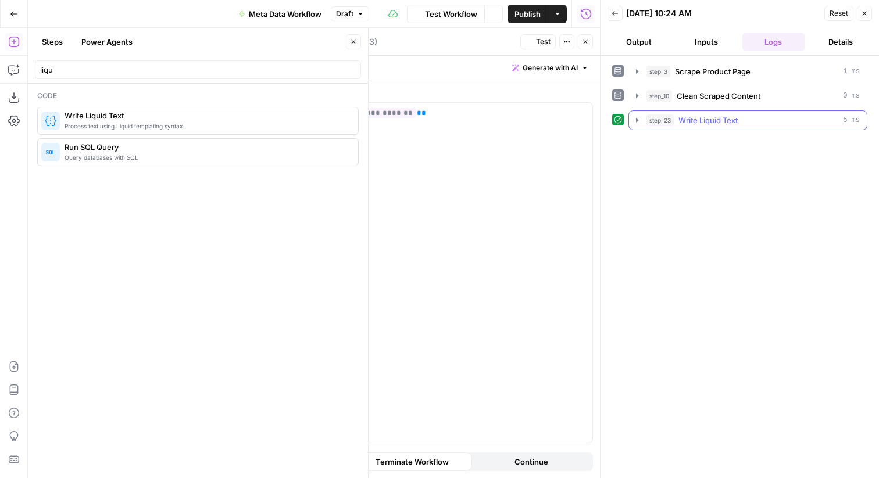
click at [744, 121] on div "step_23 Write Liquid Text 5 ms" at bounding box center [752, 121] width 213 height 12
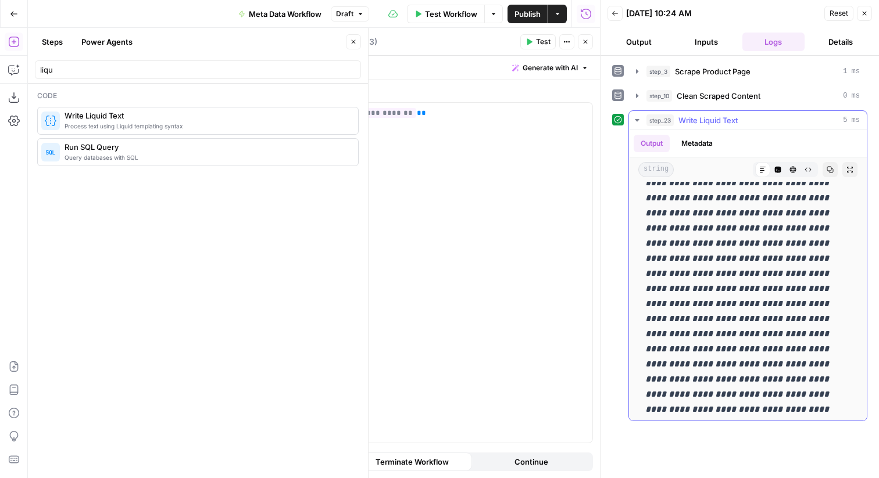
scroll to position [984, 0]
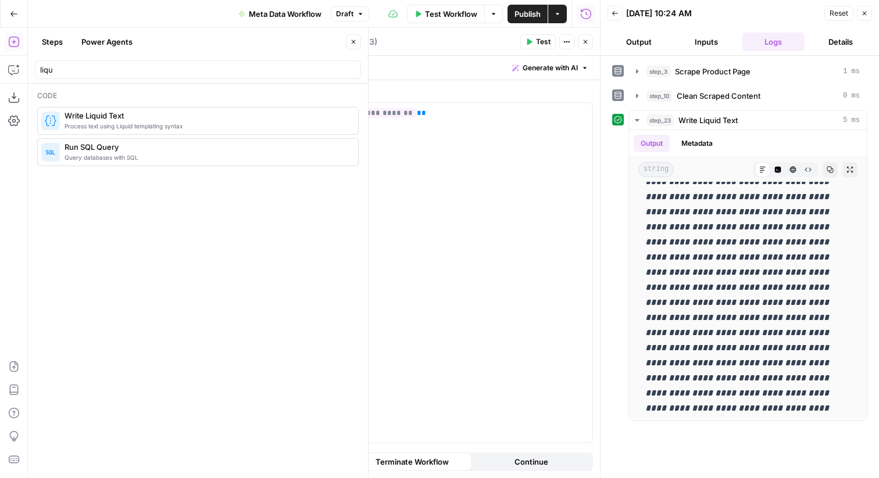
click at [869, 9] on button "Close" at bounding box center [864, 13] width 15 height 15
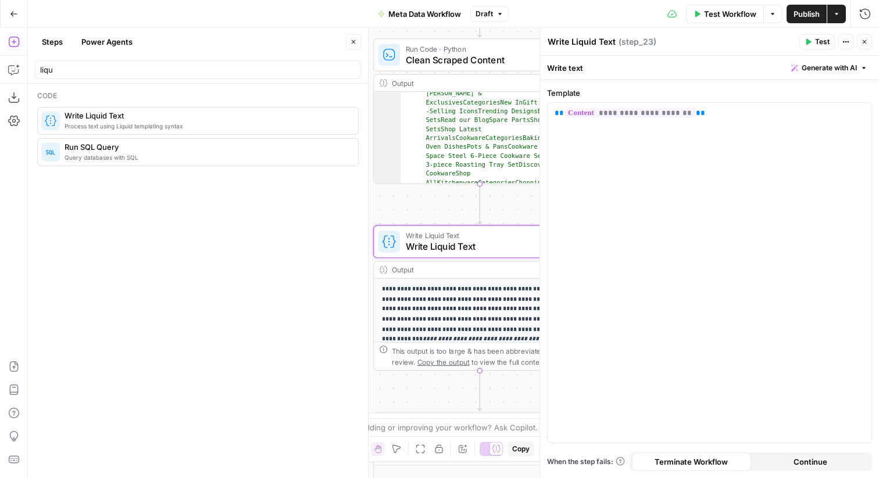
click at [355, 36] on button "Close" at bounding box center [353, 41] width 15 height 15
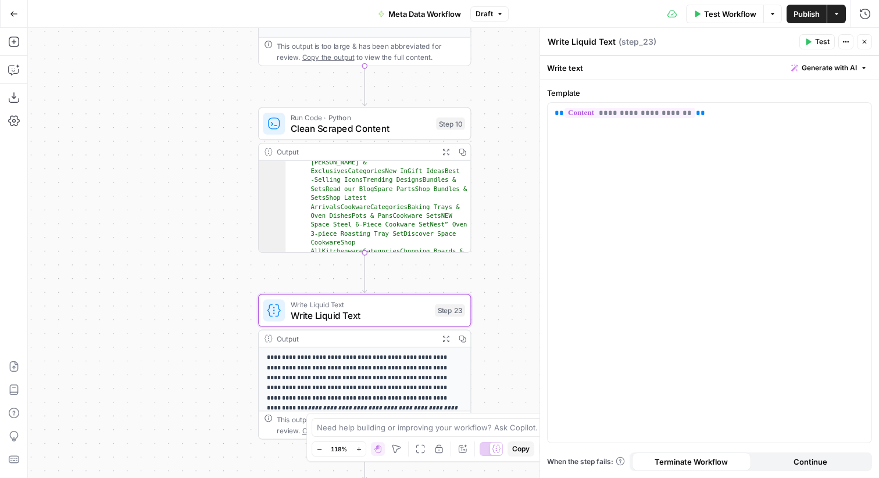
click at [313, 116] on span "Run Code · Python" at bounding box center [361, 117] width 140 height 11
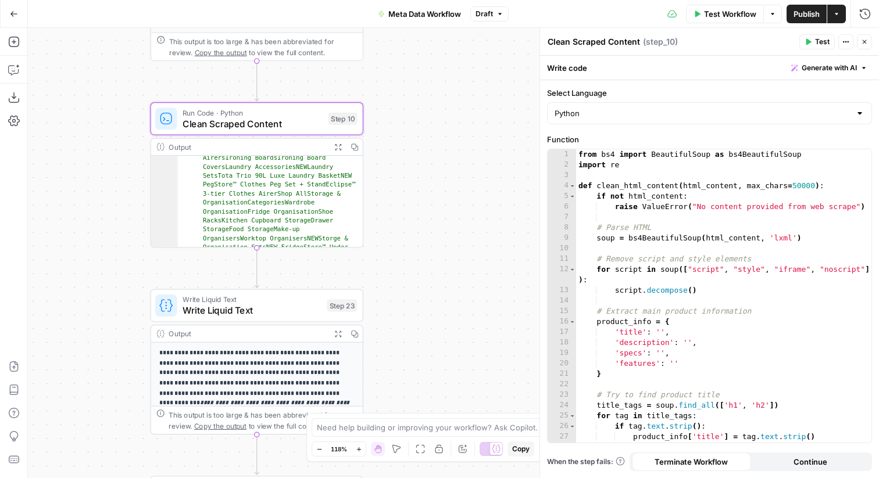
scroll to position [1702, 0]
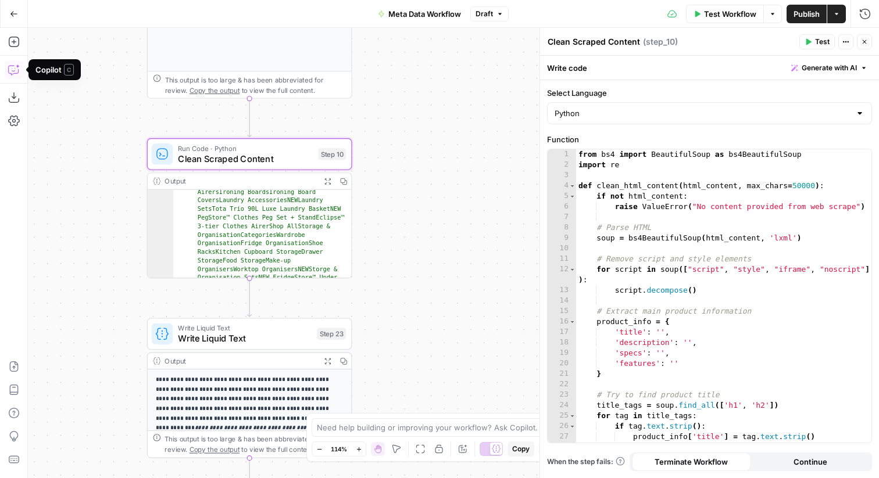
click at [19, 65] on icon "button" at bounding box center [14, 70] width 12 height 12
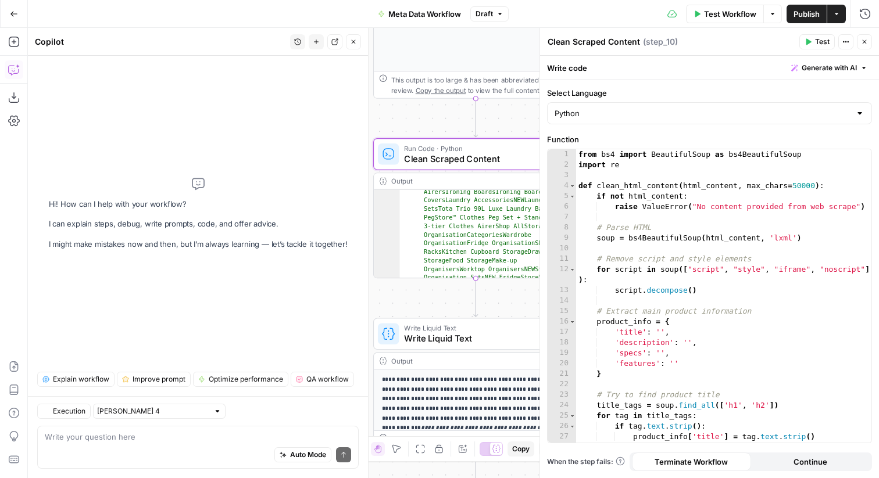
click at [144, 442] on textarea at bounding box center [198, 437] width 306 height 12
click at [418, 305] on div "Workflow Set Inputs Inputs Web Page Scrape Scrape Product Page Step 3 Output Ex…" at bounding box center [453, 253] width 851 height 451
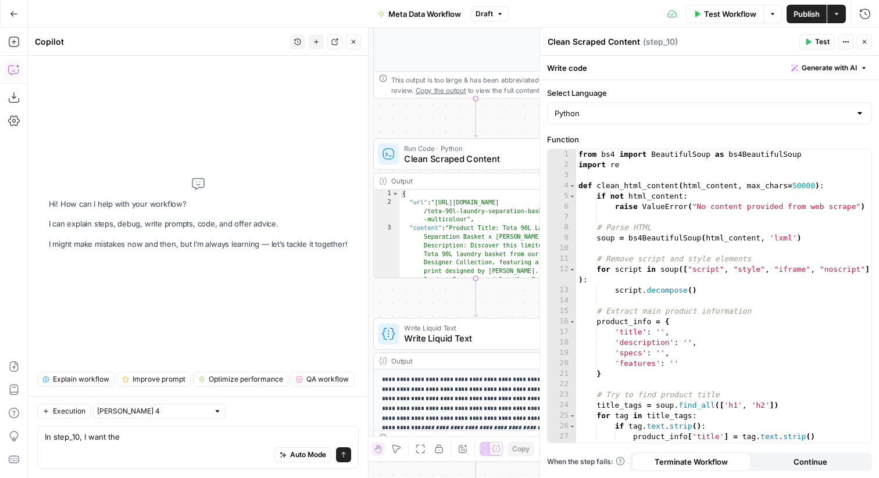
click at [178, 429] on div "In step_10, I want the In step_10, I want the Auto Mode Send" at bounding box center [197, 447] width 321 height 43
type textarea "In step_10, I want the value of the content variable to maintain the HTML style"
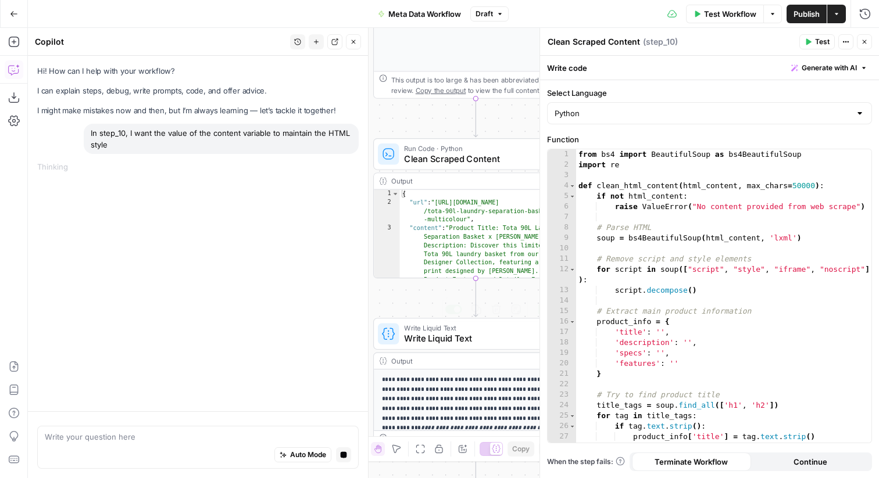
click at [520, 308] on icon "button" at bounding box center [516, 310] width 10 height 10
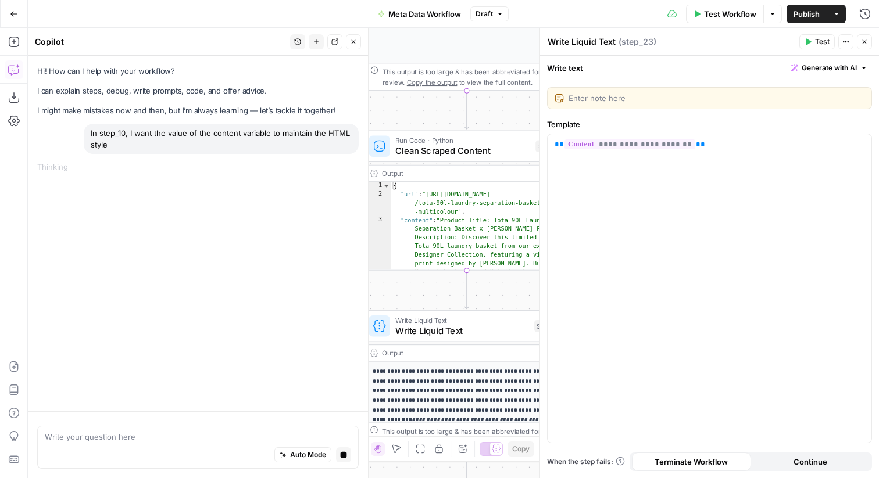
click at [863, 44] on icon "button" at bounding box center [864, 41] width 7 height 7
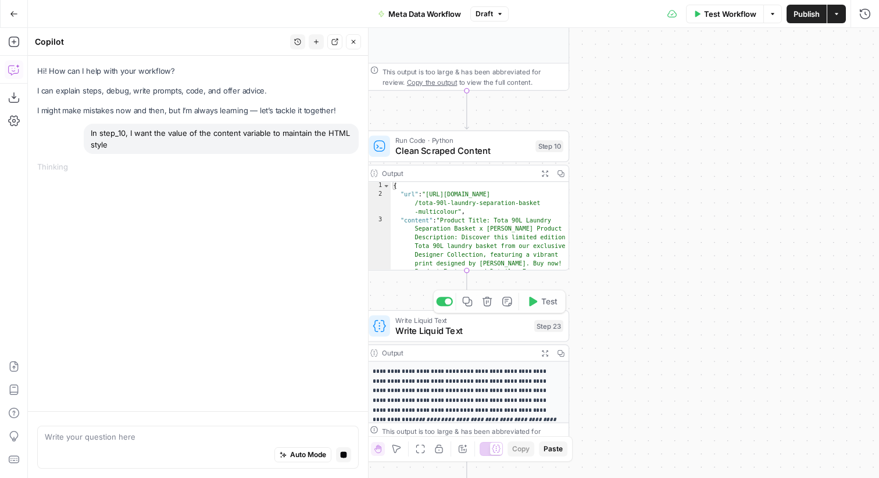
click at [540, 355] on button "Expand Output" at bounding box center [545, 353] width 16 height 16
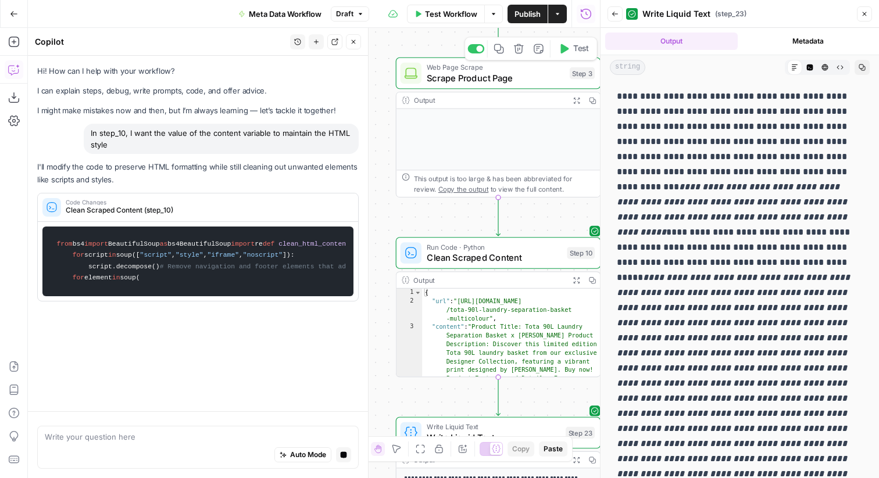
click at [499, 70] on span "Web Page Scrape" at bounding box center [496, 67] width 138 height 10
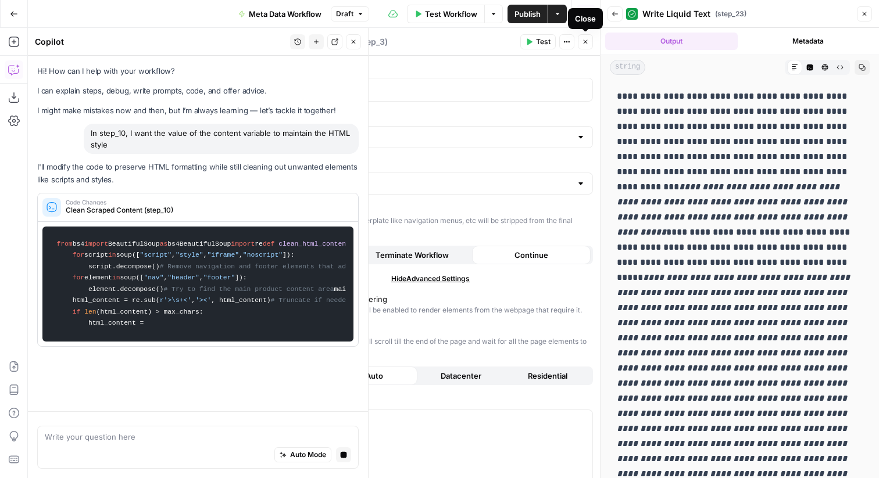
click at [585, 43] on icon "button" at bounding box center [585, 41] width 7 height 7
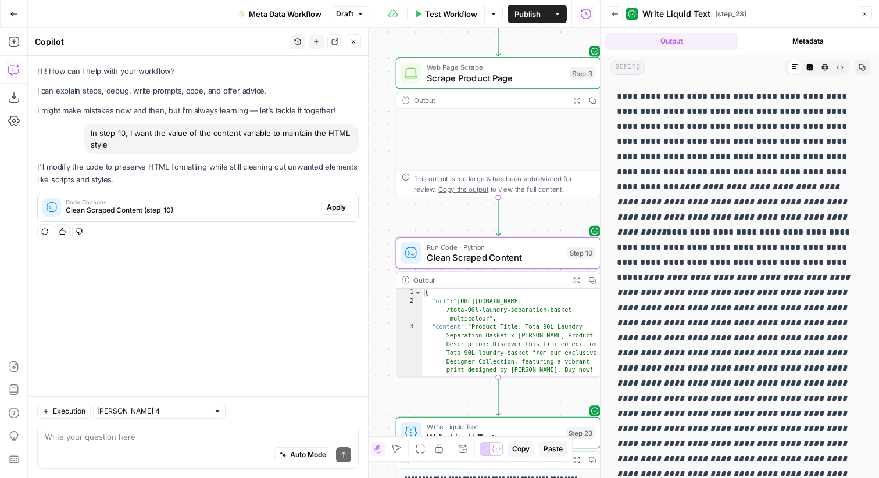
click at [331, 206] on span "Apply" at bounding box center [336, 207] width 19 height 10
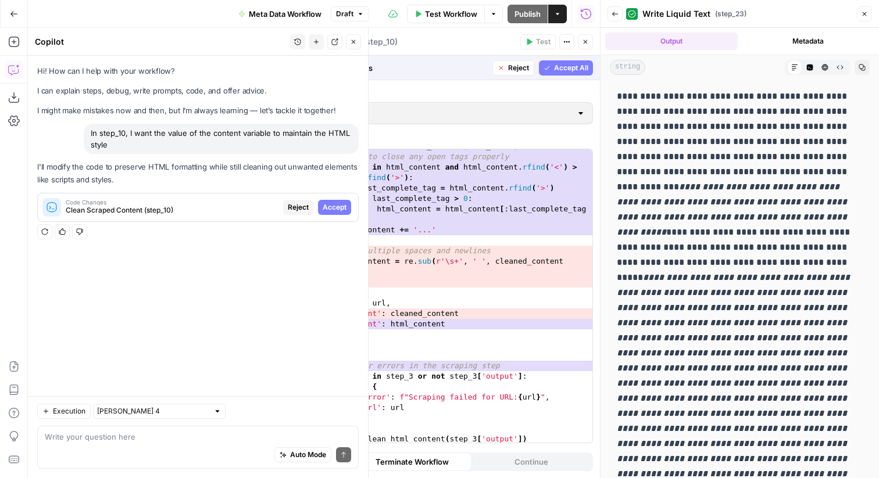
scroll to position [1004, 0]
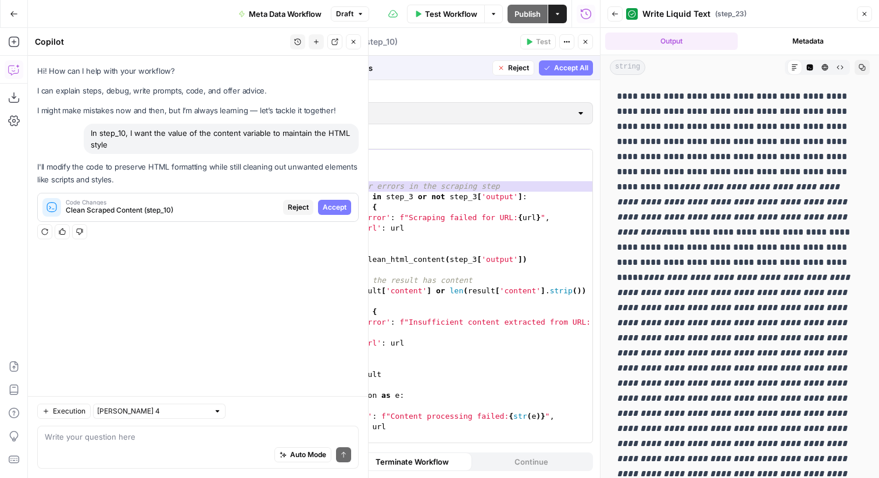
click at [569, 73] on span "Accept All" at bounding box center [571, 68] width 34 height 10
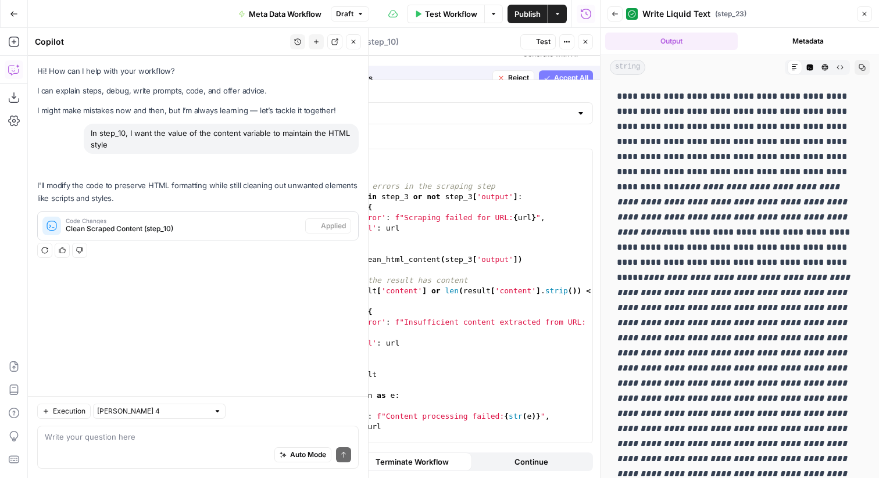
scroll to position [491, 0]
click at [539, 38] on span "Test" at bounding box center [543, 42] width 15 height 10
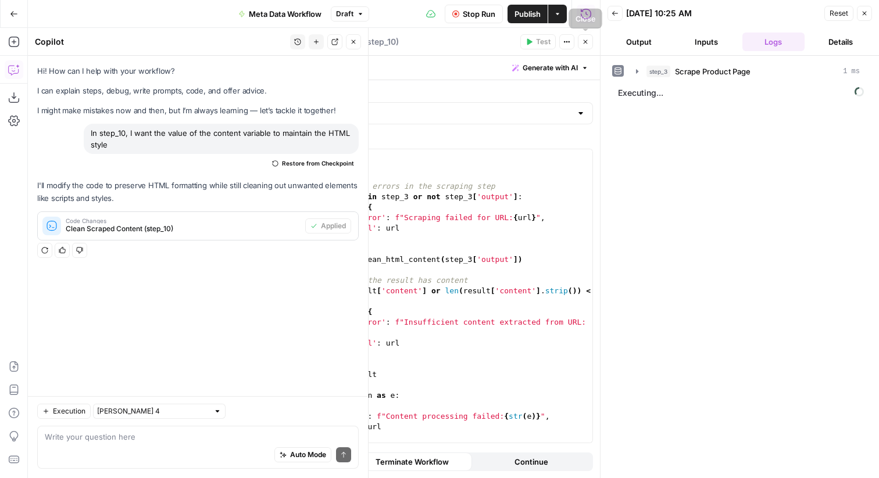
click at [582, 43] on icon "button" at bounding box center [585, 41] width 7 height 7
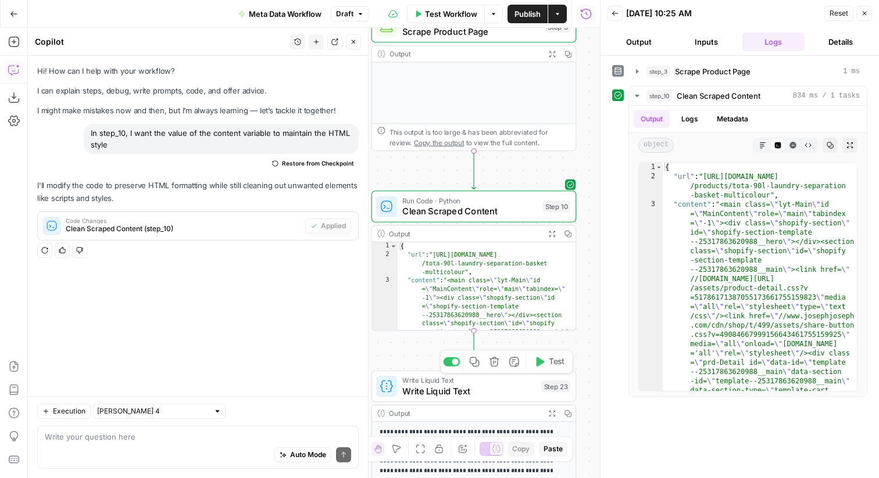
click at [557, 364] on span "Test" at bounding box center [557, 362] width 16 height 12
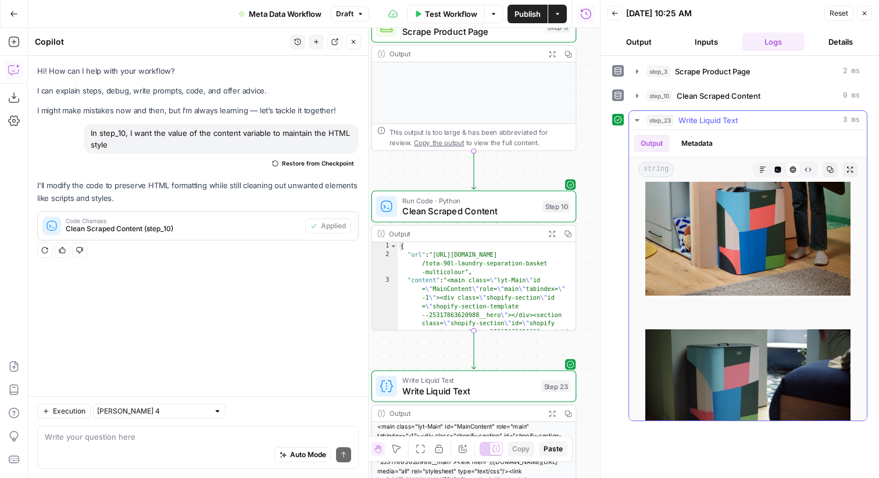
scroll to position [53, 0]
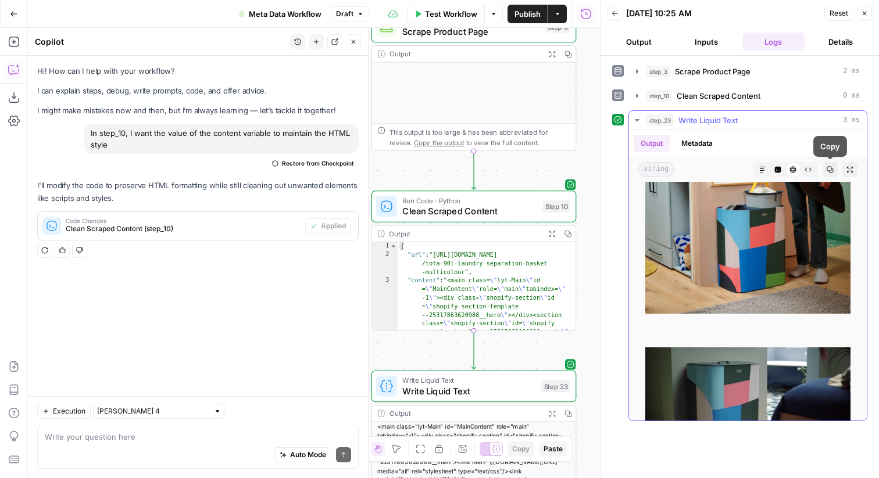
click at [833, 169] on icon "button" at bounding box center [830, 169] width 7 height 7
click at [848, 170] on icon "button" at bounding box center [849, 169] width 7 height 7
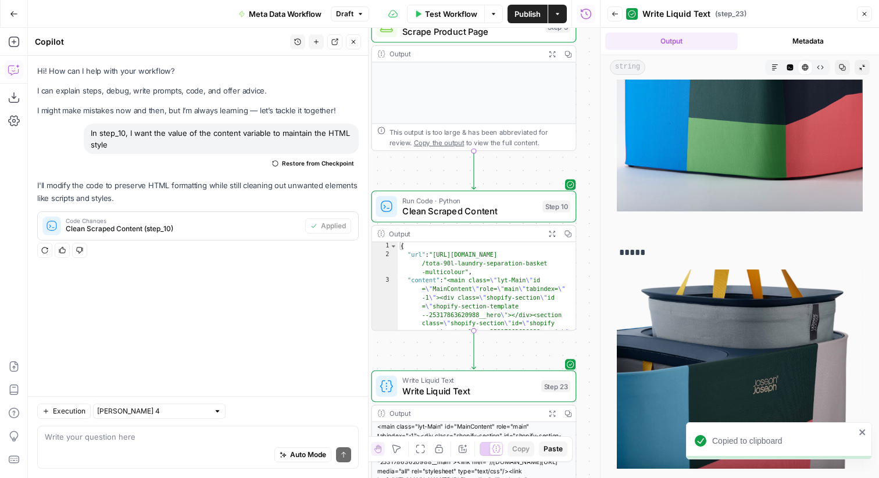
scroll to position [5585, 0]
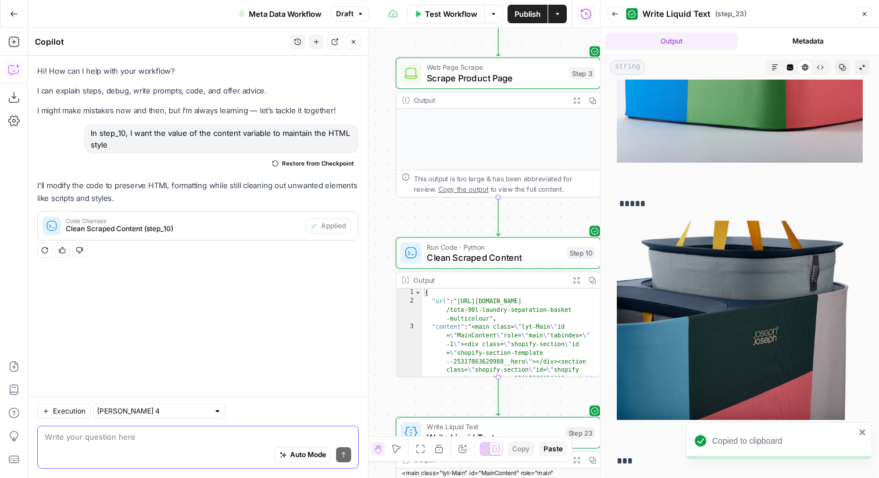
click at [132, 440] on textarea at bounding box center [198, 437] width 306 height 12
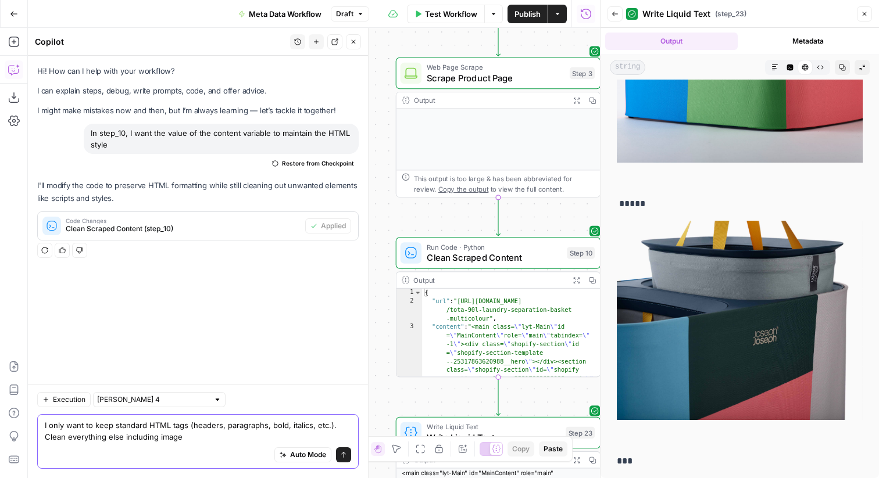
type textarea "I only want to keep standard HTML tags (headers, paragraphs, bold, italics, etc…"
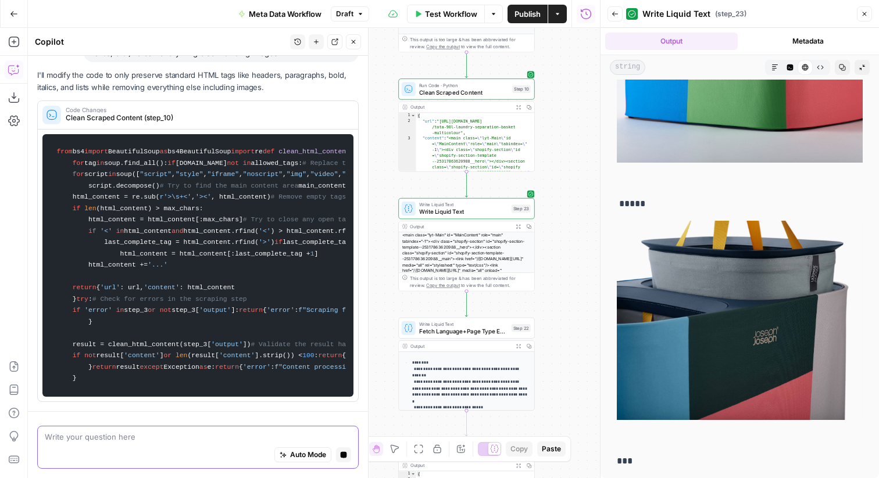
scroll to position [0, 0]
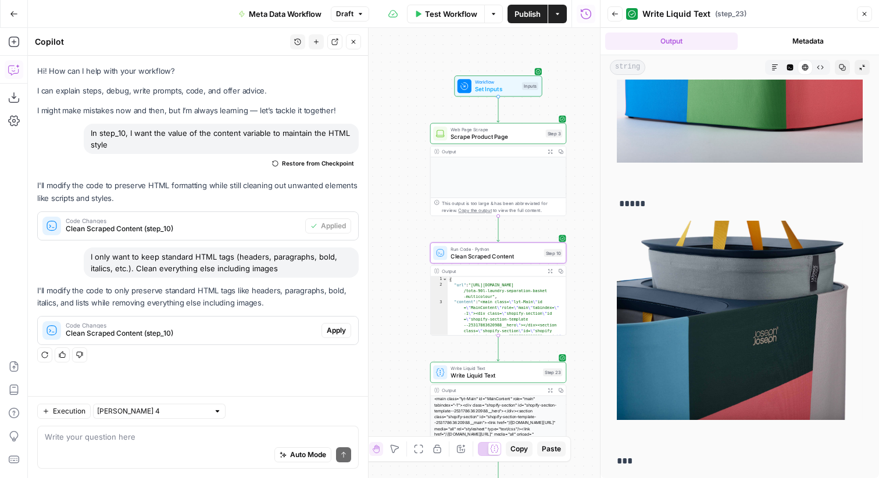
click at [344, 331] on span "Apply" at bounding box center [336, 331] width 19 height 10
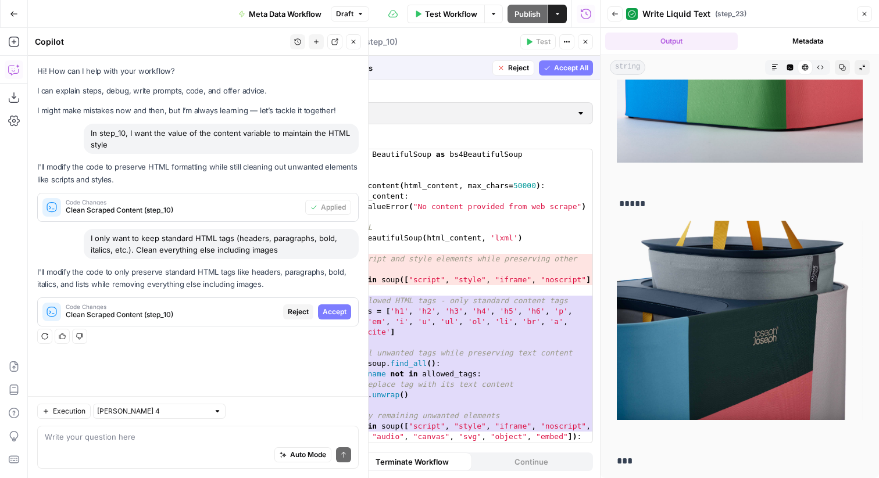
click at [569, 67] on span "Accept All" at bounding box center [571, 68] width 34 height 10
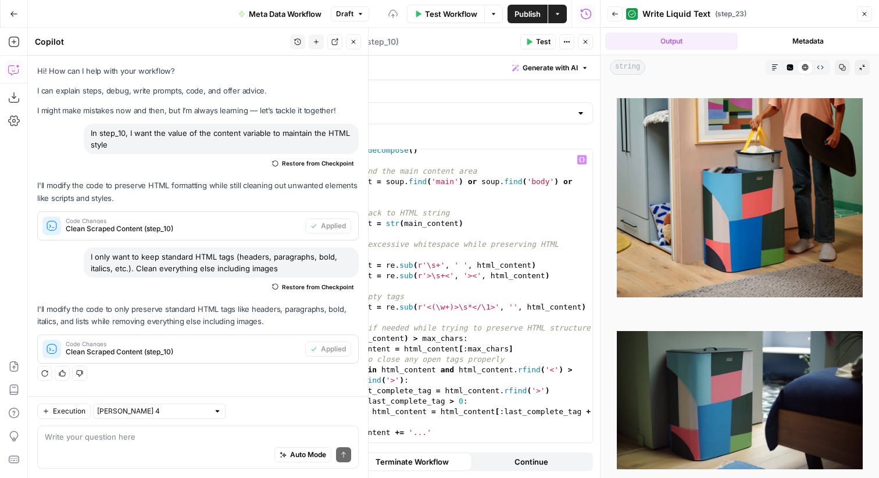
scroll to position [323, 0]
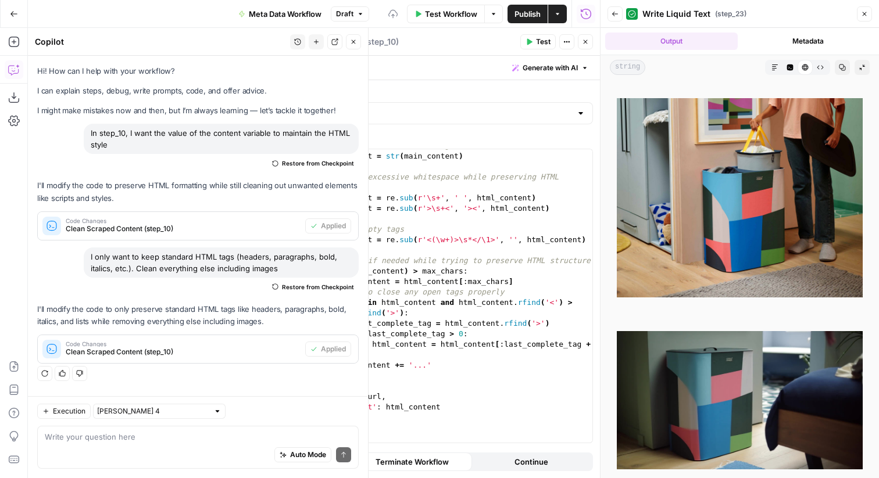
click at [548, 44] on span "Test" at bounding box center [543, 42] width 15 height 10
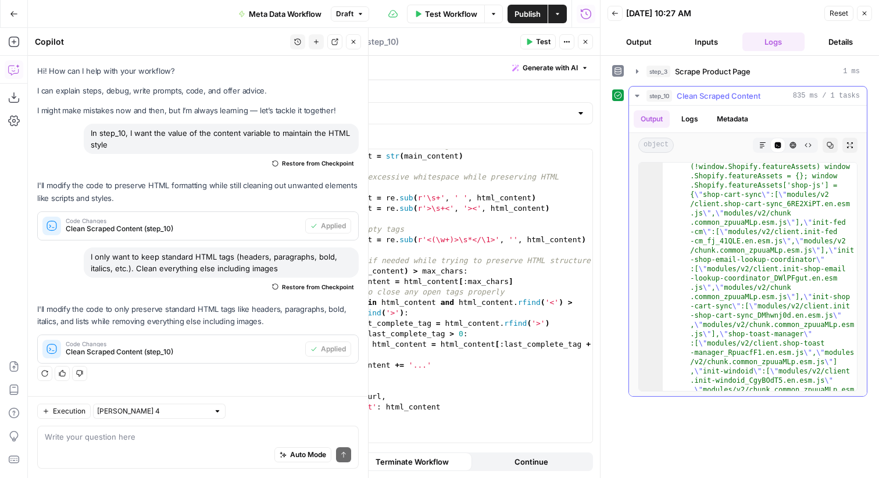
scroll to position [3699, 0]
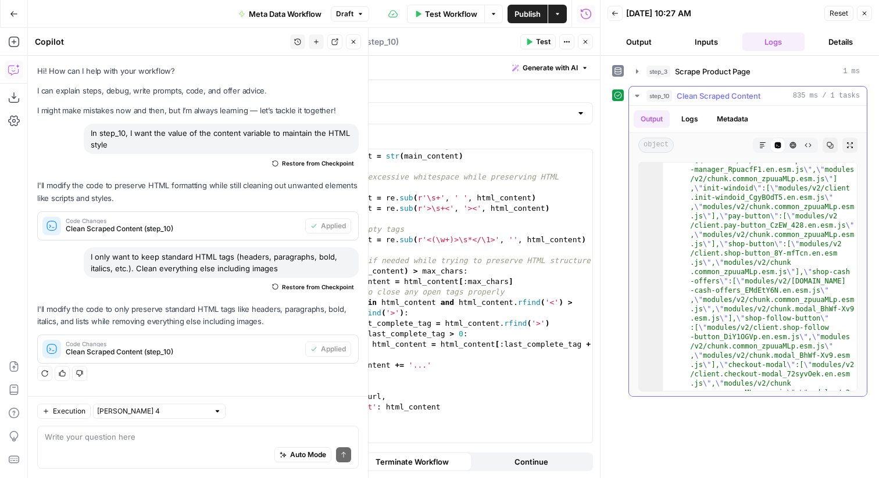
click at [720, 100] on span "Clean Scraped Content" at bounding box center [719, 96] width 84 height 12
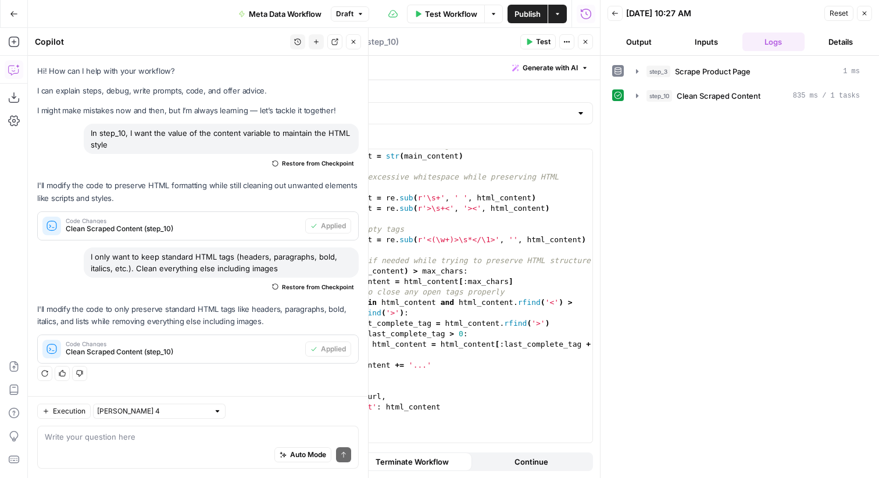
click at [868, 13] on button "Close" at bounding box center [864, 13] width 15 height 15
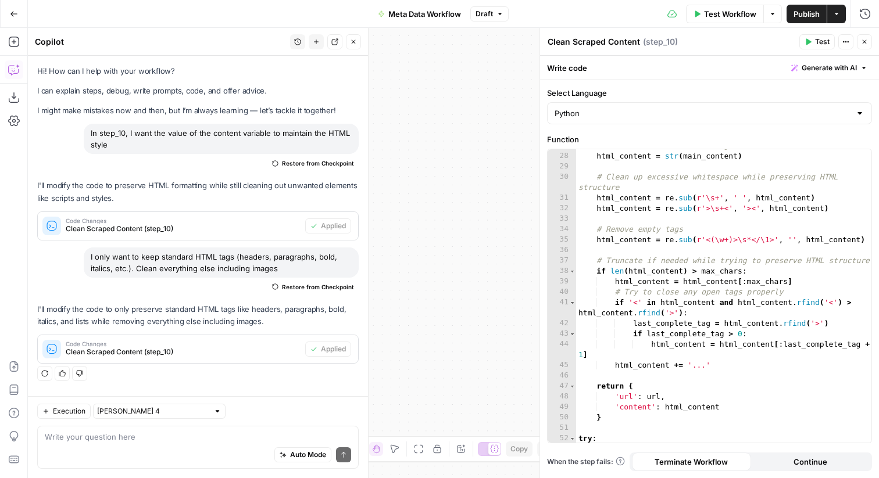
click at [868, 39] on button "Close" at bounding box center [864, 41] width 15 height 15
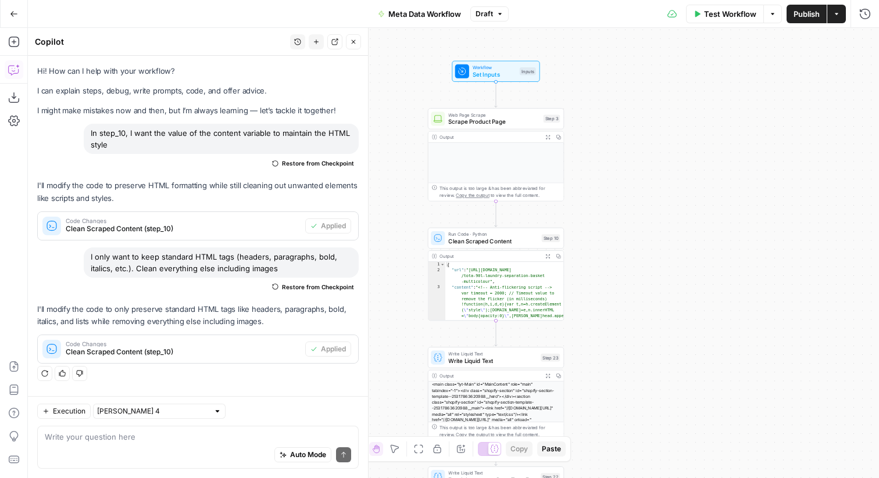
click at [503, 12] on icon "button" at bounding box center [499, 13] width 7 height 7
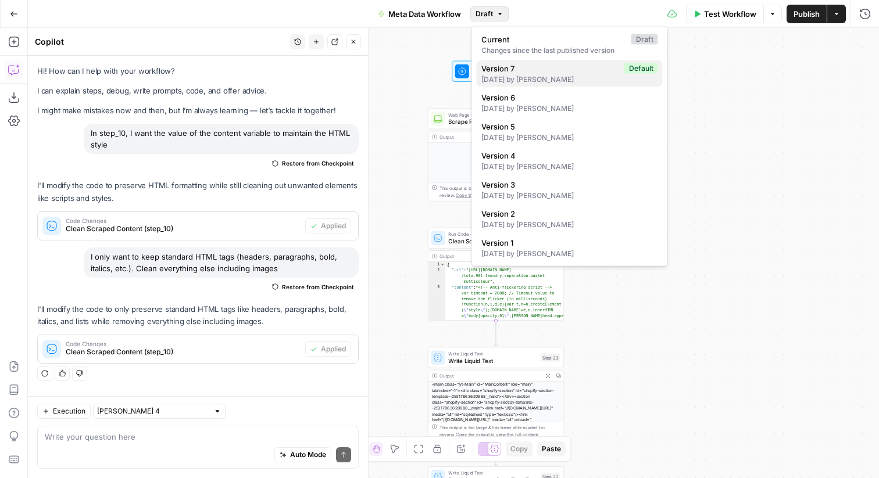
click at [549, 65] on span "Version 7" at bounding box center [550, 69] width 138 height 12
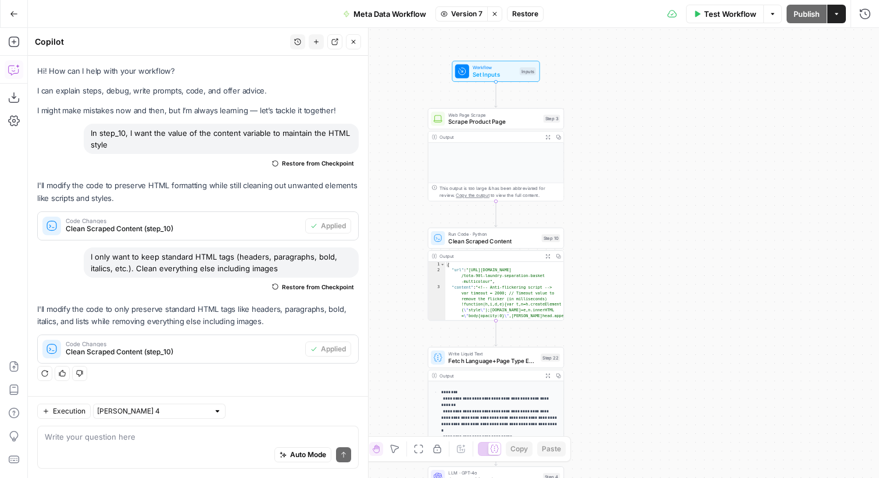
click at [525, 236] on span "Run Code · Python" at bounding box center [493, 234] width 90 height 7
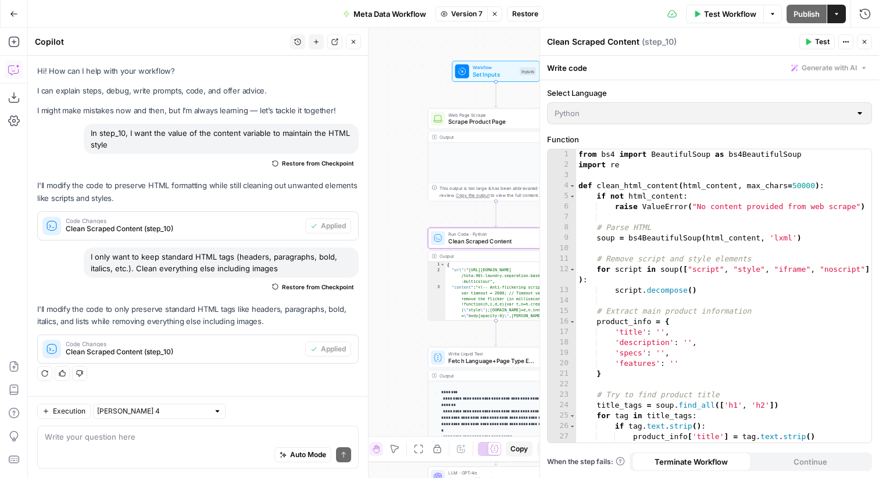
click at [720, 202] on div "1 2 3 4 5 6 7 8 9 10 11 12 13 14 15 16 17 18 19 20 21 22 23 24 25 26 27 28 29 f…" at bounding box center [710, 296] width 324 height 294
click at [739, 205] on div "1 2 3 4 5 6 7 8 9 10 11 12 13 14 15 16 17 18 19 20 21 22 23 24 25 26 27 28 29 f…" at bounding box center [710, 296] width 324 height 294
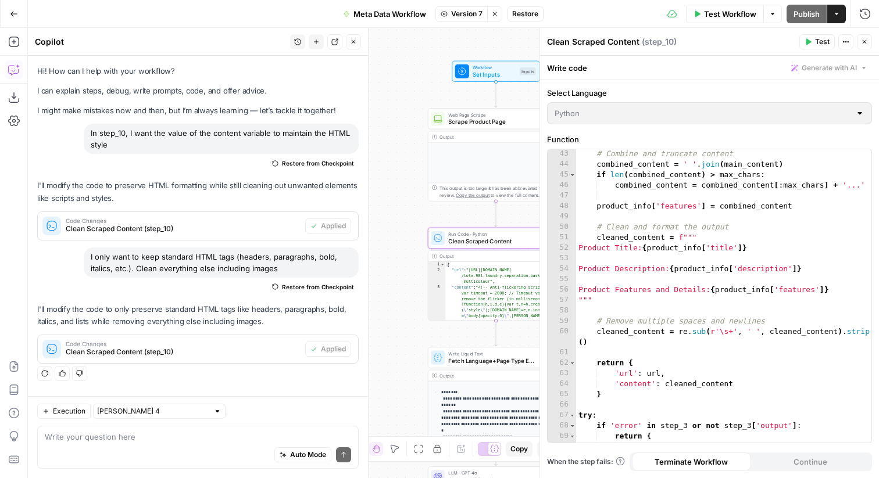
scroll to position [711, 0]
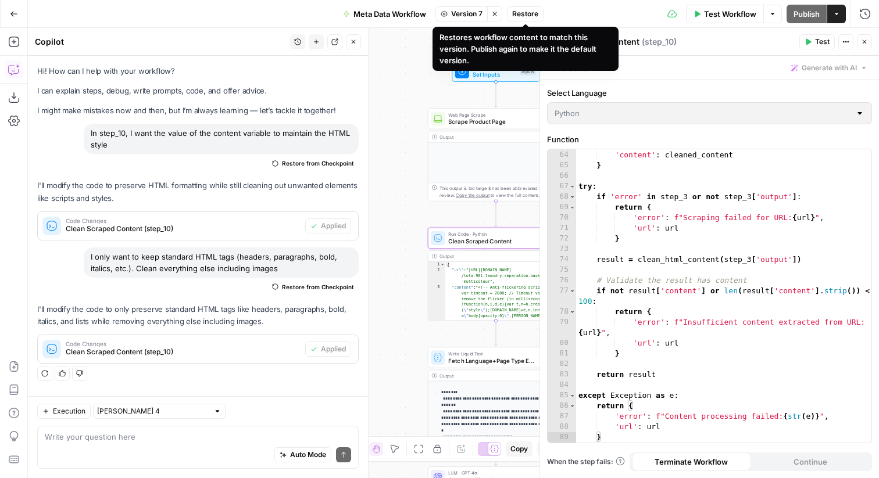
click at [691, 342] on div "63 64 65 66 67 68 69 70 71 72 73 74 75 76 77 78 79 80 81 82 83 84 85 86 87 88 8…" at bounding box center [710, 296] width 324 height 294
click at [689, 342] on div "63 64 65 66 67 68 69 70 71 72 73 74 75 76 77 78 79 80 81 82 83 84 85 86 87 88 8…" at bounding box center [710, 296] width 324 height 294
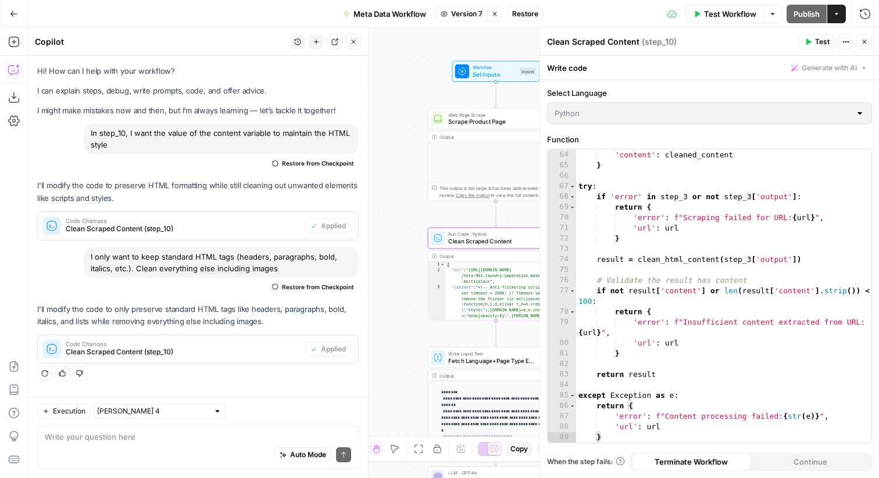
click at [689, 342] on div "63 64 65 66 67 68 69 70 71 72 73 74 75 76 77 78 79 80 81 82 83 84 85 86 87 88 8…" at bounding box center [710, 296] width 324 height 294
click at [501, 16] on button "Stop viewing" at bounding box center [494, 13] width 15 height 15
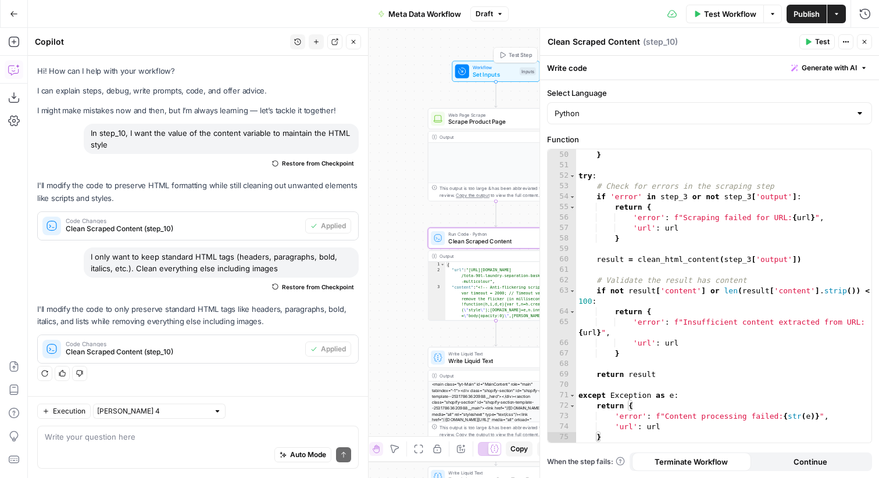
click at [490, 10] on span "Draft" at bounding box center [484, 14] width 17 height 10
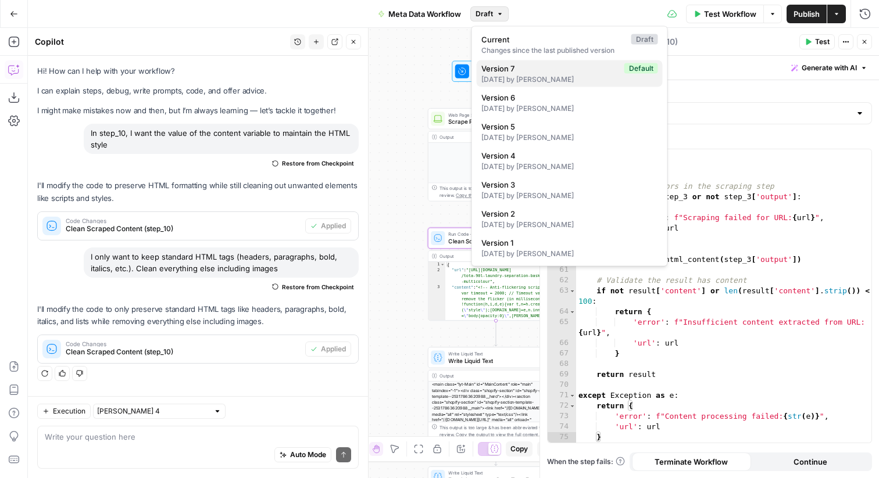
click at [509, 73] on span "Version 7" at bounding box center [550, 69] width 138 height 12
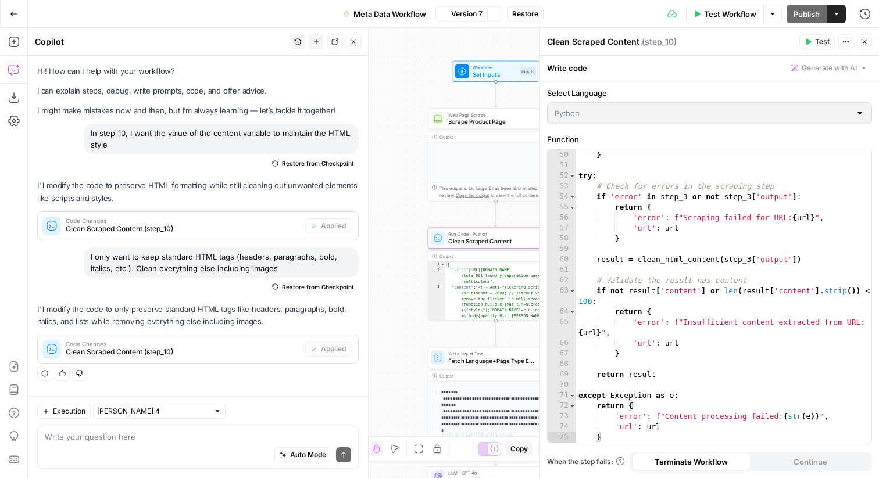
scroll to position [554, 0]
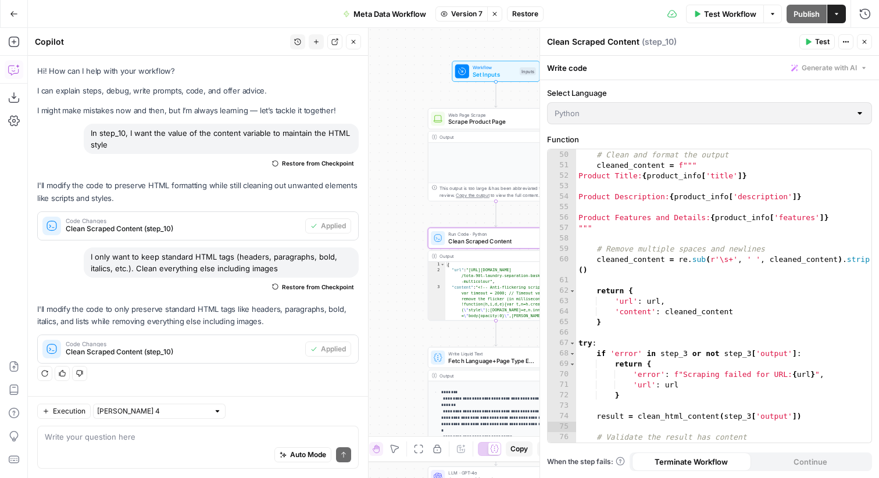
click at [539, 16] on button "Restore" at bounding box center [525, 13] width 37 height 15
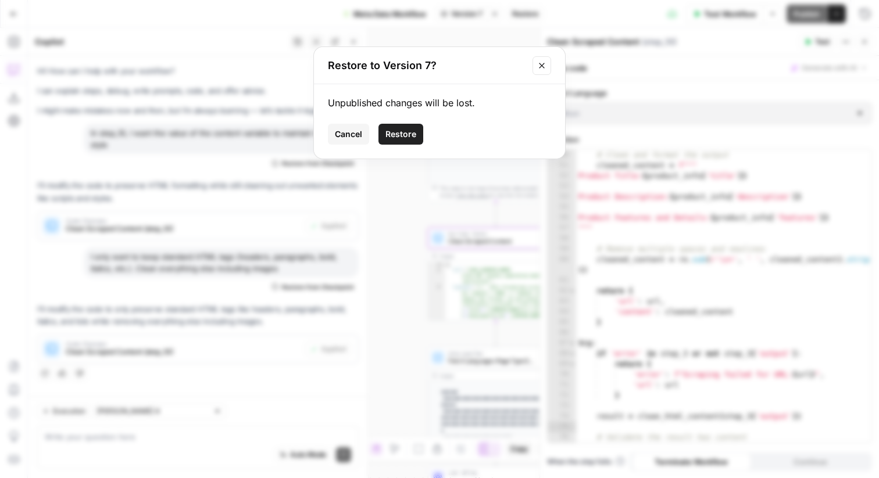
click at [403, 126] on button "Restore" at bounding box center [400, 134] width 45 height 21
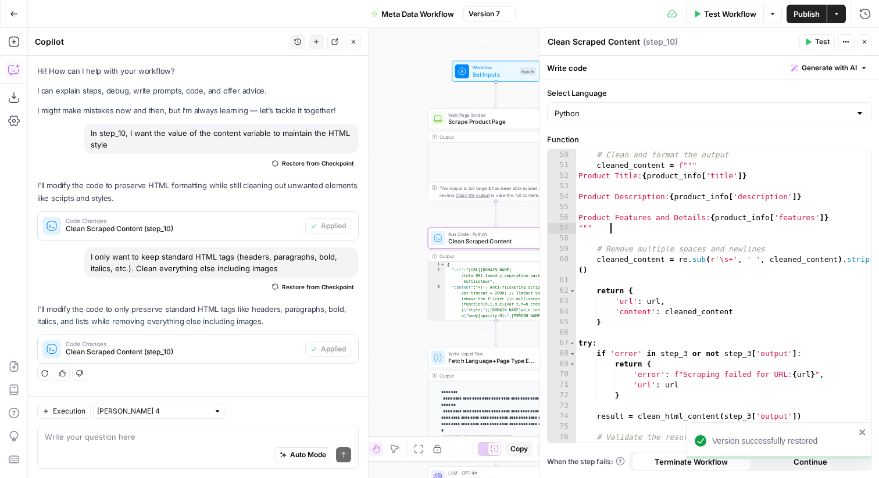
click at [667, 230] on div "# Clean and format the output cleaned_content = f""" Product Title: { product_i…" at bounding box center [723, 302] width 295 height 325
type textarea "**********"
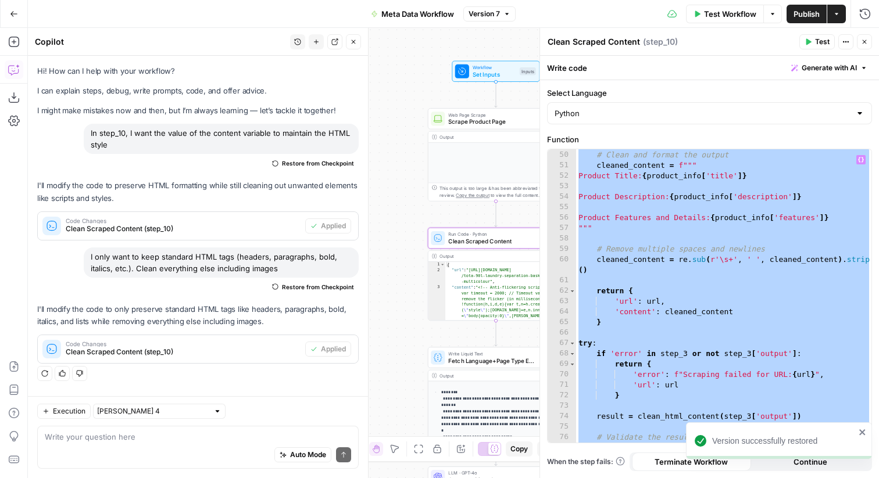
click at [814, 38] on button "Test" at bounding box center [816, 41] width 35 height 15
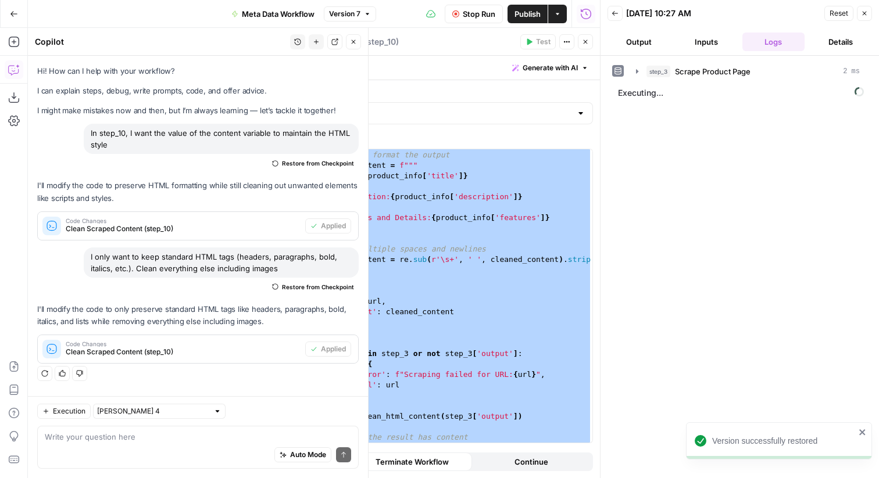
click at [582, 39] on icon "button" at bounding box center [585, 41] width 7 height 7
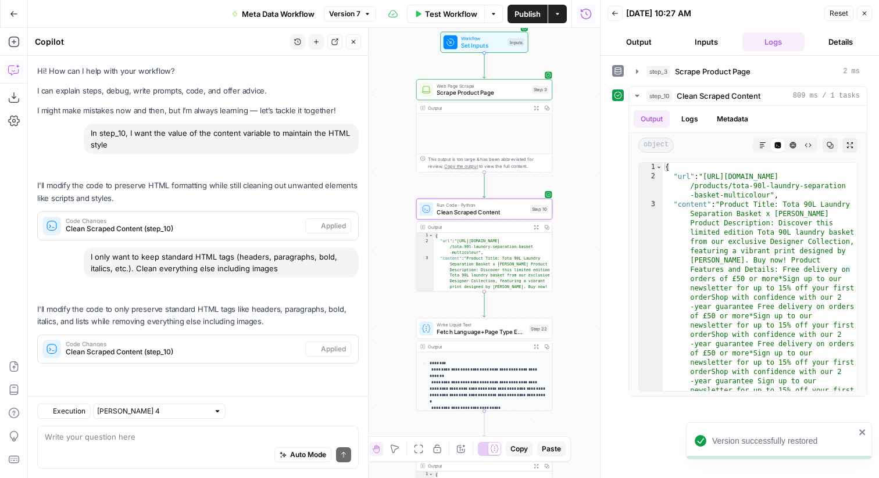
scroll to position [7, 0]
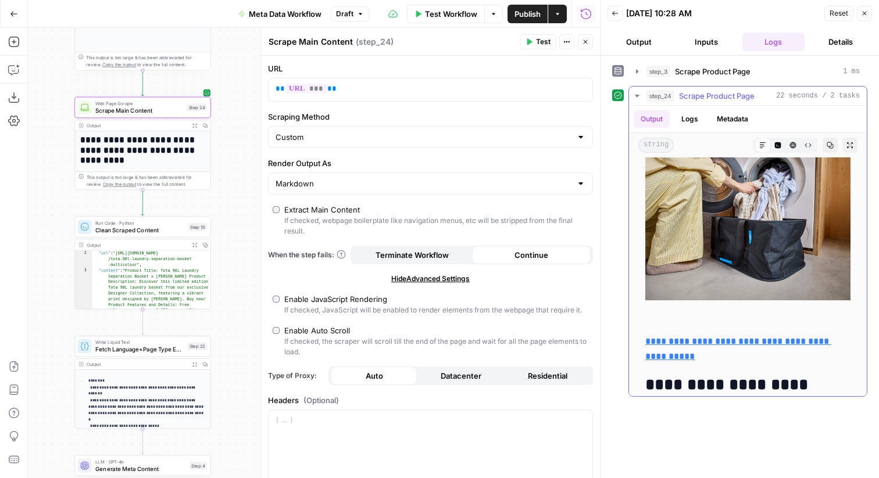
scroll to position [11580, 0]
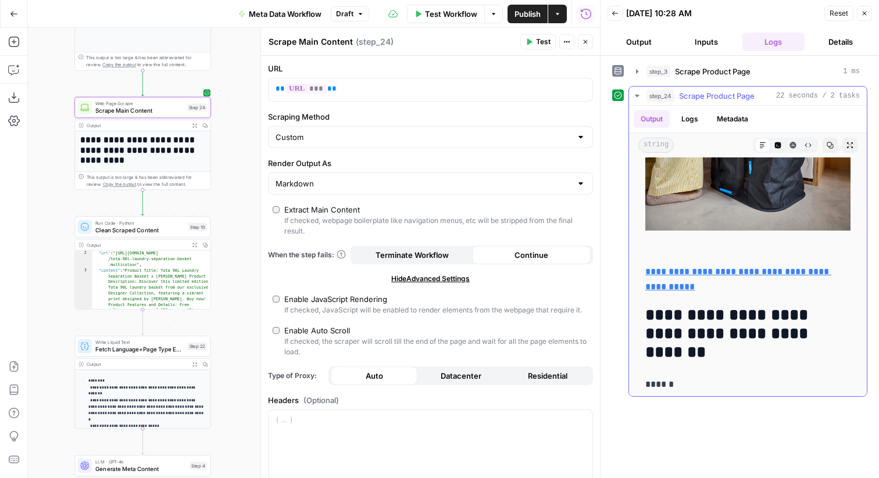
click at [850, 144] on icon "button" at bounding box center [849, 145] width 7 height 7
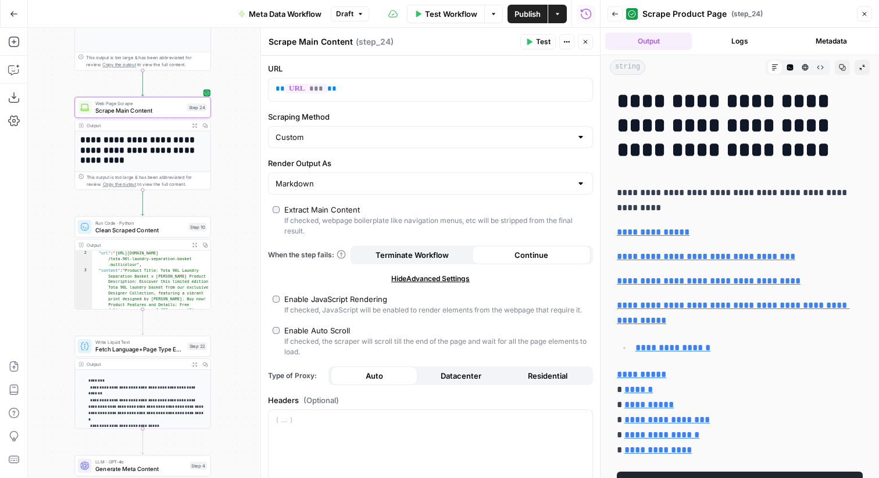
click at [694, 207] on p "**********" at bounding box center [740, 200] width 246 height 30
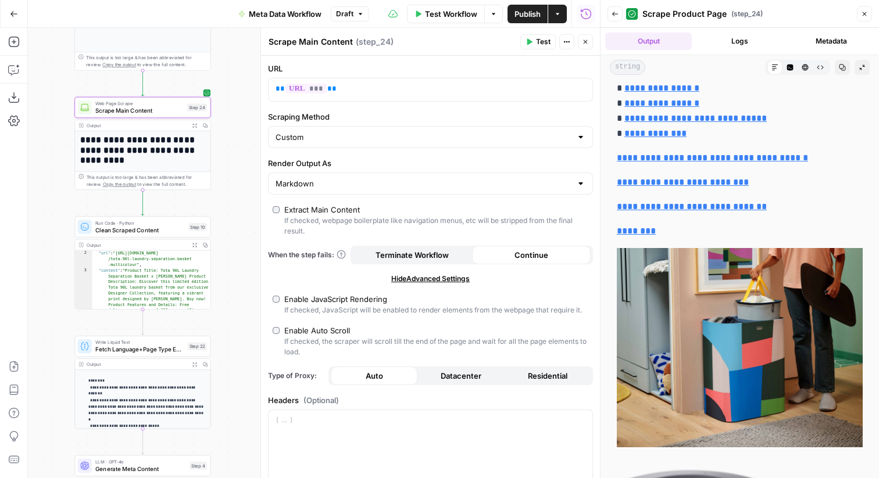
scroll to position [2825, 0]
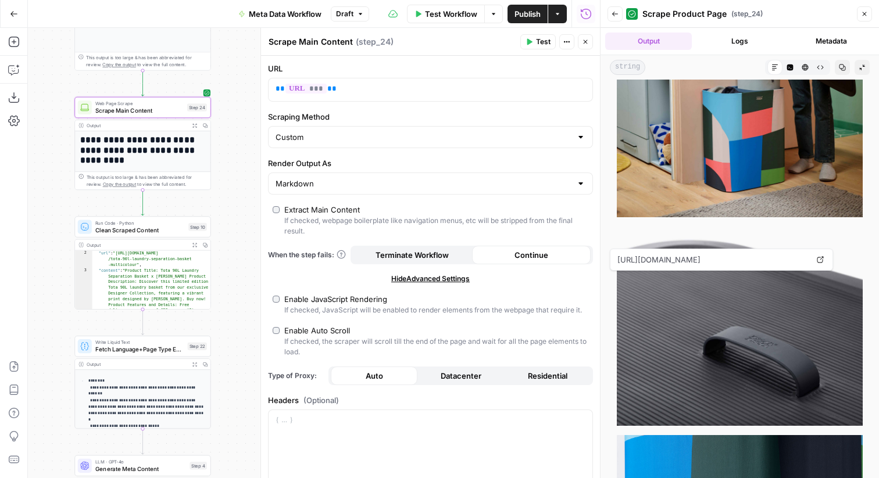
click at [289, 214] on div "Extract Main Content" at bounding box center [322, 210] width 76 height 12
click at [546, 41] on span "Test" at bounding box center [543, 42] width 15 height 10
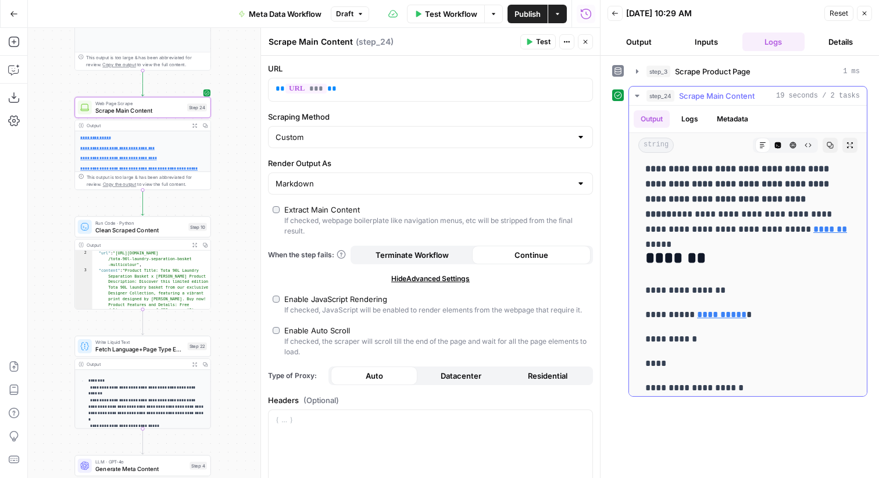
scroll to position [10884, 0]
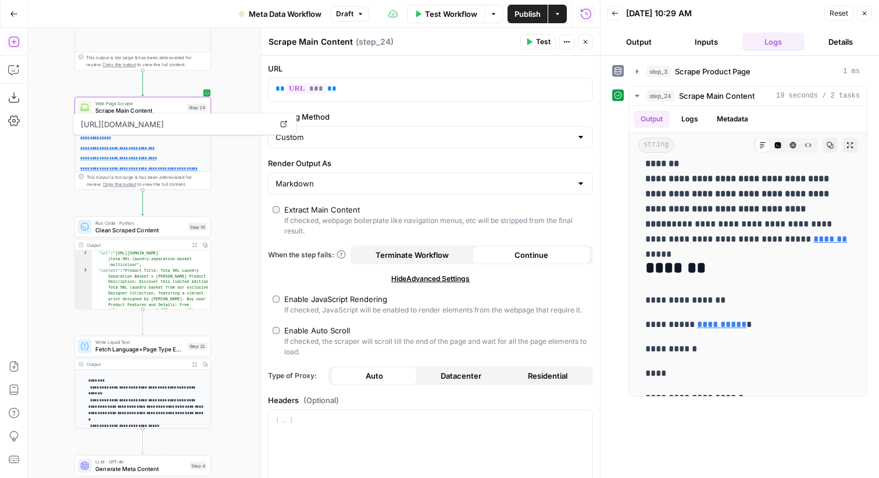
click at [22, 42] on button "Add Steps" at bounding box center [14, 42] width 19 height 19
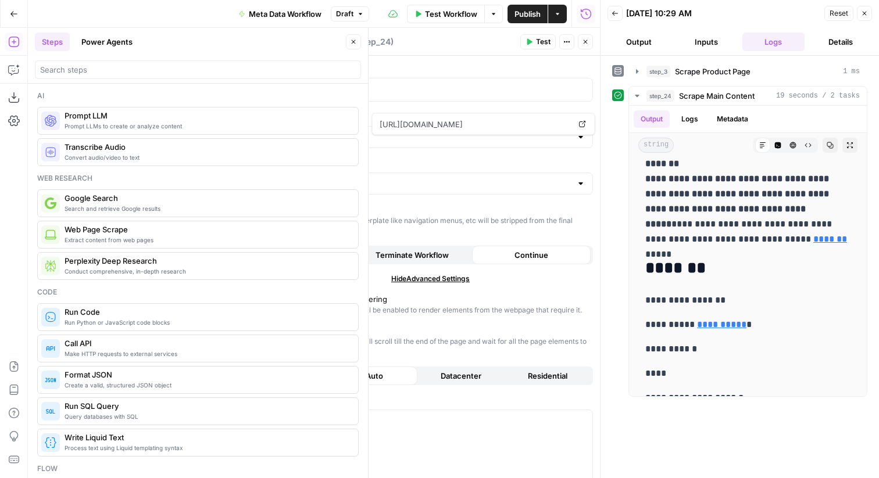
click at [584, 39] on icon "button" at bounding box center [585, 41] width 7 height 7
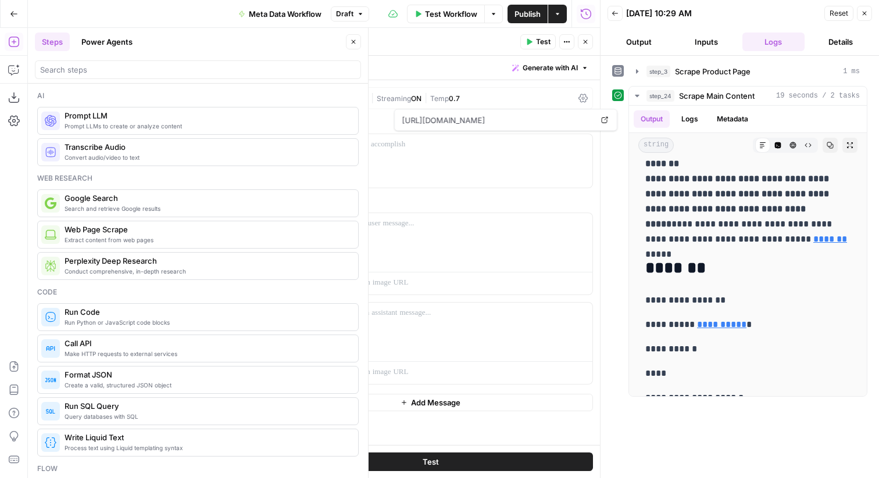
click at [353, 41] on icon "button" at bounding box center [353, 41] width 7 height 7
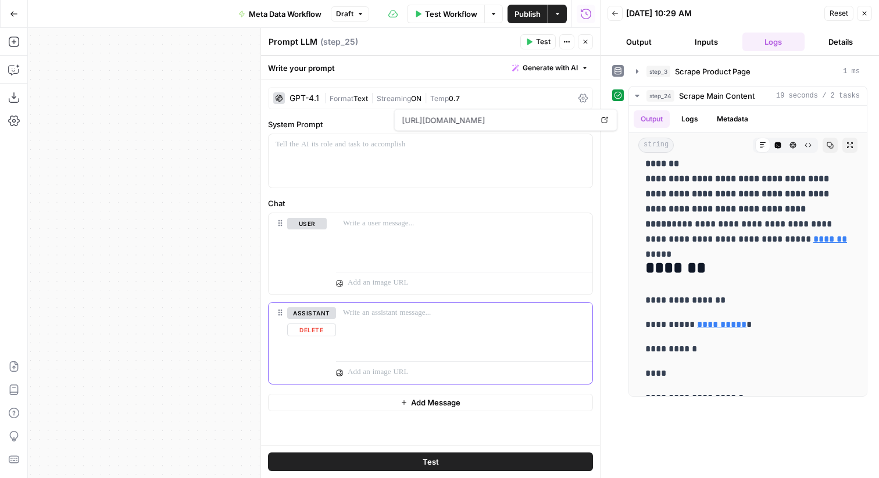
click at [305, 335] on button "Delete" at bounding box center [311, 330] width 49 height 13
click at [396, 243] on div at bounding box center [464, 239] width 256 height 53
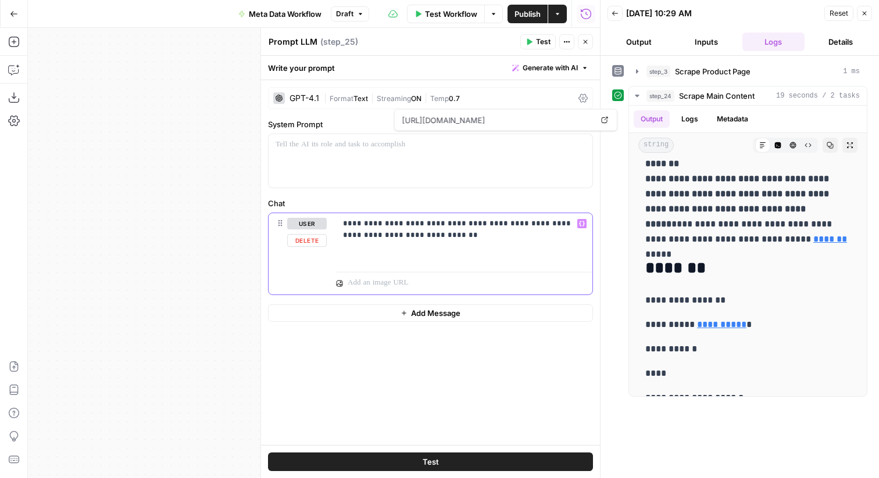
click at [513, 221] on p "**********" at bounding box center [464, 229] width 242 height 23
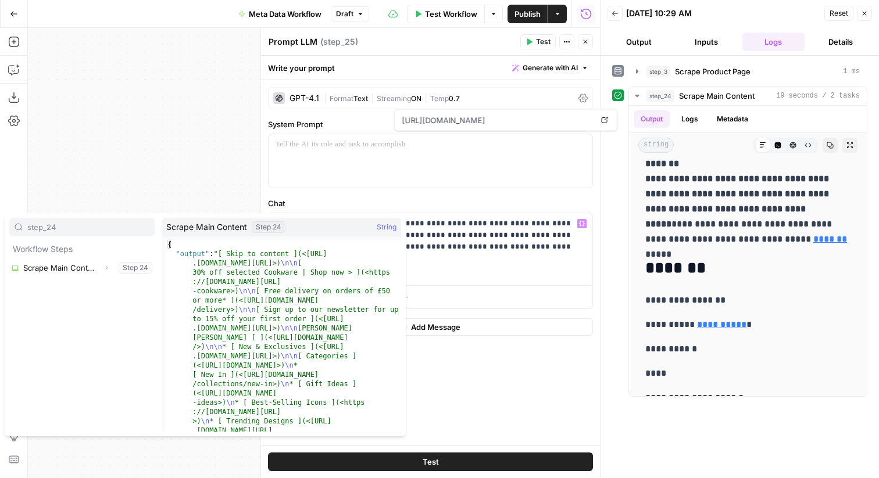
type input "step_24"
click at [107, 267] on icon "button" at bounding box center [106, 267] width 7 height 7
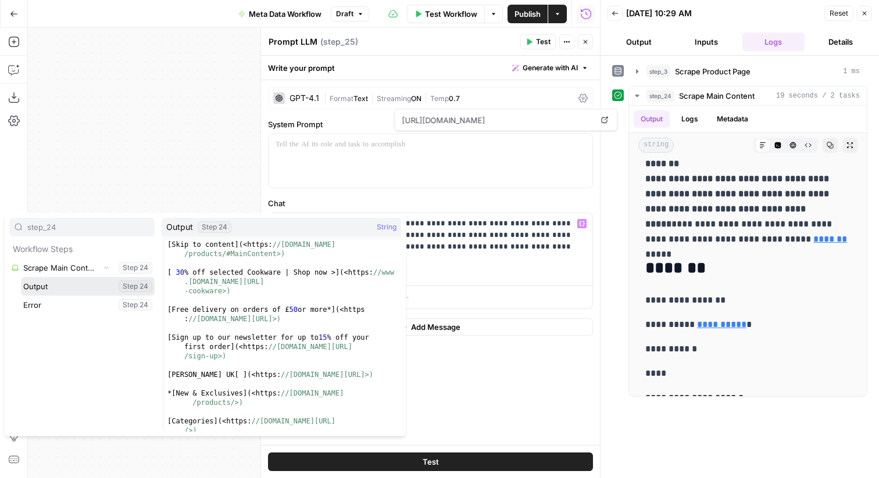
click at [86, 288] on button "Select variable Output" at bounding box center [88, 286] width 134 height 19
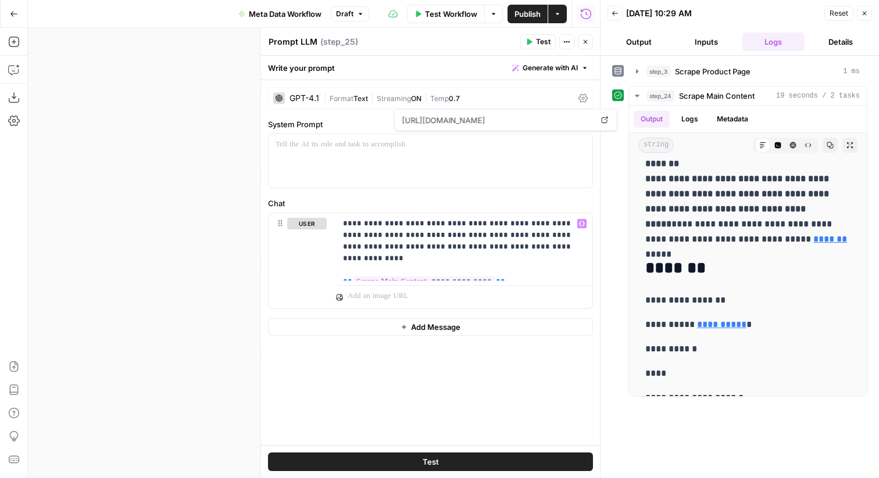
click at [542, 45] on span "Test" at bounding box center [543, 42] width 15 height 10
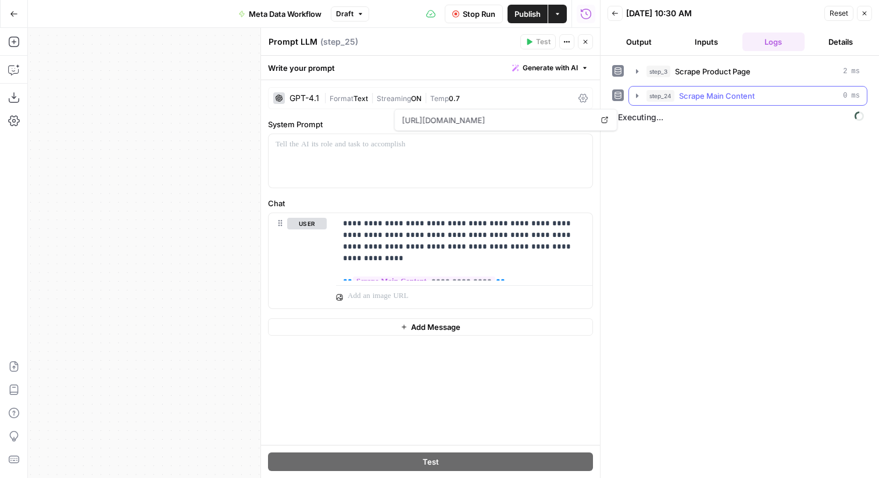
click at [750, 92] on span "Scrape Main Content" at bounding box center [717, 96] width 76 height 12
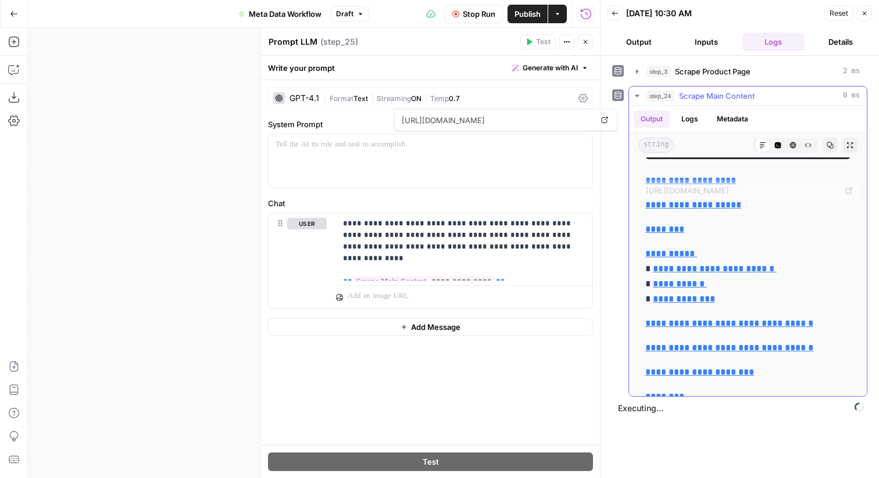
scroll to position [556, 0]
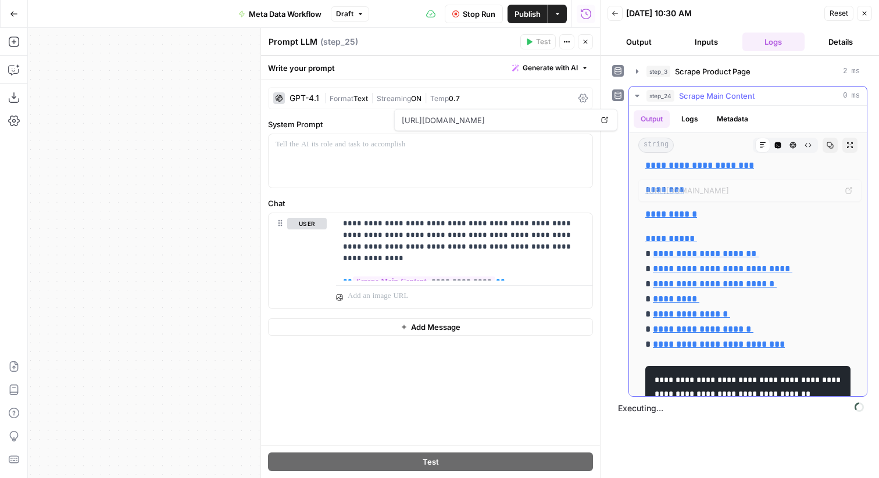
click at [718, 93] on span "Scrape Main Content" at bounding box center [717, 96] width 76 height 12
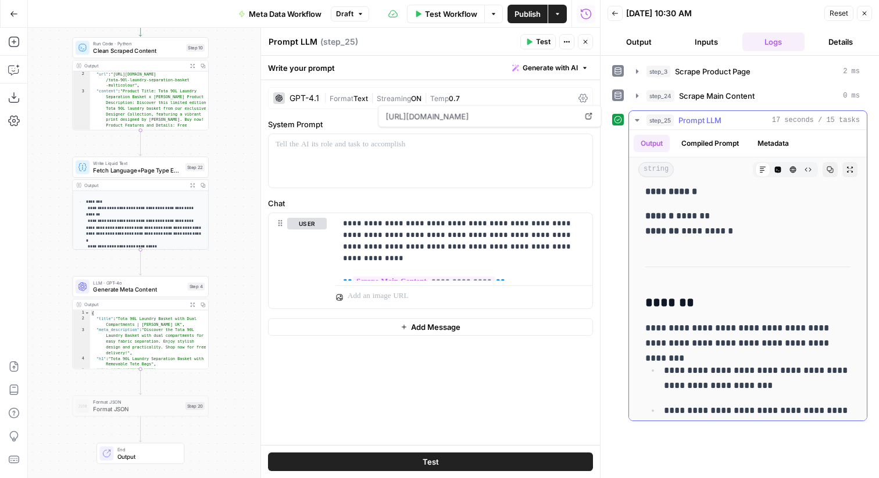
scroll to position [0, 0]
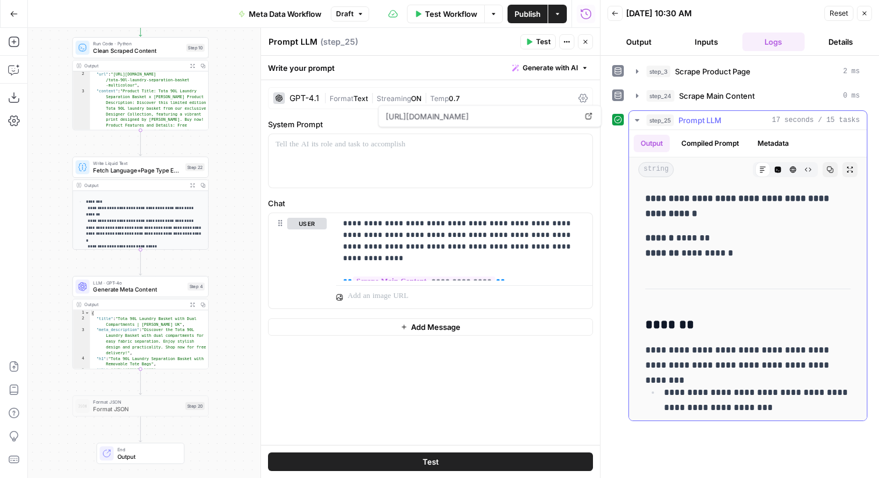
drag, startPoint x: 710, startPoint y: 213, endPoint x: 637, endPoint y: 200, distance: 75.0
click at [705, 249] on p "**********" at bounding box center [747, 246] width 205 height 30
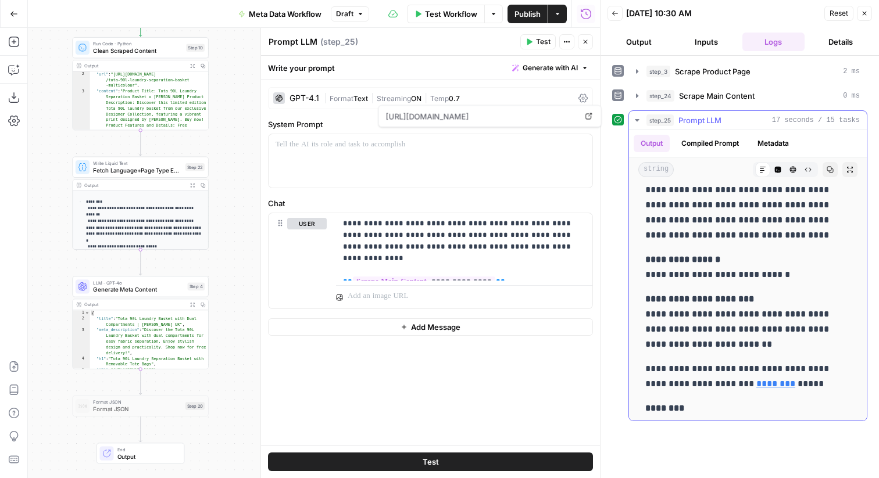
scroll to position [1333, 0]
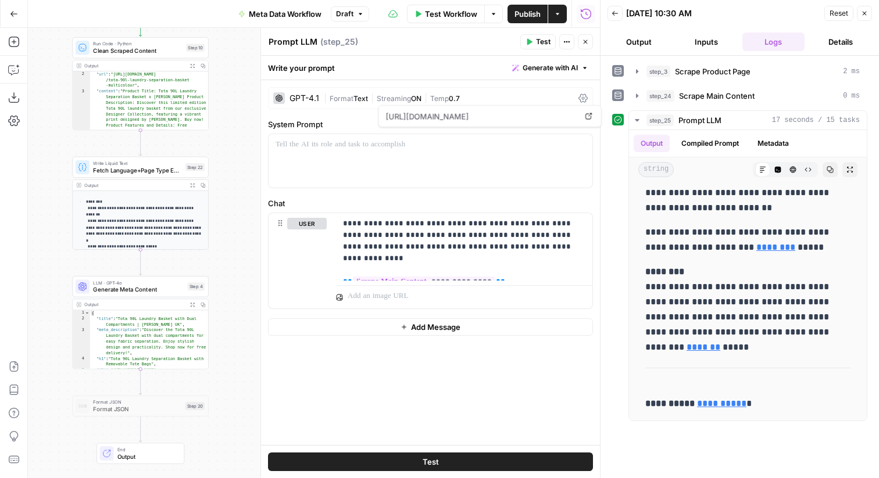
click at [867, 15] on icon "button" at bounding box center [864, 13] width 7 height 7
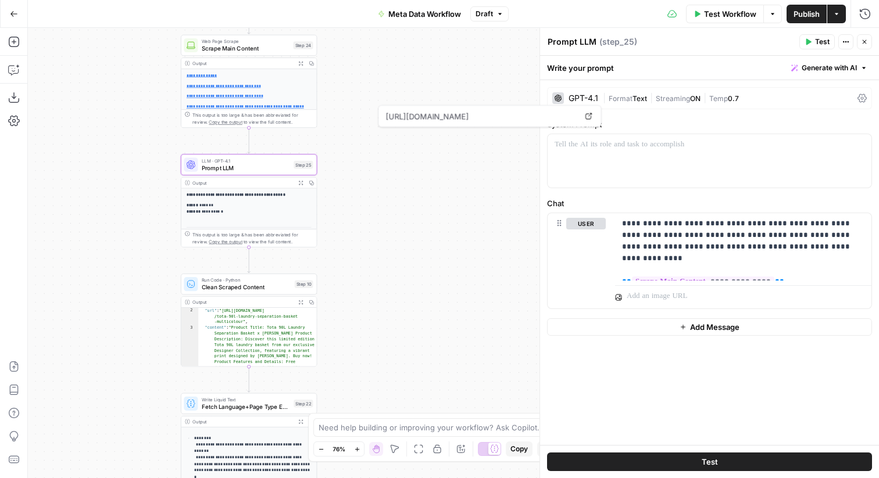
click at [242, 168] on span "Prompt LLM" at bounding box center [246, 167] width 89 height 9
click at [575, 39] on textarea "Prompt LLM" at bounding box center [572, 42] width 49 height 12
type textarea "Filter Main Content"
click at [394, 221] on div "**********" at bounding box center [453, 253] width 851 height 451
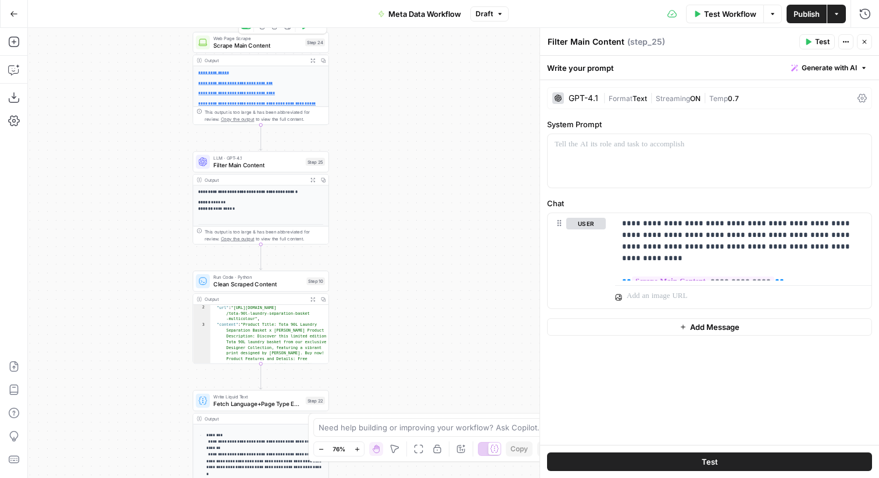
click at [232, 47] on span "Scrape Main Content" at bounding box center [257, 45] width 88 height 9
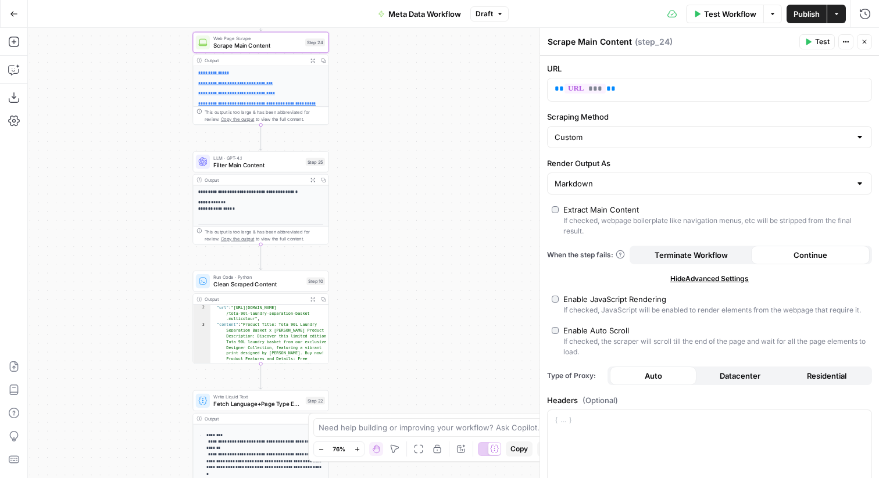
drag, startPoint x: 587, startPoint y: 43, endPoint x: 733, endPoint y: 49, distance: 146.6
click at [733, 49] on div "Scrape Main Content Scrape Main Content ( step_24 ) Test Actions Close" at bounding box center [709, 41] width 325 height 15
type textarea "Scrape Markdown"
click at [862, 35] on button "Close" at bounding box center [864, 41] width 15 height 15
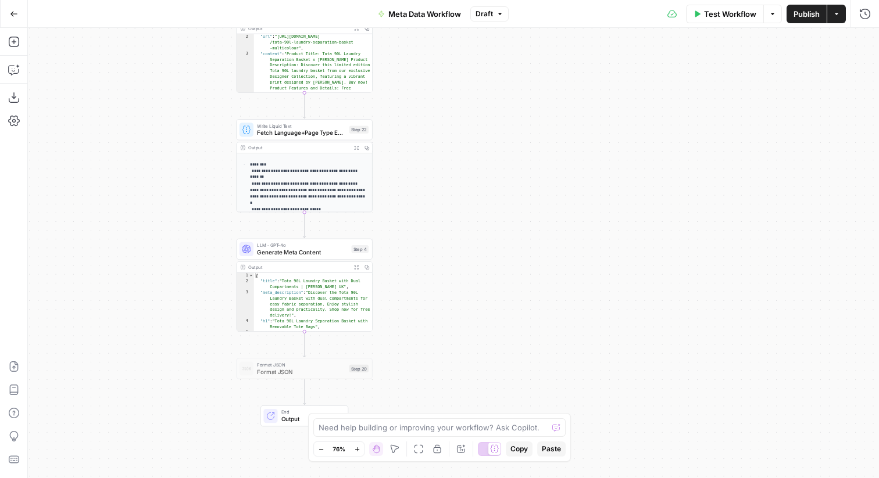
click at [295, 246] on span "LLM · GPT-4o" at bounding box center [302, 245] width 91 height 7
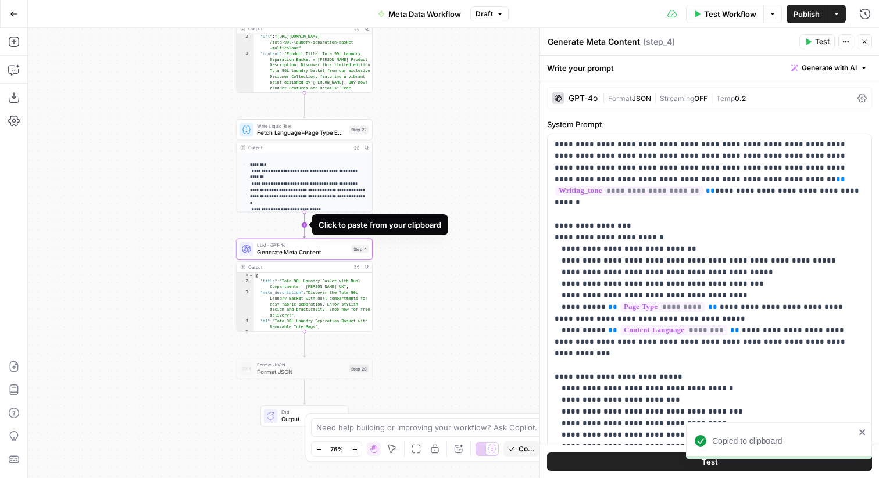
click at [305, 221] on icon "Edge from step_22 to step_4" at bounding box center [304, 225] width 3 height 26
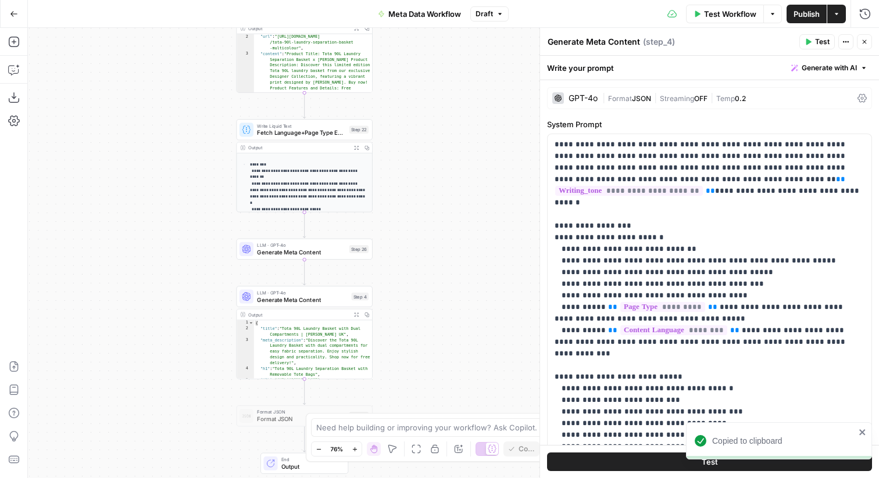
click at [605, 36] on textarea "Generate Meta Content" at bounding box center [594, 42] width 92 height 12
click at [596, 36] on textarea "Generate Meta Content" at bounding box center [594, 42] width 92 height 12
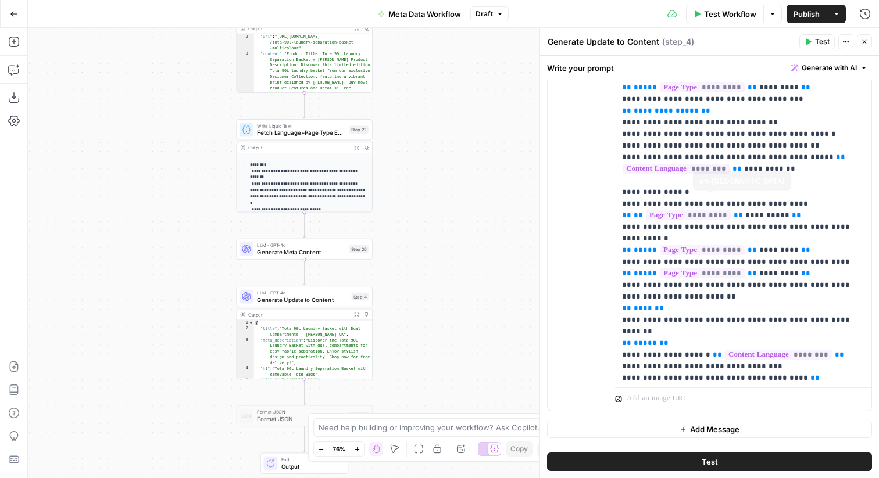
scroll to position [814, 0]
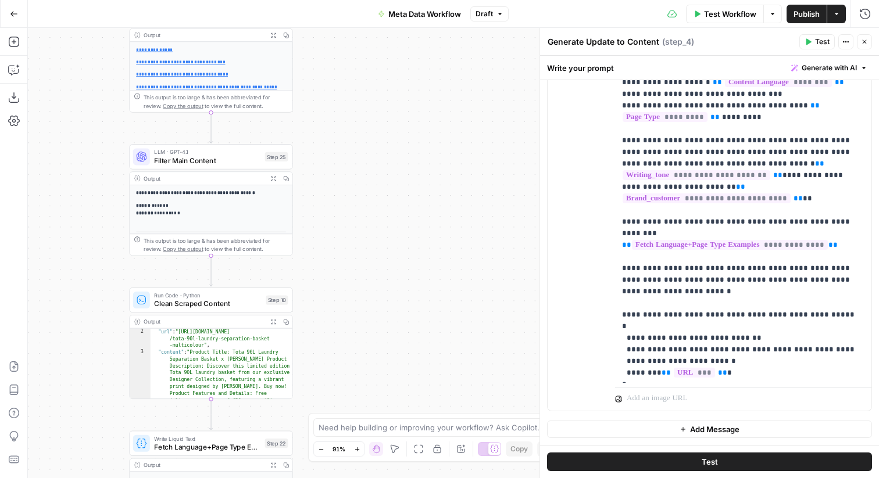
type textarea "Generate Update to Content"
click at [862, 40] on icon "button" at bounding box center [864, 41] width 7 height 7
